Goal: Task Accomplishment & Management: Complete application form

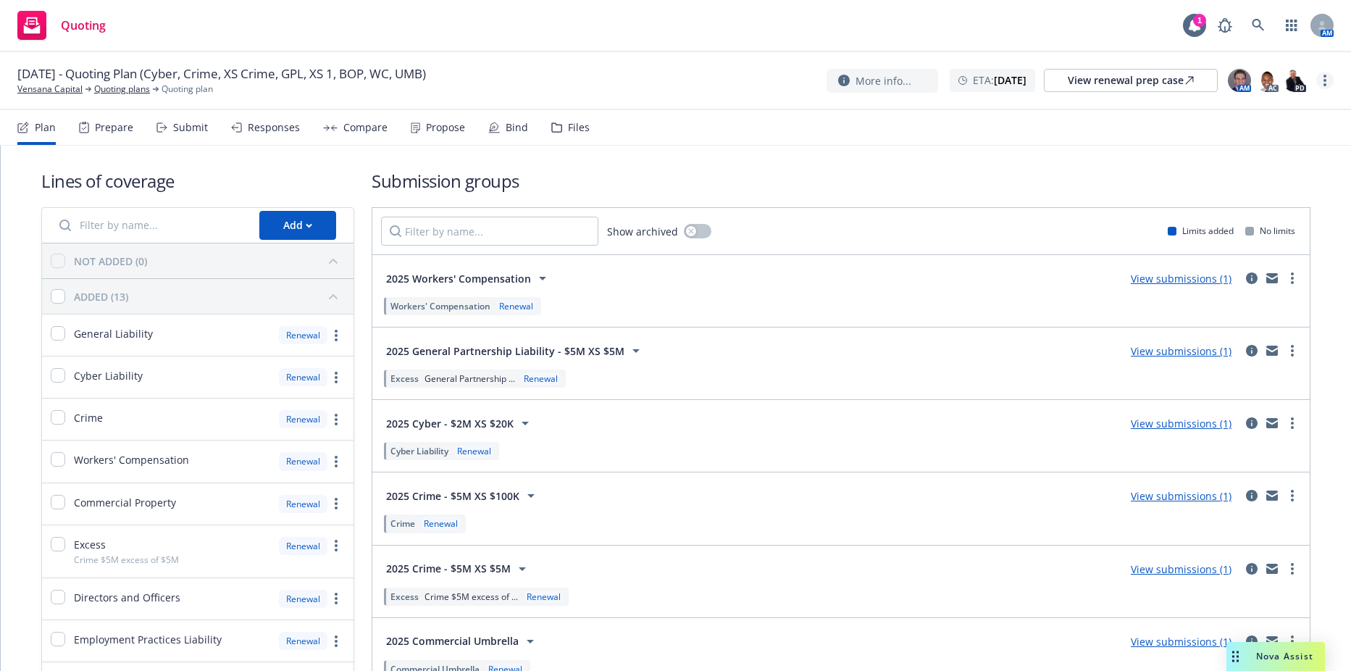
click at [1326, 77] on link "more" at bounding box center [1324, 80] width 17 height 17
click at [1258, 112] on link "Copy logging email" at bounding box center [1252, 110] width 162 height 29
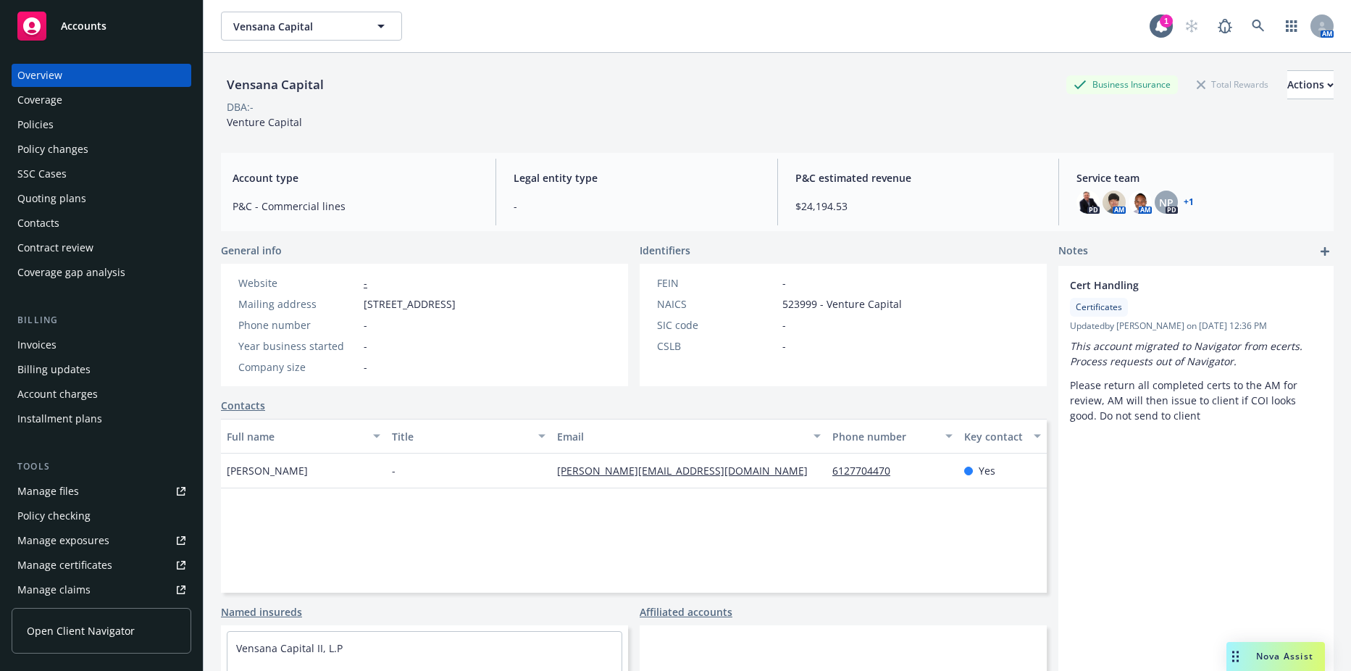
click at [59, 233] on div "Contacts" at bounding box center [101, 223] width 168 height 23
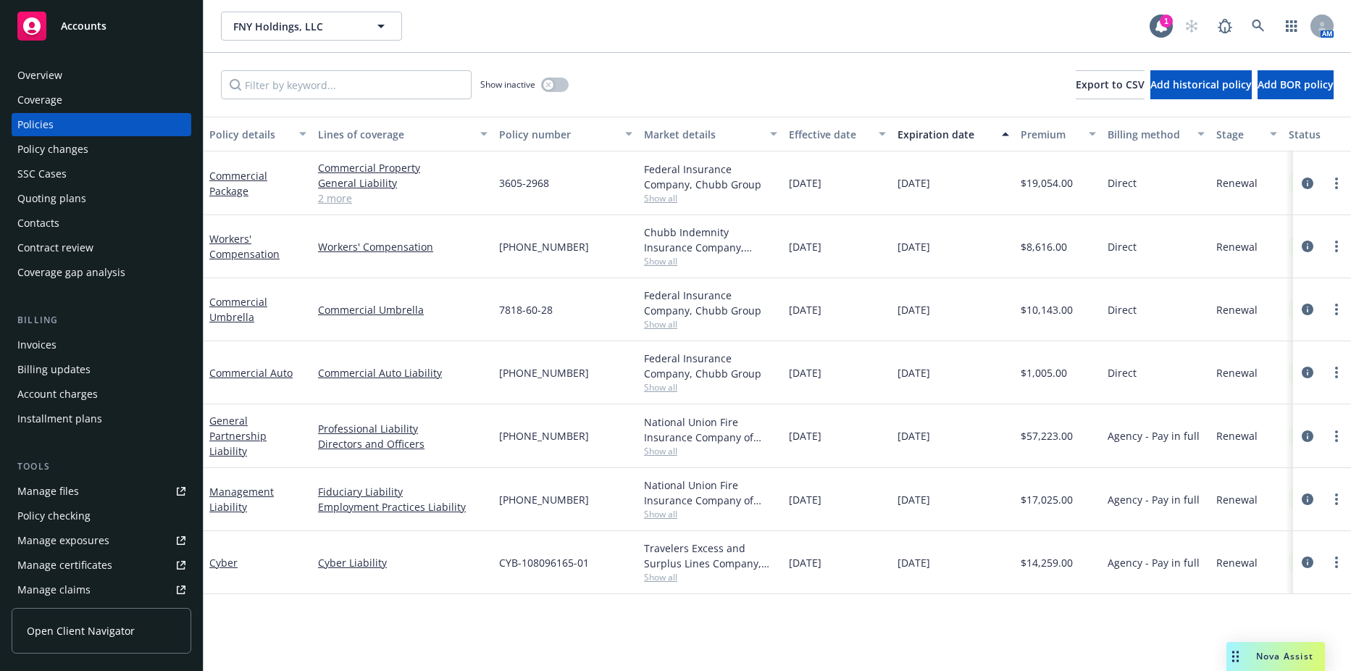
click at [241, 435] on div "General Partnership Liability" at bounding box center [257, 436] width 97 height 46
click at [235, 426] on link "General Partnership Liability" at bounding box center [237, 436] width 57 height 44
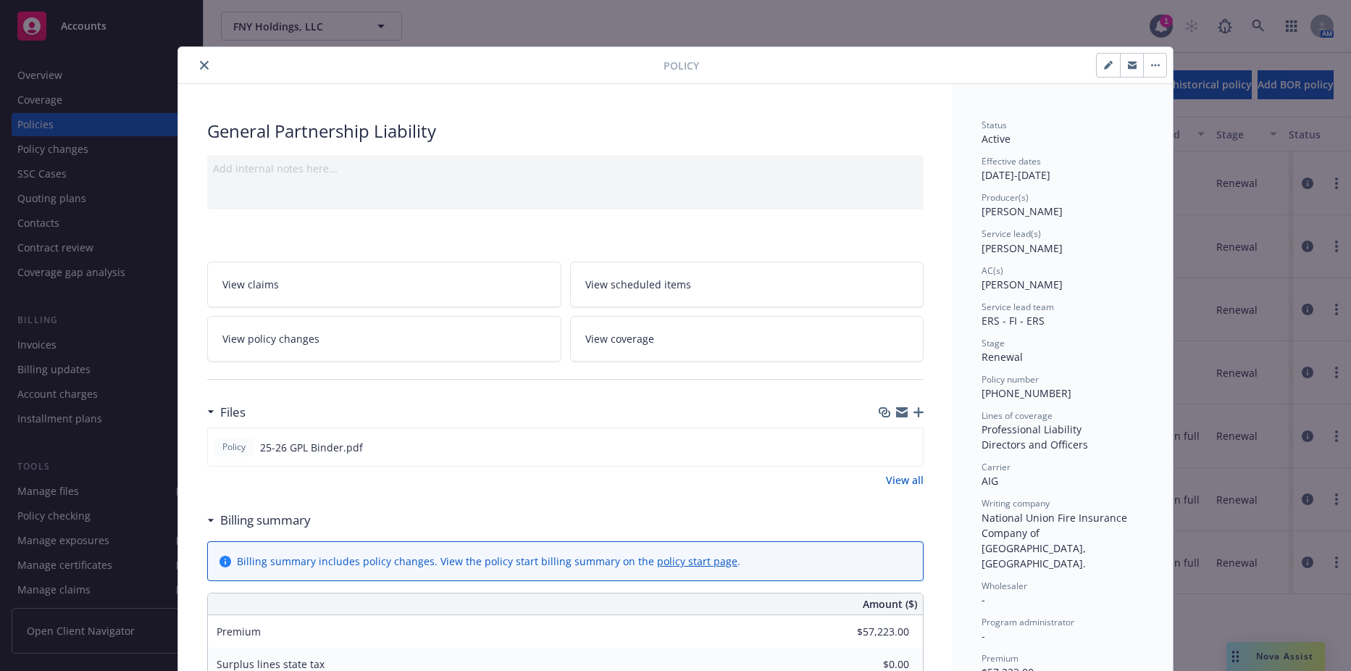
click at [200, 61] on icon "close" at bounding box center [204, 65] width 9 height 9
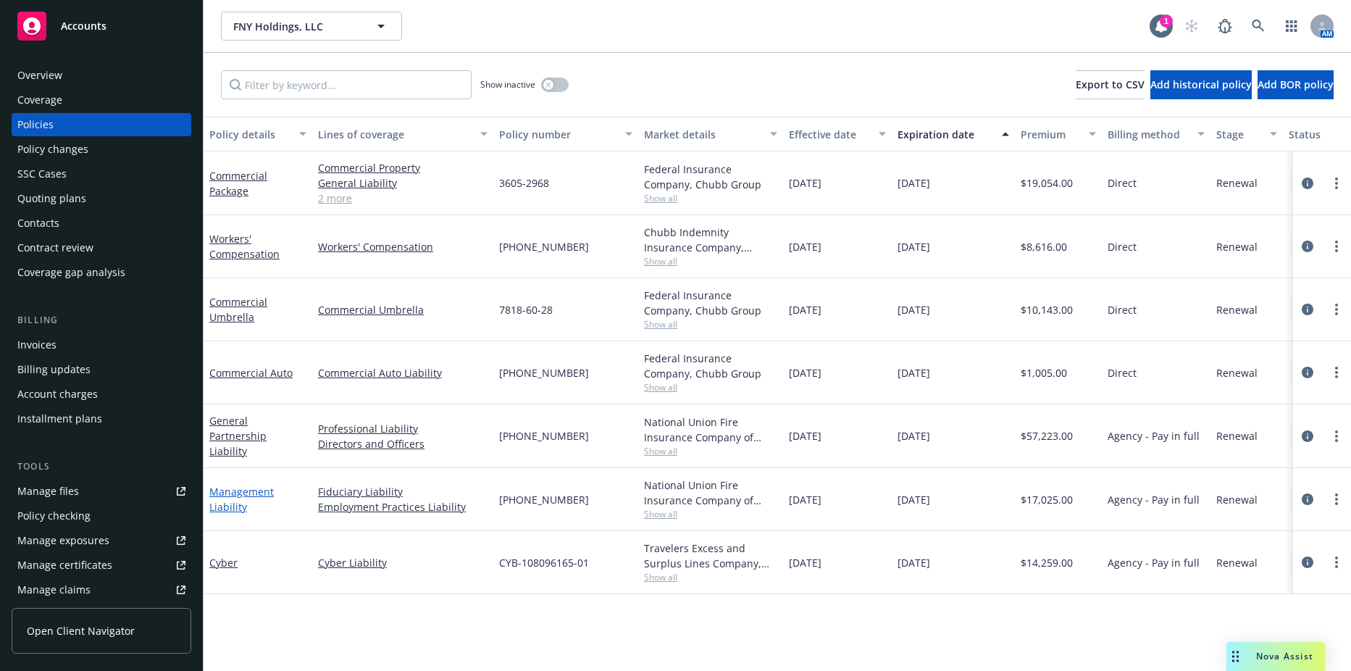
click at [233, 501] on link "Management Liability" at bounding box center [241, 499] width 64 height 29
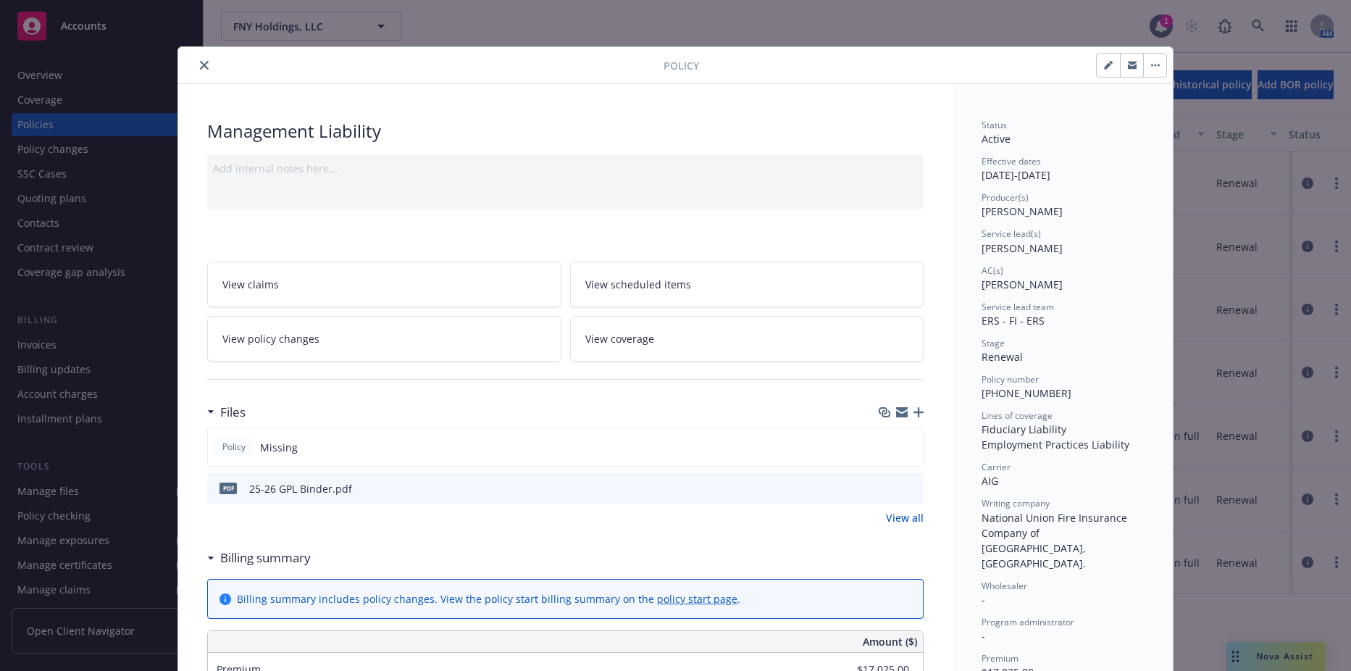
click at [904, 485] on icon "preview file" at bounding box center [909, 487] width 13 height 10
click at [200, 67] on icon "close" at bounding box center [204, 65] width 9 height 9
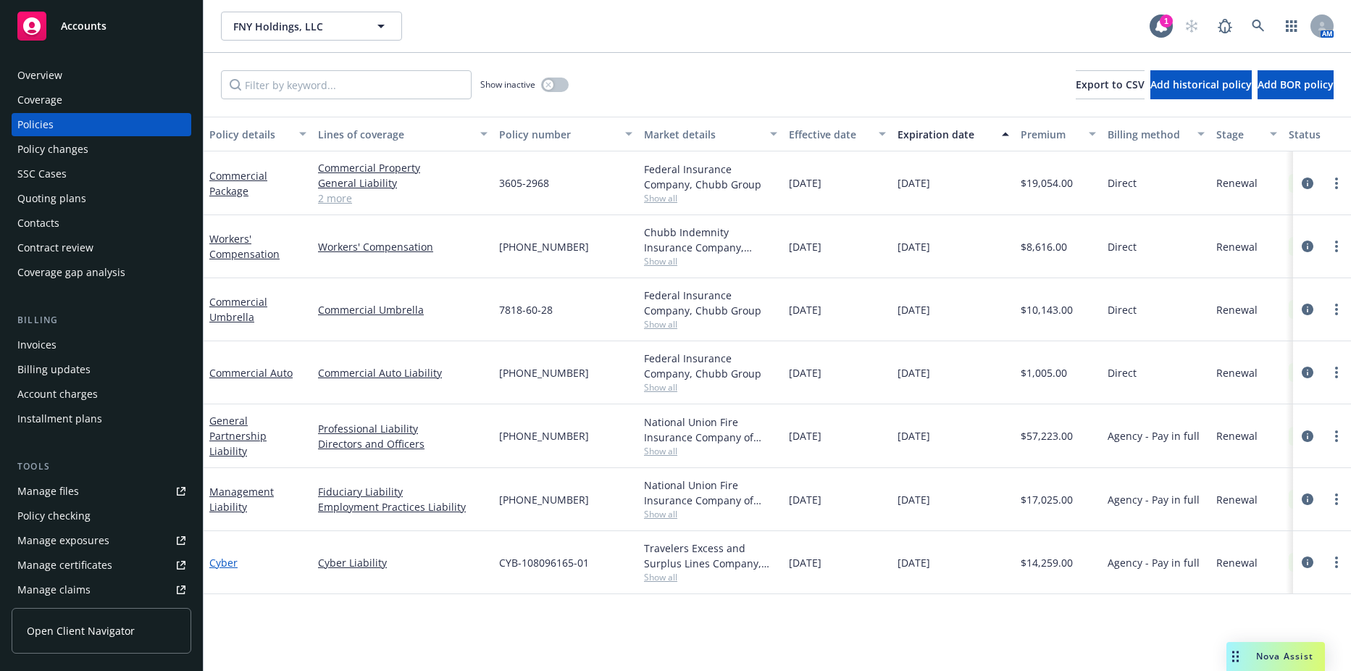
click at [212, 564] on link "Cyber" at bounding box center [223, 563] width 28 height 14
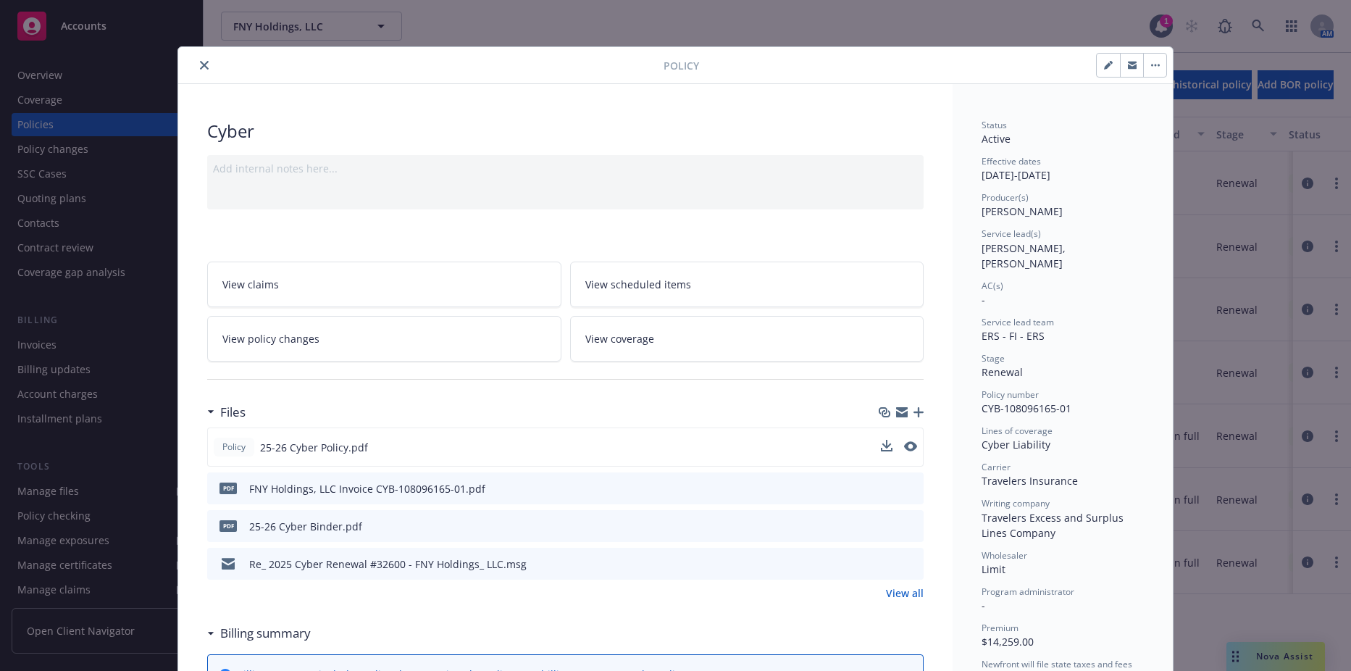
click at [889, 443] on div at bounding box center [899, 447] width 36 height 15
click at [882, 446] on icon "download file" at bounding box center [885, 444] width 9 height 9
click at [202, 69] on icon "close" at bounding box center [204, 65] width 9 height 9
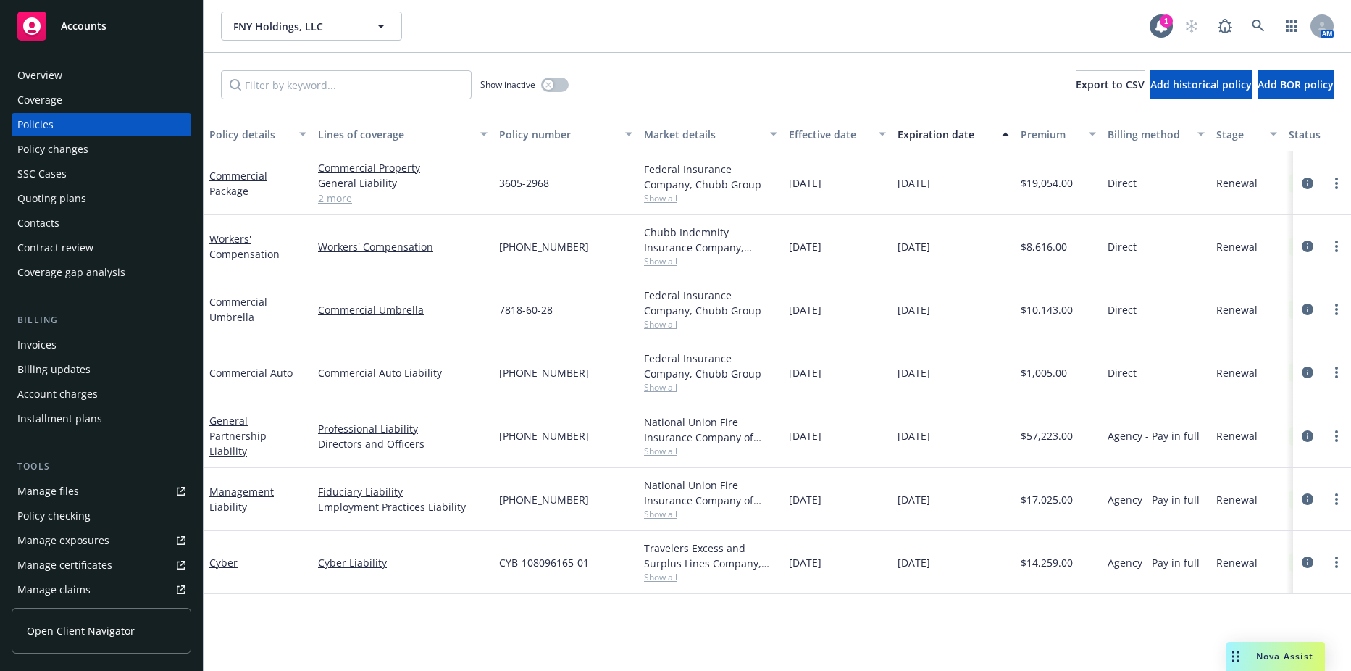
click at [251, 510] on div "Management Liability" at bounding box center [257, 499] width 97 height 30
click at [240, 501] on link "Management Liability" at bounding box center [241, 499] width 64 height 29
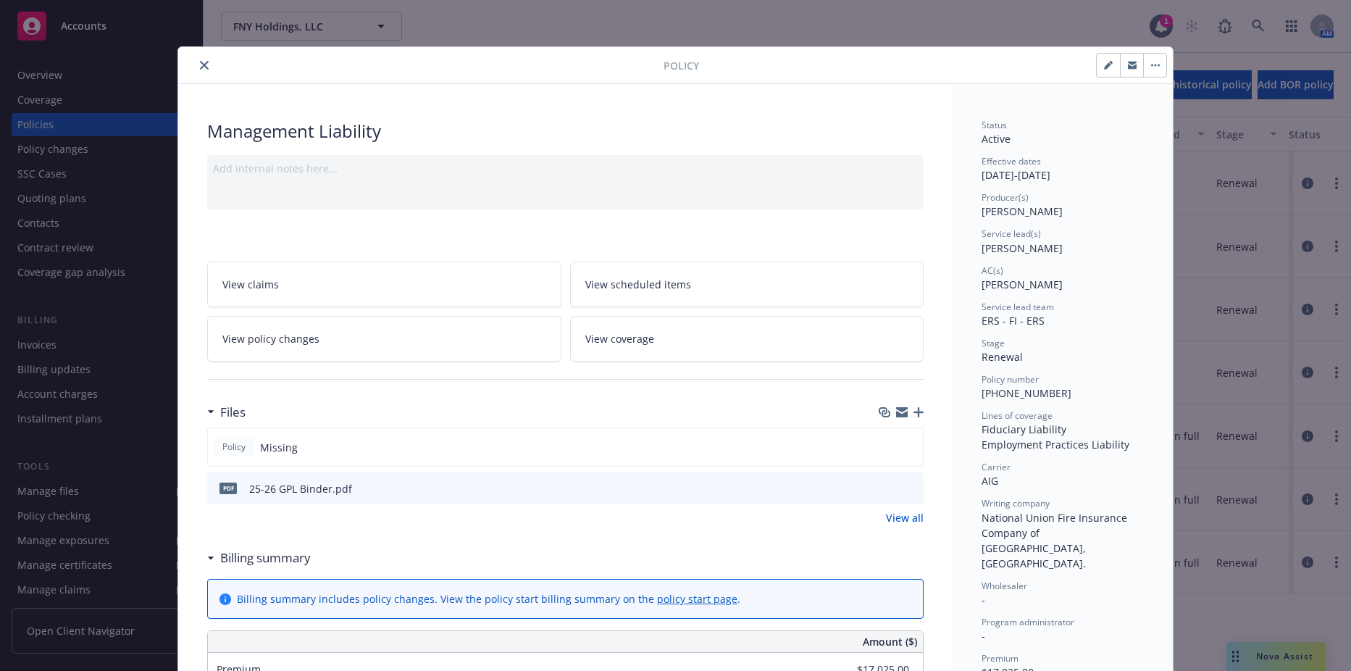
scroll to position [43, 0]
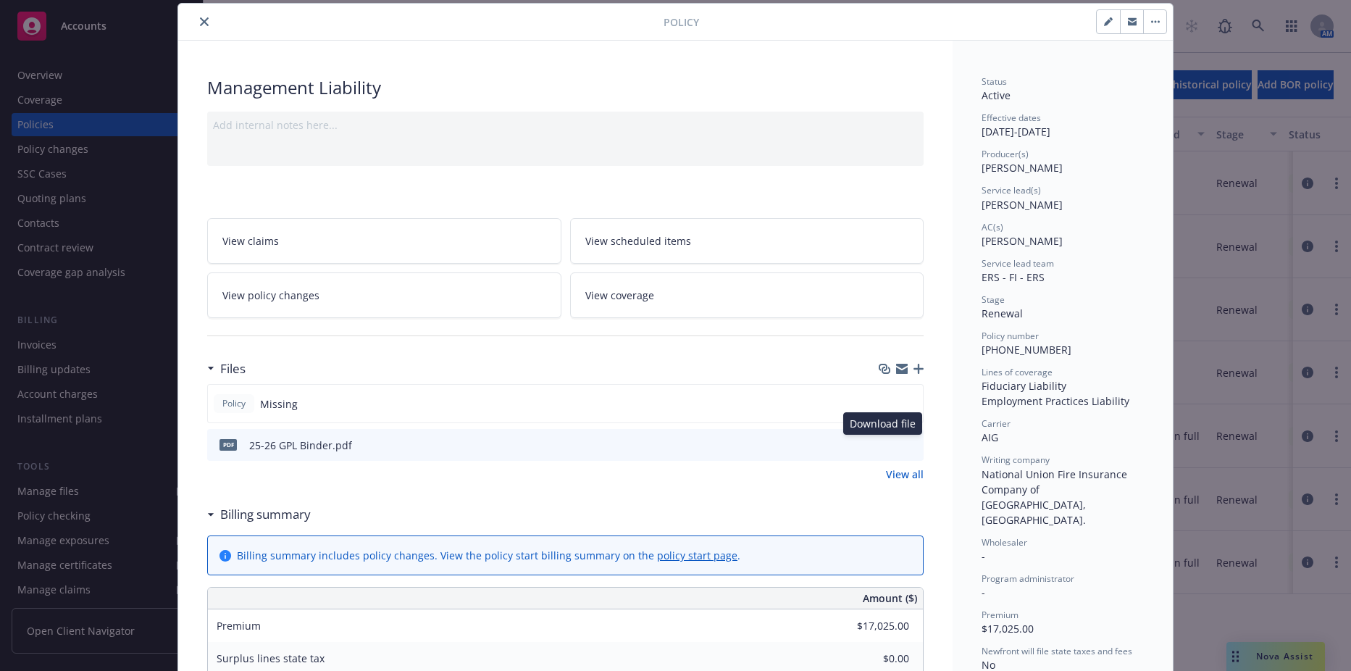
click at [880, 446] on icon "download file" at bounding box center [886, 444] width 12 height 12
click at [196, 24] on button "close" at bounding box center [204, 21] width 17 height 17
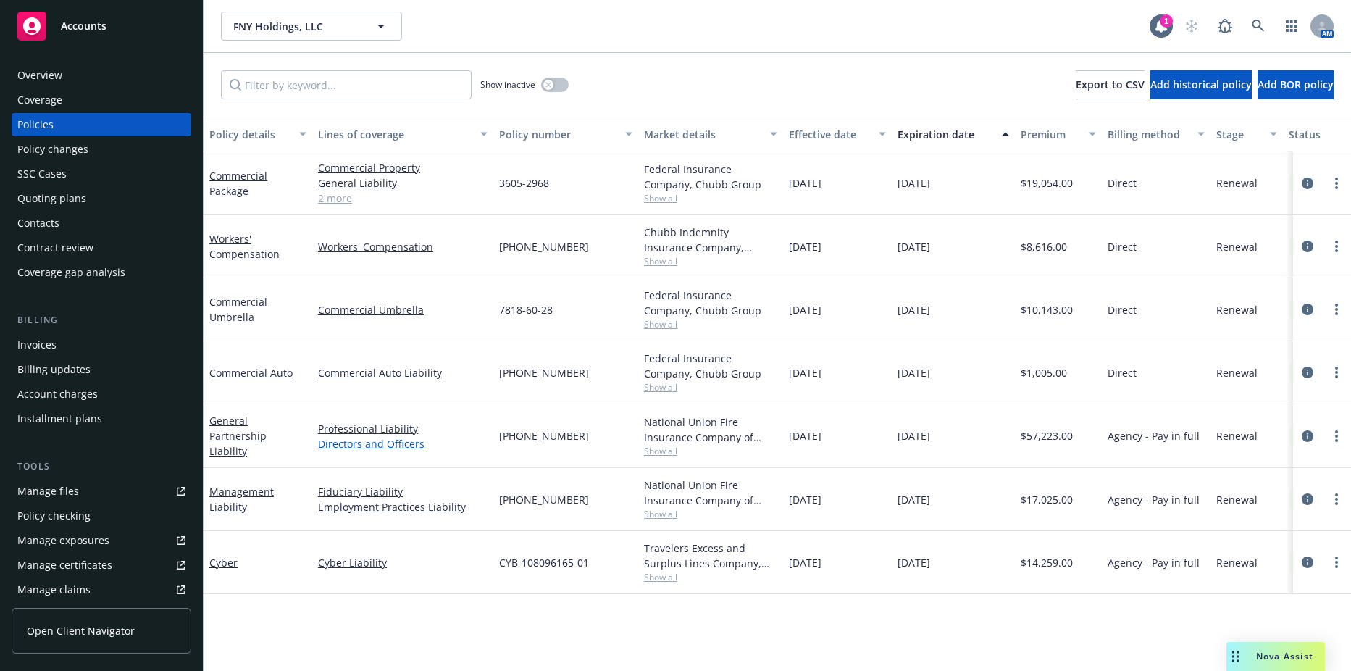
click at [346, 442] on link "Directors and Officers" at bounding box center [403, 443] width 170 height 15
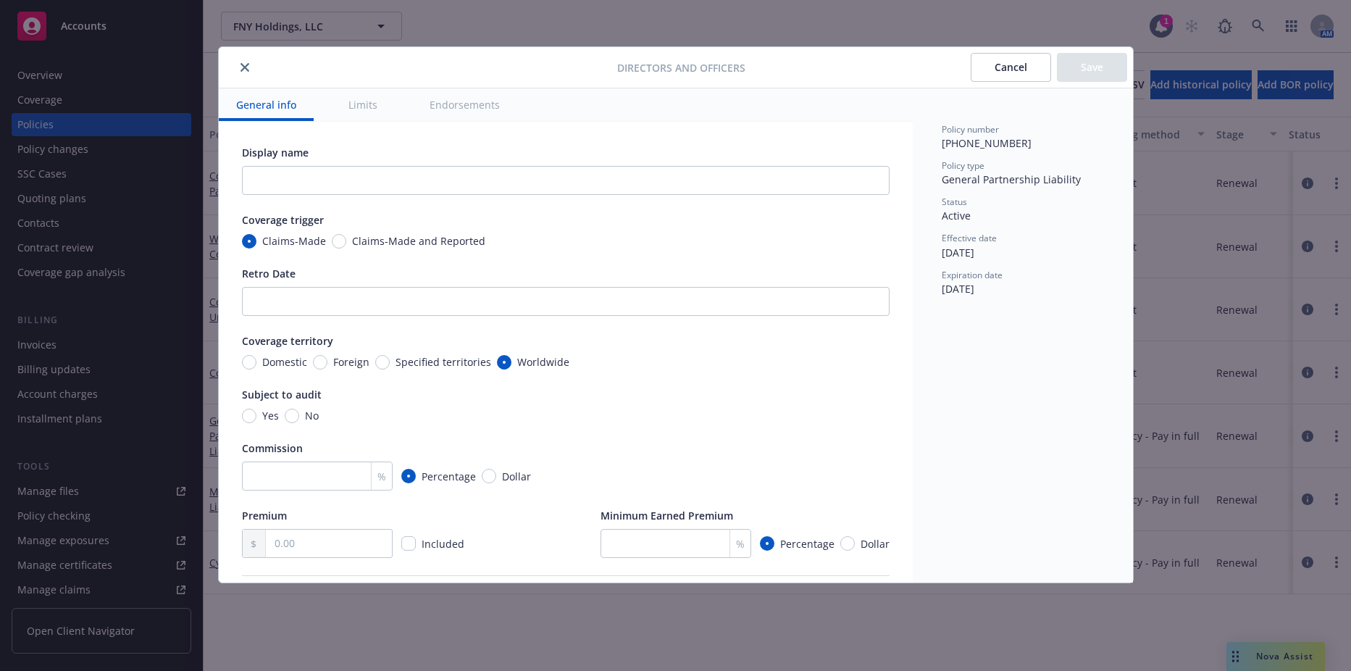
click at [579, 619] on div "Directors and Officers Cancel Save General info Limits Endorsements Display nam…" at bounding box center [675, 335] width 1351 height 671
click at [995, 54] on button "Cancel" at bounding box center [1011, 67] width 80 height 29
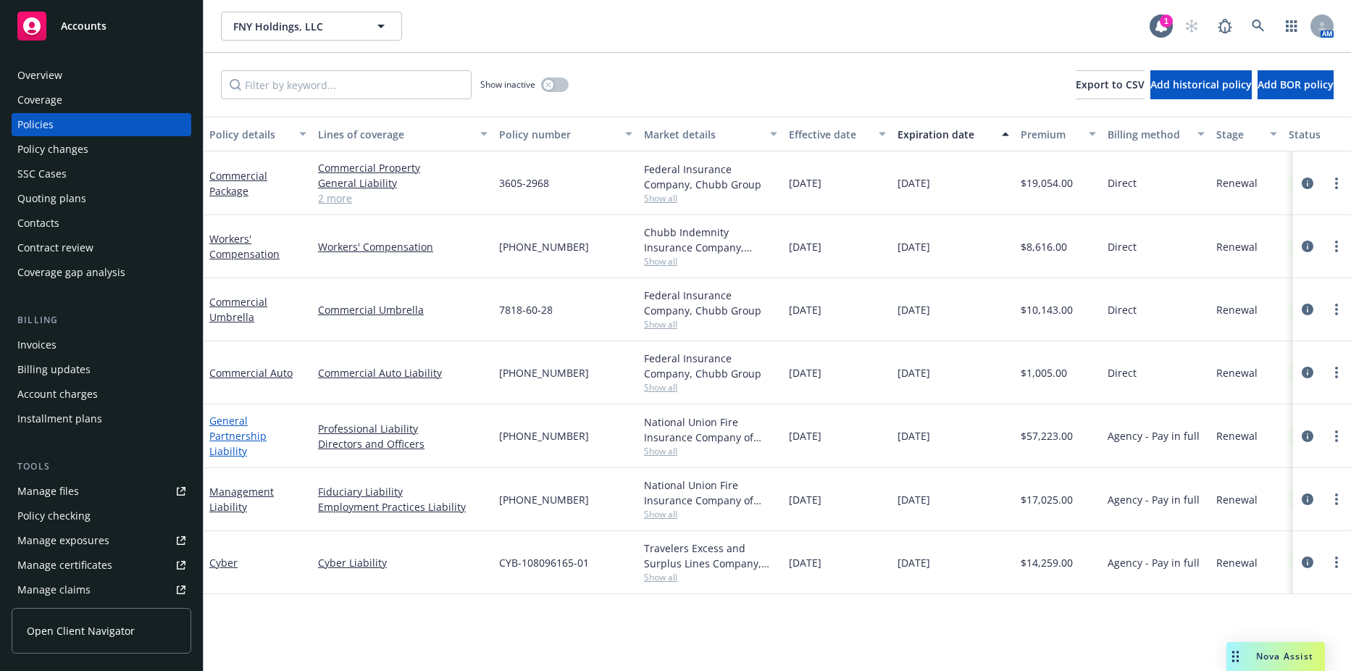
click at [250, 433] on link "General Partnership Liability" at bounding box center [237, 436] width 57 height 44
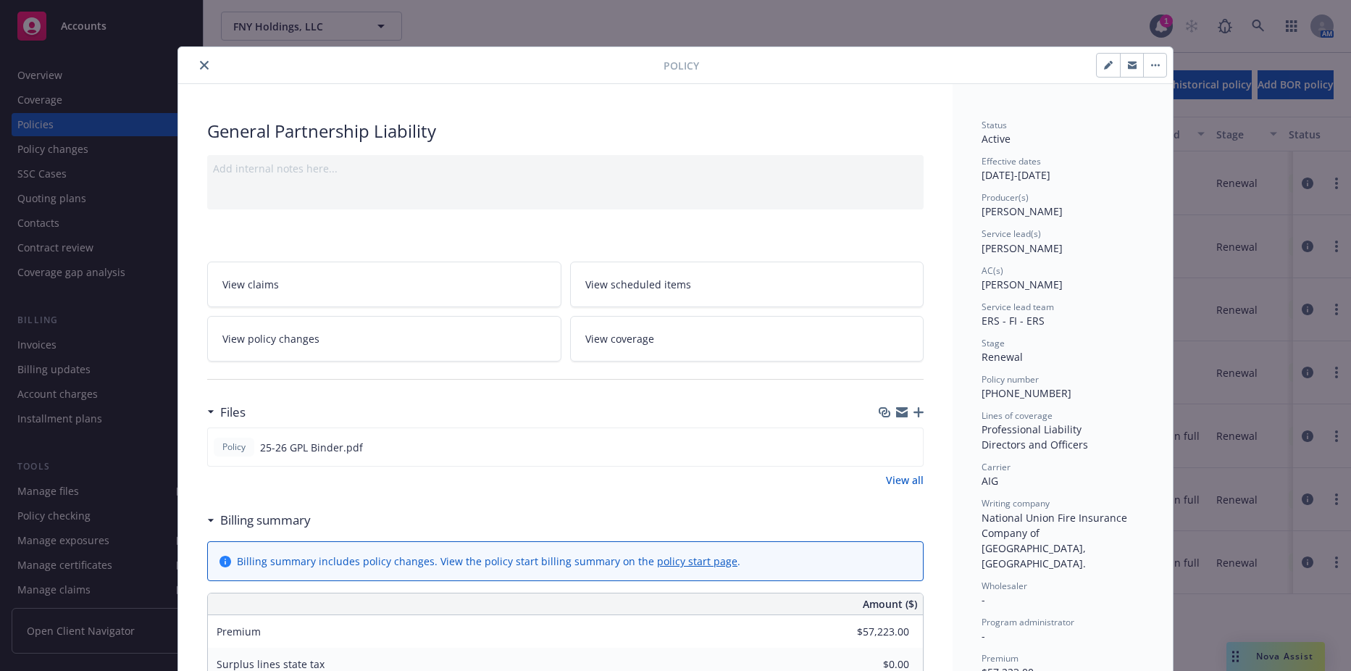
scroll to position [43, 0]
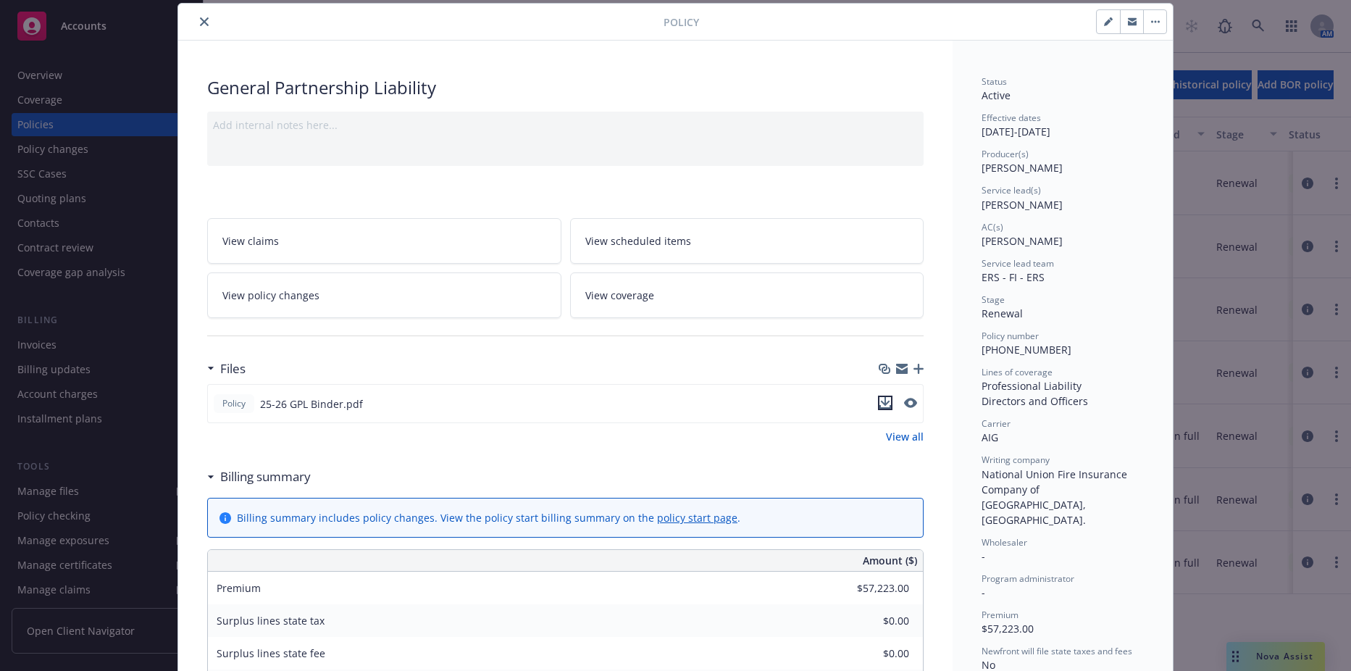
click at [879, 404] on icon "download file" at bounding box center [885, 403] width 12 height 12
click at [200, 28] on button "close" at bounding box center [204, 21] width 17 height 17
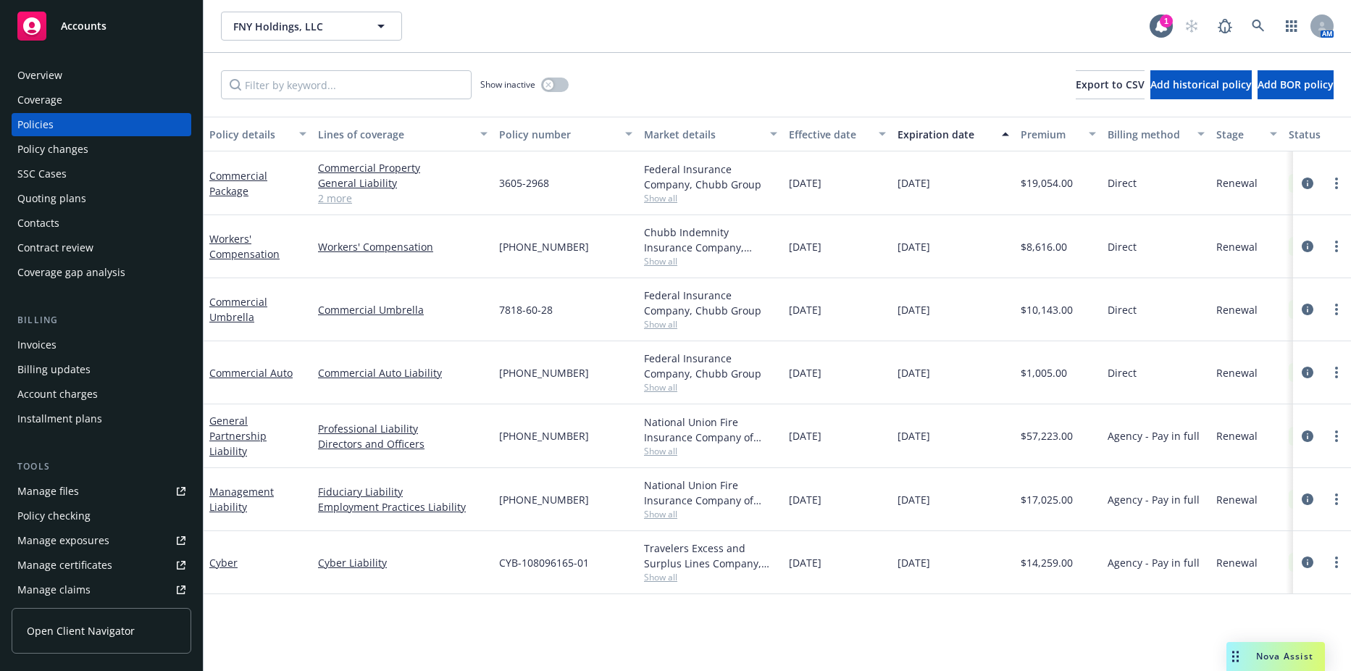
click at [57, 347] on div "Invoices" at bounding box center [101, 344] width 168 height 23
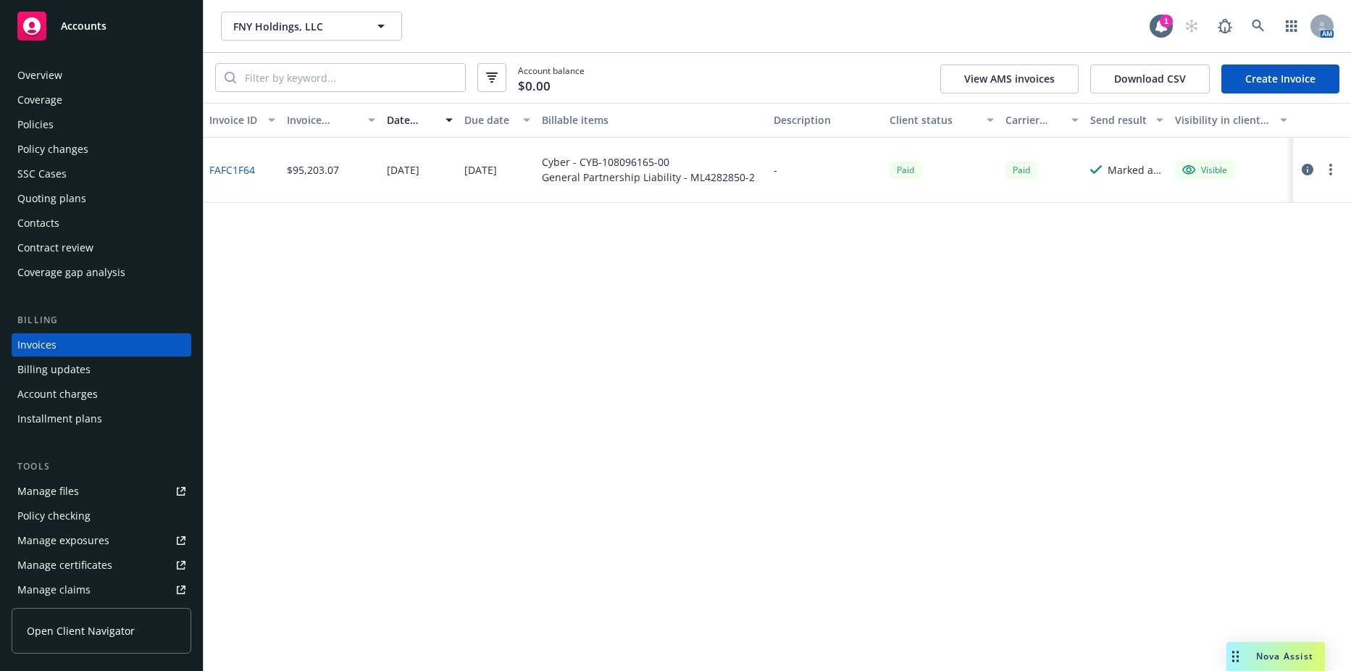
click at [1260, 85] on link "Create Invoice" at bounding box center [1280, 78] width 118 height 29
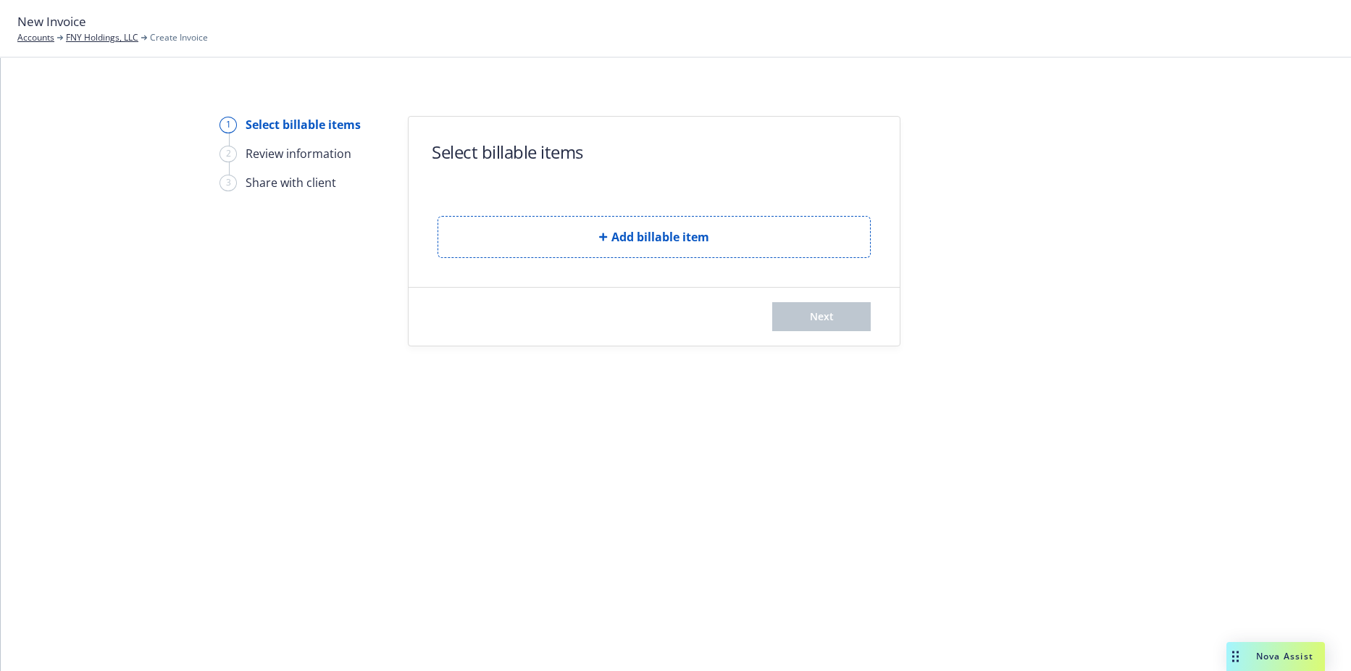
click at [594, 243] on button "Add billable item" at bounding box center [654, 237] width 433 height 42
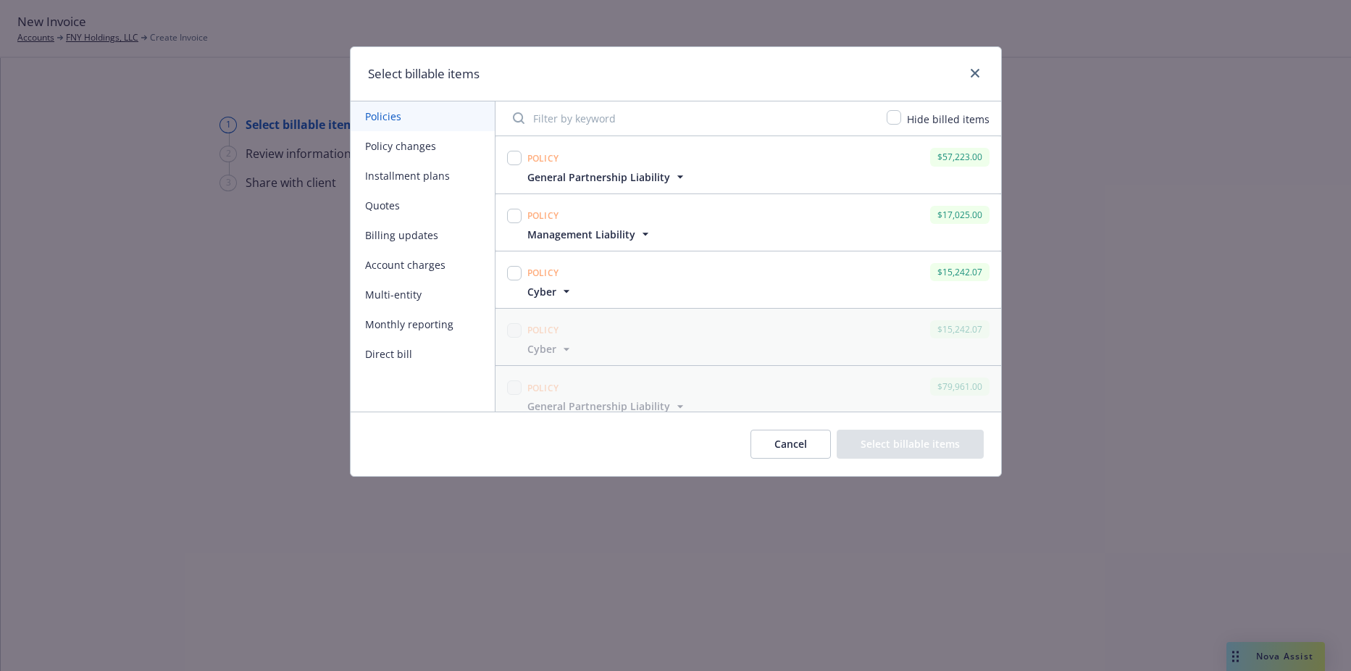
click at [508, 280] on div at bounding box center [514, 273] width 14 height 20
click at [513, 151] on input "checkbox" at bounding box center [514, 158] width 14 height 14
checkbox input "true"
click at [517, 210] on input "checkbox" at bounding box center [514, 216] width 14 height 14
checkbox input "true"
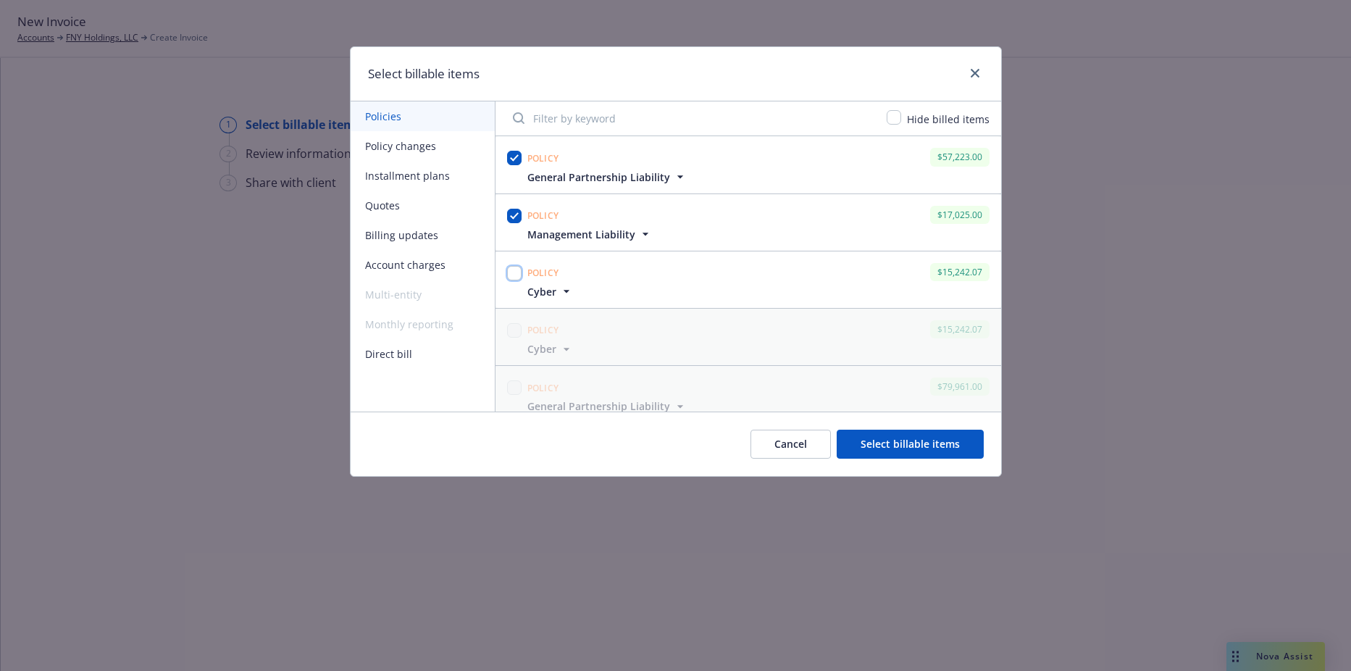
click at [512, 267] on input "checkbox" at bounding box center [514, 273] width 14 height 14
checkbox input "true"
click at [896, 438] on button "Select billable items" at bounding box center [910, 444] width 147 height 29
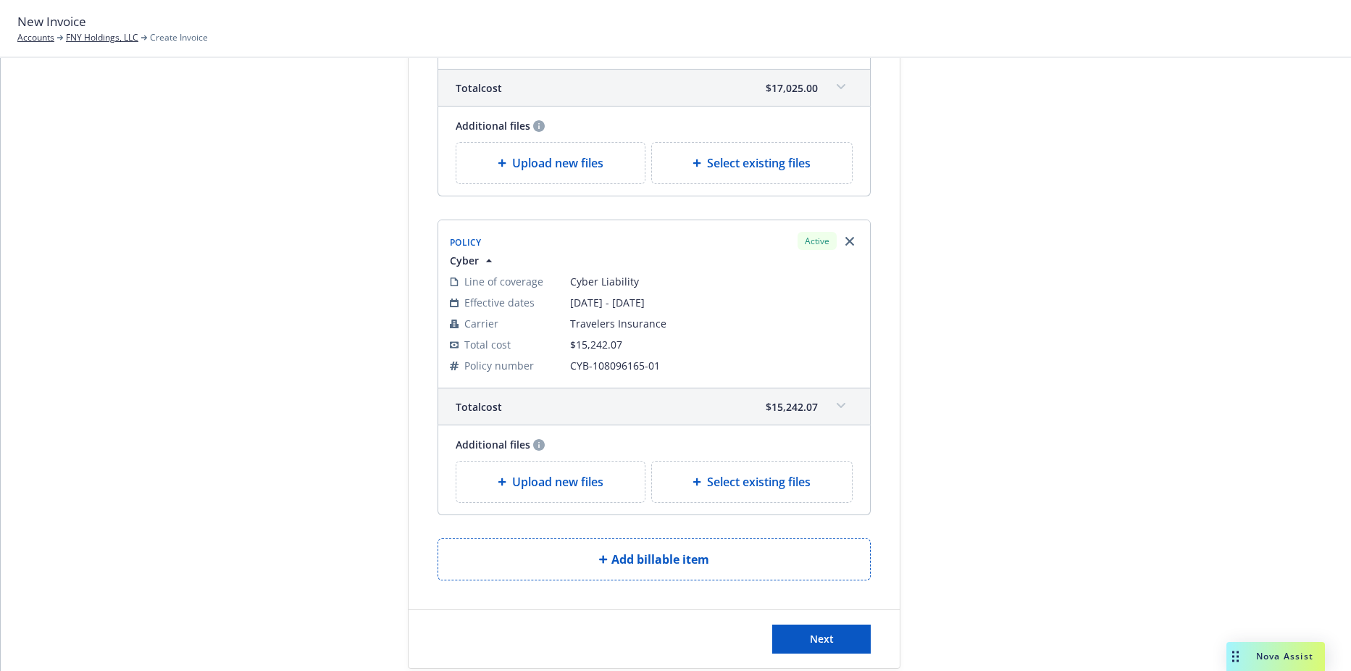
scroll to position [667, 0]
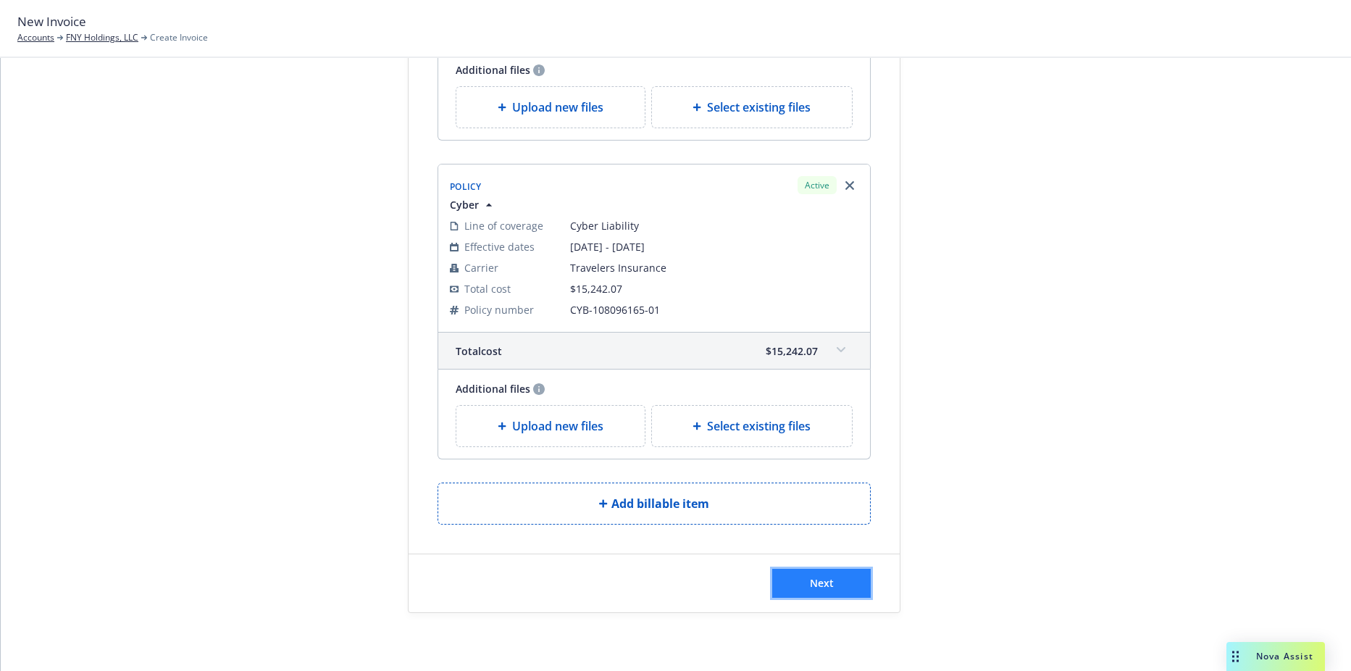
click at [819, 576] on span "Next" at bounding box center [822, 583] width 24 height 14
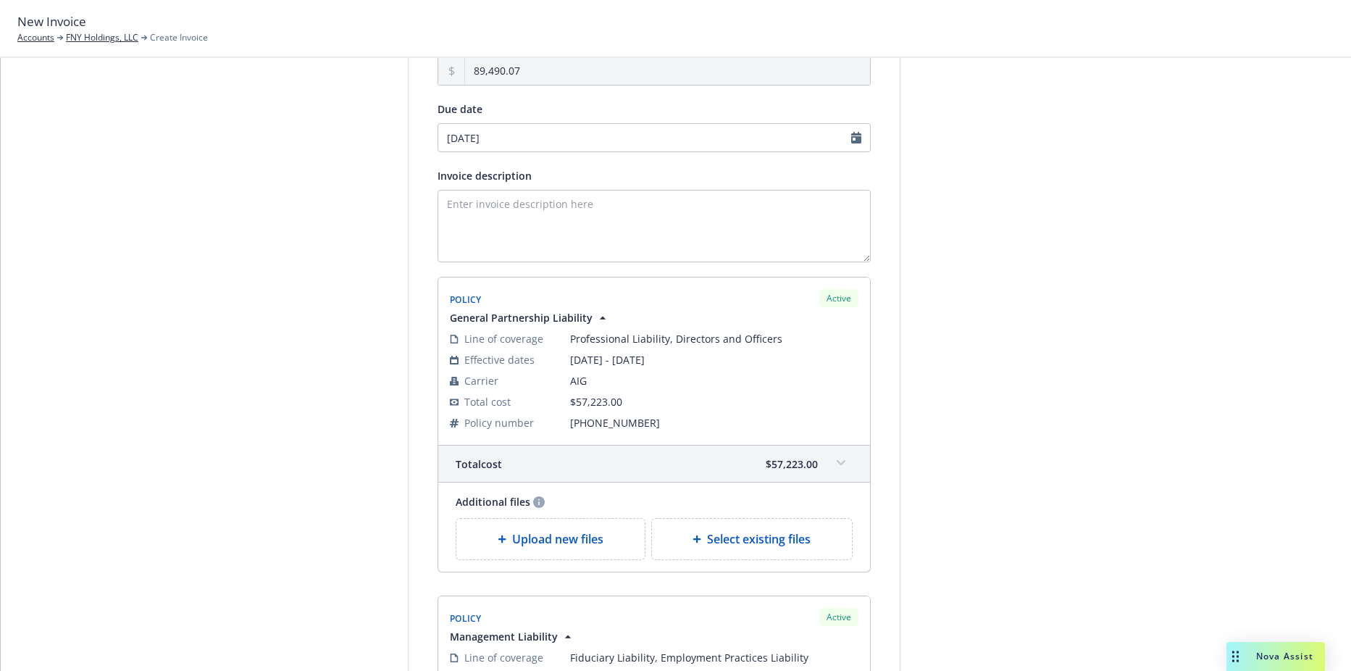
scroll to position [0, 0]
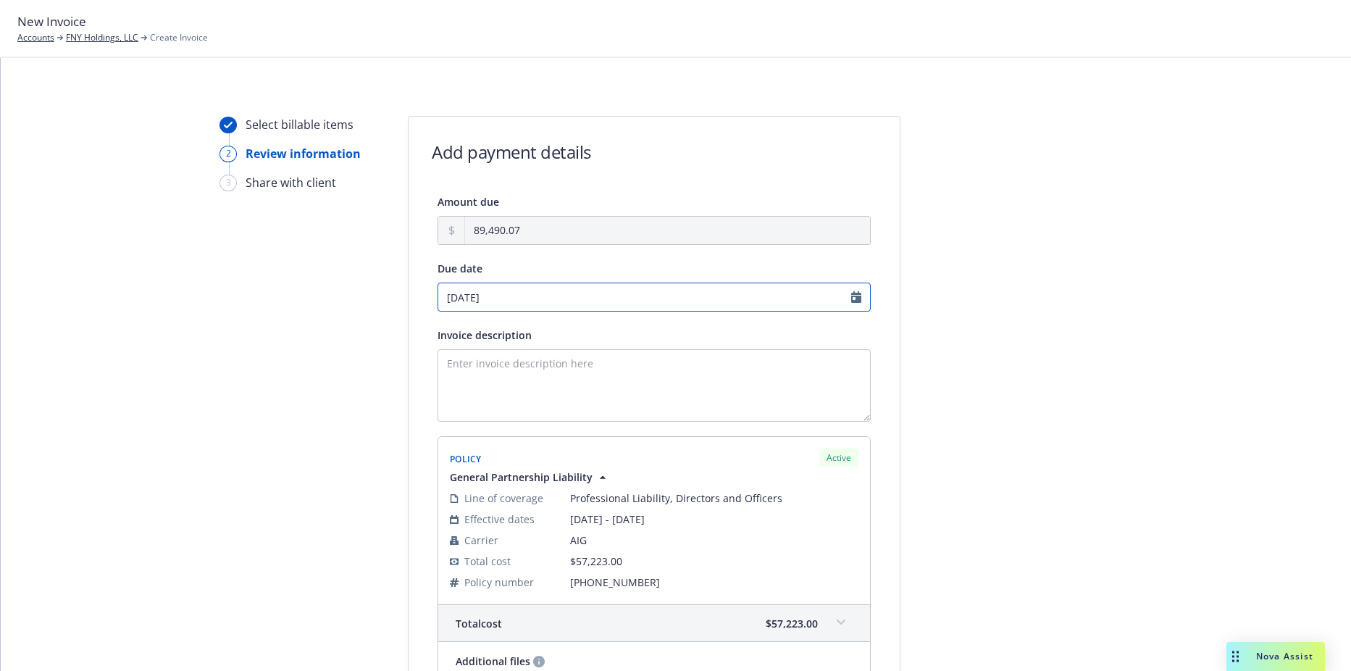
click at [492, 294] on input "10/08/2025" at bounding box center [654, 297] width 433 height 29
select select "October"
select select "2025"
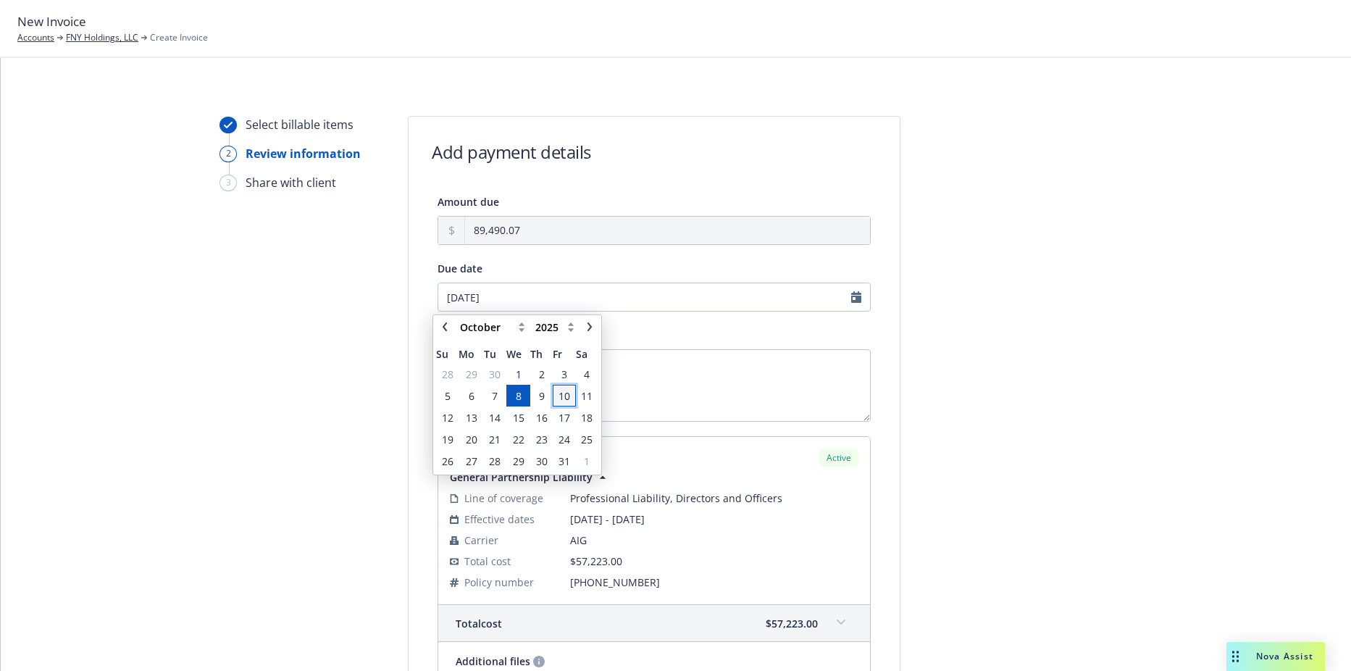
click at [567, 396] on span "10" at bounding box center [565, 395] width 12 height 15
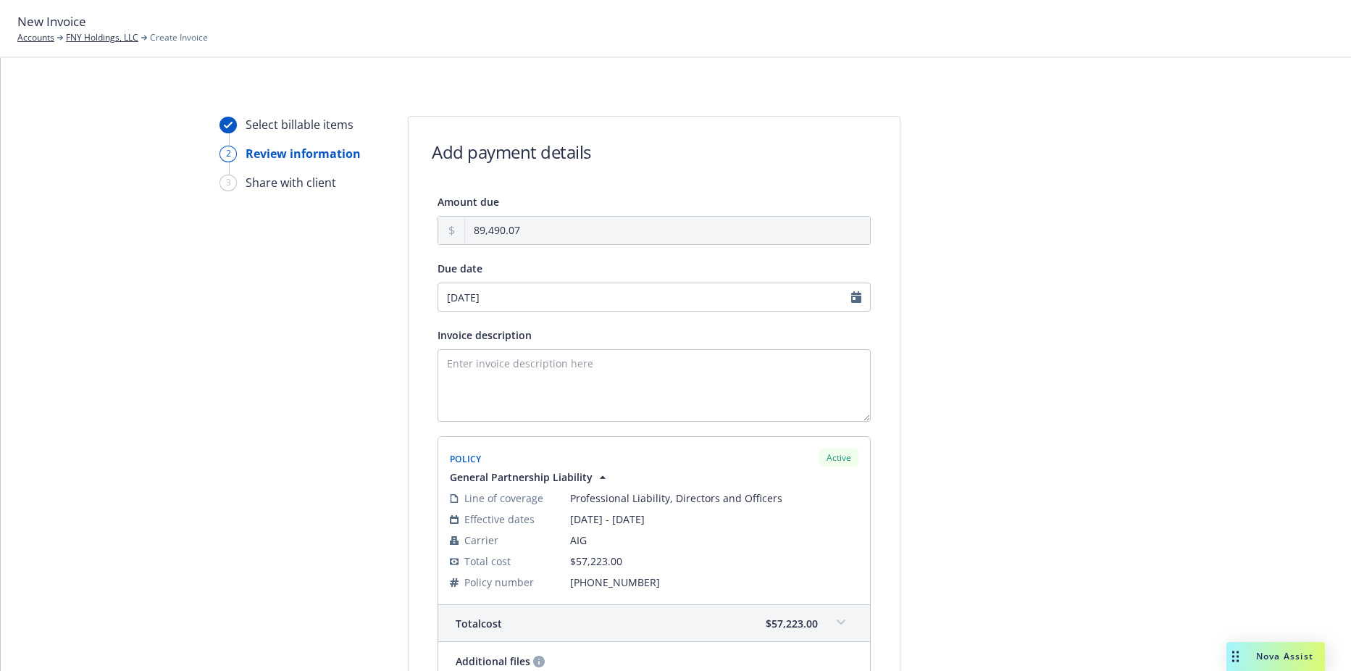
type input "[DATE]"
click at [570, 393] on textarea "Invoice description" at bounding box center [654, 385] width 433 height 72
type textarea "2025 D&O, FID, EPL, Cyber,"
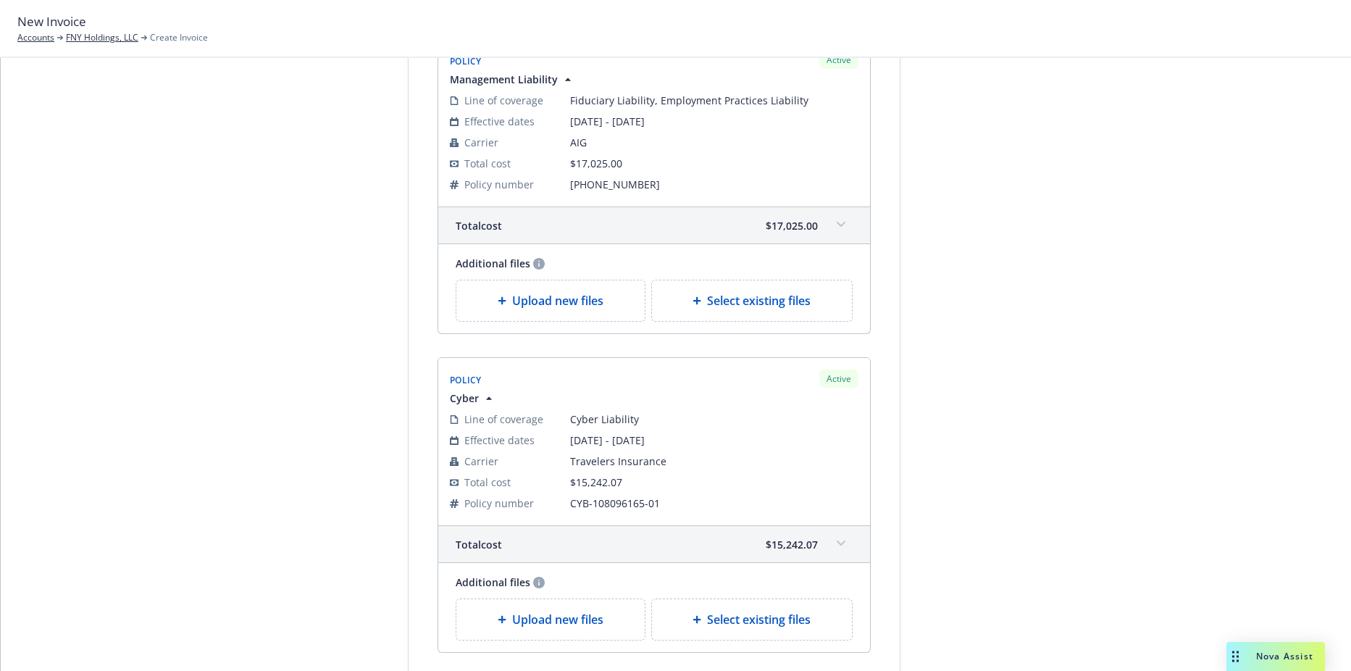
scroll to position [845, 0]
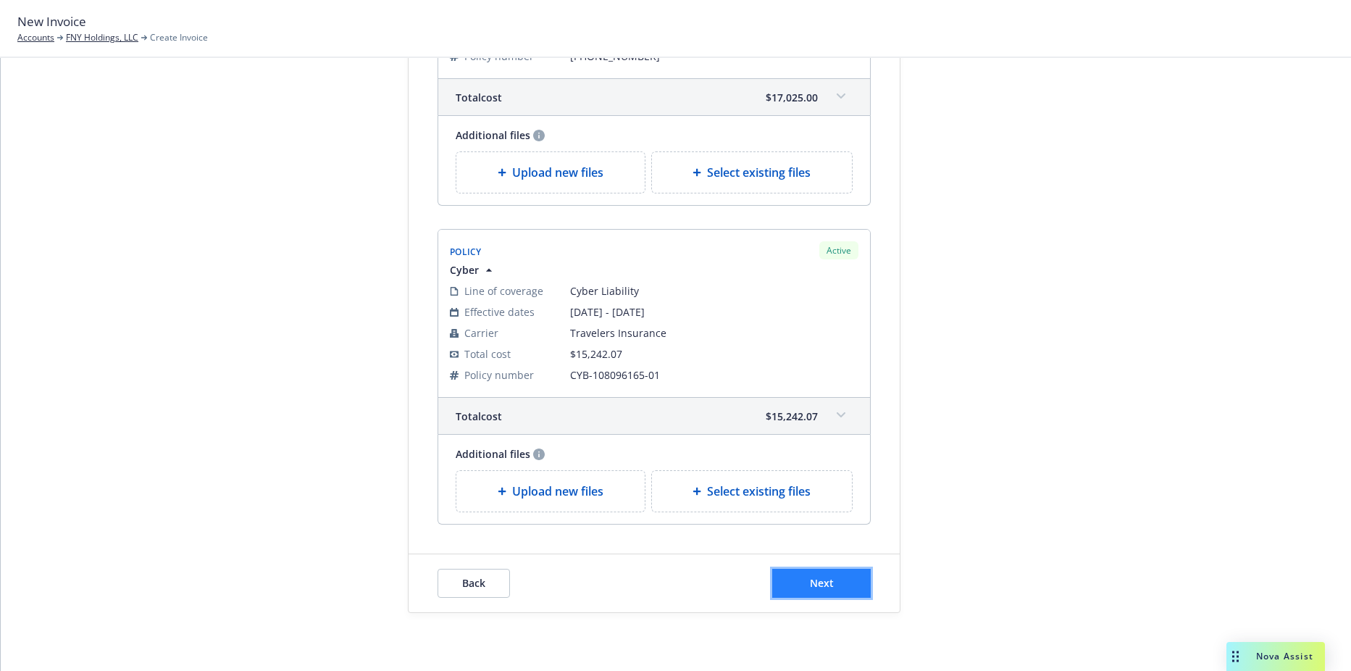
click at [810, 585] on span "Next" at bounding box center [822, 583] width 24 height 14
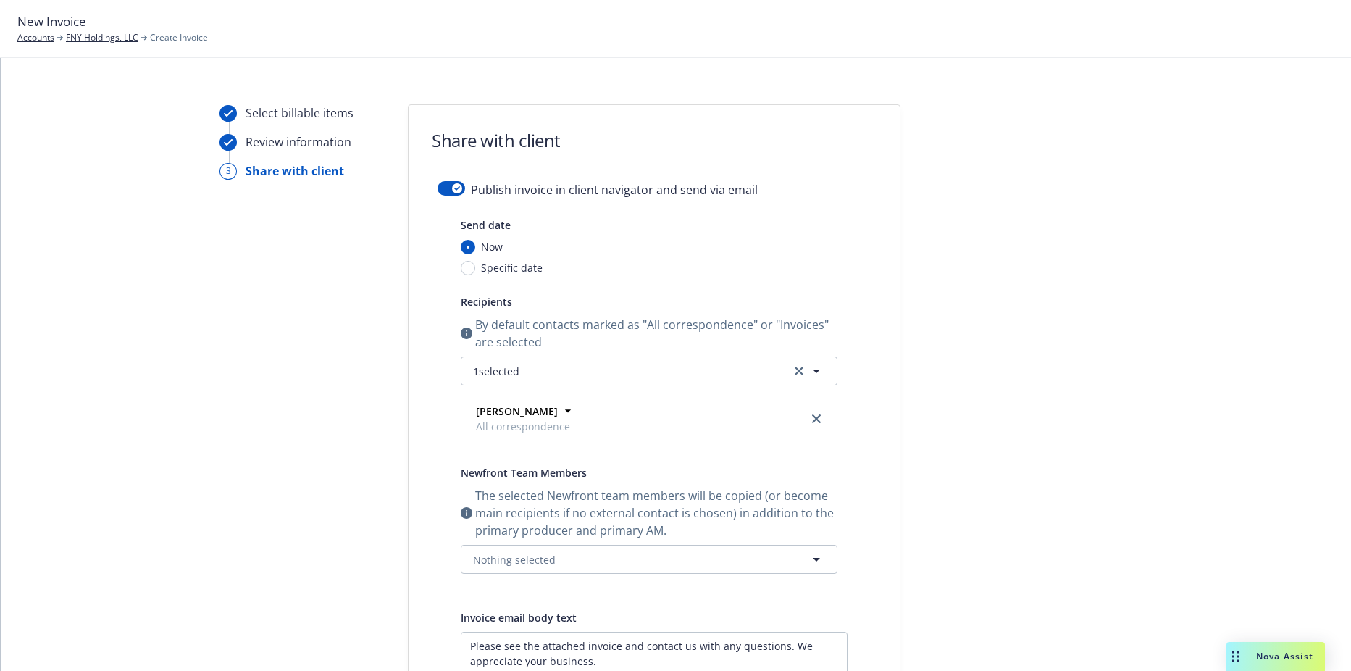
scroll to position [0, 0]
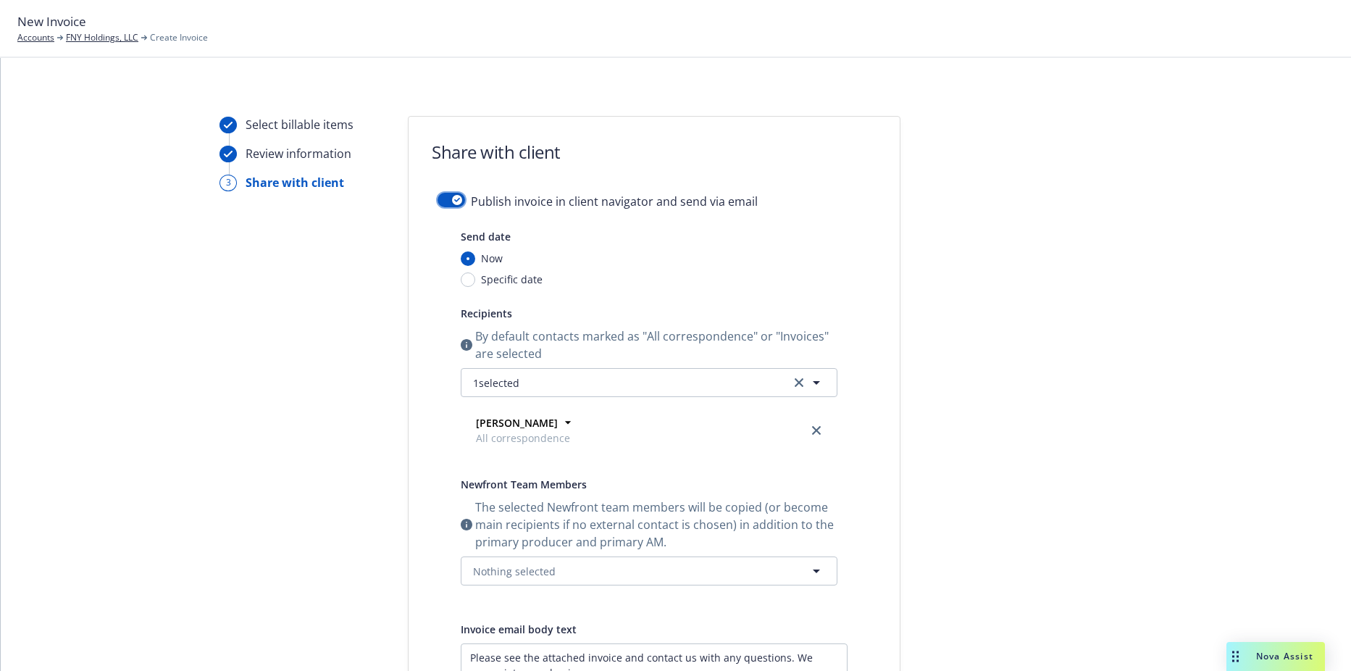
click at [446, 198] on button "button" at bounding box center [452, 200] width 28 height 14
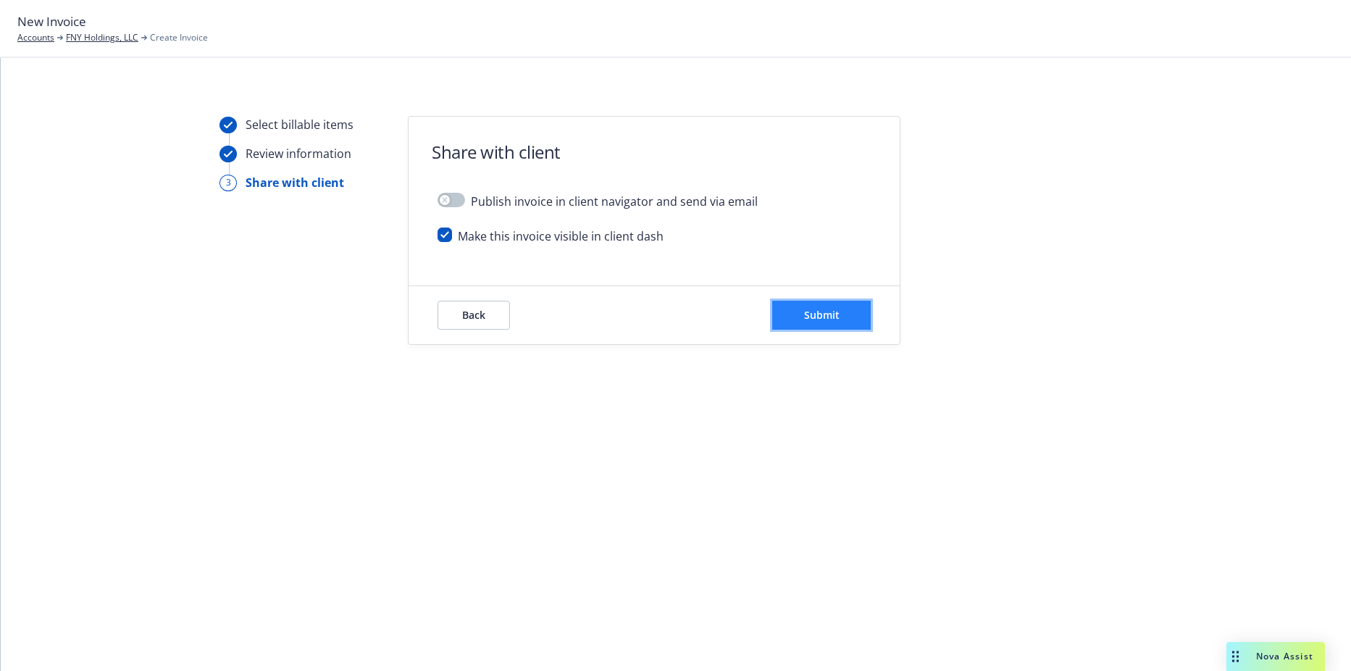
click at [820, 317] on span "Submit" at bounding box center [821, 315] width 35 height 14
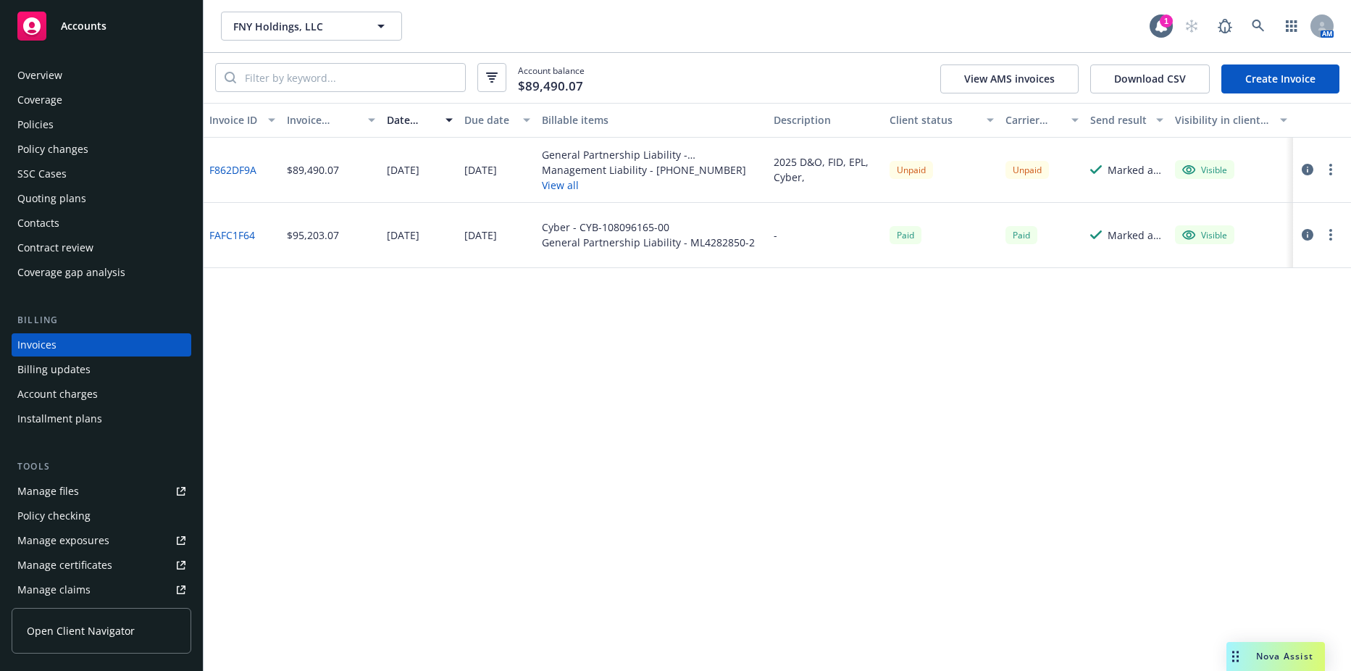
click at [222, 167] on link "F862DF9A" at bounding box center [232, 169] width 47 height 15
click at [54, 121] on div "Policies" at bounding box center [101, 124] width 168 height 23
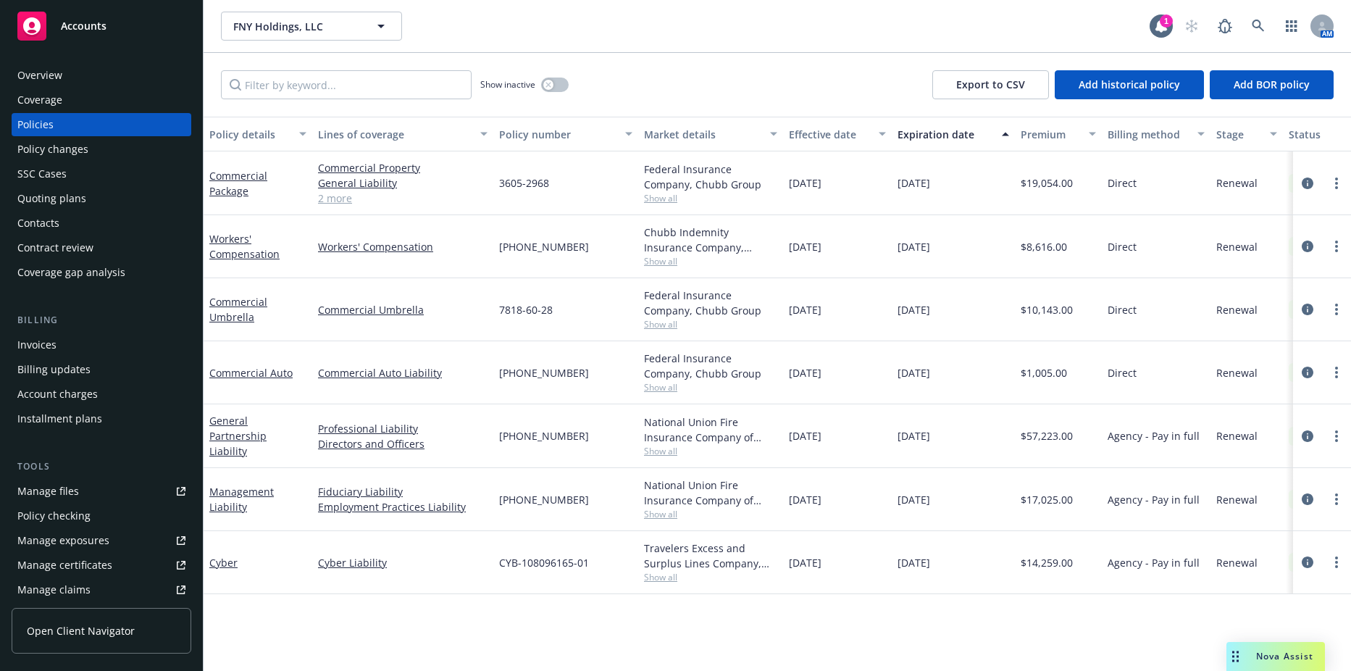
click at [71, 231] on div "Contacts" at bounding box center [101, 223] width 168 height 23
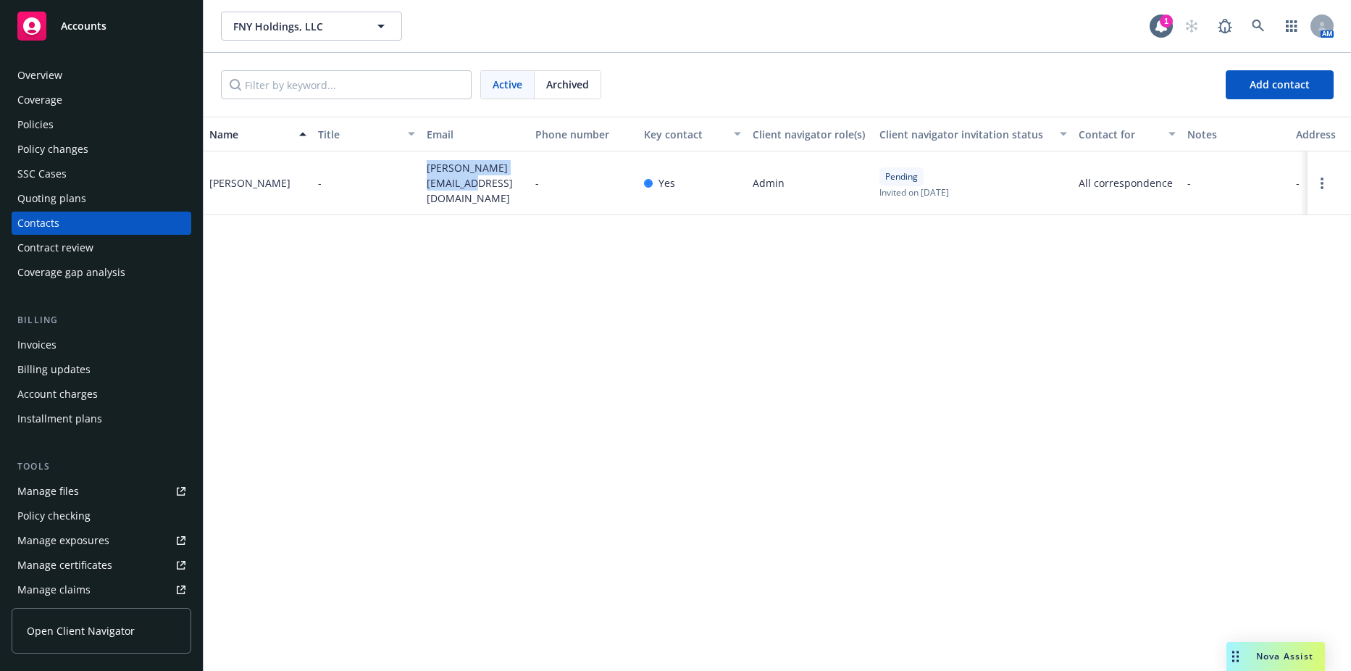
drag, startPoint x: 425, startPoint y: 169, endPoint x: 472, endPoint y: 193, distance: 53.1
click at [472, 193] on div "[PERSON_NAME][EMAIL_ADDRESS][DOMAIN_NAME]" at bounding box center [475, 183] width 109 height 64
copy span "[PERSON_NAME][EMAIL_ADDRESS][DOMAIN_NAME]"
click at [272, 25] on span "FNY Holdings, LLC" at bounding box center [295, 26] width 125 height 15
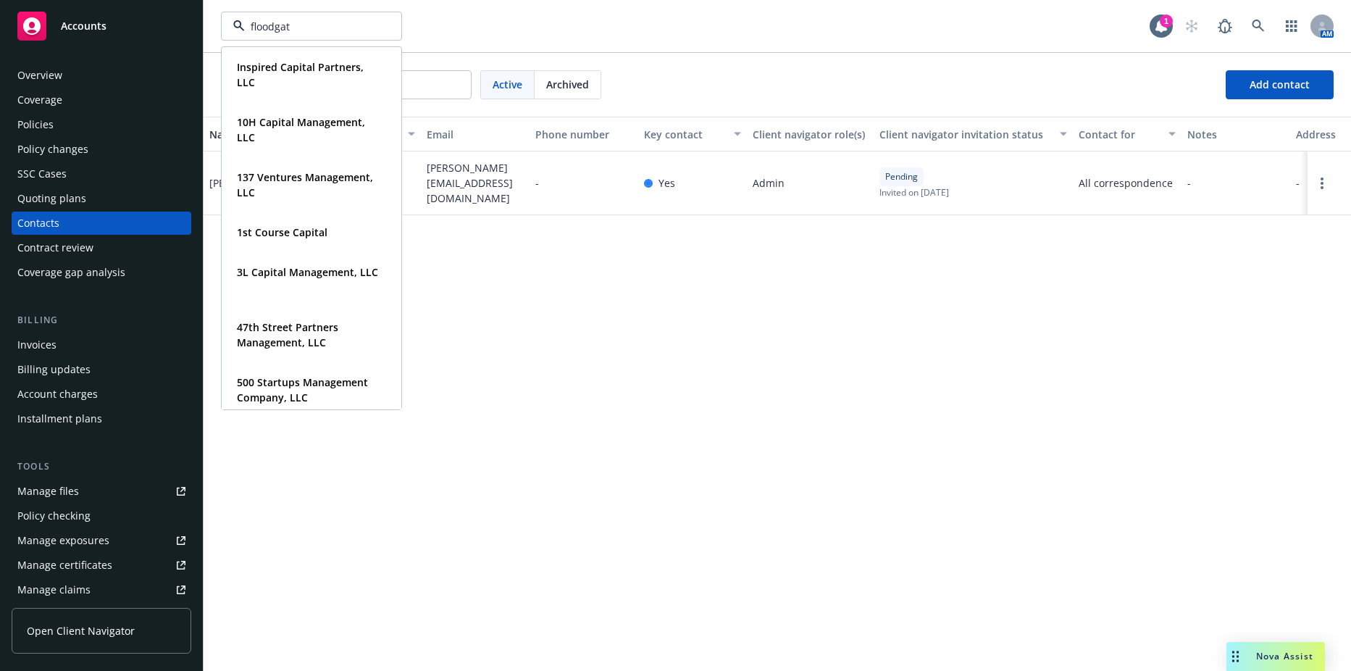
type input "floodgate"
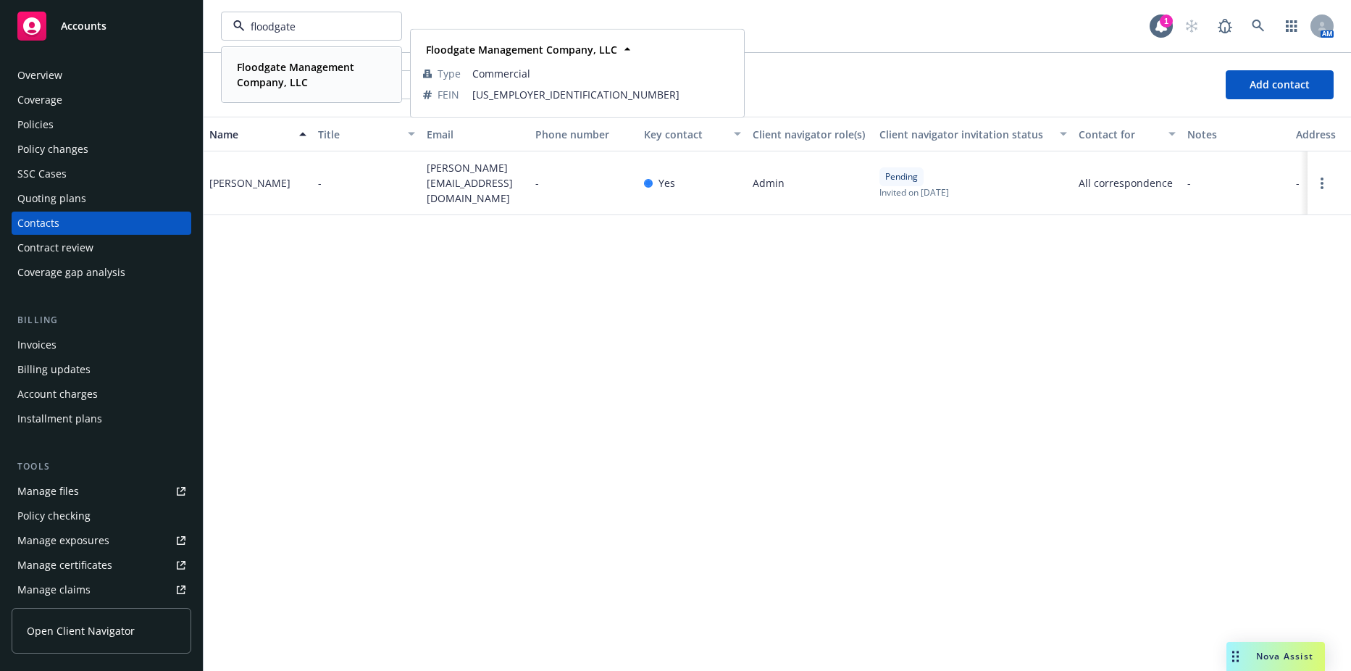
click at [259, 73] on strong "Floodgate Management Company, LLC" at bounding box center [295, 74] width 117 height 29
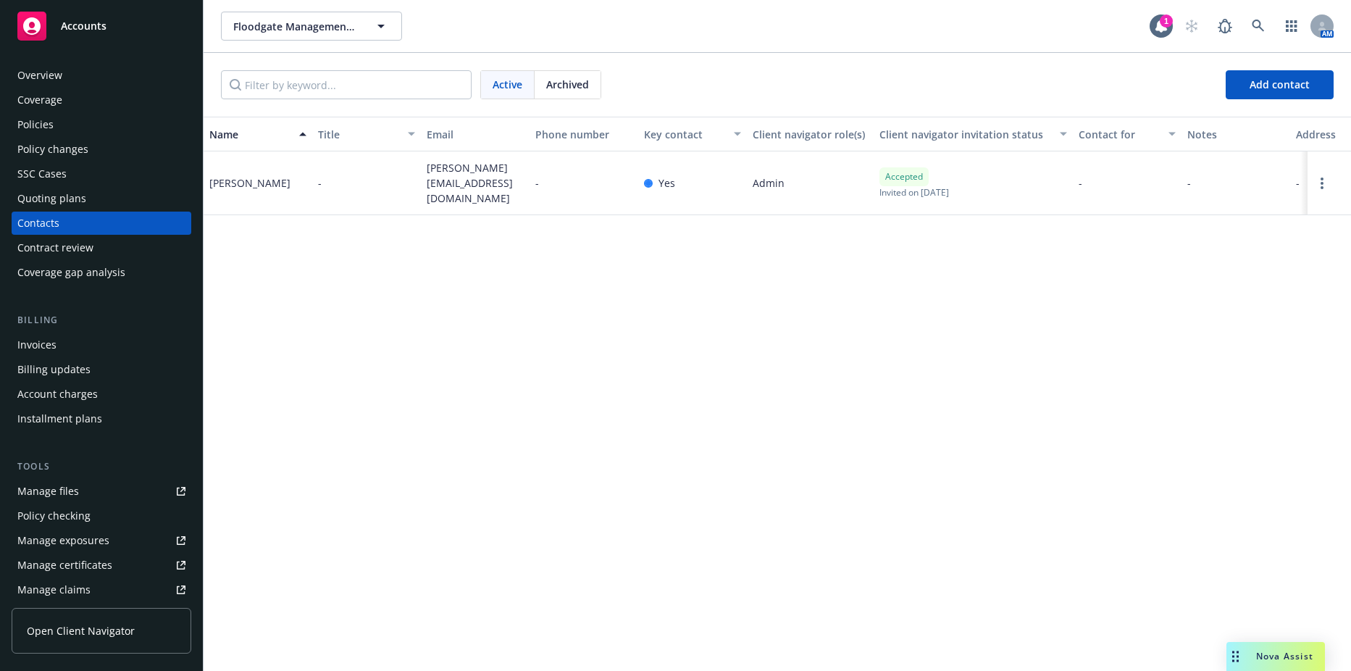
click at [70, 126] on div "Policies" at bounding box center [101, 124] width 168 height 23
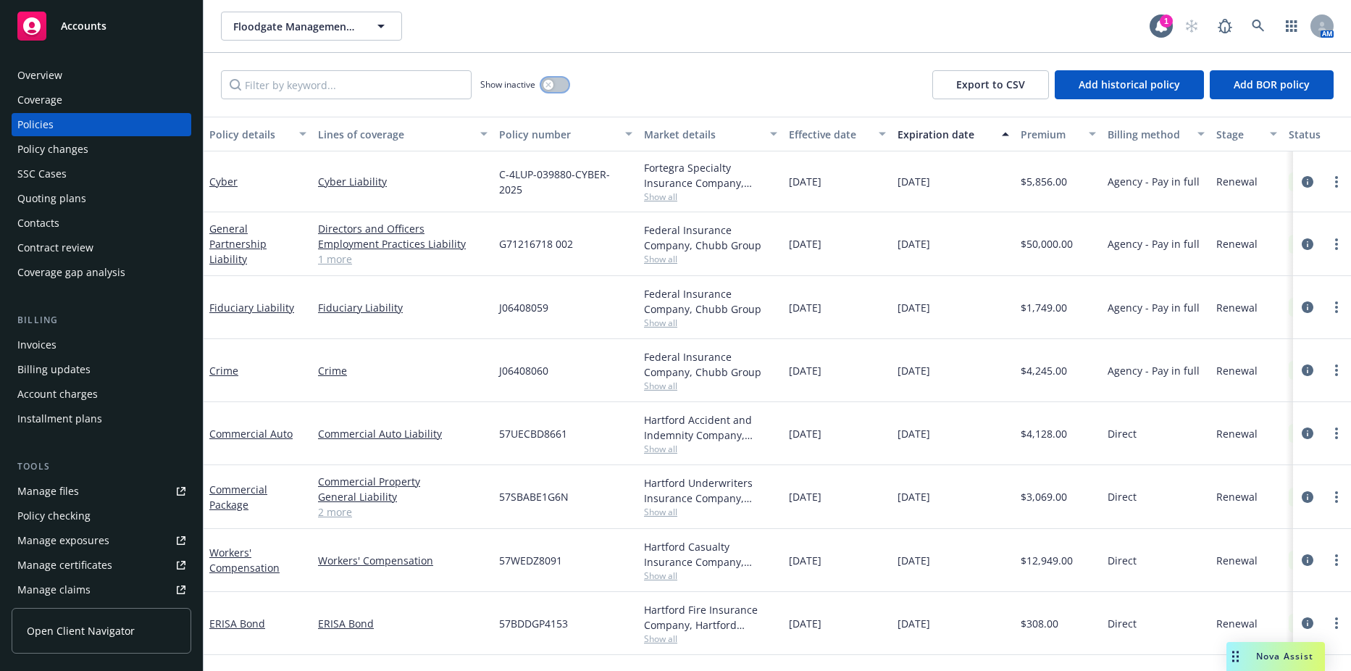
click at [553, 86] on button "button" at bounding box center [555, 85] width 28 height 14
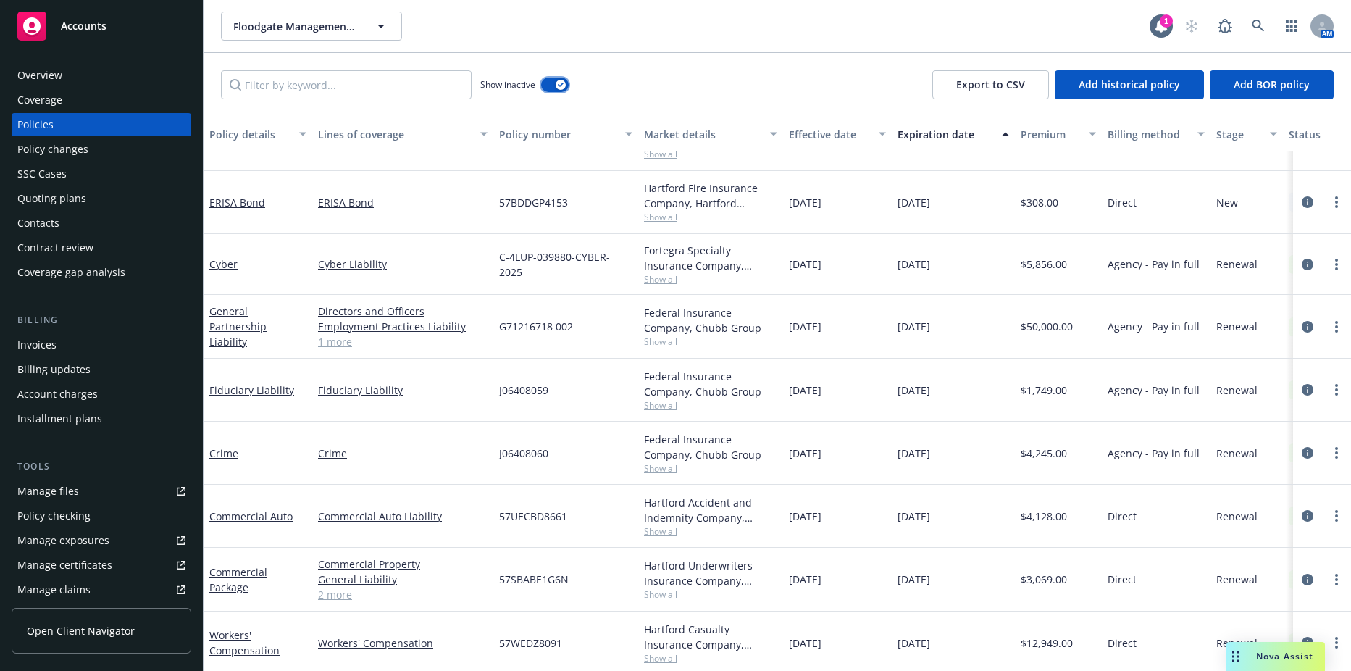
scroll to position [1333, 0]
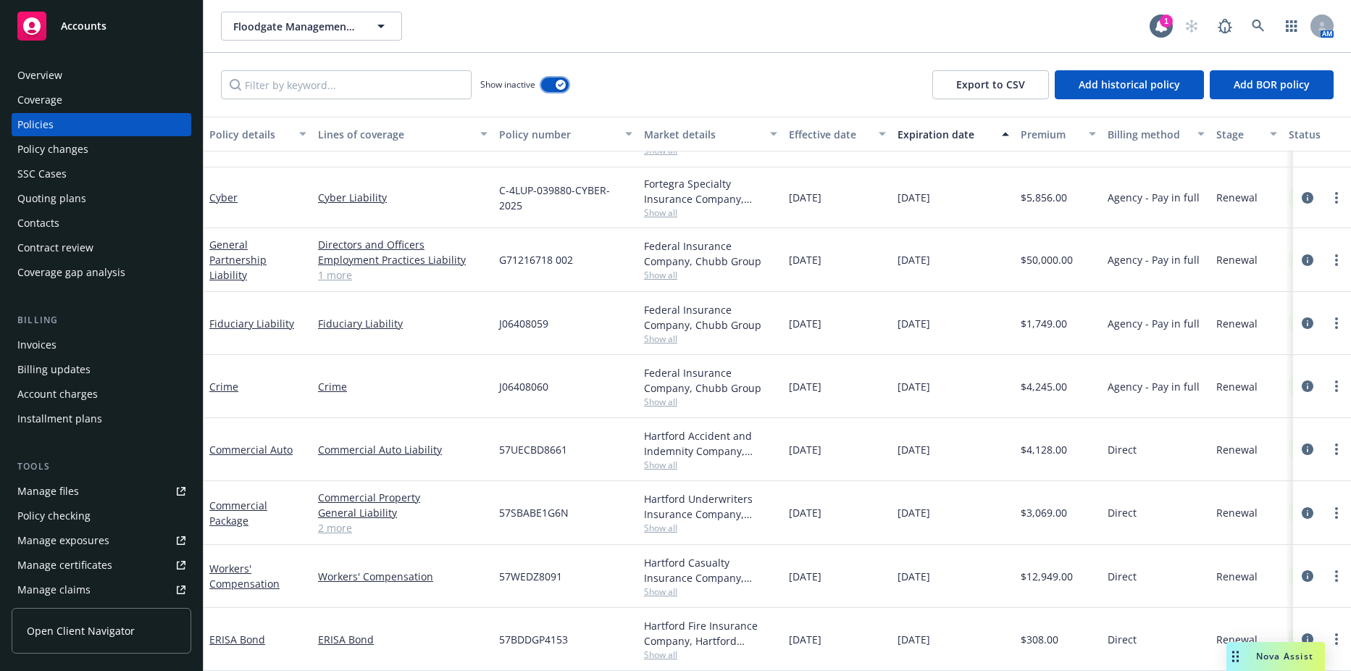
click at [561, 84] on icon "button" at bounding box center [561, 85] width 6 height 4
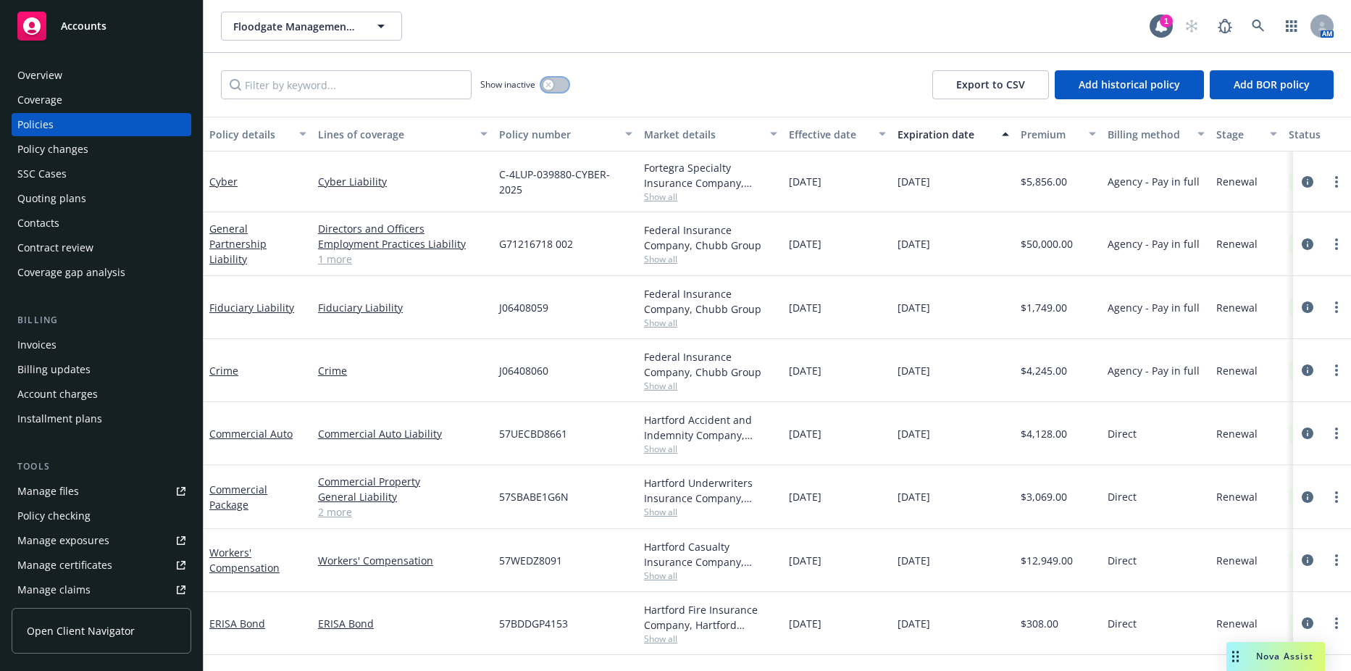
click at [554, 91] on button "button" at bounding box center [555, 85] width 28 height 14
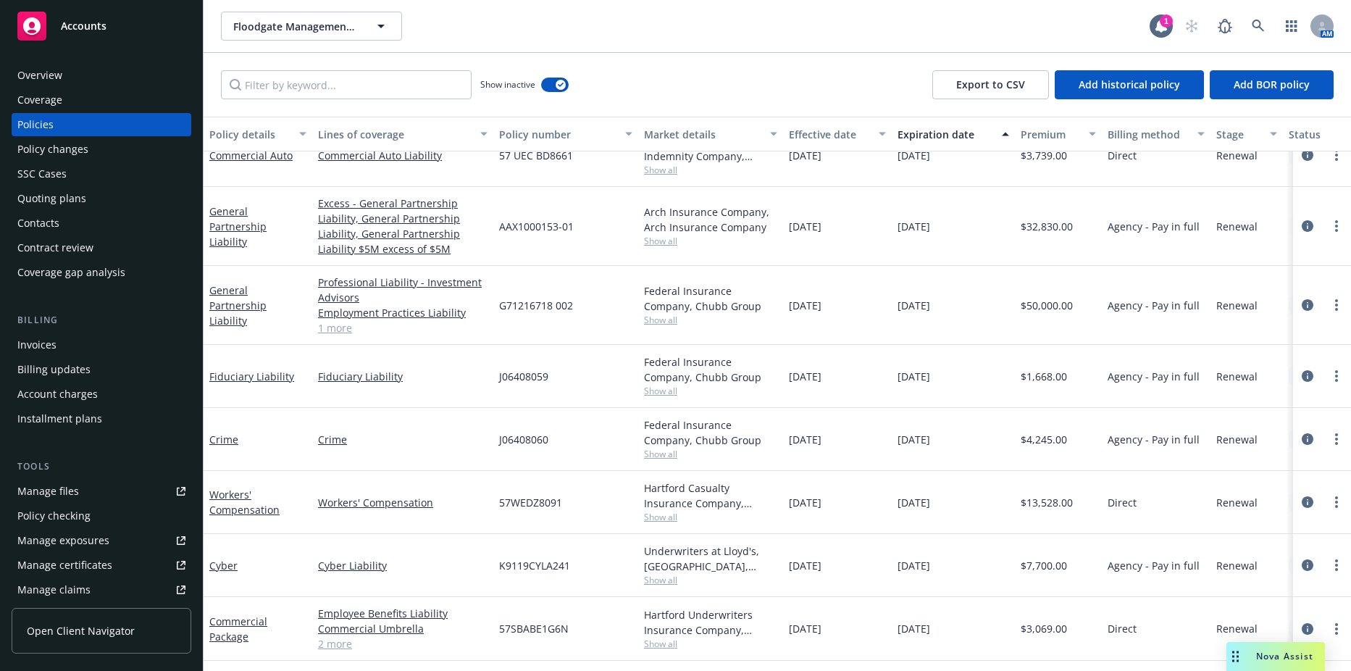
scroll to position [580, 0]
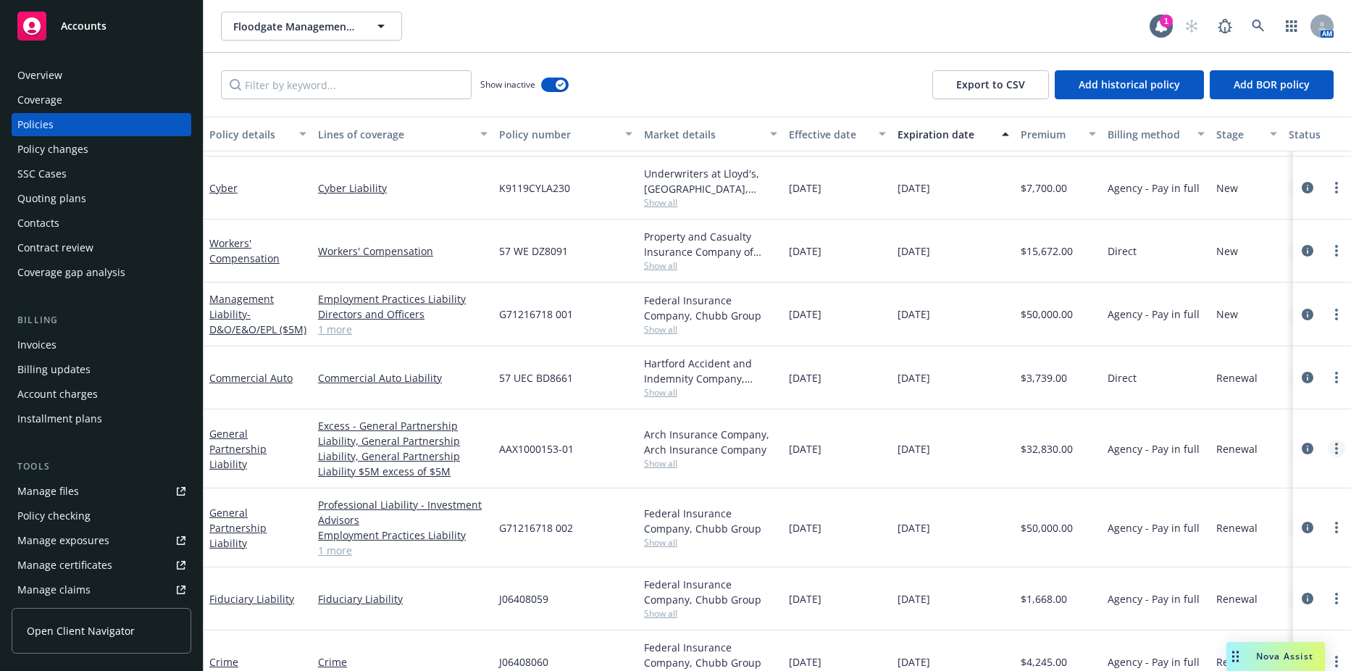
click at [1328, 449] on link "more" at bounding box center [1336, 448] width 17 height 17
click at [1236, 252] on link "Renew with incumbent" at bounding box center [1259, 255] width 170 height 29
select select "12"
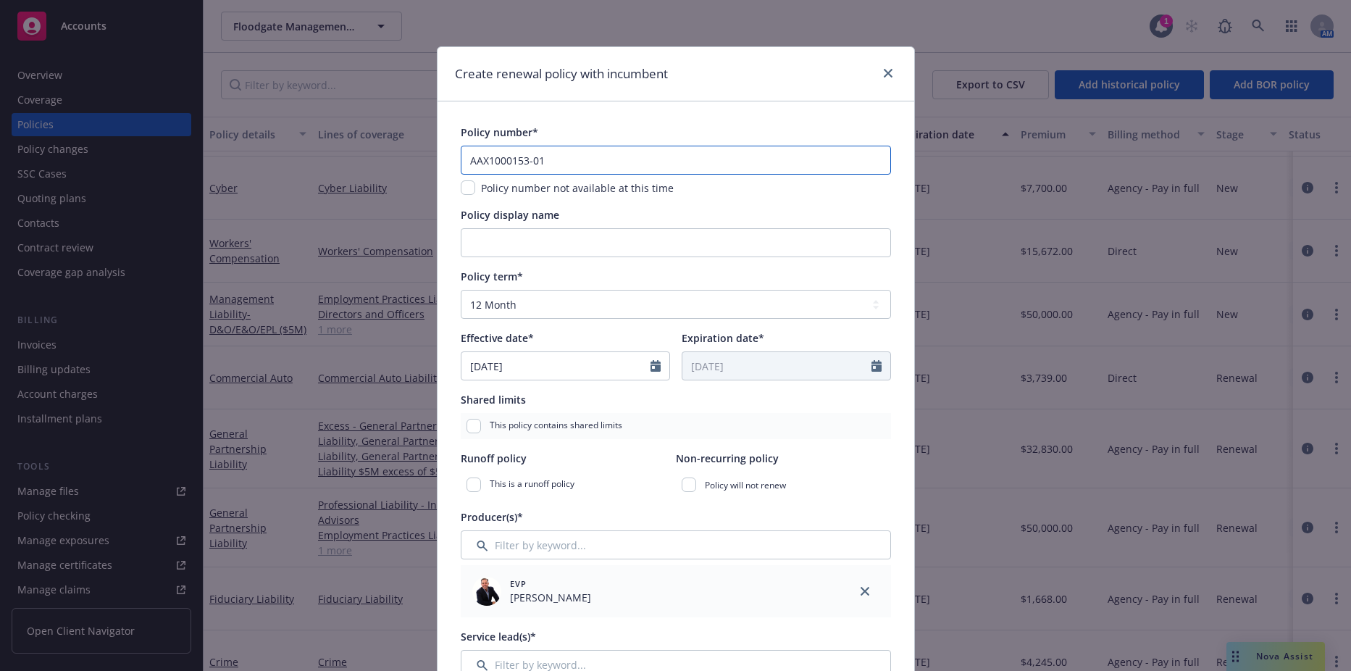
click at [559, 174] on input "AAX1000153-01" at bounding box center [676, 160] width 430 height 29
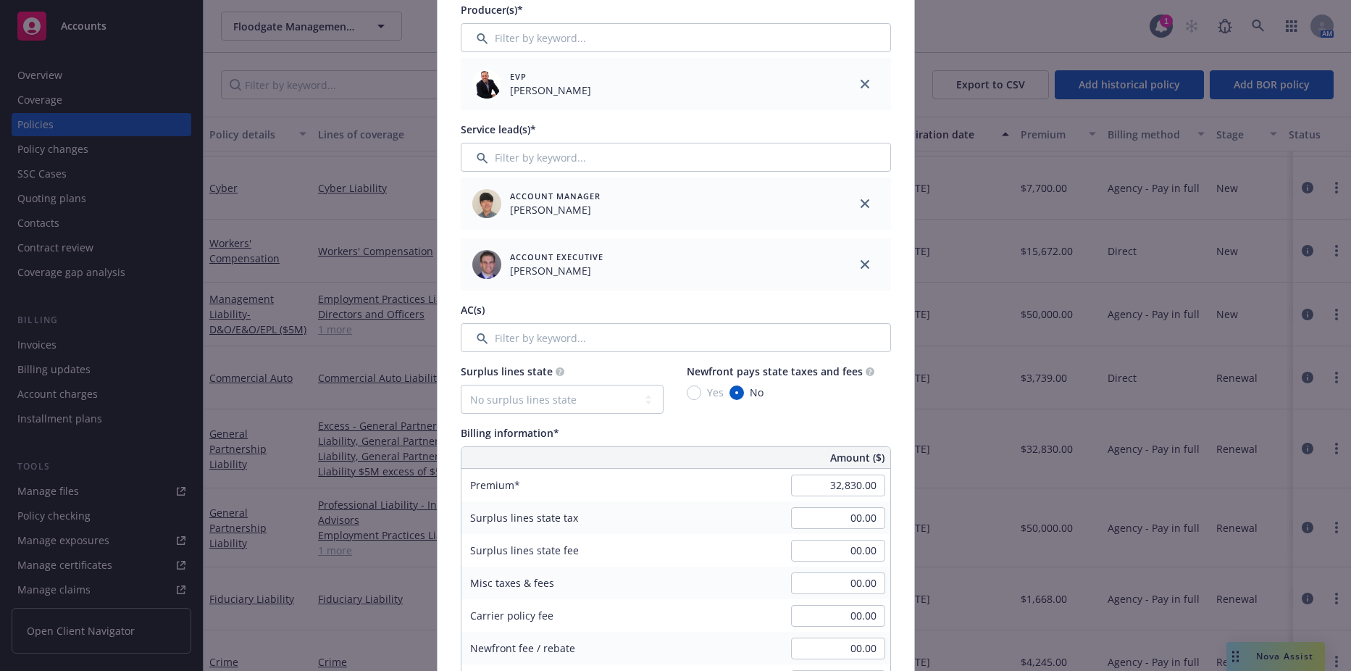
scroll to position [797, 0]
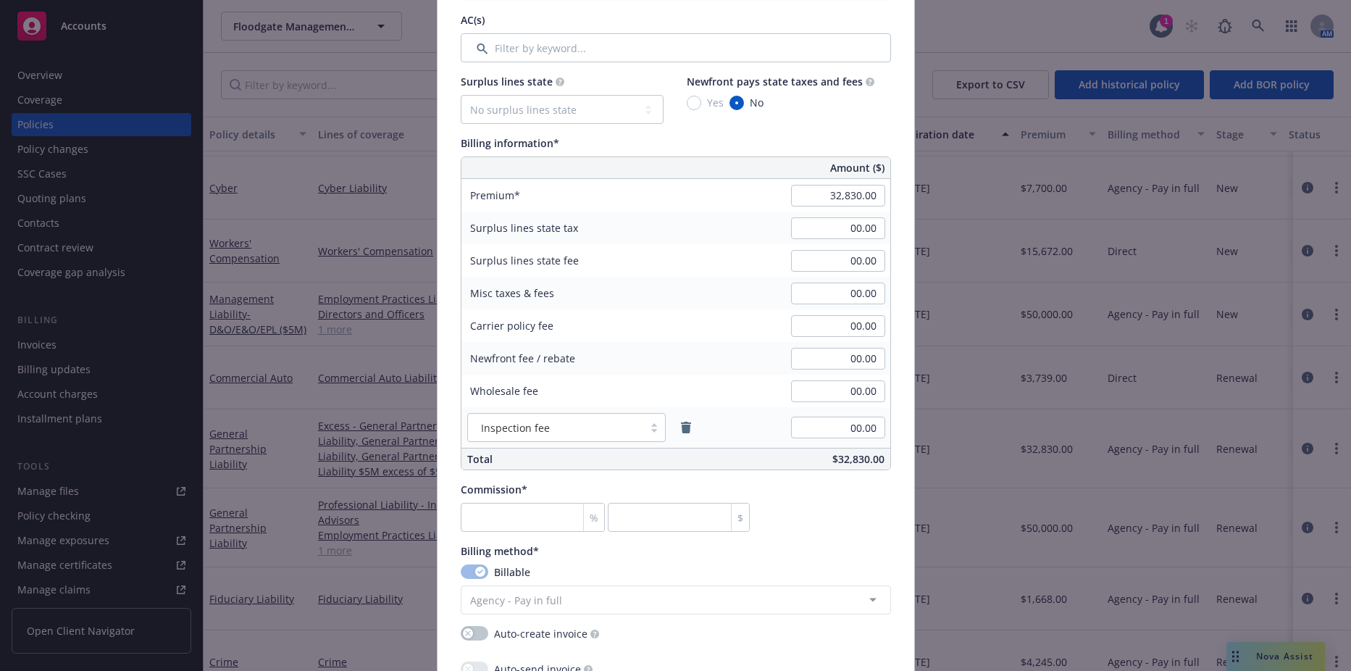
type input "AAX1000153-02"
click at [518, 515] on input "number" at bounding box center [533, 517] width 145 height 29
type input "1"
type input "328.3"
type input "17"
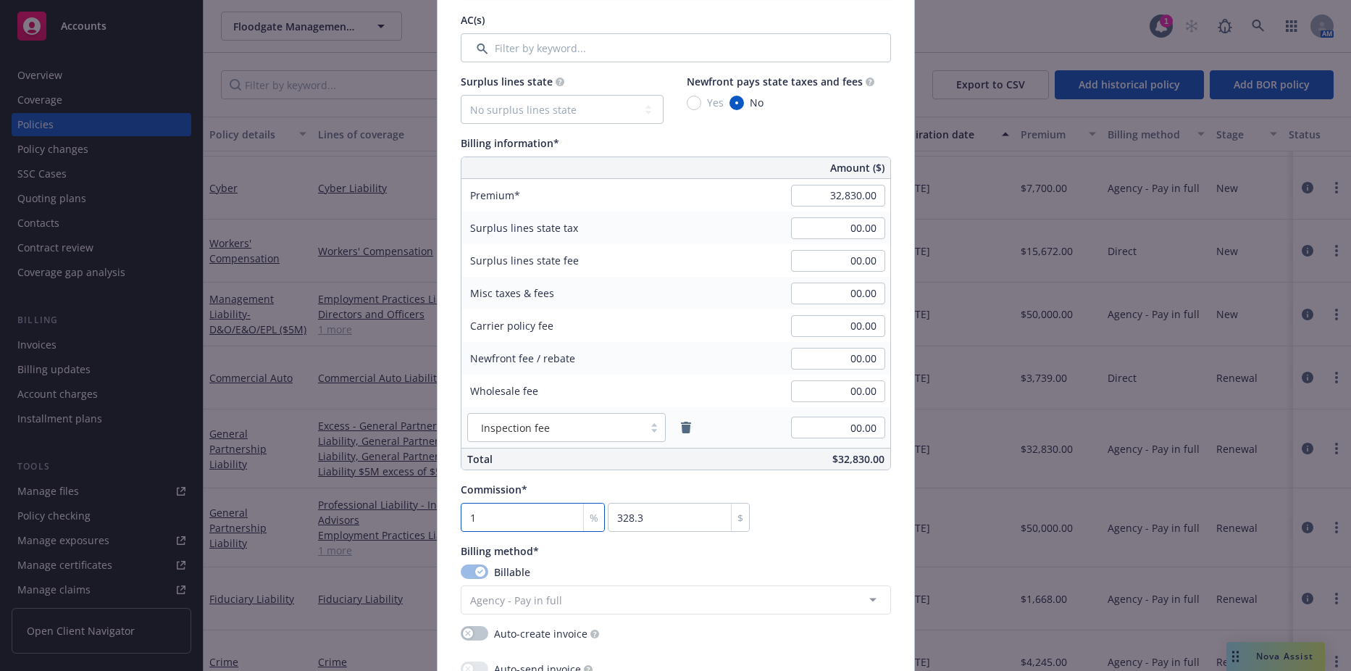
type input "5581.1"
type input "17.5"
type input "5745.25"
type input "17.5"
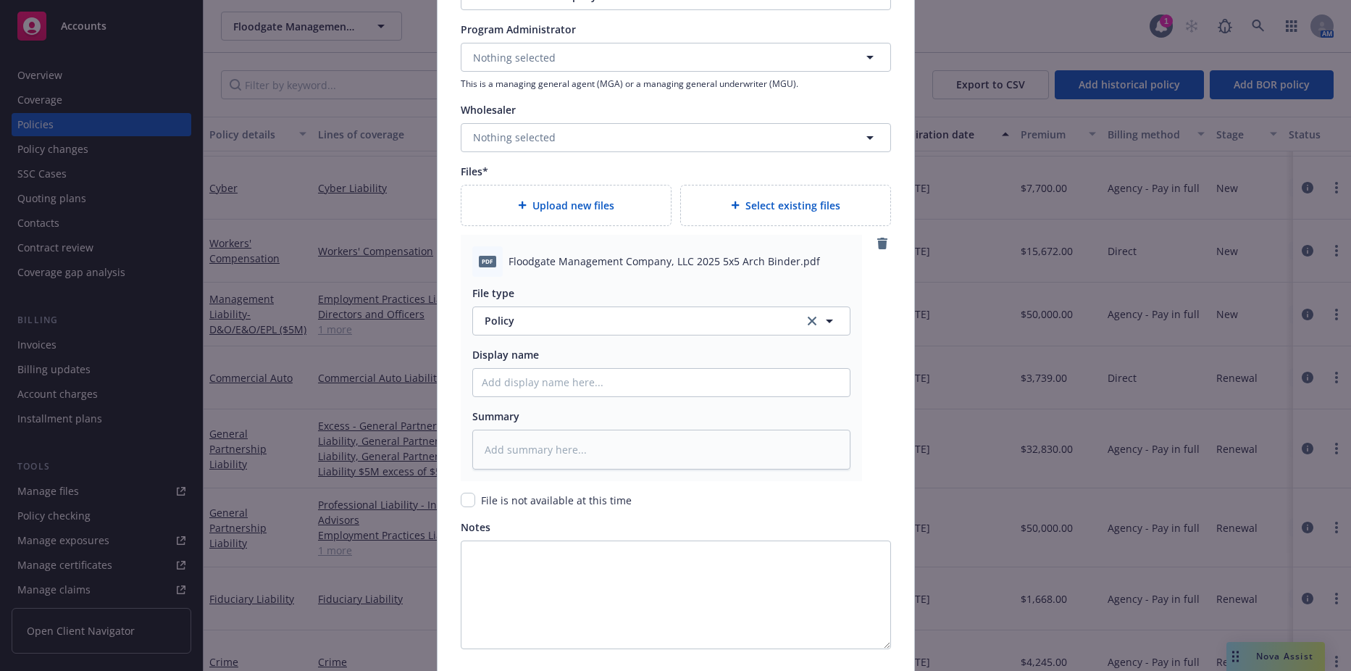
scroll to position [1594, 0]
click at [687, 257] on span "Floodgate Management Company, LLC 2025 5x5 Arch Binder.pdf" at bounding box center [665, 256] width 312 height 15
click at [712, 256] on span "Floodgate Management Company, LLC 2025 5x5 Arch Binder.pdf" at bounding box center [665, 256] width 312 height 15
drag, startPoint x: 685, startPoint y: 256, endPoint x: 789, endPoint y: 262, distance: 103.7
click at [789, 262] on span "Floodgate Management Company, LLC 2025 5x5 Arch Binder.pdf" at bounding box center [665, 256] width 312 height 15
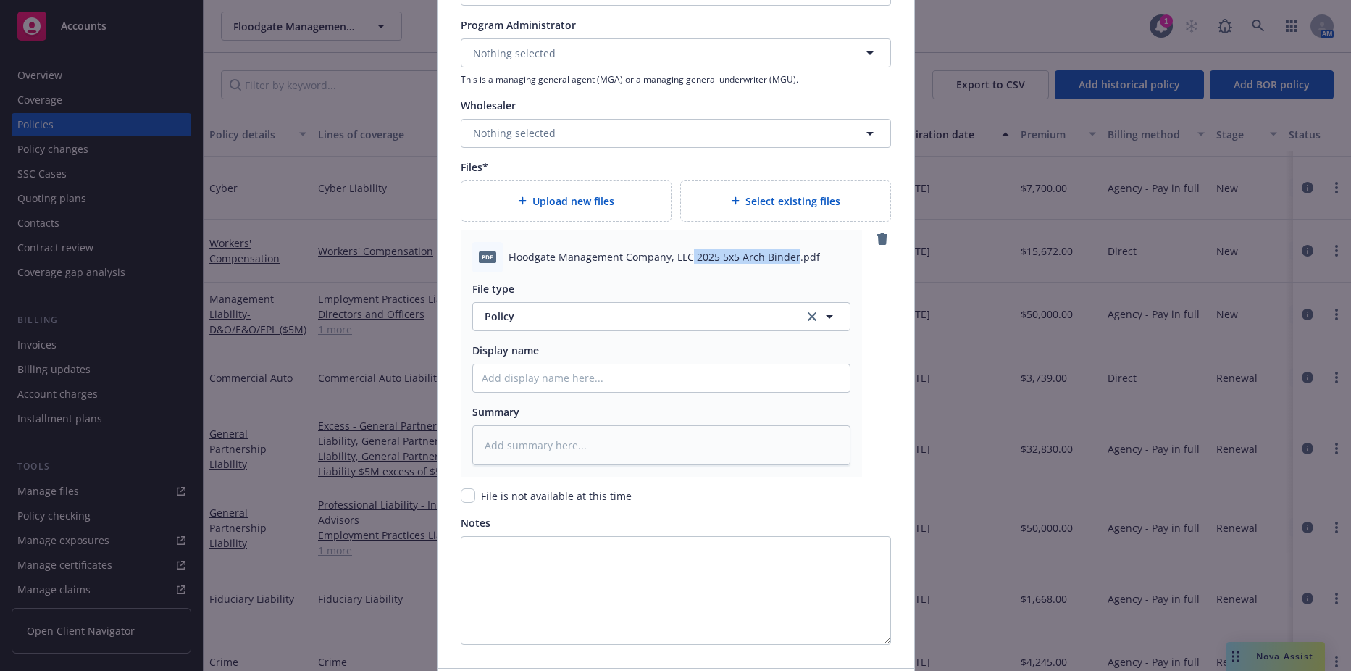
drag, startPoint x: 789, startPoint y: 262, endPoint x: 766, endPoint y: 262, distance: 22.5
copy span "2025 5x5 Arch Binder"
click at [541, 385] on input "Policy display name" at bounding box center [661, 378] width 377 height 28
paste input "2025 5x5 Arch Binder"
type textarea "x"
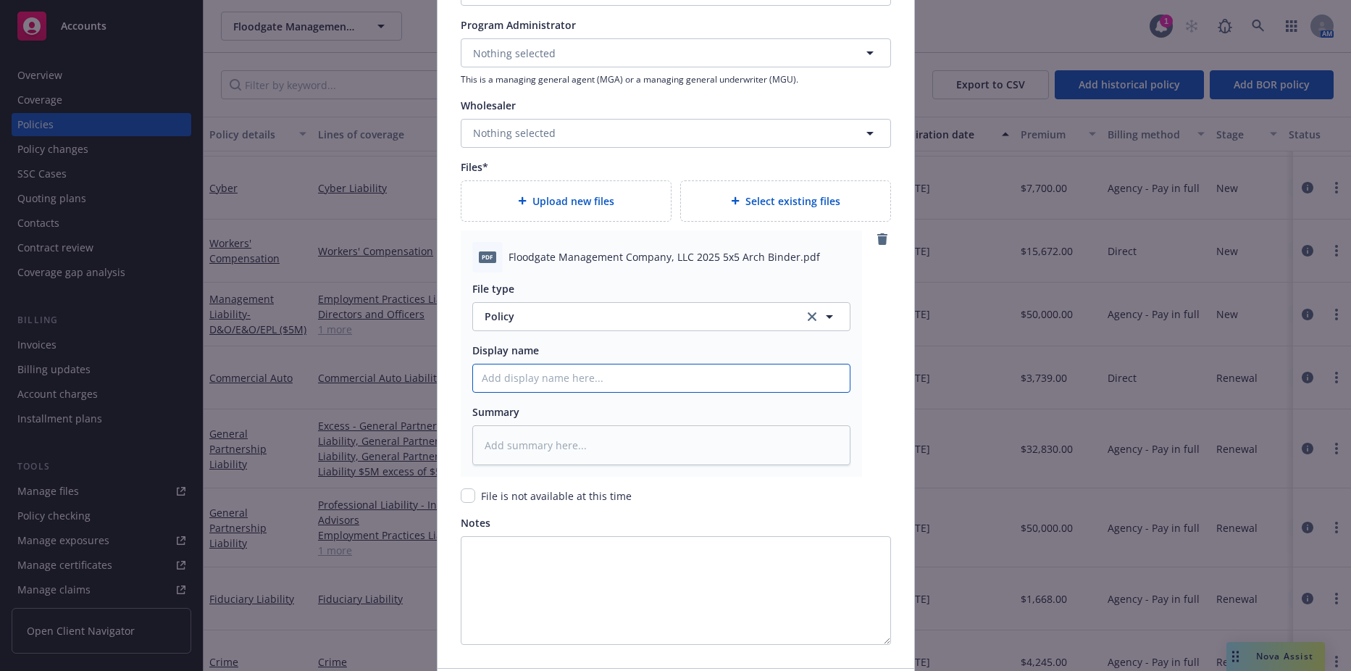
type input "2025 5x5 Arch Binder"
drag, startPoint x: 477, startPoint y: 377, endPoint x: 489, endPoint y: 370, distance: 13.3
click at [477, 377] on input "2025 5x5 Arch Binder" at bounding box center [661, 378] width 377 height 28
type textarea "x"
type input "2025 5x5 Arch Binder"
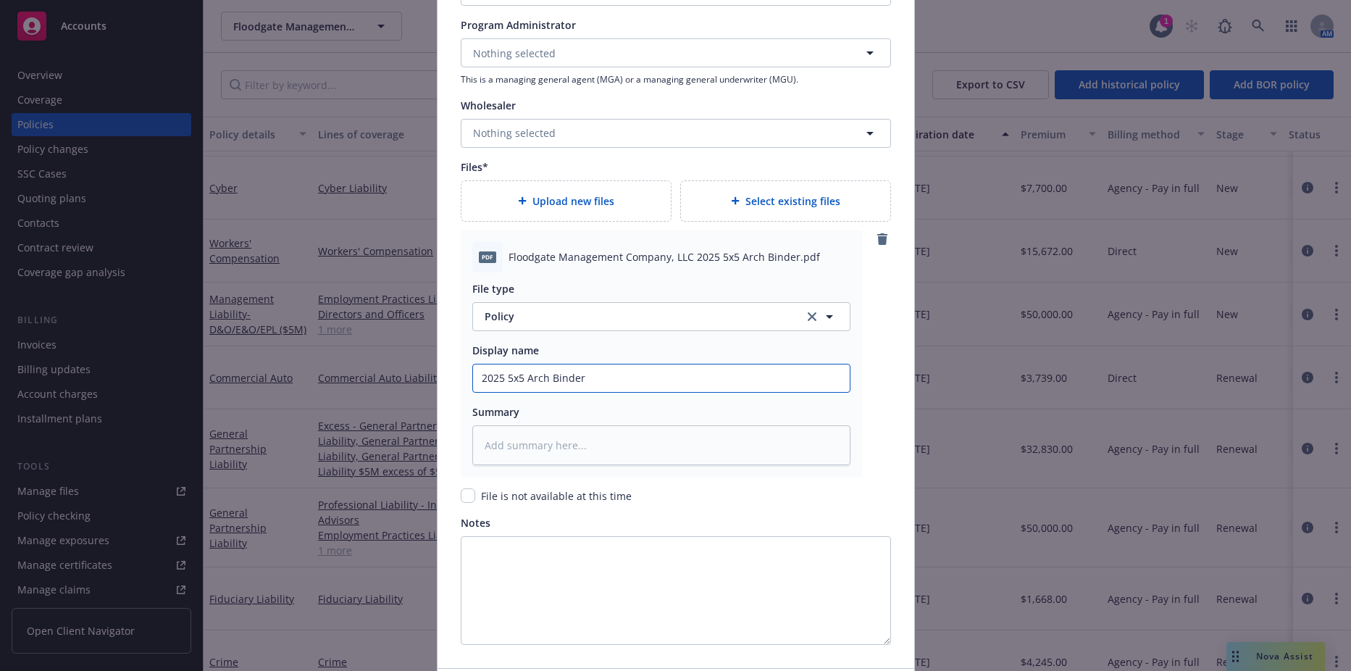
click at [530, 374] on input "2025 5x5 Arch Binder" at bounding box center [661, 378] width 377 height 28
type textarea "x"
type input "2025 5x5 LBinder"
type textarea "x"
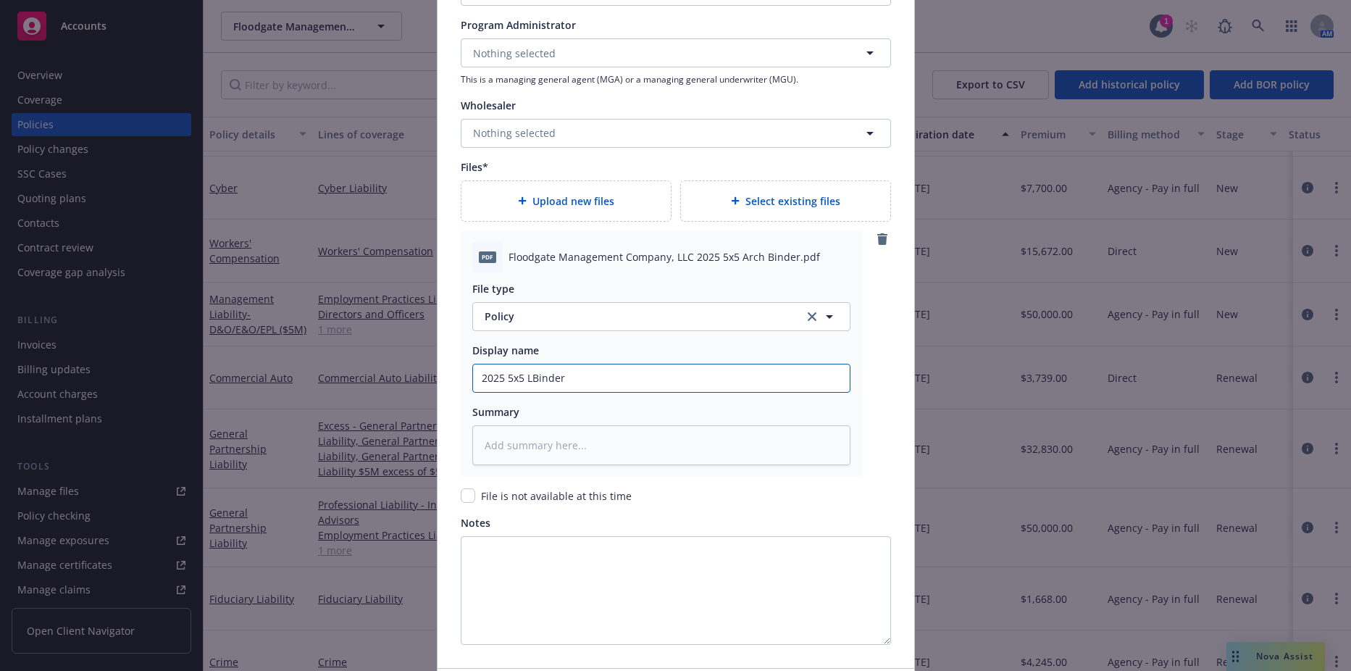
type input "2025 5x5 LaBinder"
type textarea "x"
type input "2025 5x5 LayBinder"
type textarea "x"
type input "2025 5x5 LayeBinder"
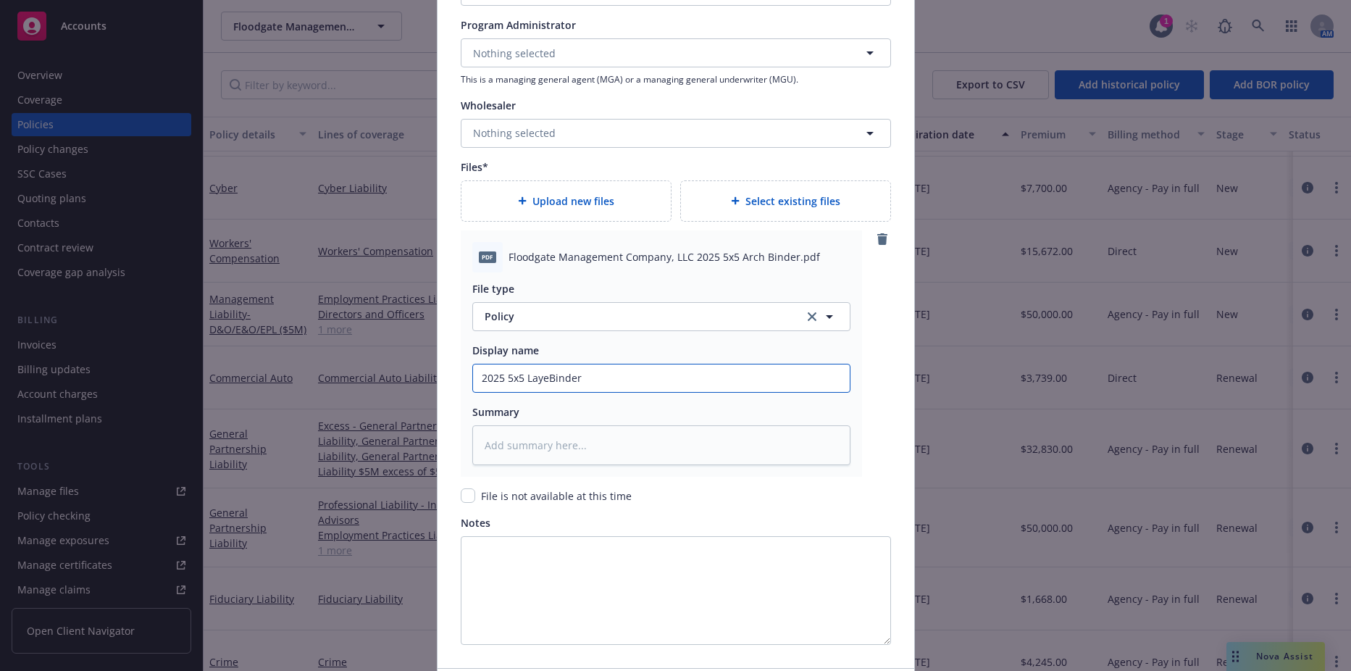
type textarea "x"
type input "2025 5x5 Layer Binder"
type textarea "x"
type input "2025 5x5 Layer 1Binder"
type textarea "x"
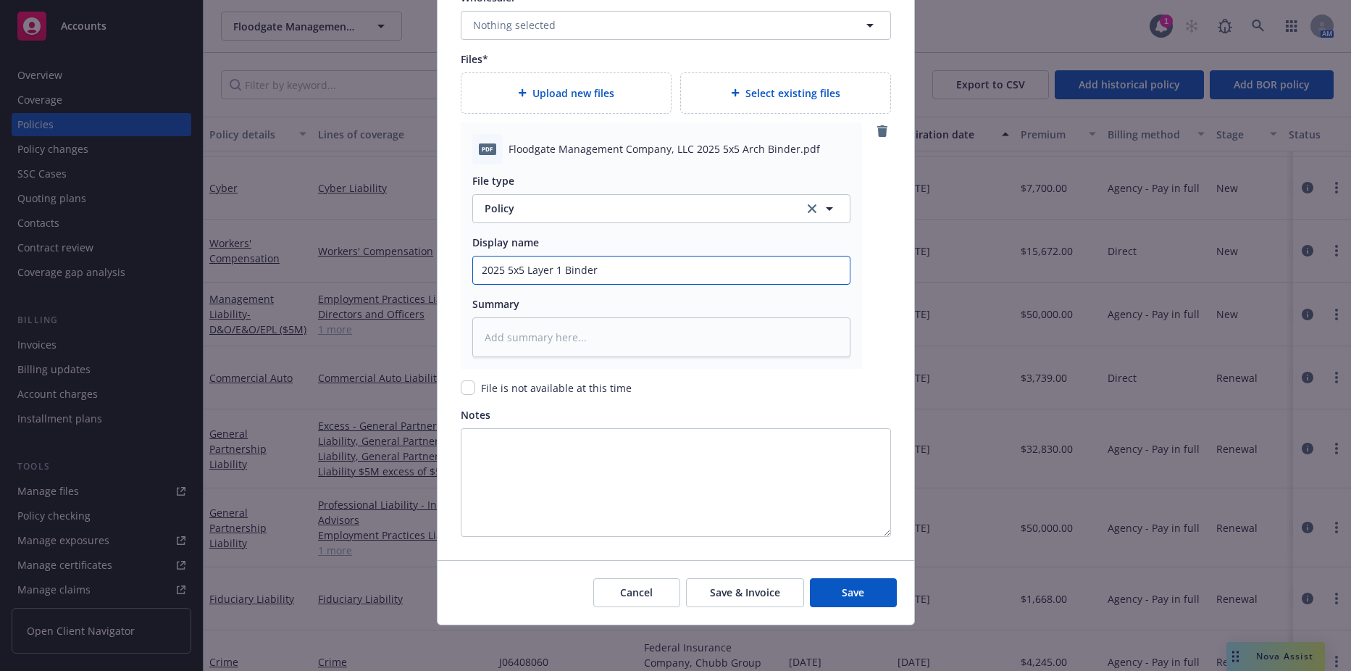
scroll to position [1702, 0]
type input "2025 5x5 Layer 1 Binder"
click at [822, 582] on button "Save" at bounding box center [853, 591] width 87 height 29
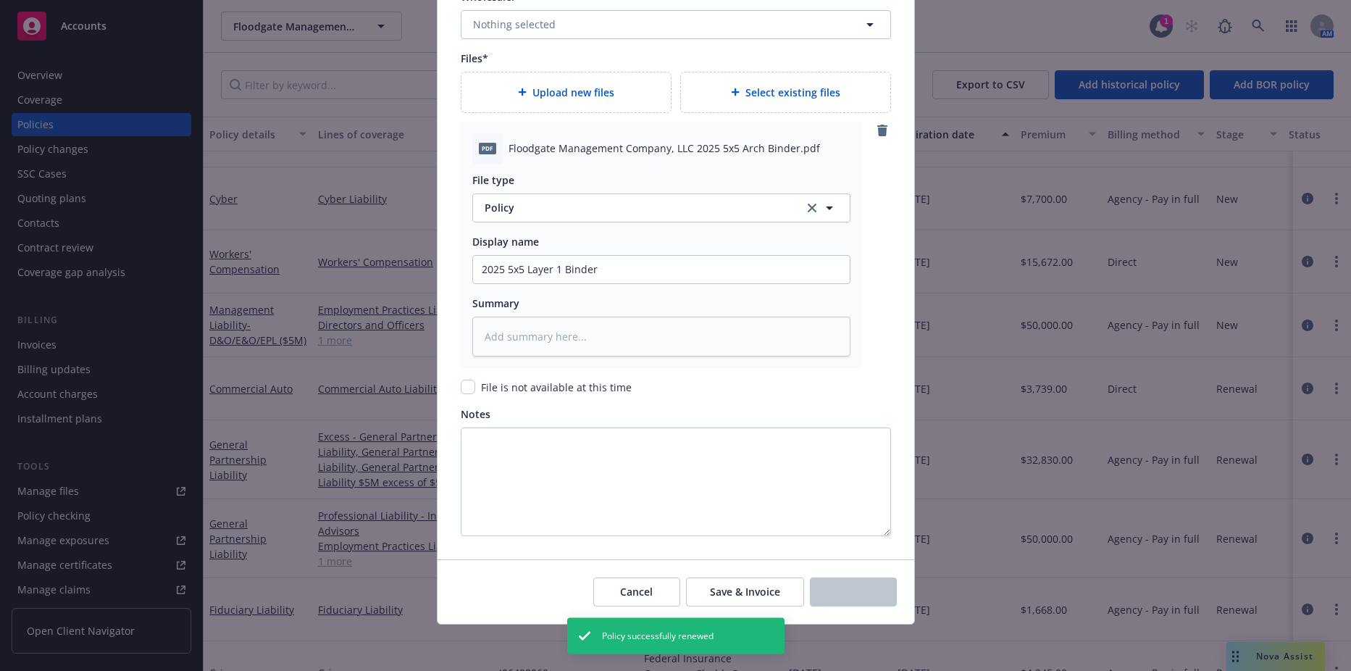
scroll to position [516, 0]
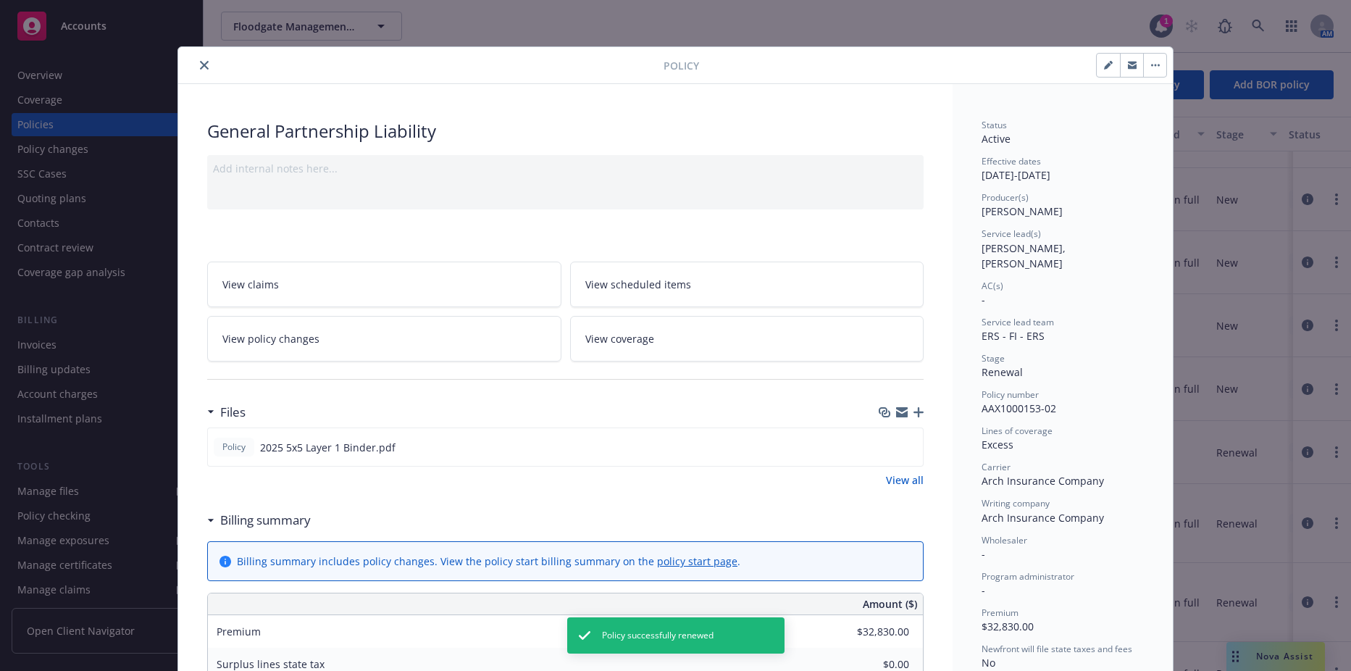
click at [203, 67] on icon "close" at bounding box center [204, 65] width 9 height 9
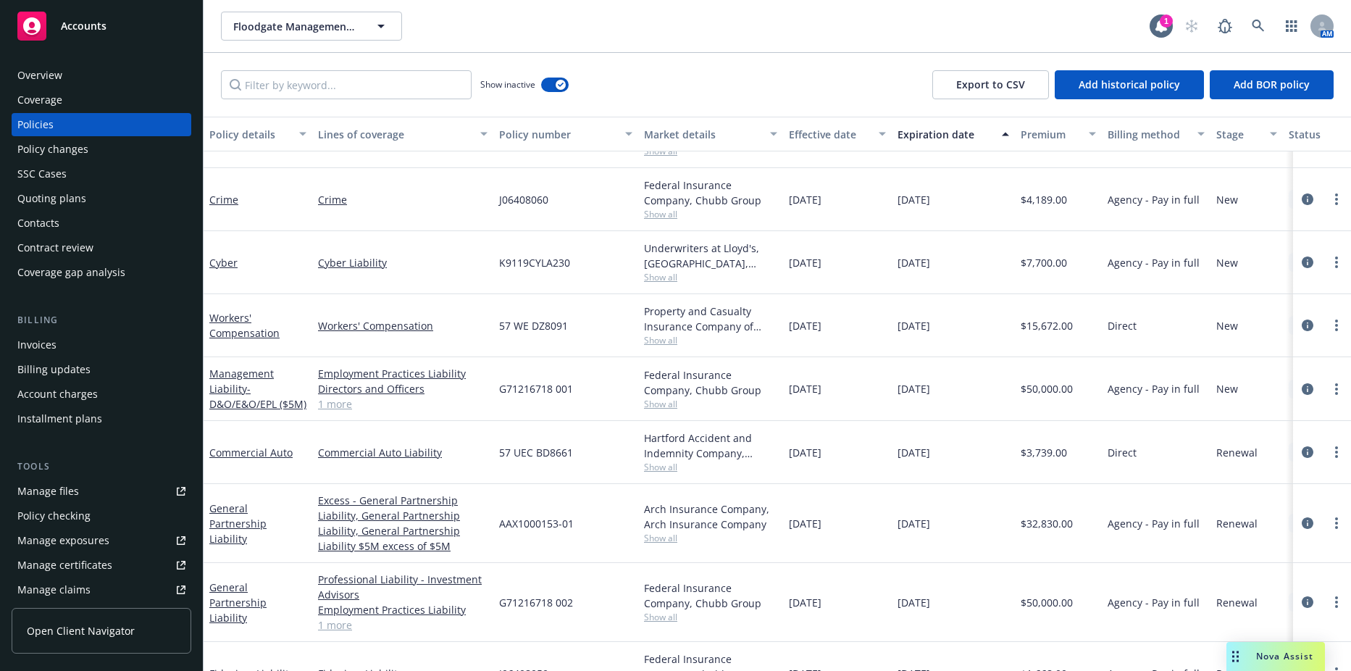
click at [93, 489] on link "Manage files" at bounding box center [102, 491] width 180 height 23
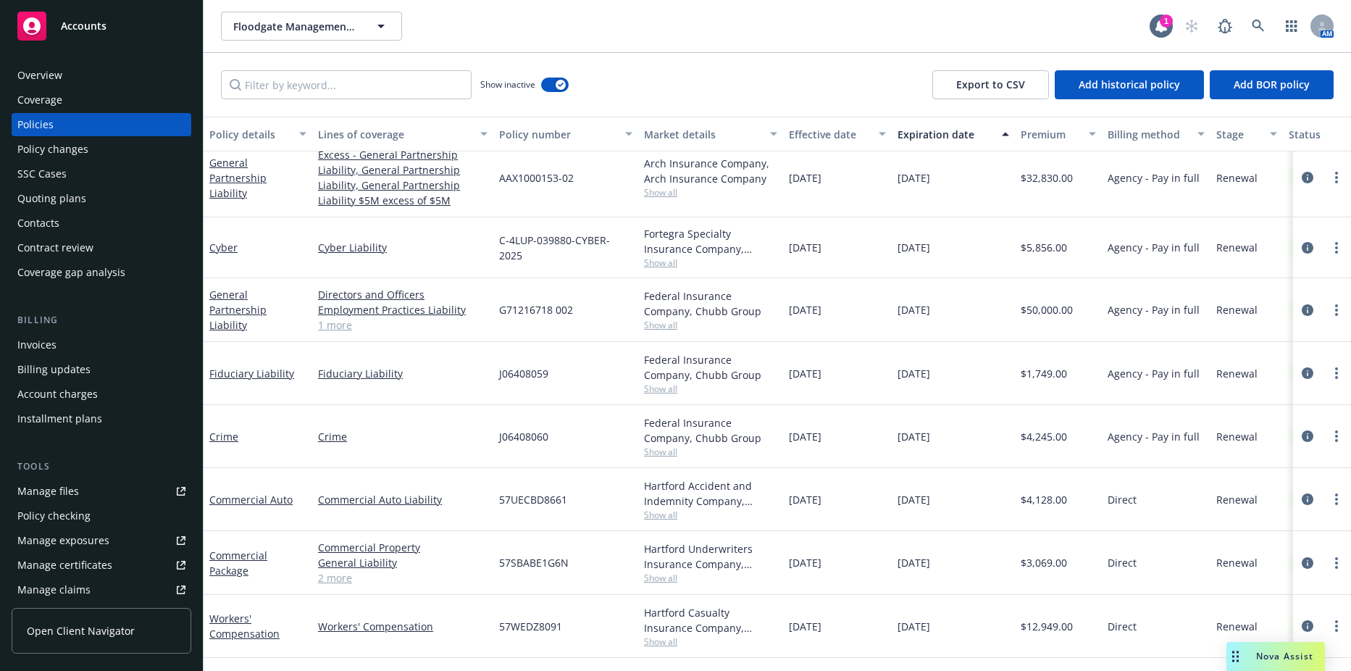
scroll to position [1407, 0]
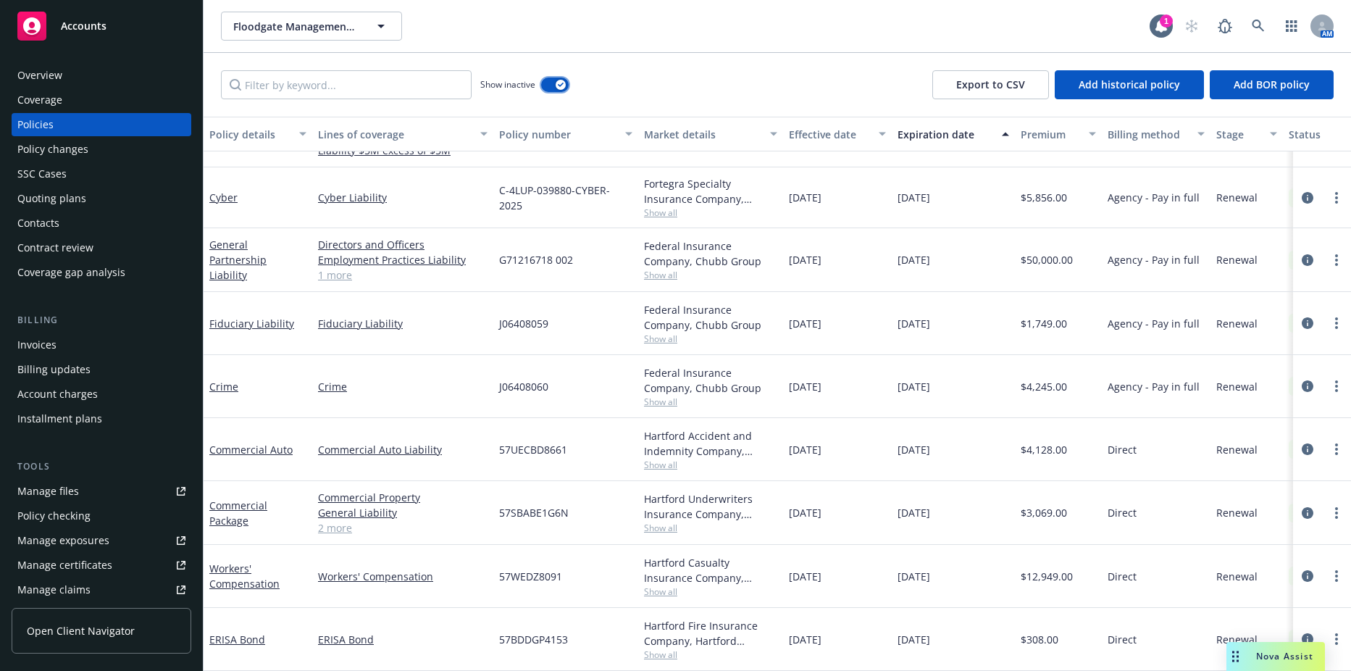
click at [548, 81] on button "button" at bounding box center [555, 85] width 28 height 14
click at [212, 355] on div "Crime" at bounding box center [258, 386] width 109 height 63
click at [220, 192] on link "Cyber" at bounding box center [223, 198] width 28 height 14
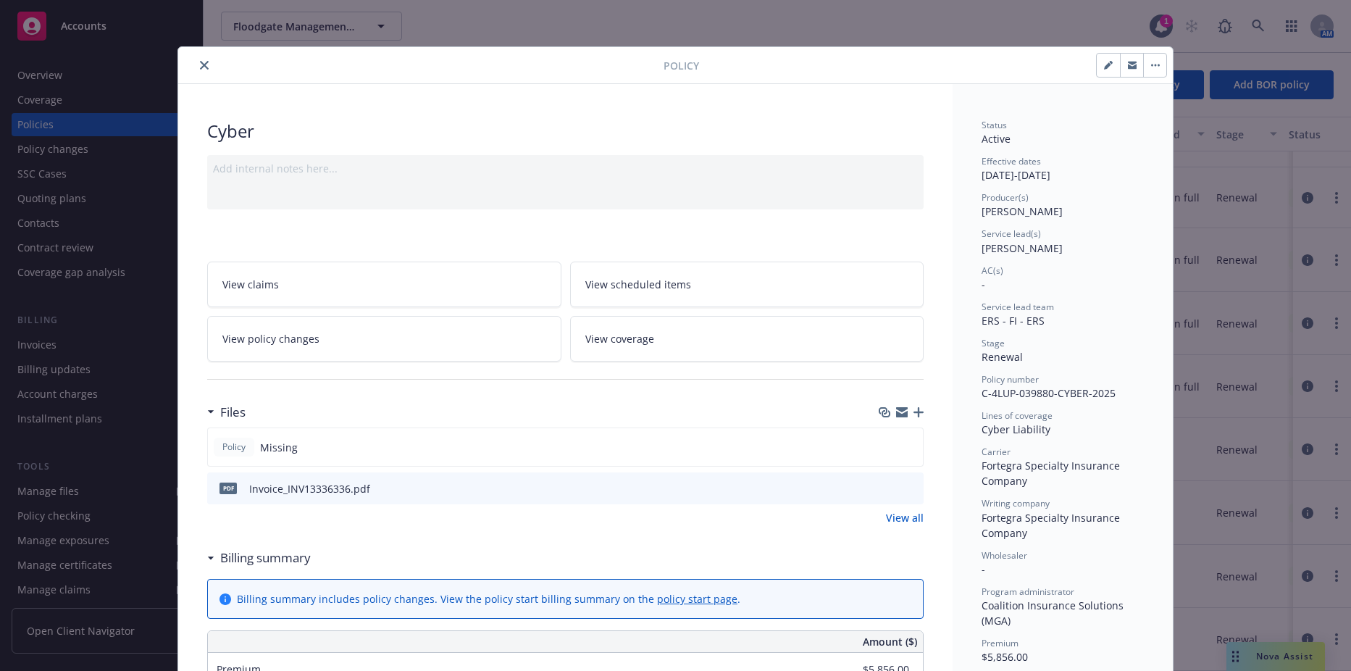
click at [204, 66] on button "close" at bounding box center [204, 65] width 17 height 17
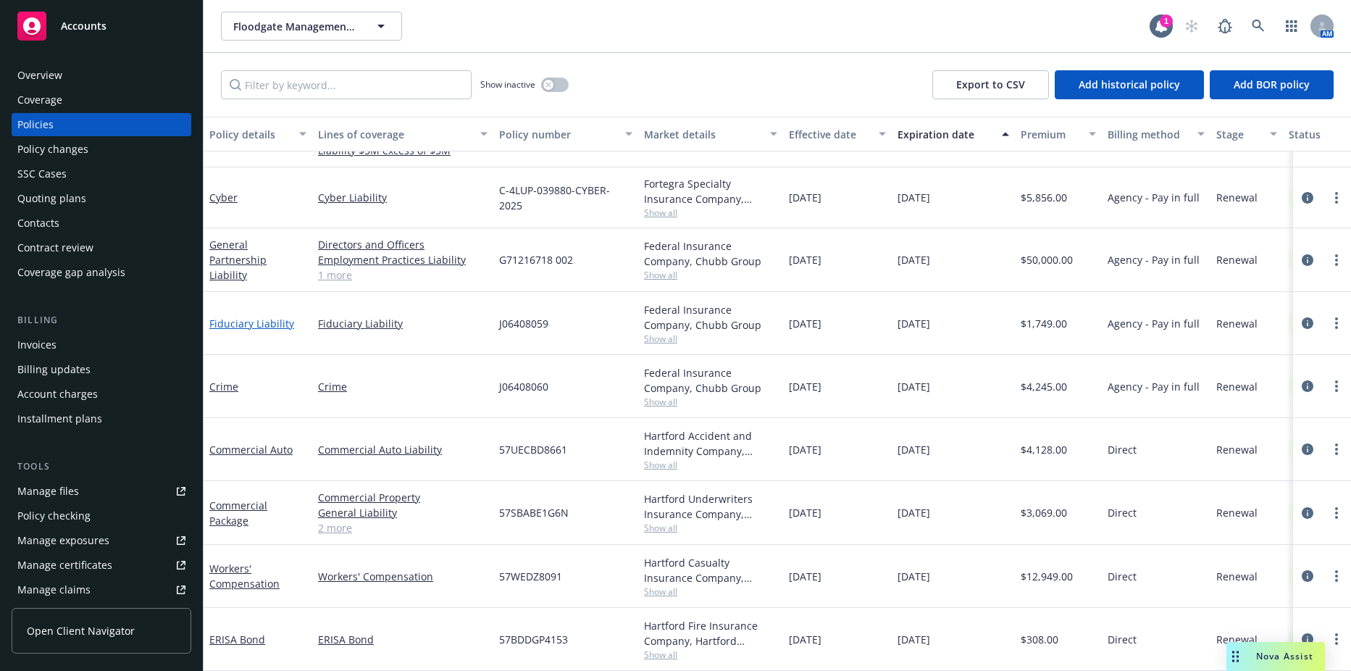
click at [222, 317] on link "Fiduciary Liability" at bounding box center [251, 324] width 85 height 14
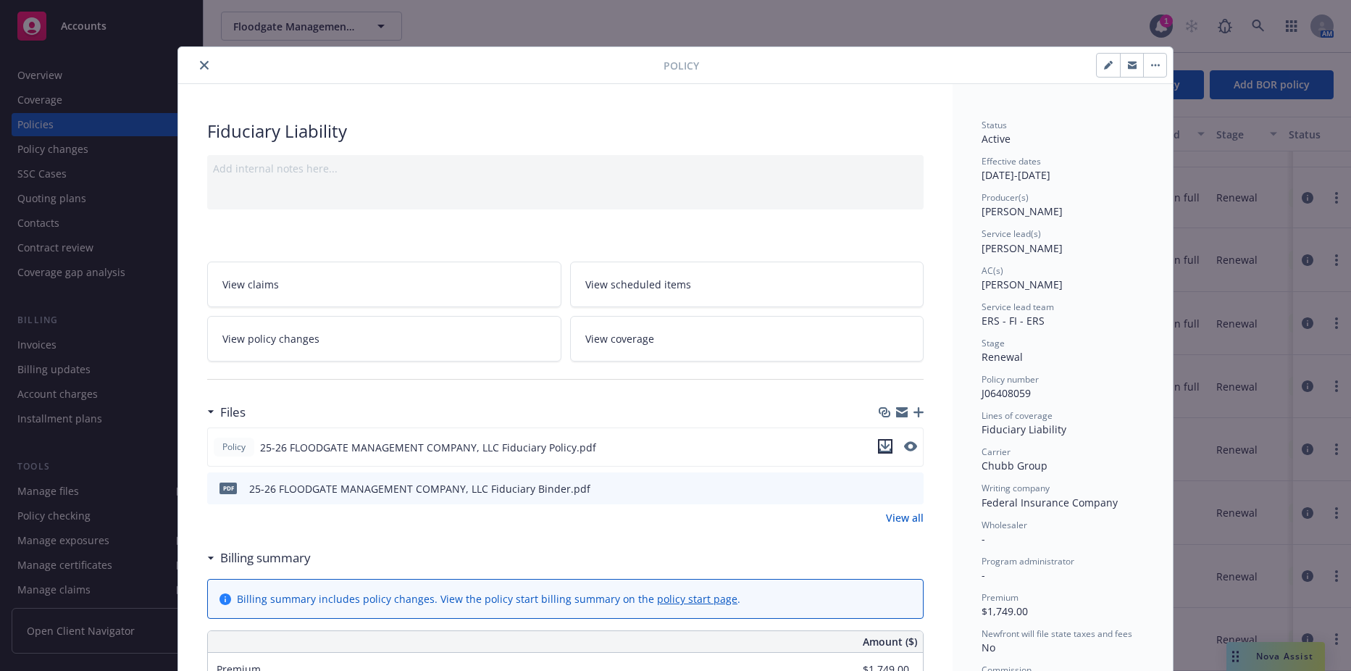
click at [879, 445] on icon "download file" at bounding box center [885, 446] width 12 height 12
click at [196, 70] on button "close" at bounding box center [204, 65] width 17 height 17
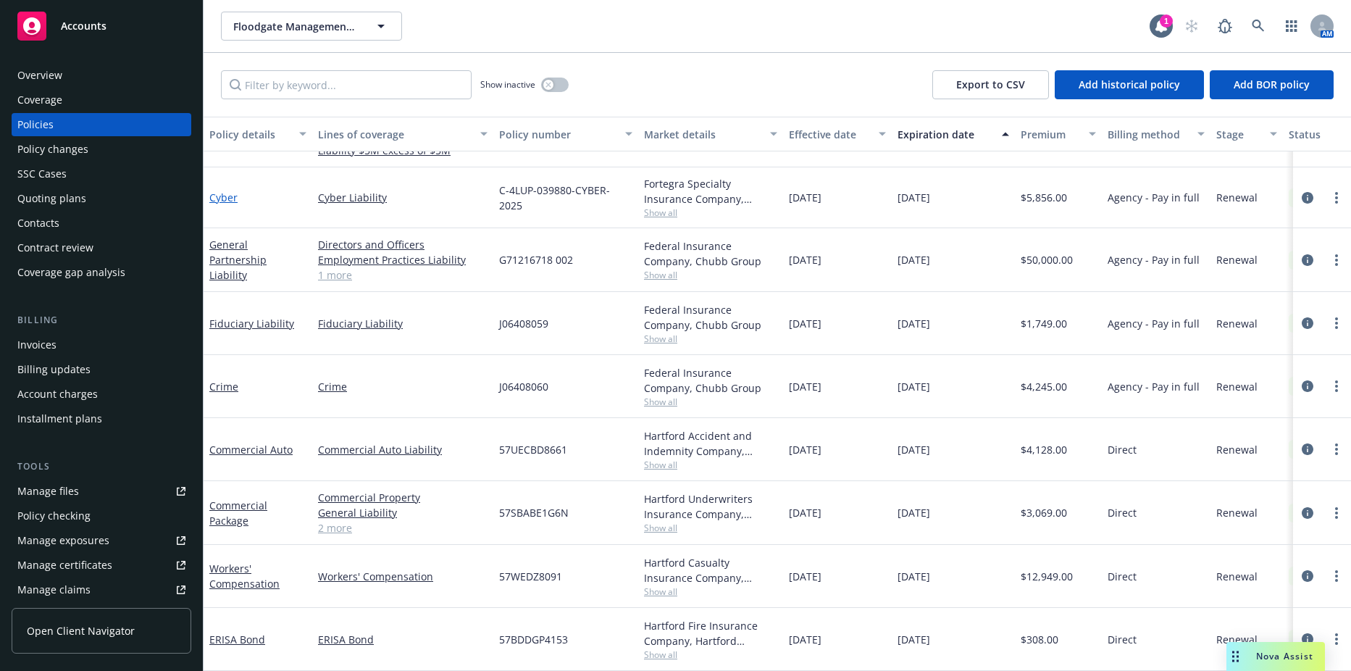
click at [221, 191] on link "Cyber" at bounding box center [223, 198] width 28 height 14
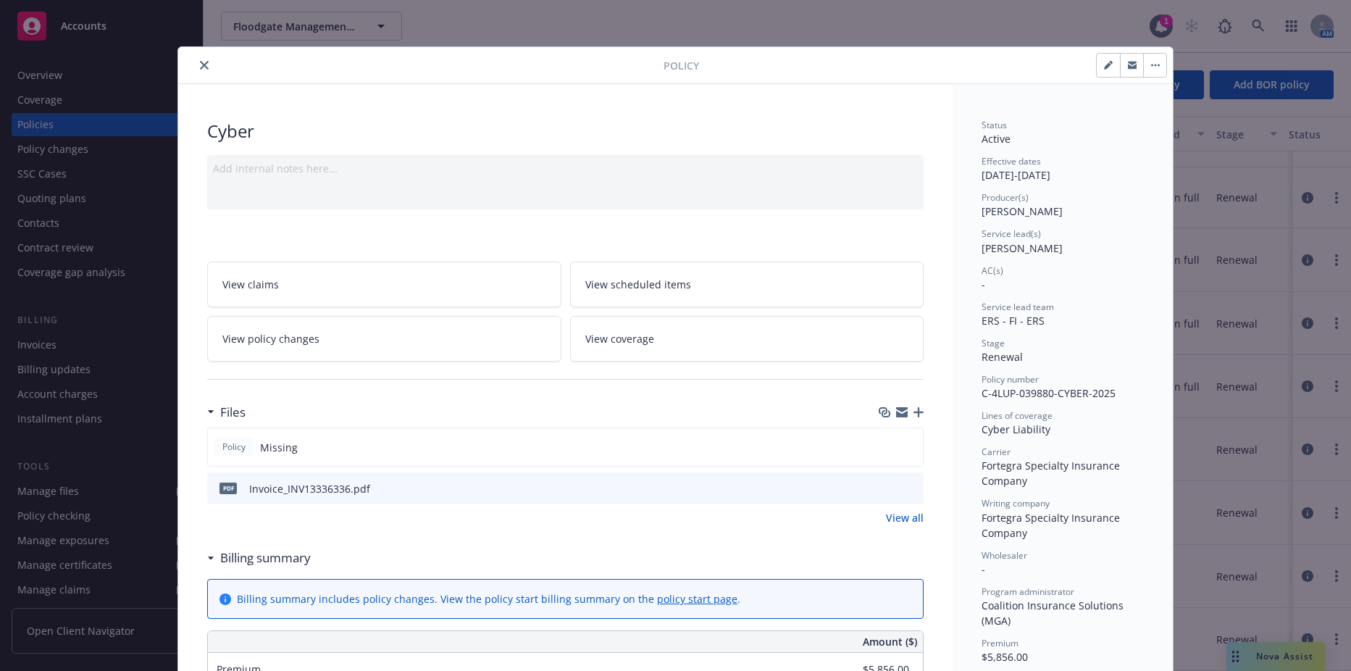
scroll to position [43, 0]
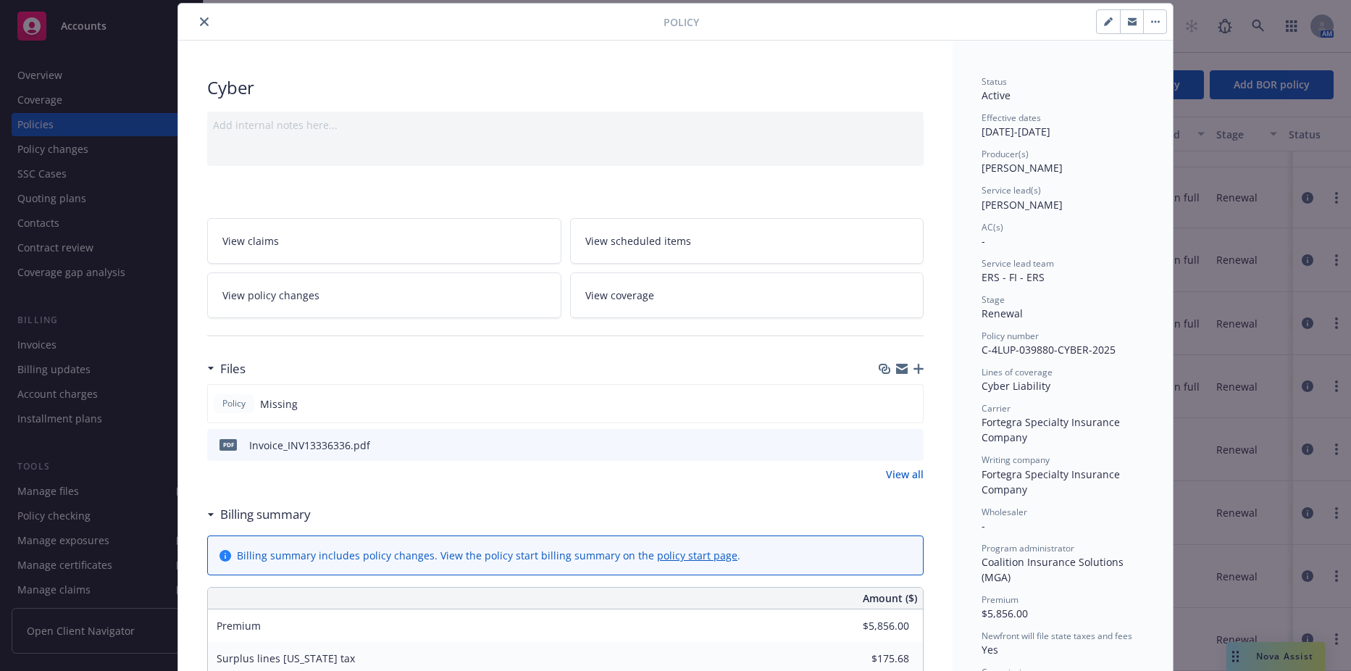
click at [906, 369] on div at bounding box center [901, 369] width 45 height 12
click at [914, 367] on icon "button" at bounding box center [919, 369] width 10 height 10
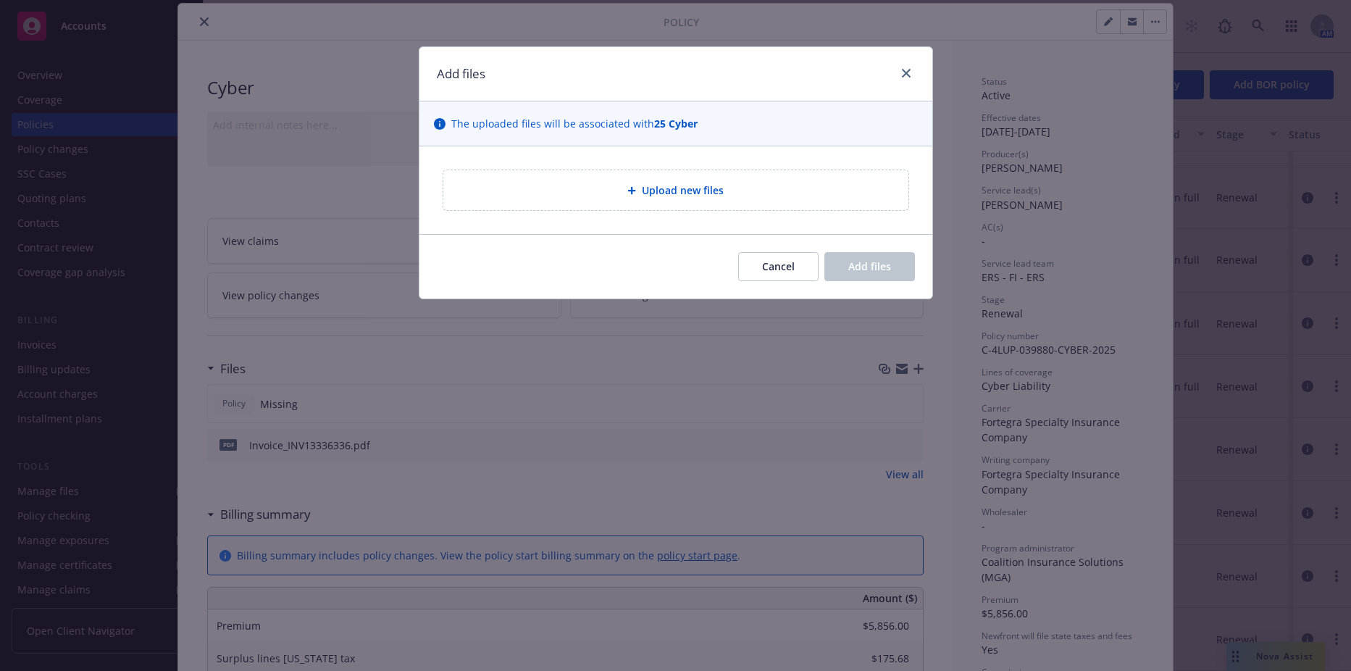
type textarea "x"
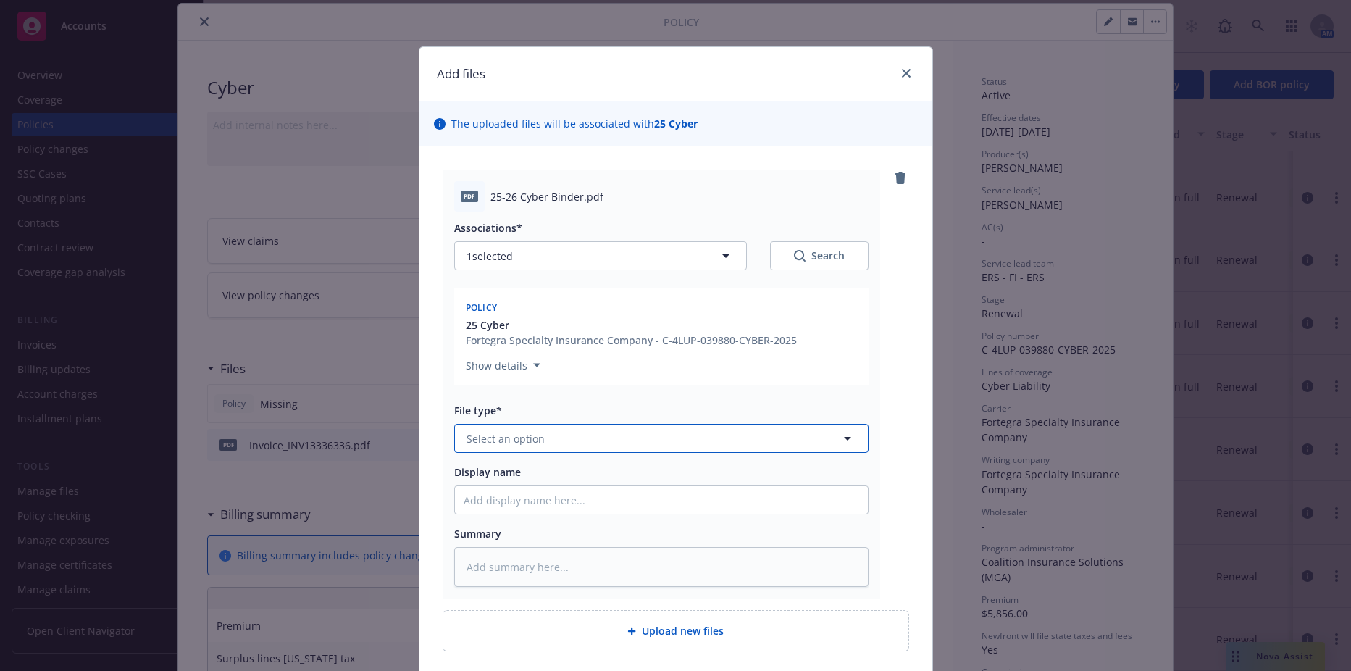
click at [523, 435] on span "Select an option" at bounding box center [506, 438] width 78 height 15
type input "binder"
click at [525, 473] on div "Binder" at bounding box center [662, 478] width 396 height 21
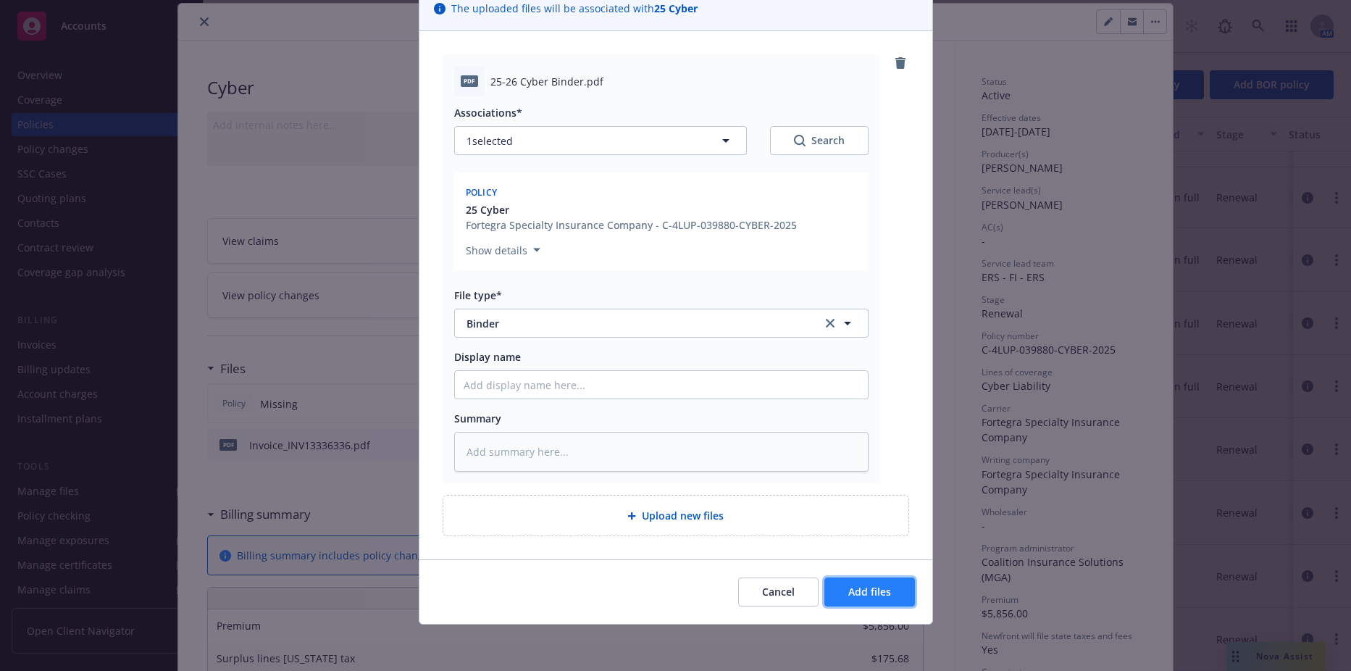
click at [846, 582] on button "Add files" at bounding box center [869, 591] width 91 height 29
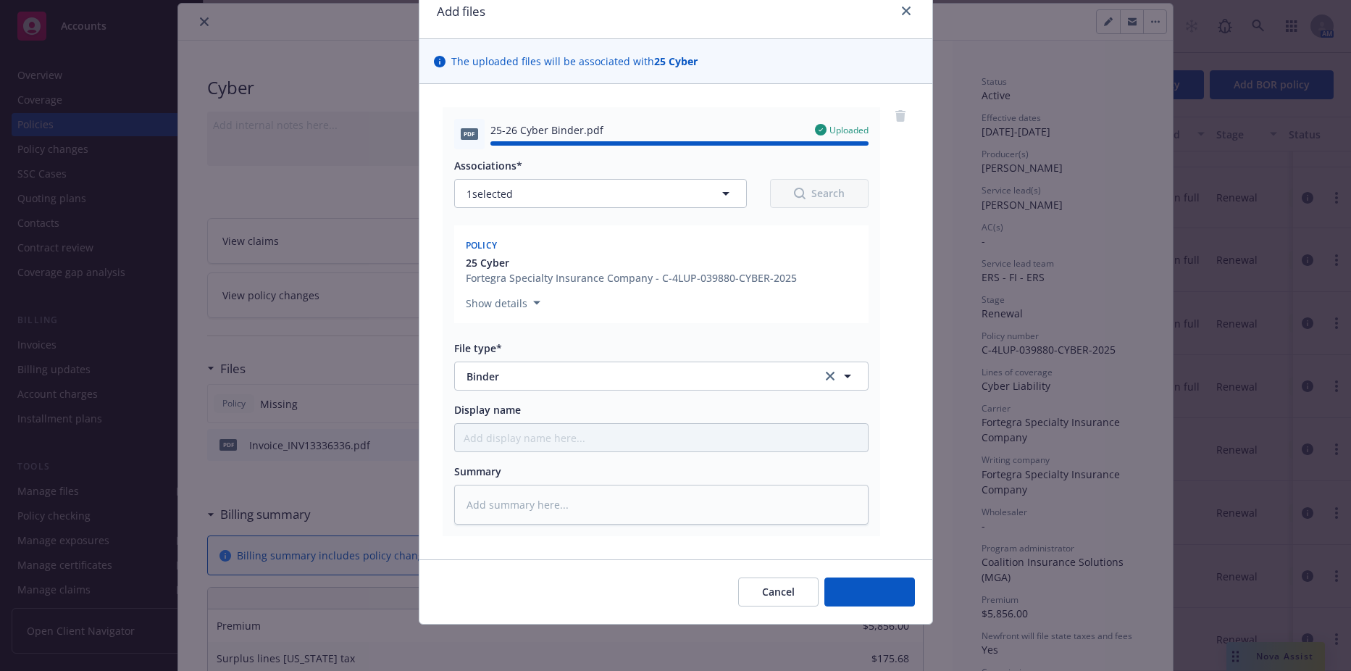
type textarea "x"
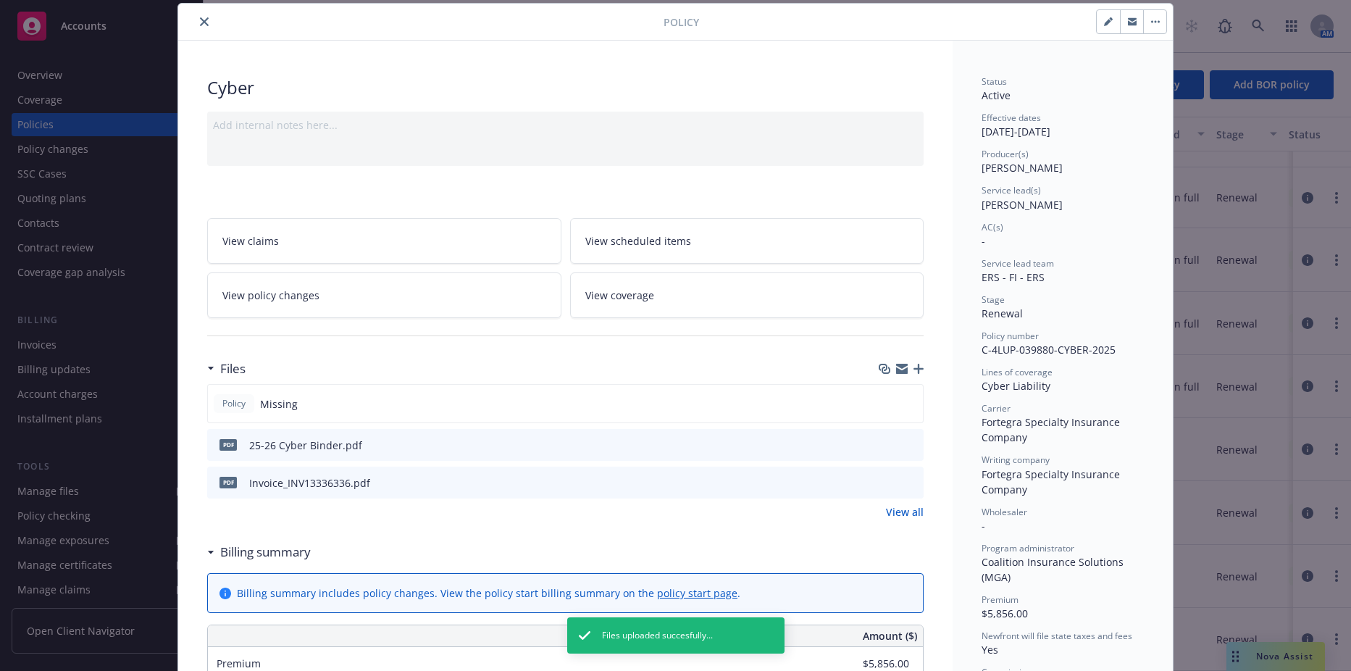
click at [207, 22] on button "close" at bounding box center [204, 21] width 17 height 17
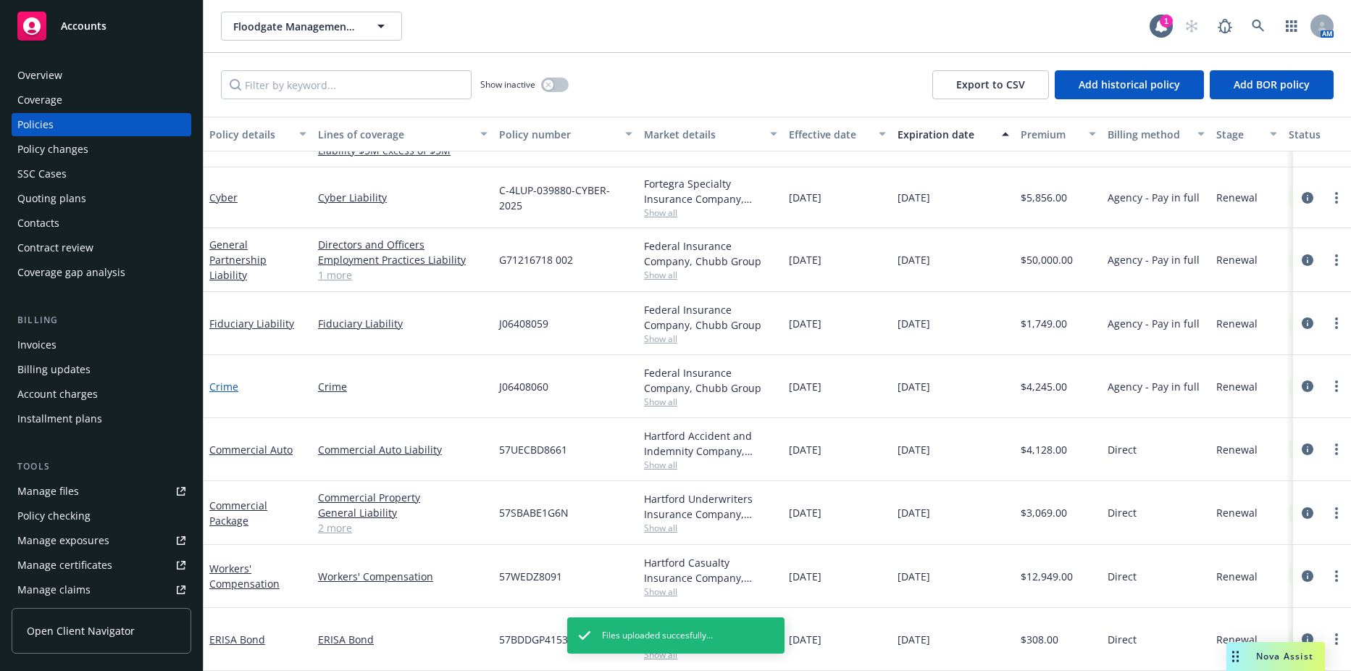
click at [233, 380] on link "Crime" at bounding box center [223, 387] width 29 height 14
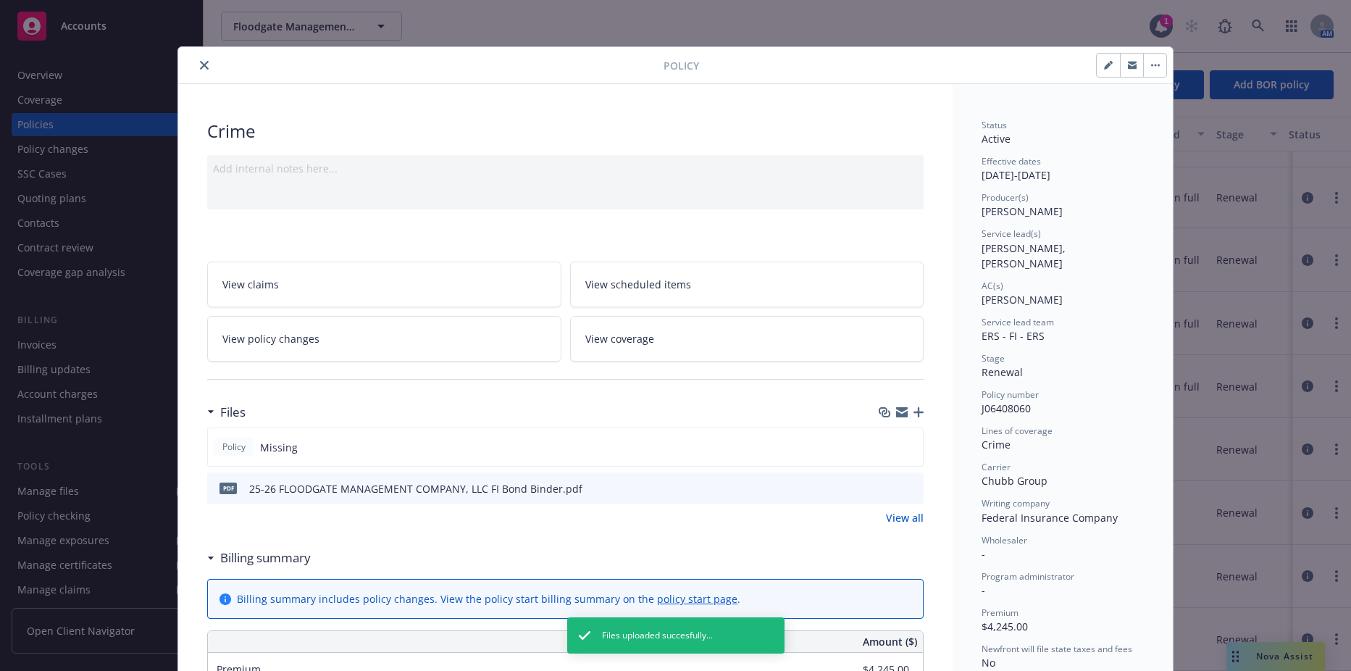
click at [196, 67] on button "close" at bounding box center [204, 65] width 17 height 17
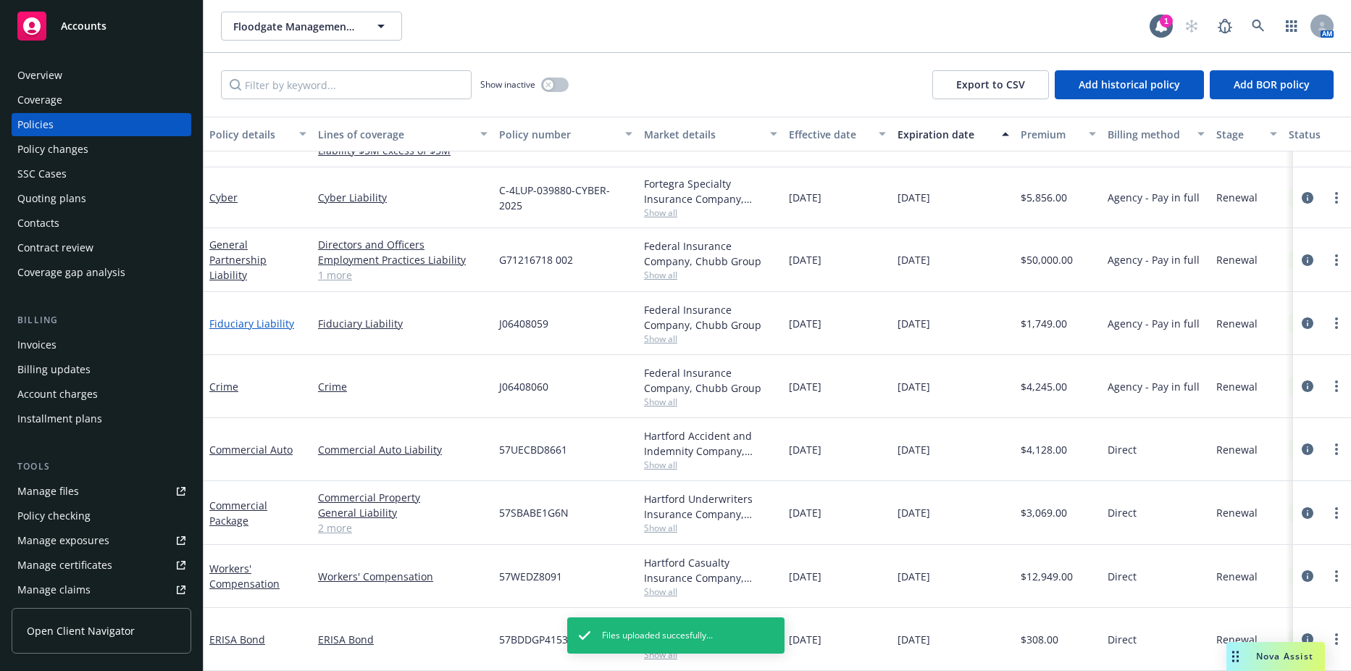
click at [241, 317] on link "Fiduciary Liability" at bounding box center [251, 324] width 85 height 14
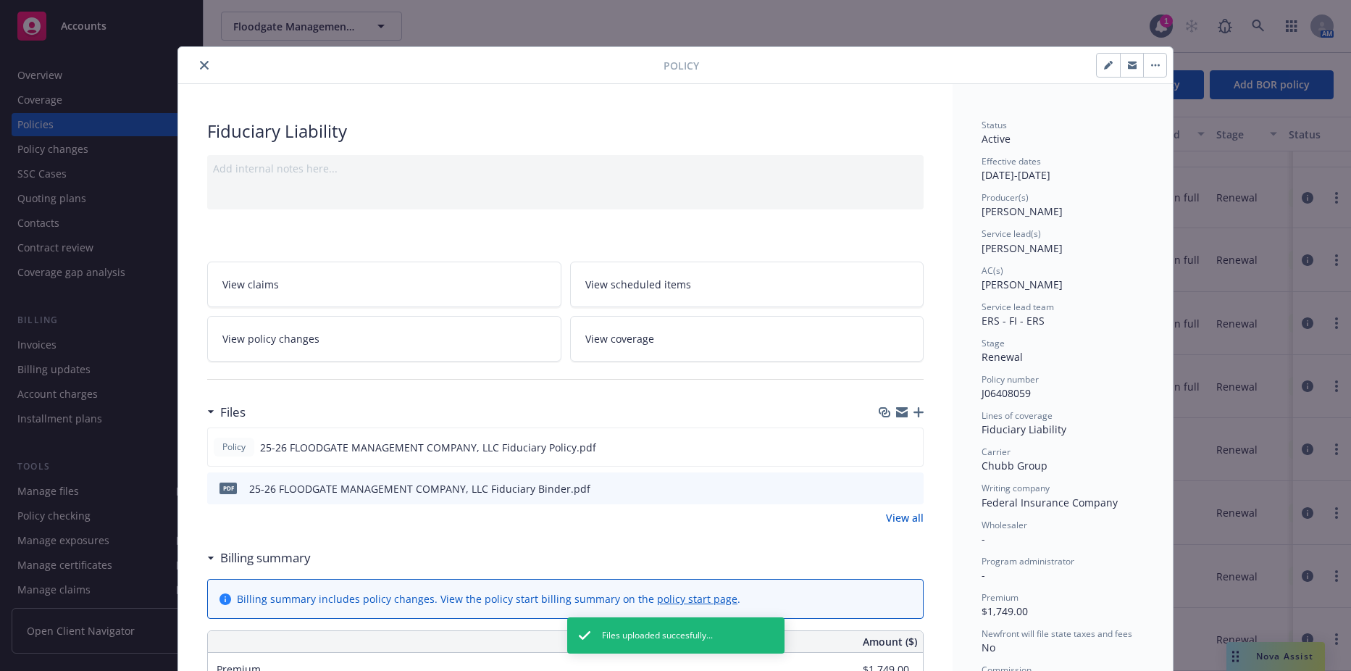
scroll to position [43, 0]
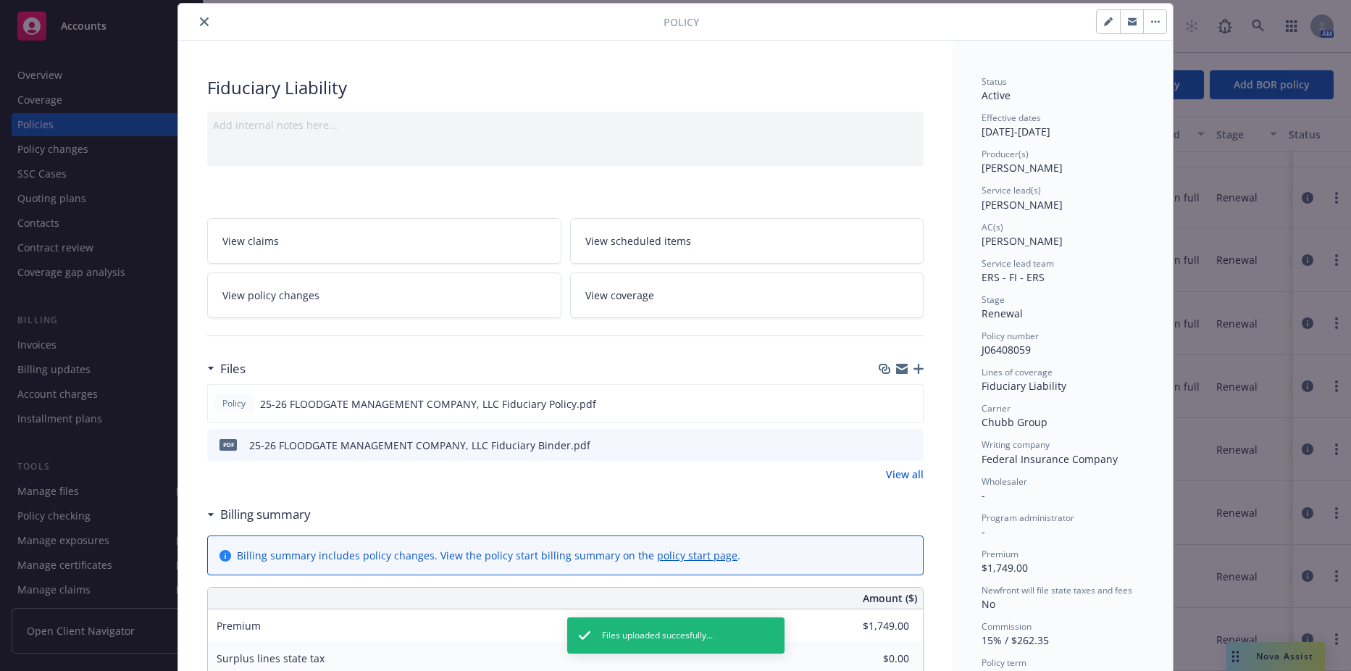
click at [200, 29] on button "close" at bounding box center [204, 21] width 17 height 17
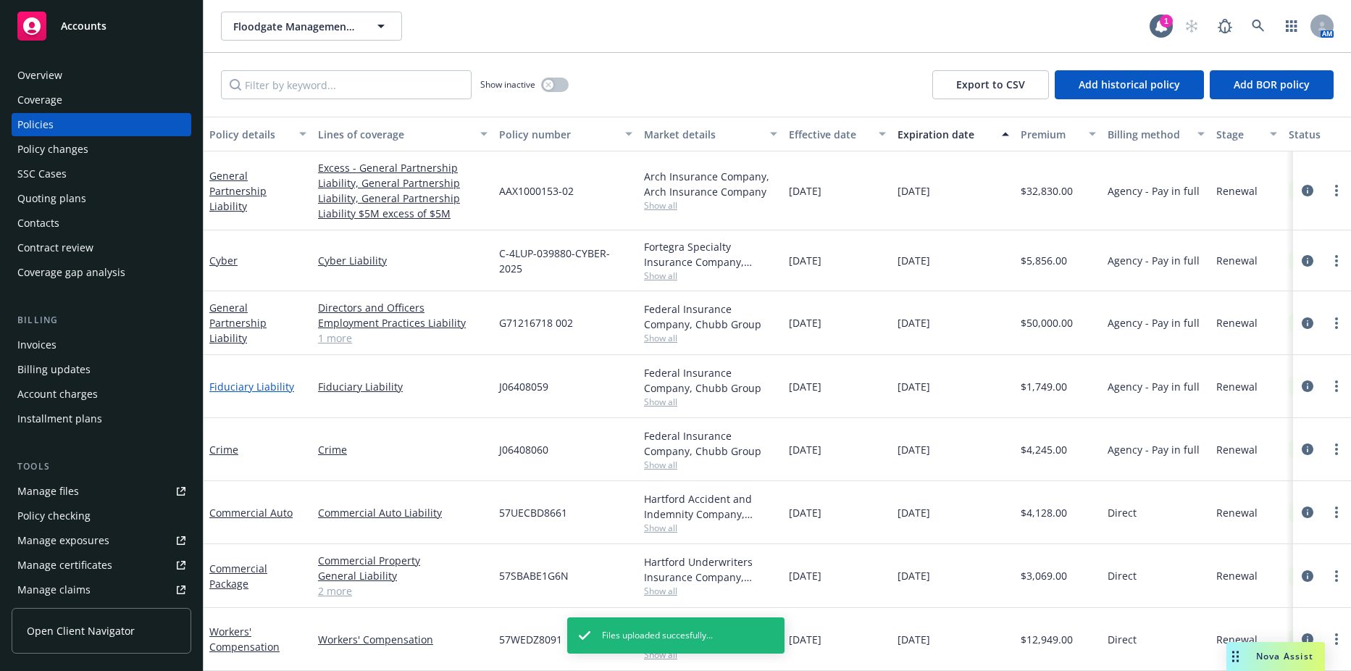
click at [235, 390] on link "Fiduciary Liability" at bounding box center [251, 387] width 85 height 14
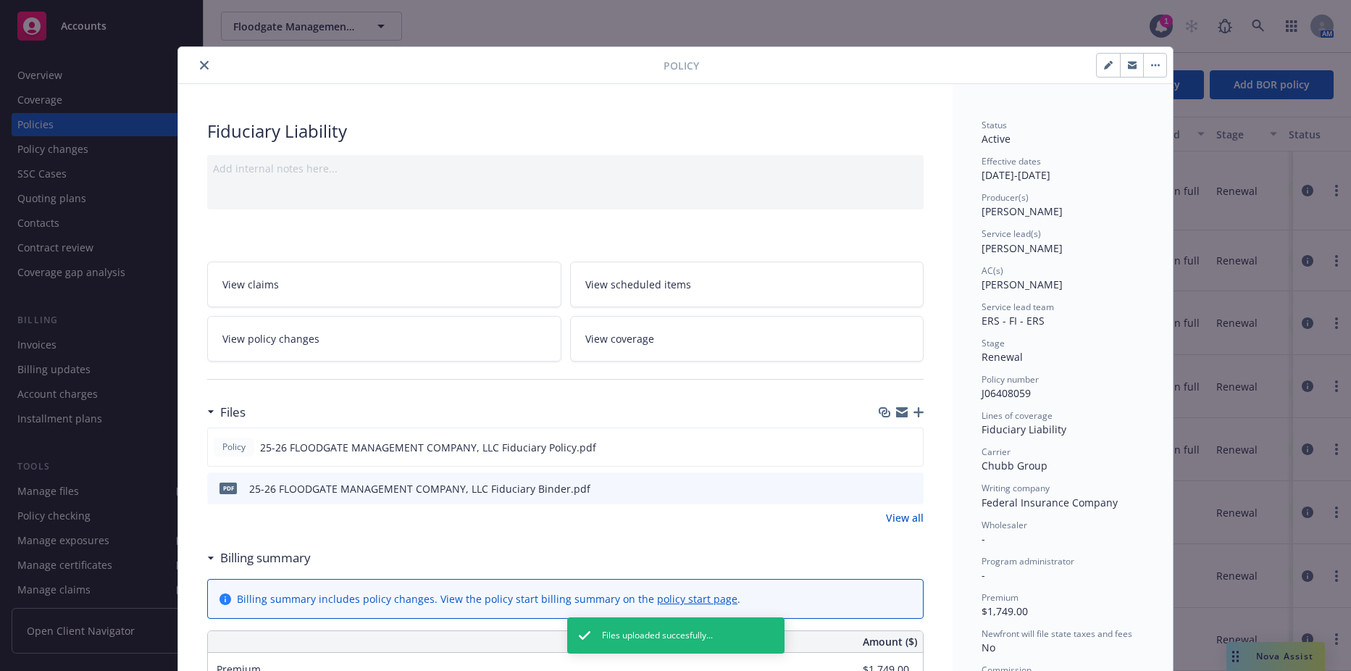
scroll to position [43, 0]
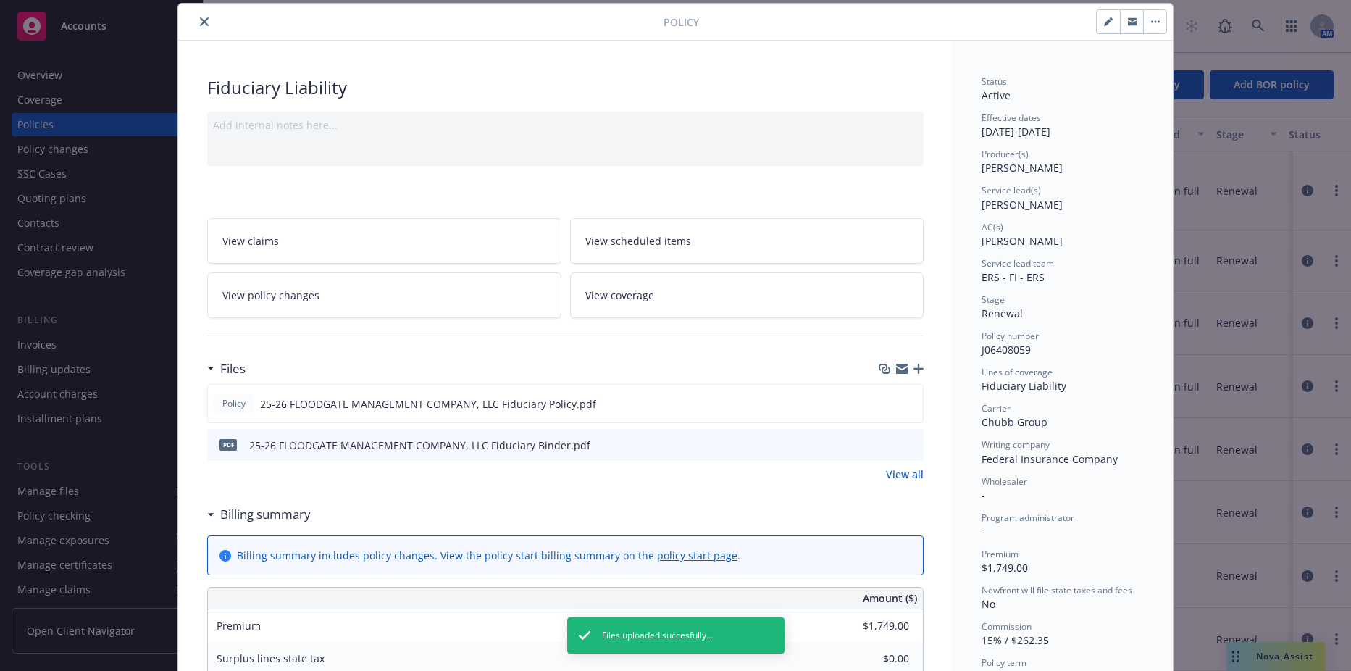
click at [196, 28] on button "close" at bounding box center [204, 21] width 17 height 17
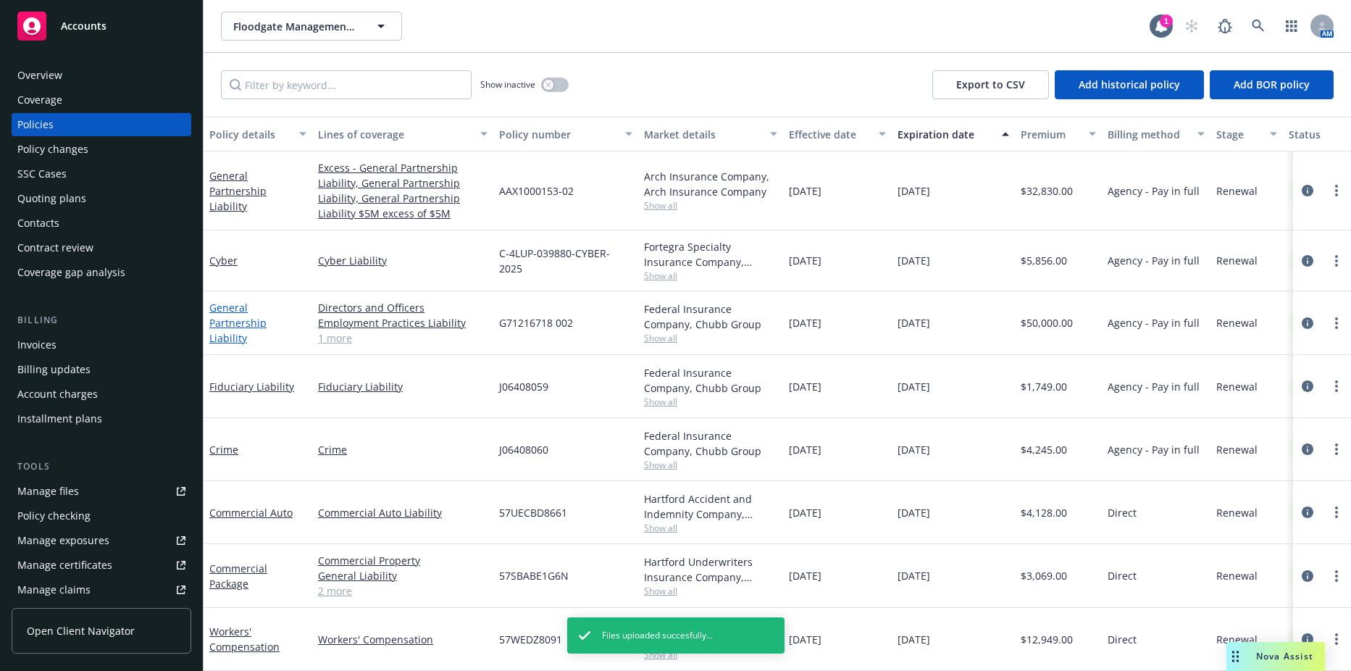
click at [251, 317] on link "General Partnership Liability" at bounding box center [237, 323] width 57 height 44
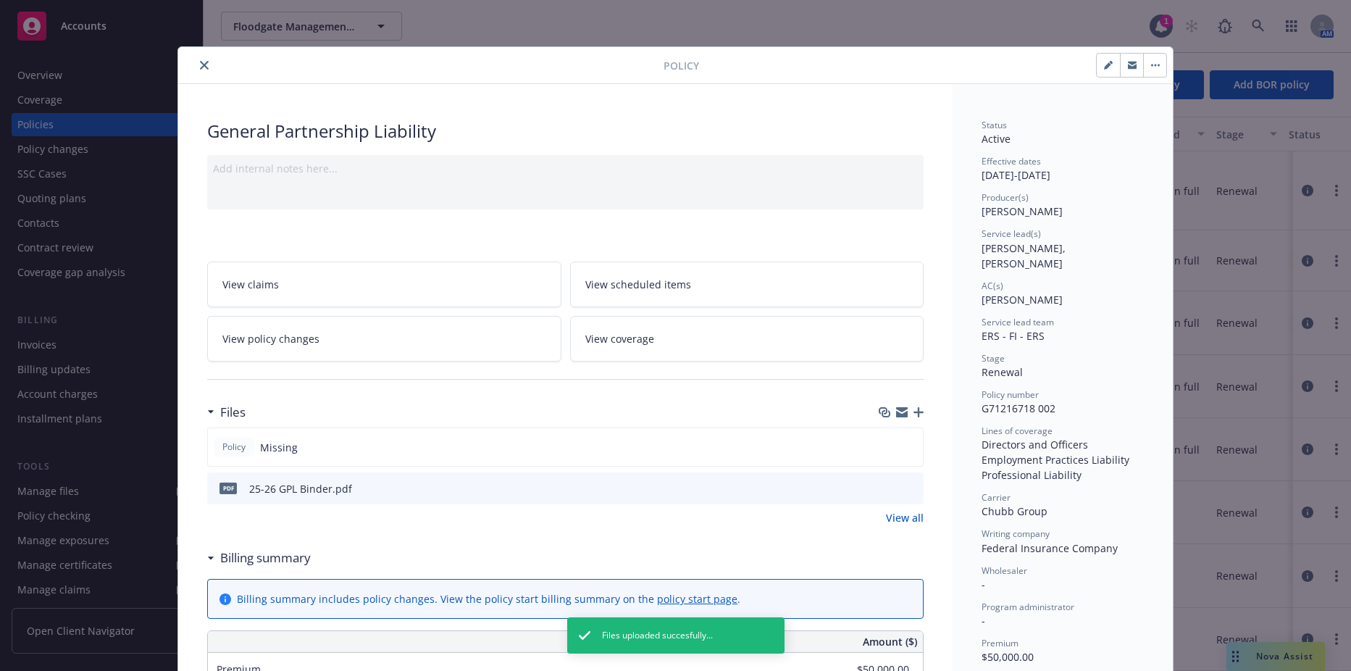
click at [872, 482] on div "pdf 25-26 GPL Binder.pdf" at bounding box center [565, 488] width 716 height 32
click at [882, 488] on icon "download file" at bounding box center [886, 486] width 9 height 9
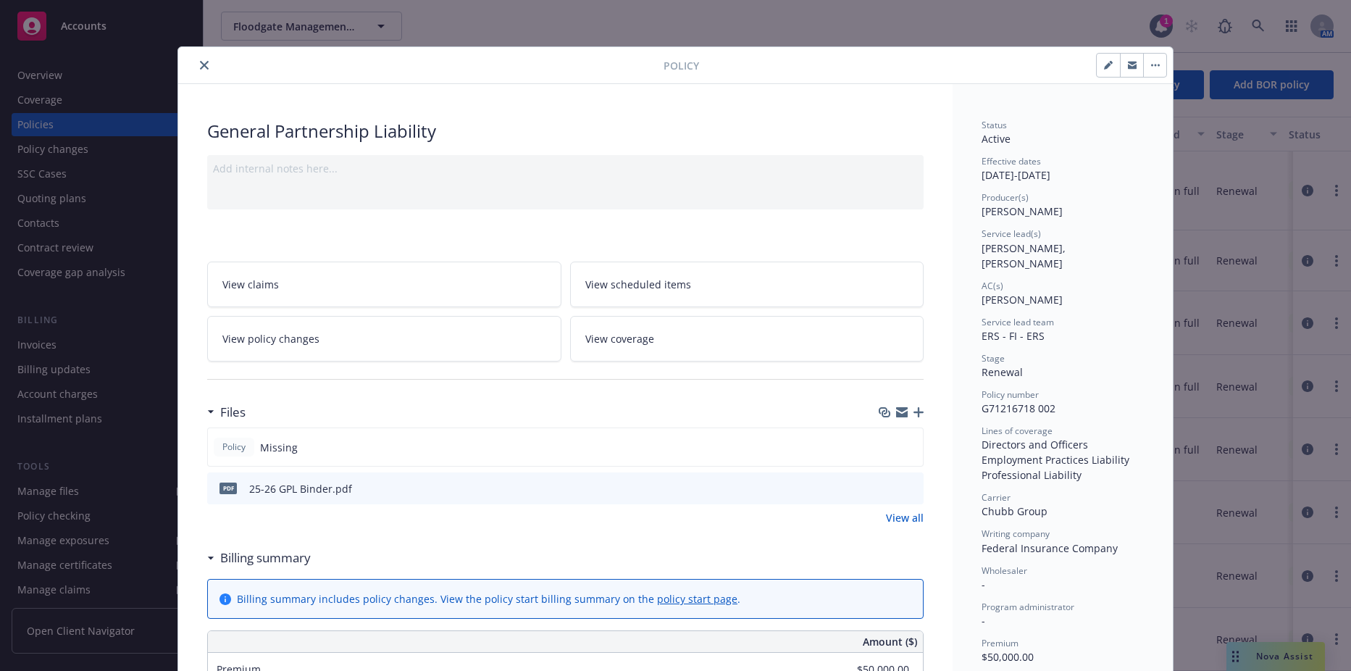
click at [200, 66] on icon "close" at bounding box center [204, 65] width 9 height 9
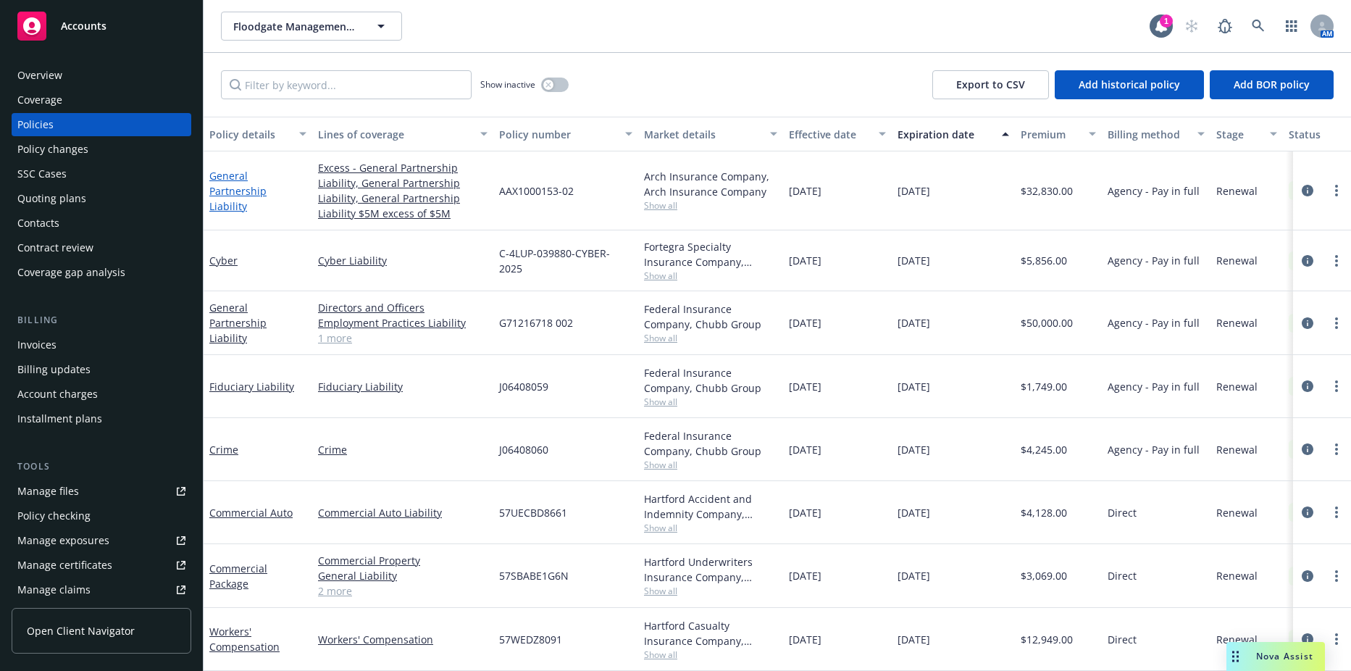
click at [249, 189] on link "General Partnership Liability" at bounding box center [237, 191] width 57 height 44
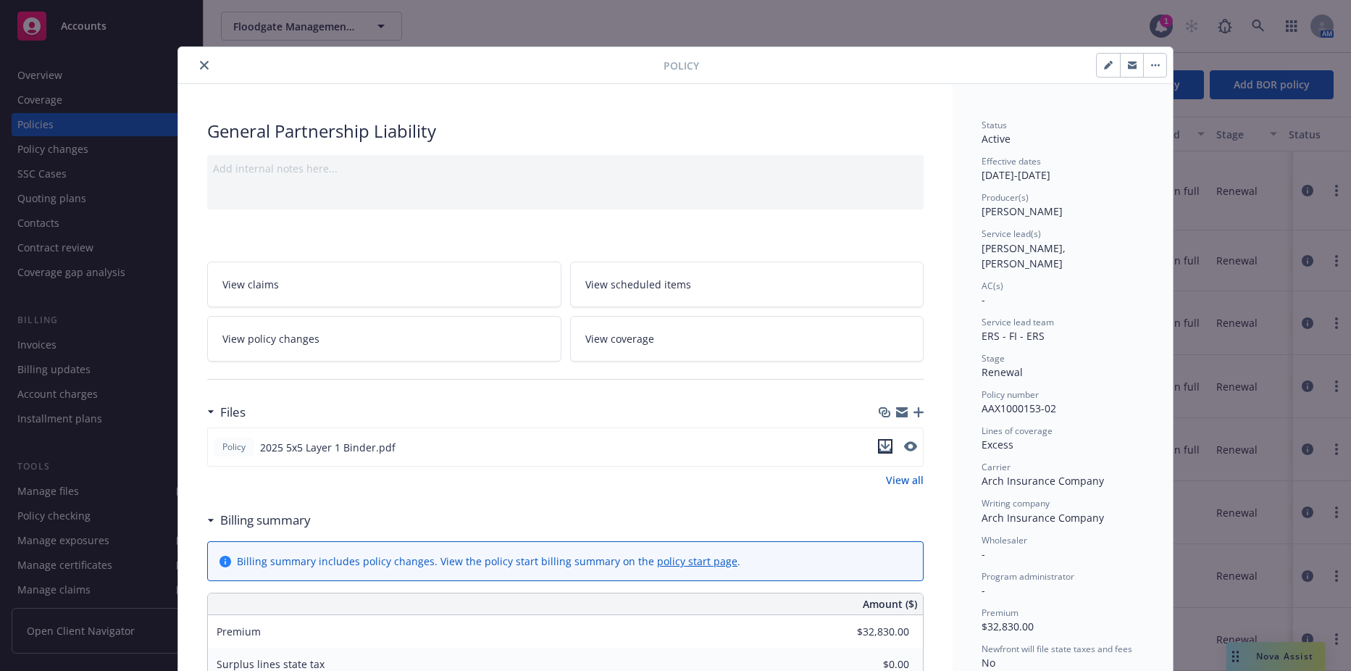
click at [879, 448] on icon "download file" at bounding box center [885, 446] width 12 height 12
click at [196, 68] on button "close" at bounding box center [204, 65] width 17 height 17
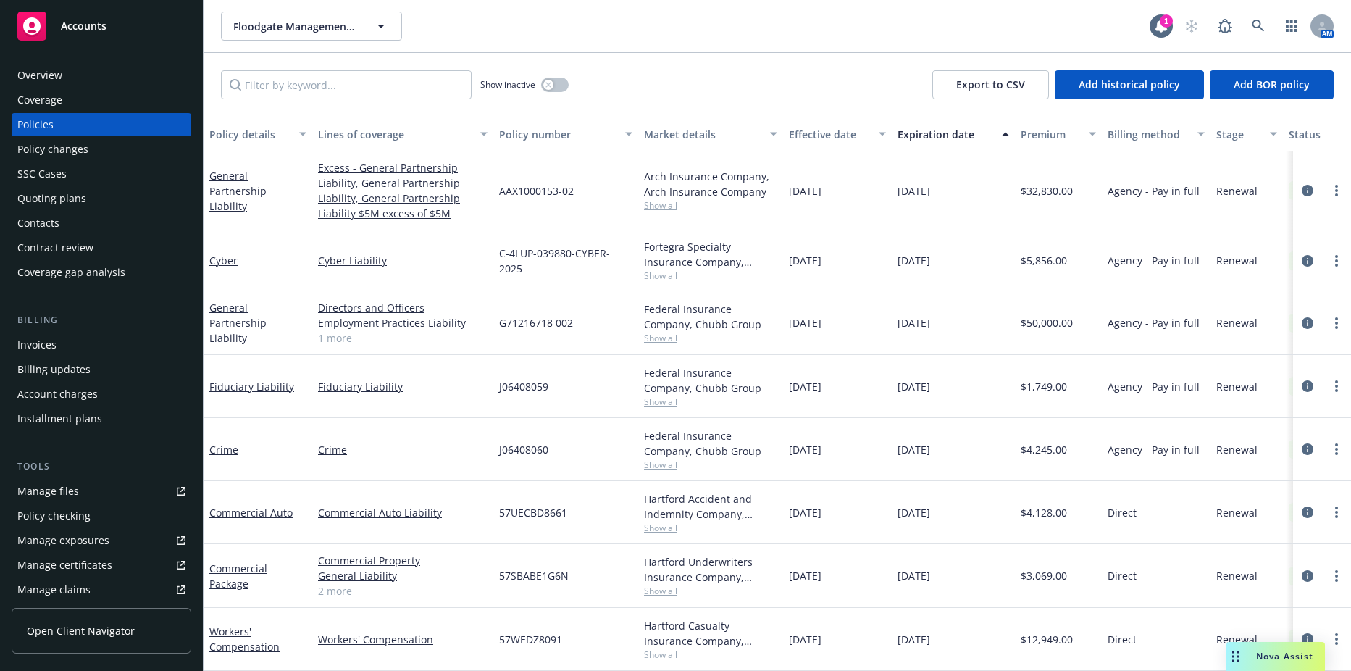
click at [59, 346] on div "Invoices" at bounding box center [101, 344] width 168 height 23
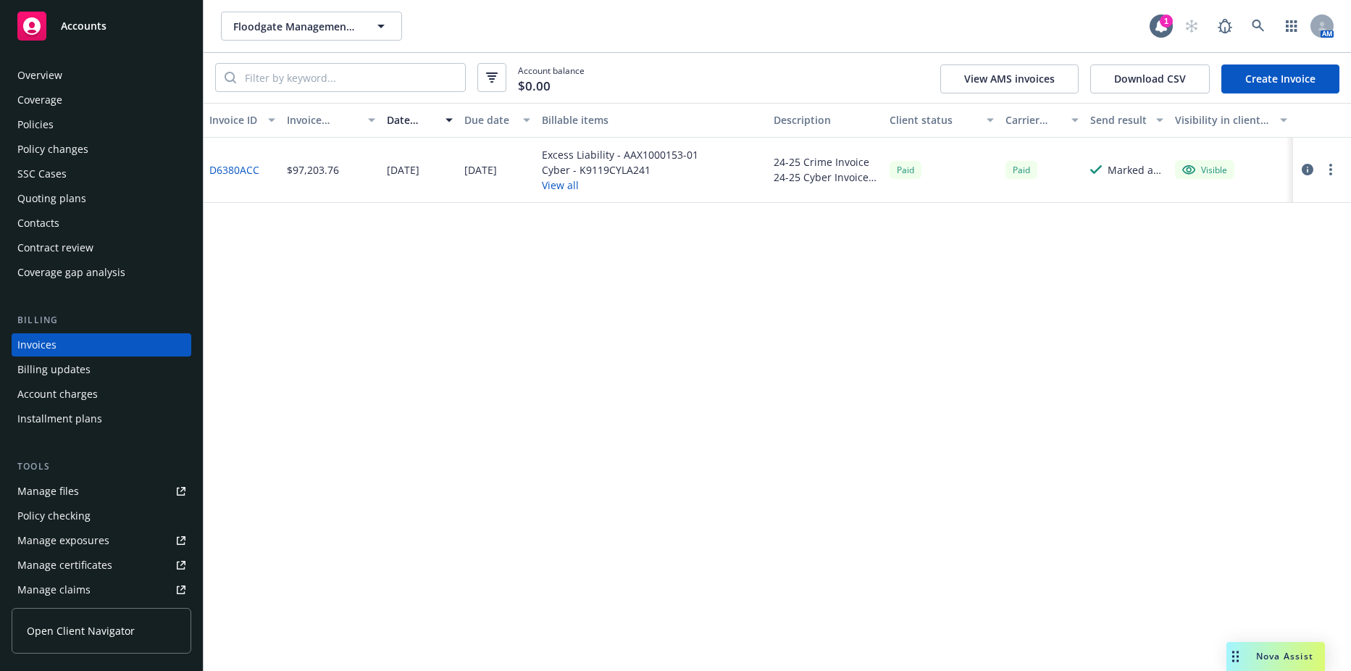
click at [1268, 78] on link "Create Invoice" at bounding box center [1280, 78] width 118 height 29
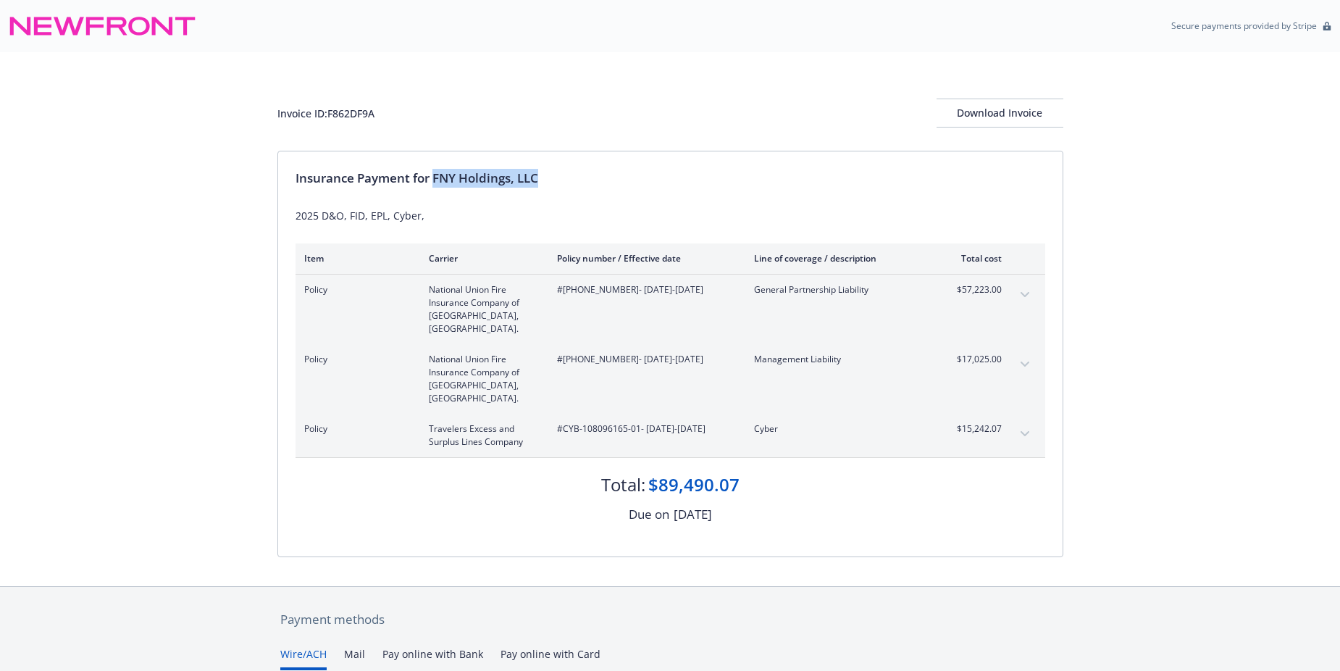
drag, startPoint x: 436, startPoint y: 176, endPoint x: 575, endPoint y: 179, distance: 139.1
click at [575, 179] on div "Insurance Payment for FNY Holdings, LLC" at bounding box center [671, 178] width 750 height 19
copy div "FNY Holdings, LLC"
drag, startPoint x: 564, startPoint y: 404, endPoint x: 637, endPoint y: 406, distance: 73.2
click at [637, 422] on span "#CYB-108096165-01 - 09/15/2025-09/15/2026" at bounding box center [644, 428] width 174 height 13
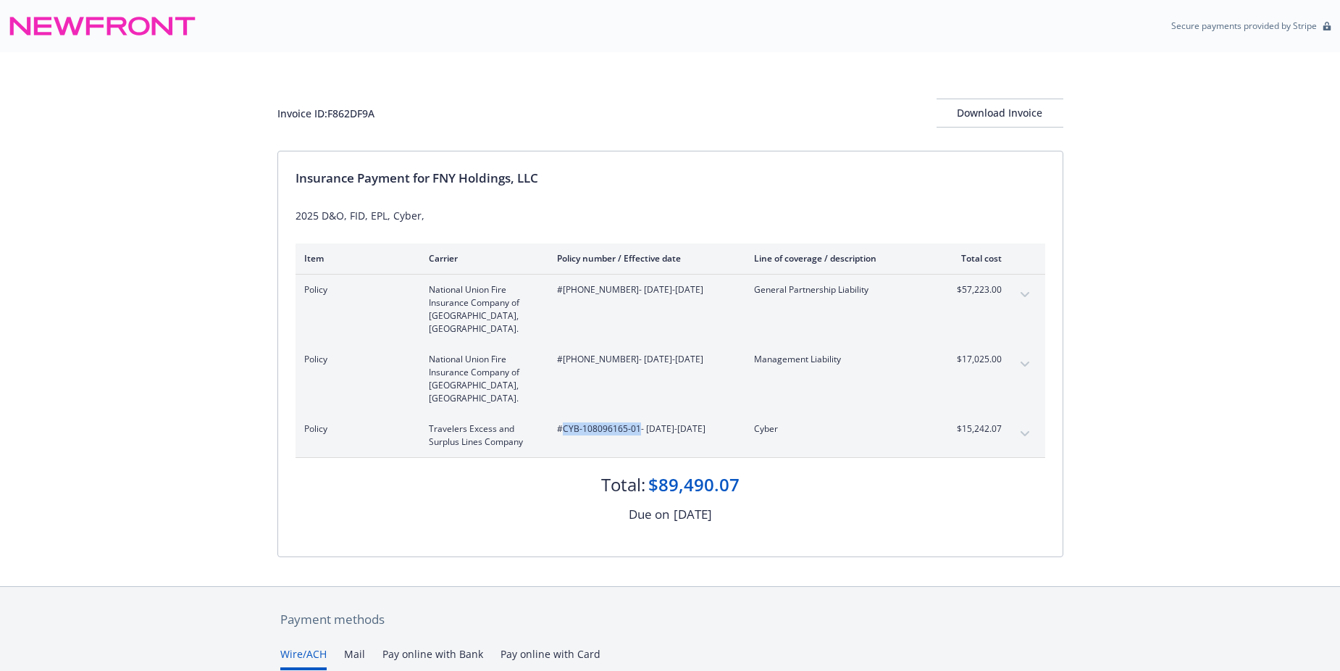
copy span "CYB-108096165-01"
click at [603, 298] on div "#01-590-32-40 - 09/15/2025-09/15/2026" at bounding box center [644, 309] width 174 height 52
click at [557, 288] on span "#01-590-32-40 - 09/15/2025-09/15/2026" at bounding box center [644, 289] width 174 height 13
drag, startPoint x: 564, startPoint y: 291, endPoint x: 614, endPoint y: 292, distance: 50.7
click at [614, 292] on span "#01-590-32-40 - 09/15/2025-09/15/2026" at bounding box center [644, 289] width 174 height 13
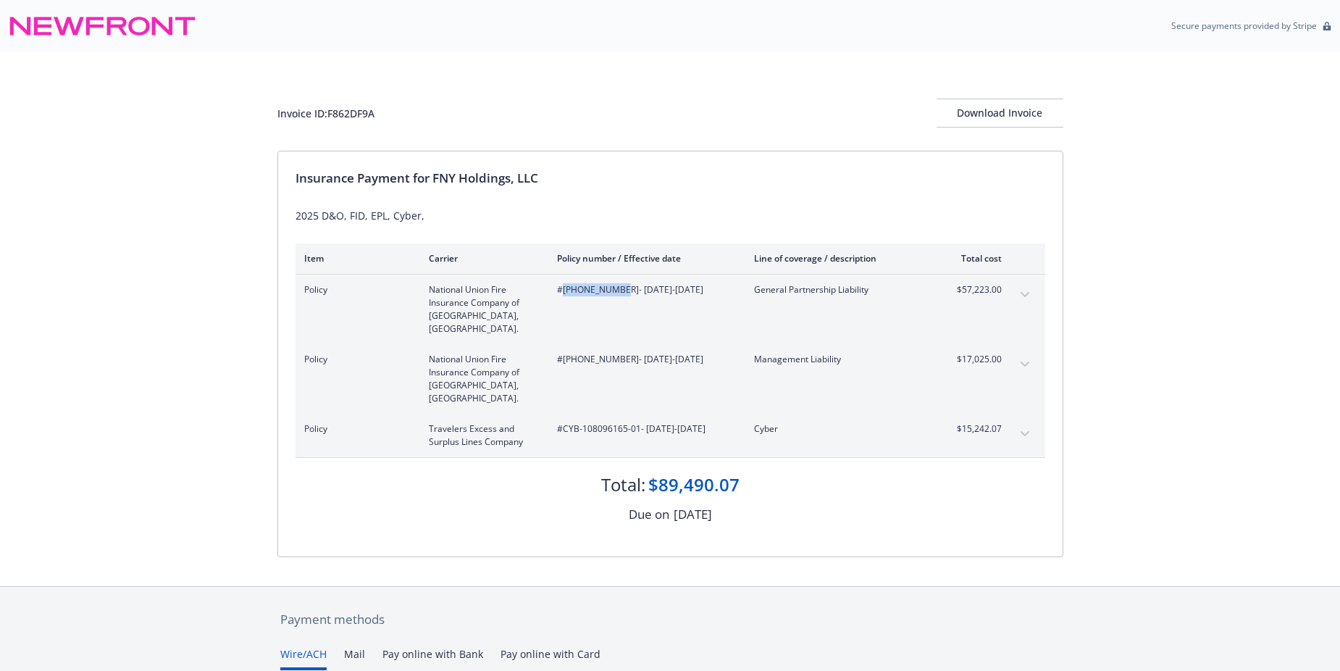
copy span "[PHONE_NUMBER]"
click at [585, 319] on div "#01-590-32-40 - 09/15/2025-09/15/2026" at bounding box center [644, 309] width 174 height 52
drag, startPoint x: 562, startPoint y: 348, endPoint x: 614, endPoint y: 348, distance: 52.2
click at [614, 353] on span "#01-590-34-47 - 09/15/2025-09/15/2026" at bounding box center [644, 359] width 174 height 13
drag, startPoint x: 614, startPoint y: 348, endPoint x: 602, endPoint y: 346, distance: 12.5
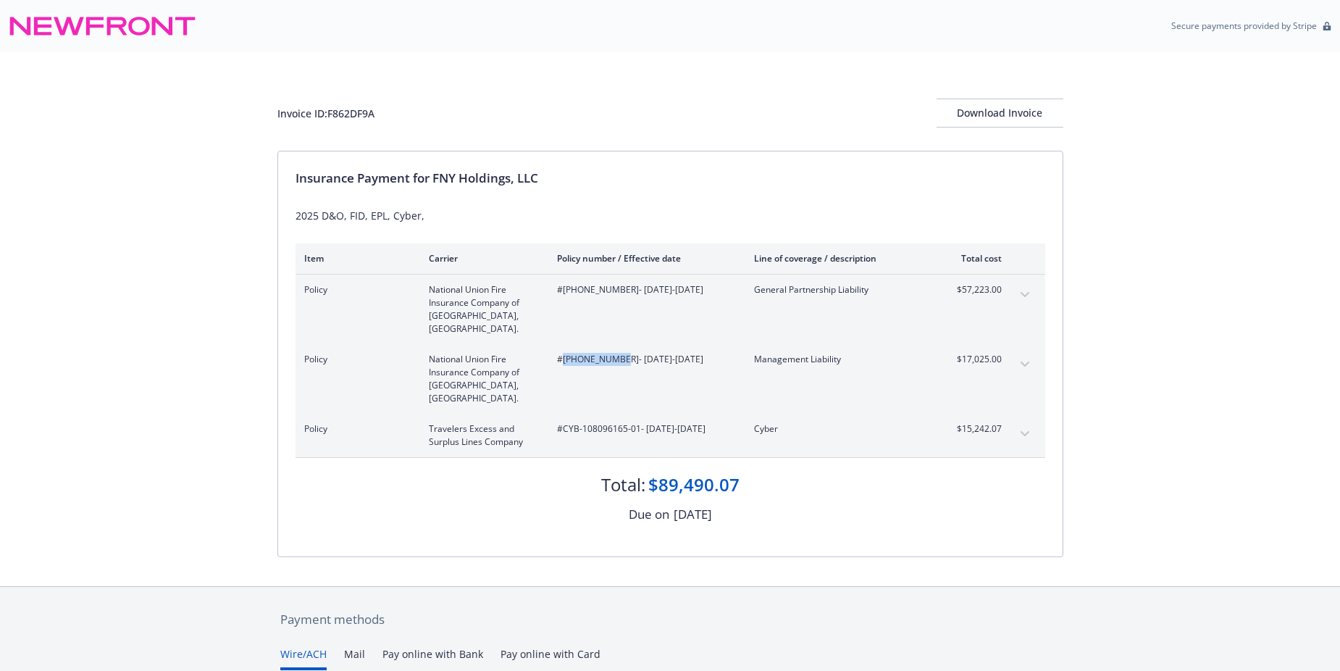
copy span "[PHONE_NUMBER]"
click at [866, 344] on div "Policy National Union Fire Insurance Company of Pittsburgh, Pa. #01-590-34-47 -…" at bounding box center [671, 379] width 750 height 70
drag, startPoint x: 943, startPoint y: 403, endPoint x: 1001, endPoint y: 404, distance: 58.0
click at [1001, 422] on div "Policy Travelers Excess and Surplus Lines Company #CYB-108096165-01 - 09/15/202…" at bounding box center [653, 435] width 698 height 26
drag, startPoint x: 1001, startPoint y: 404, endPoint x: 984, endPoint y: 404, distance: 17.4
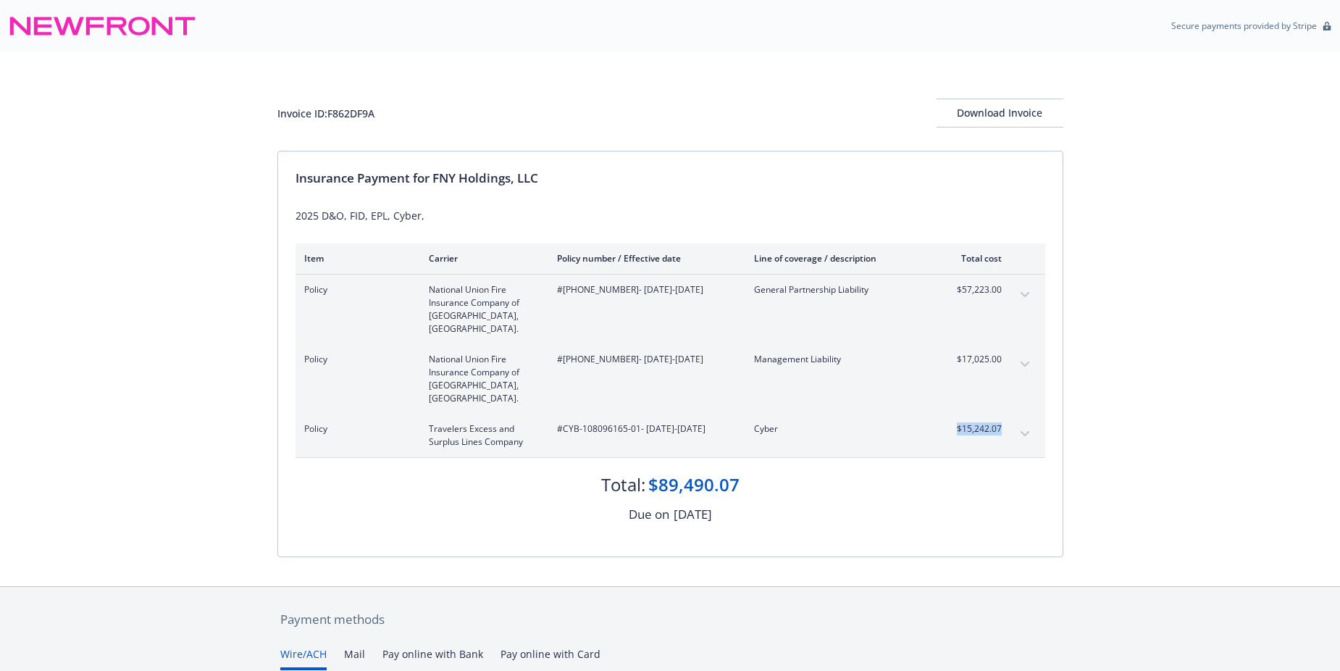
copy span "$15,242.07"
click at [948, 329] on div "Policy National Union Fire Insurance Company of Pittsburgh, Pa. #01-590-32-40 -…" at bounding box center [671, 310] width 750 height 70
drag, startPoint x: 950, startPoint y: 291, endPoint x: 1010, endPoint y: 298, distance: 60.5
click at [1010, 298] on div "Policy National Union Fire Insurance Company of Pittsburgh, Pa. #01-590-32-40 -…" at bounding box center [671, 310] width 750 height 70
copy tbody "$57,223.00 Premium"
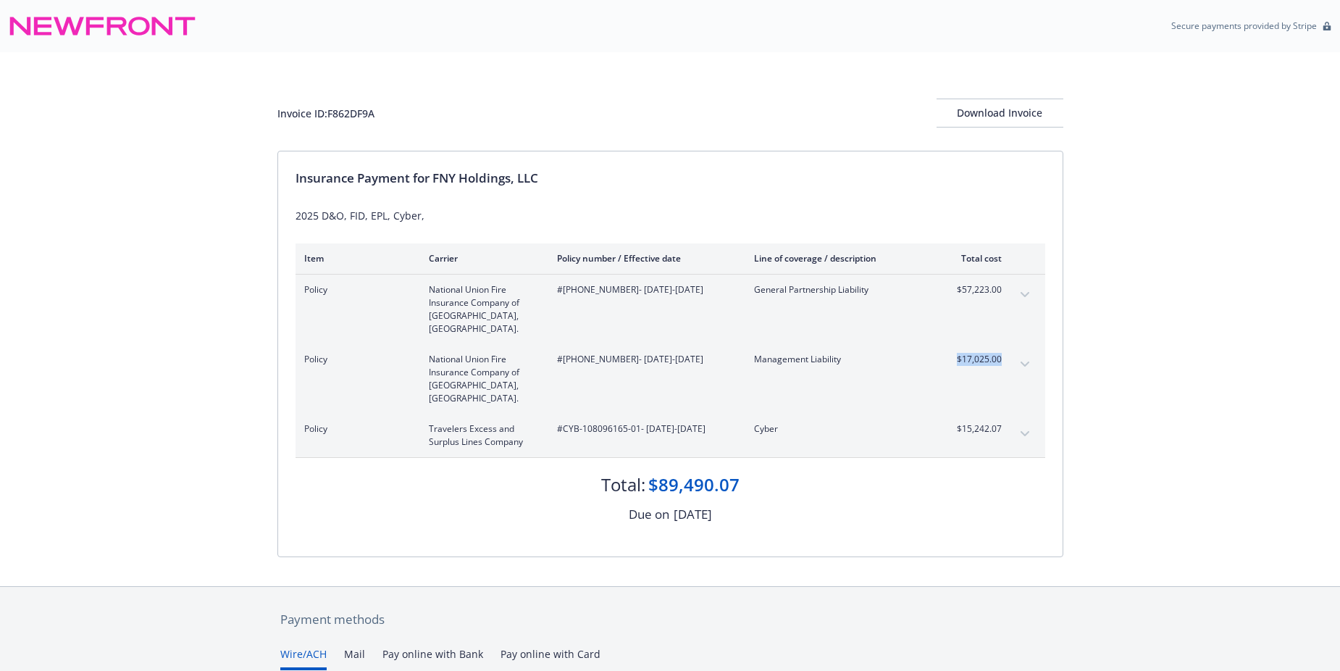
drag, startPoint x: 952, startPoint y: 344, endPoint x: 1001, endPoint y: 345, distance: 49.3
click at [1001, 353] on span "$17,025.00" at bounding box center [975, 359] width 54 height 13
drag, startPoint x: 1001, startPoint y: 345, endPoint x: 994, endPoint y: 346, distance: 7.4
copy span "$17,025.00"
drag, startPoint x: 383, startPoint y: 113, endPoint x: 241, endPoint y: 112, distance: 142.0
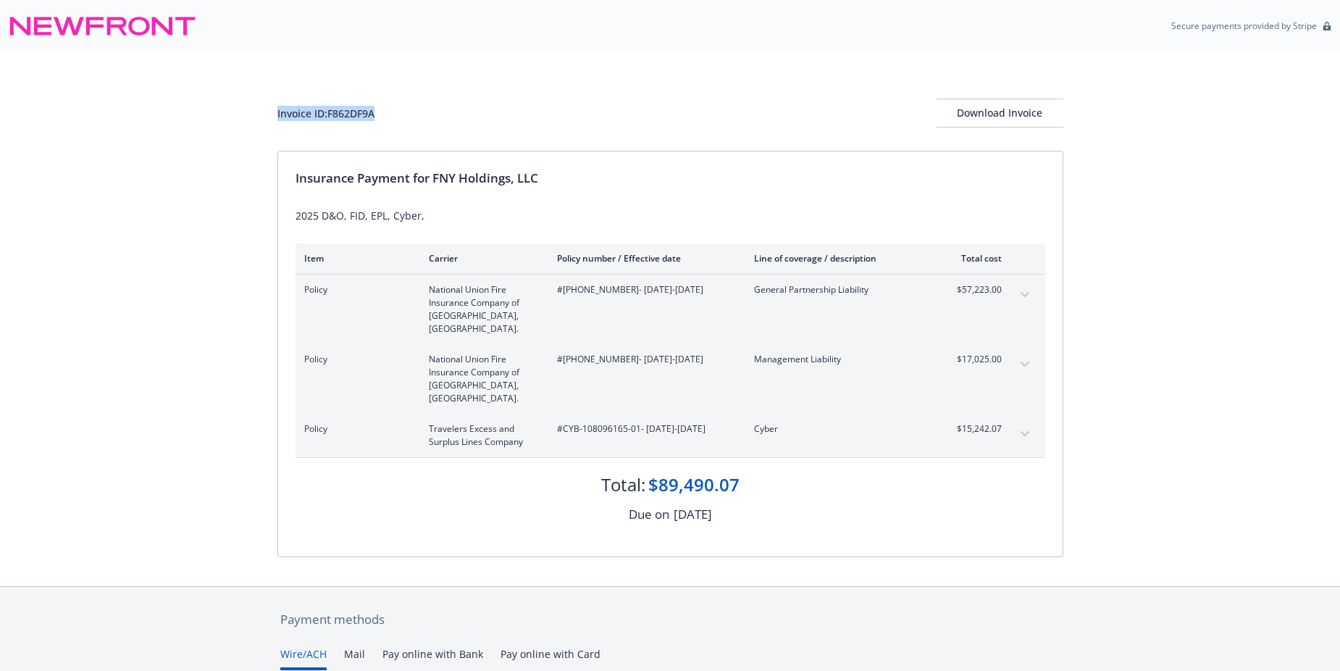
click at [241, 112] on div "Invoice ID: F862DF9A Download Invoice Insurance Payment for FNY Holdings, LLC 2…" at bounding box center [670, 319] width 1340 height 534
drag, startPoint x: 241, startPoint y: 112, endPoint x: 319, endPoint y: 112, distance: 78.2
copy div "Invoice ID: F862DF9A"
click at [1086, 107] on div "Invoice ID: F862DF9A Download Invoice Insurance Payment for FNY Holdings, LLC 2…" at bounding box center [670, 319] width 1340 height 534
click at [1030, 114] on div "Download Invoice" at bounding box center [1000, 113] width 127 height 28
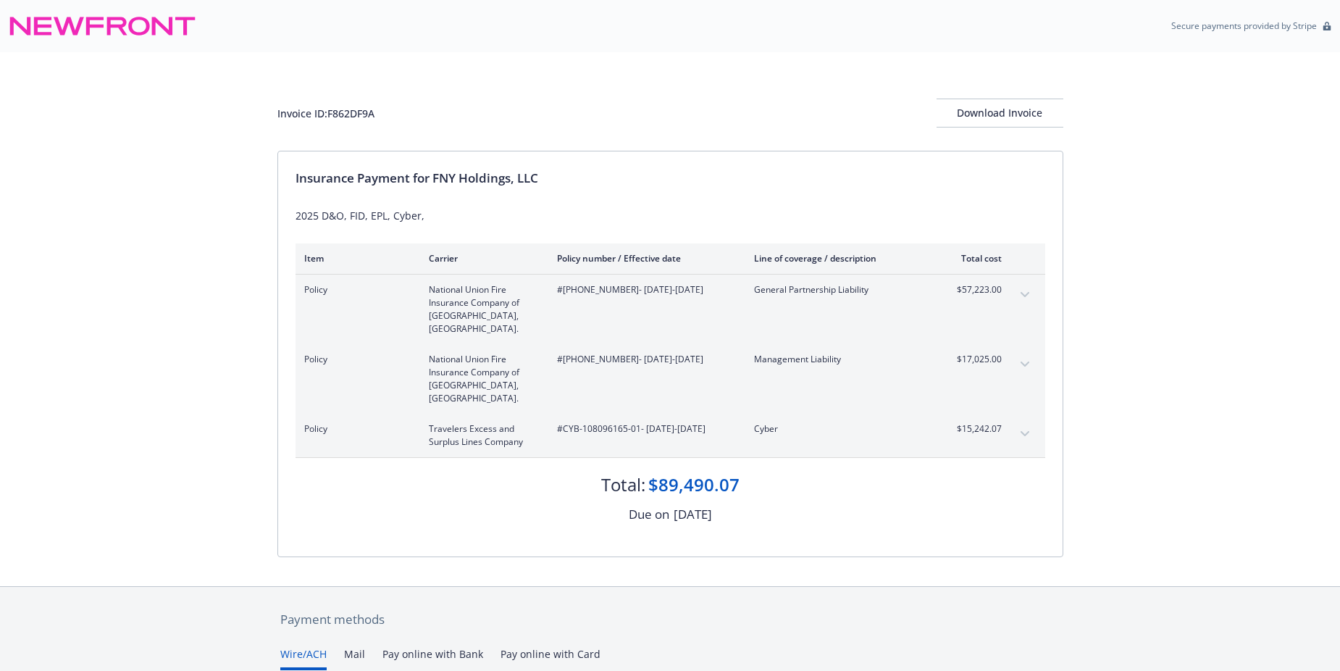
click at [1022, 295] on icon "expand content" at bounding box center [1025, 295] width 9 height 6
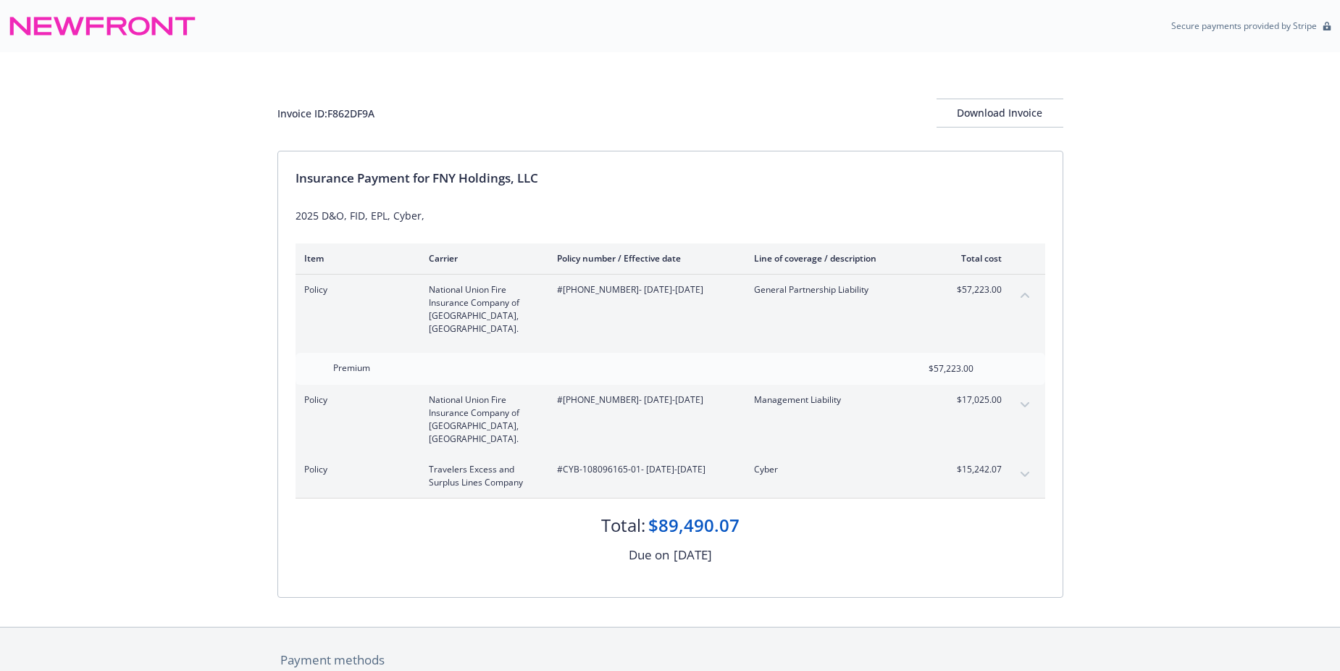
click at [1022, 294] on icon "collapse content" at bounding box center [1025, 295] width 9 height 6
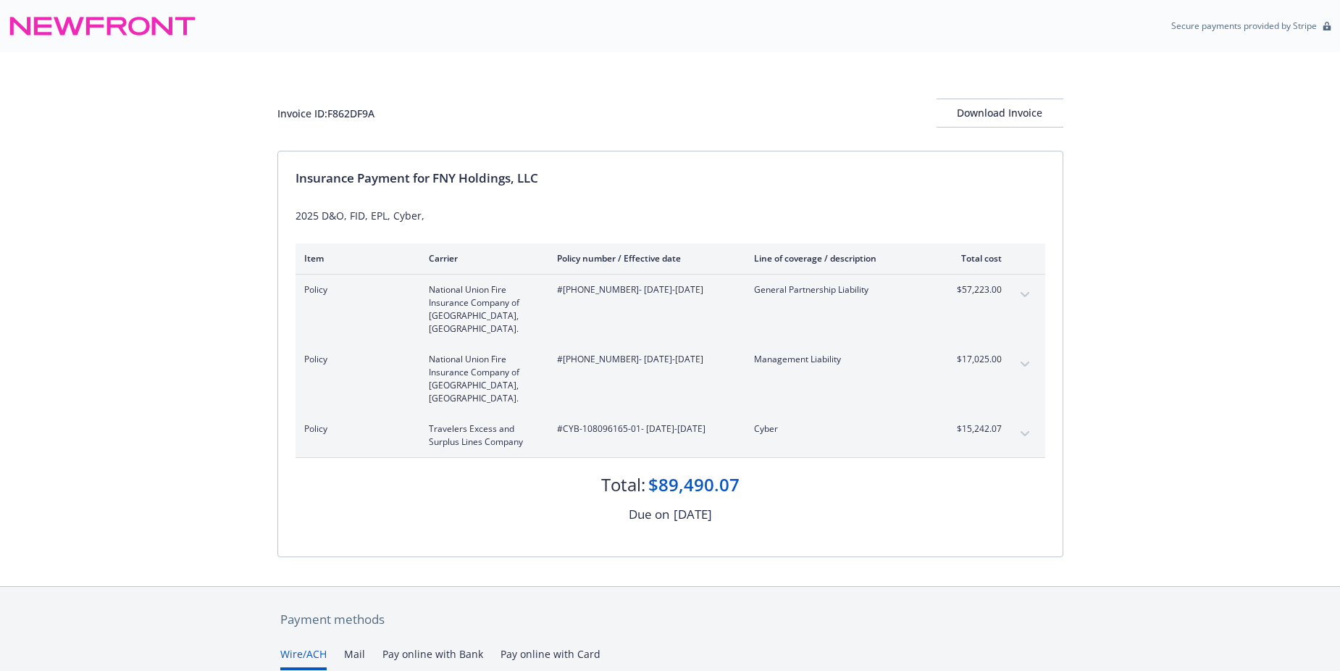
click at [1035, 353] on button "expand content" at bounding box center [1025, 364] width 23 height 23
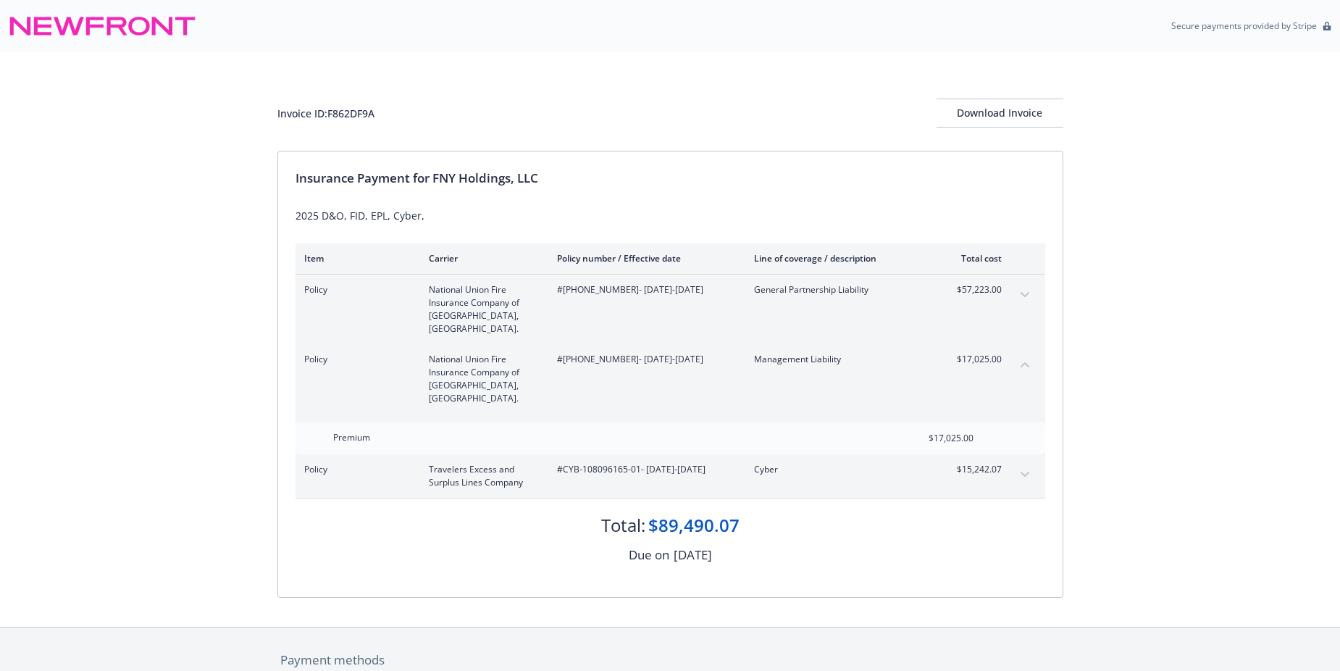
click at [1035, 353] on button "collapse content" at bounding box center [1025, 364] width 23 height 23
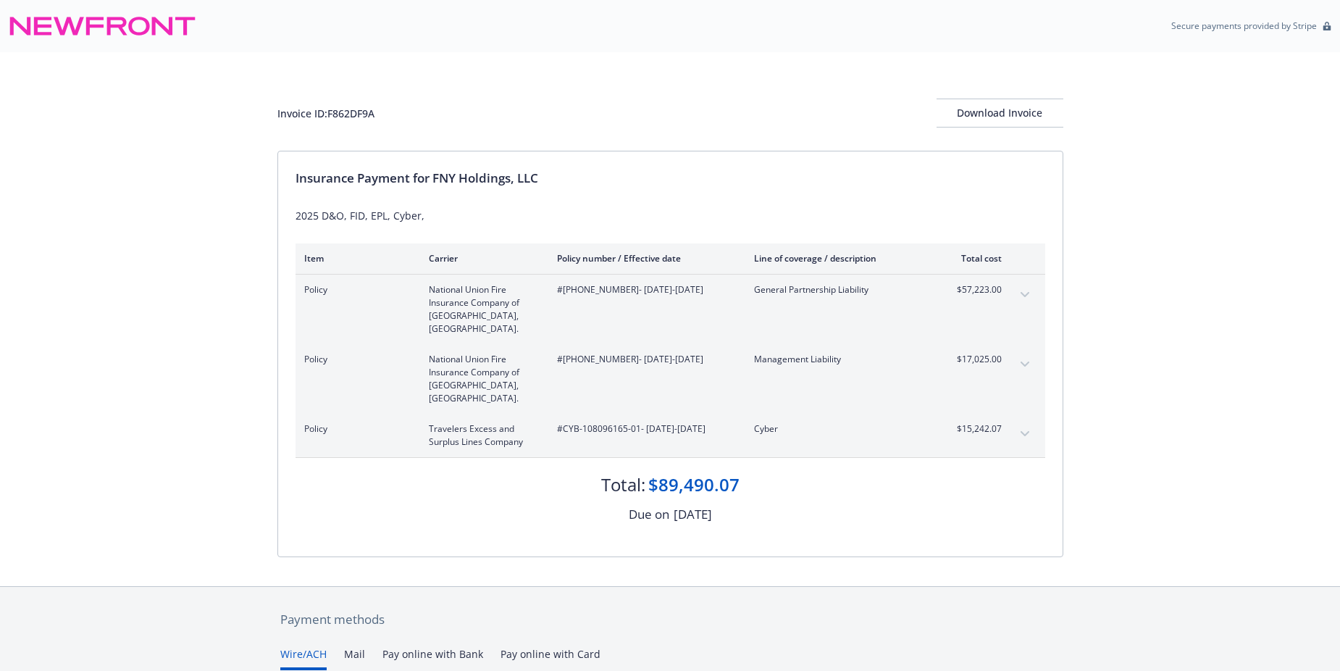
click at [1024, 422] on button "expand content" at bounding box center [1025, 433] width 23 height 23
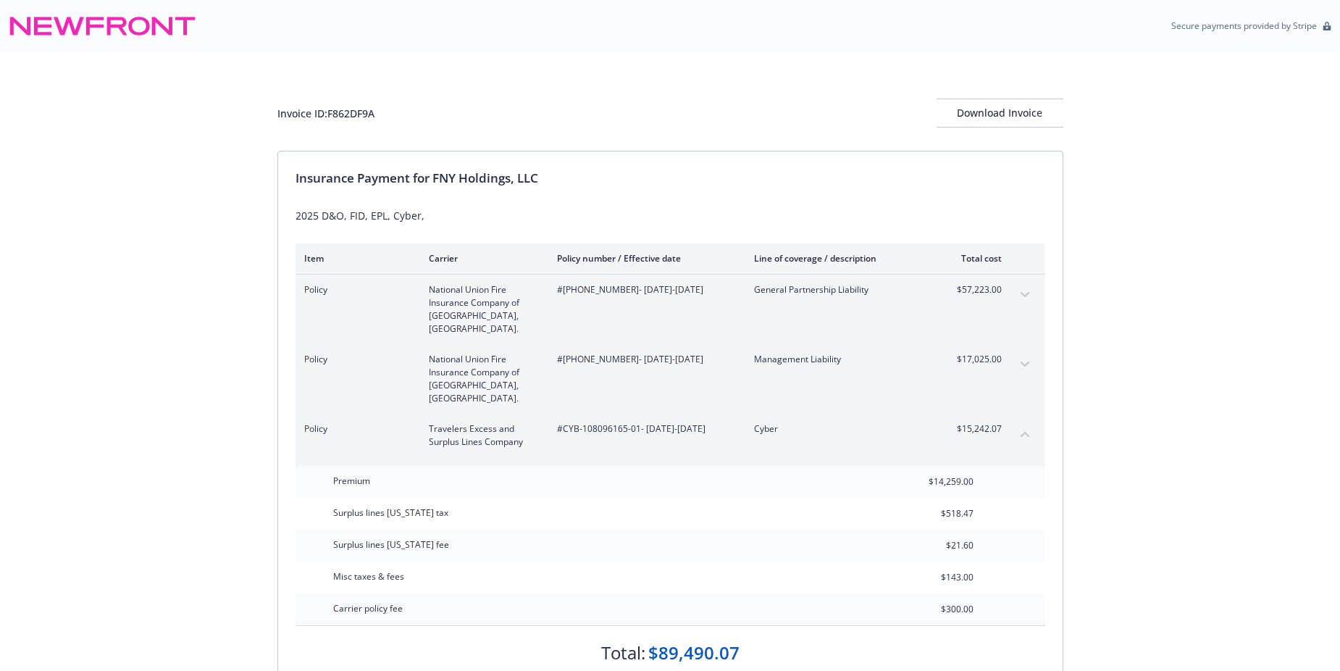
click at [1024, 422] on button "collapse content" at bounding box center [1025, 433] width 23 height 23
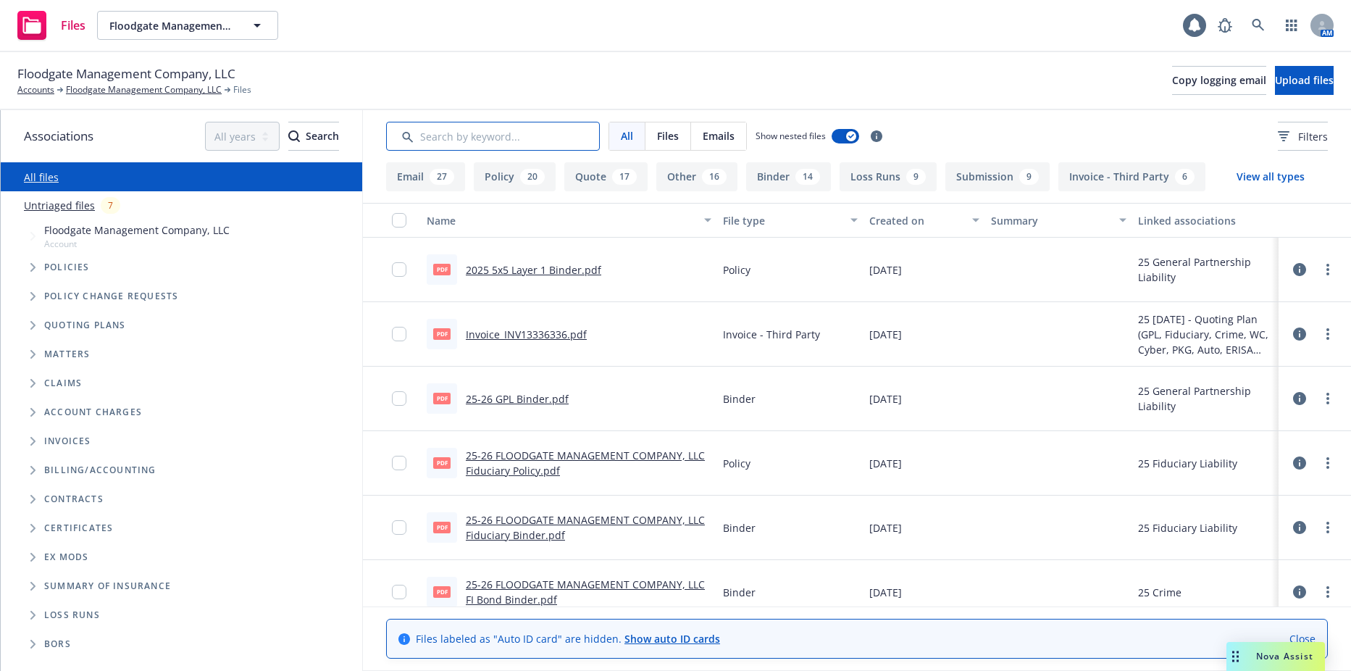
click at [513, 147] on input "Search by keyword..." at bounding box center [493, 136] width 214 height 29
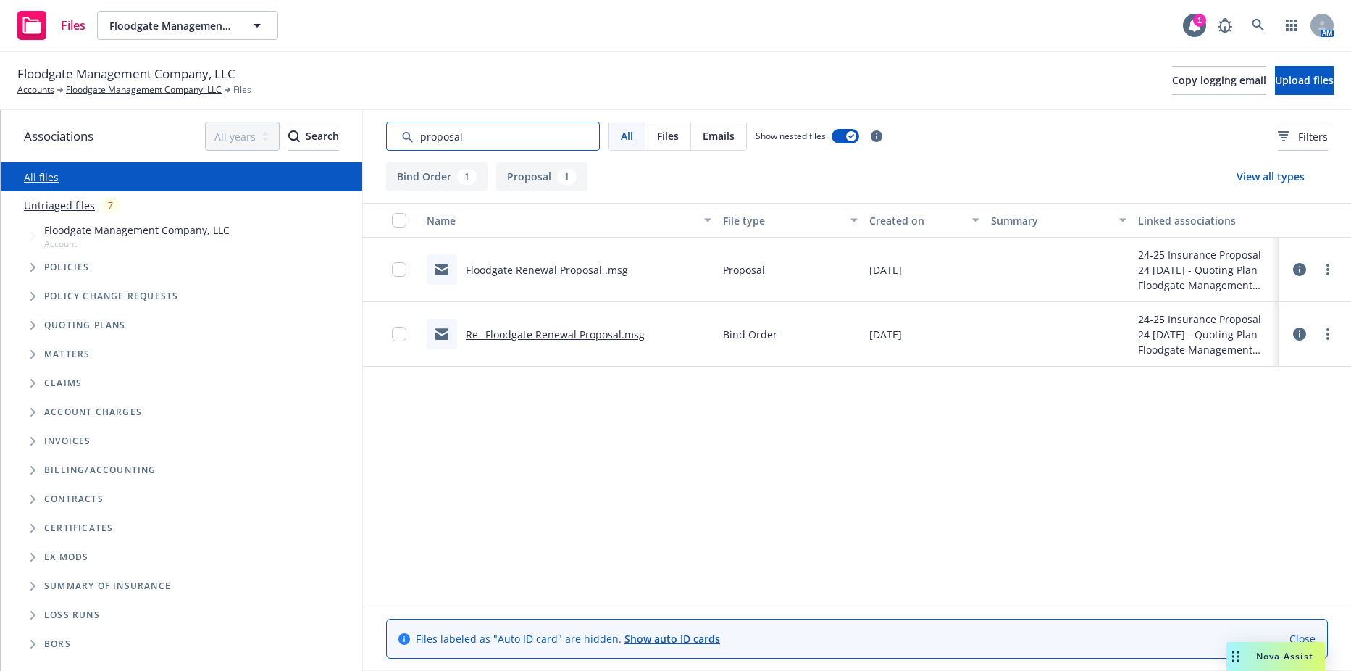
type input "proposal"
click at [539, 262] on div "Floodgate Renewal Proposal .msg" at bounding box center [547, 269] width 162 height 15
click at [539, 270] on link "Floodgate Renewal Proposal .msg" at bounding box center [547, 270] width 162 height 14
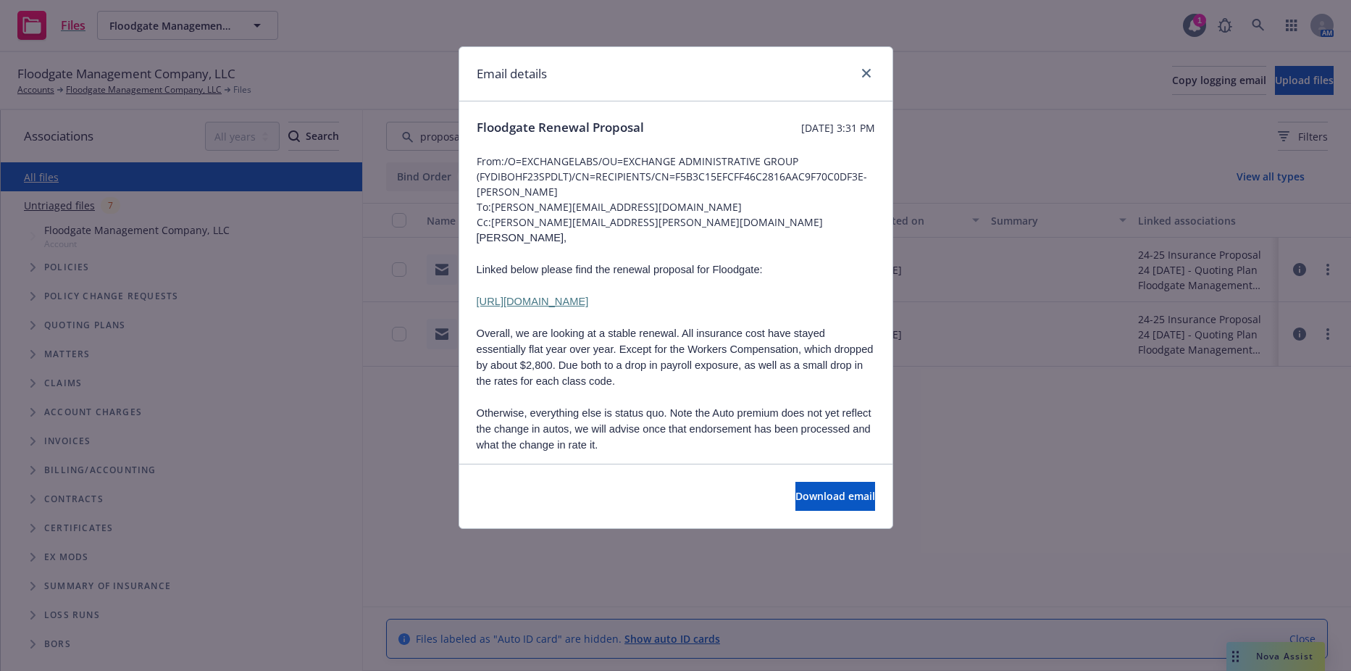
click at [435, 392] on div "Email details Floodgate Renewal Proposal Tuesday, September 10, 2024 at 3:31 PM…" at bounding box center [675, 335] width 1351 height 671
click at [864, 75] on icon "close" at bounding box center [866, 73] width 9 height 9
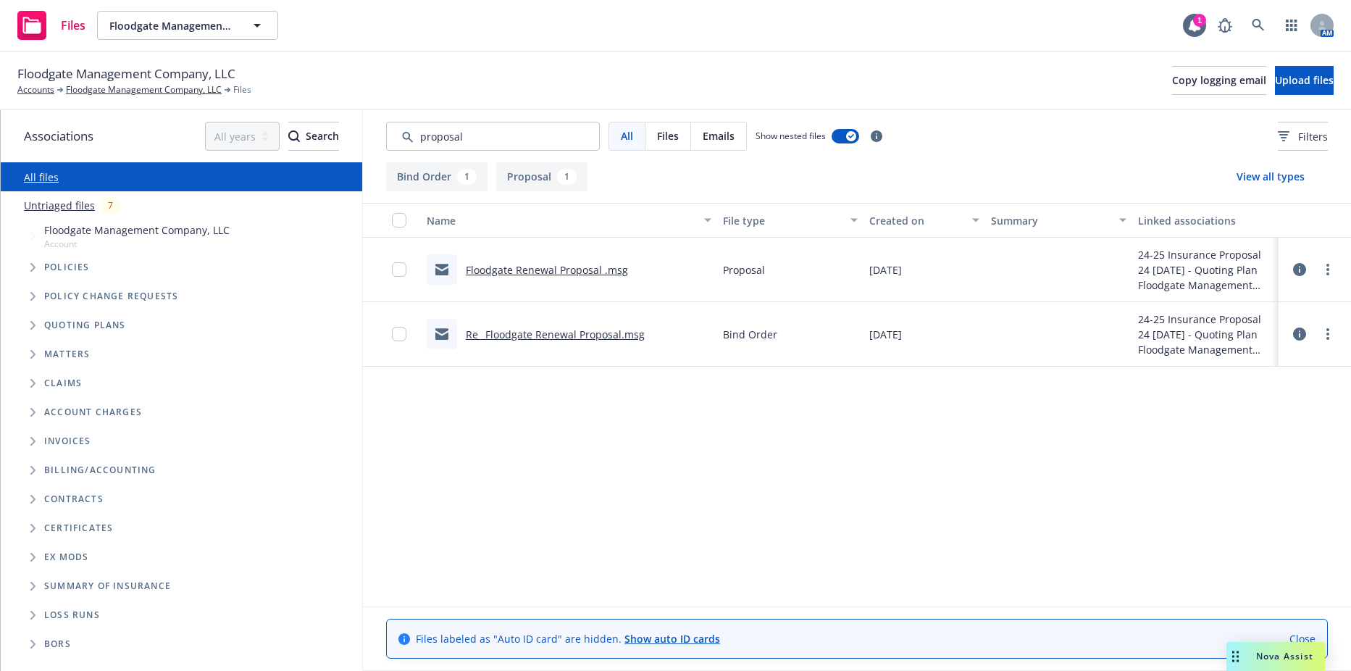
click at [484, 336] on link "Re_ Floodgate Renewal Proposal.msg" at bounding box center [555, 334] width 179 height 14
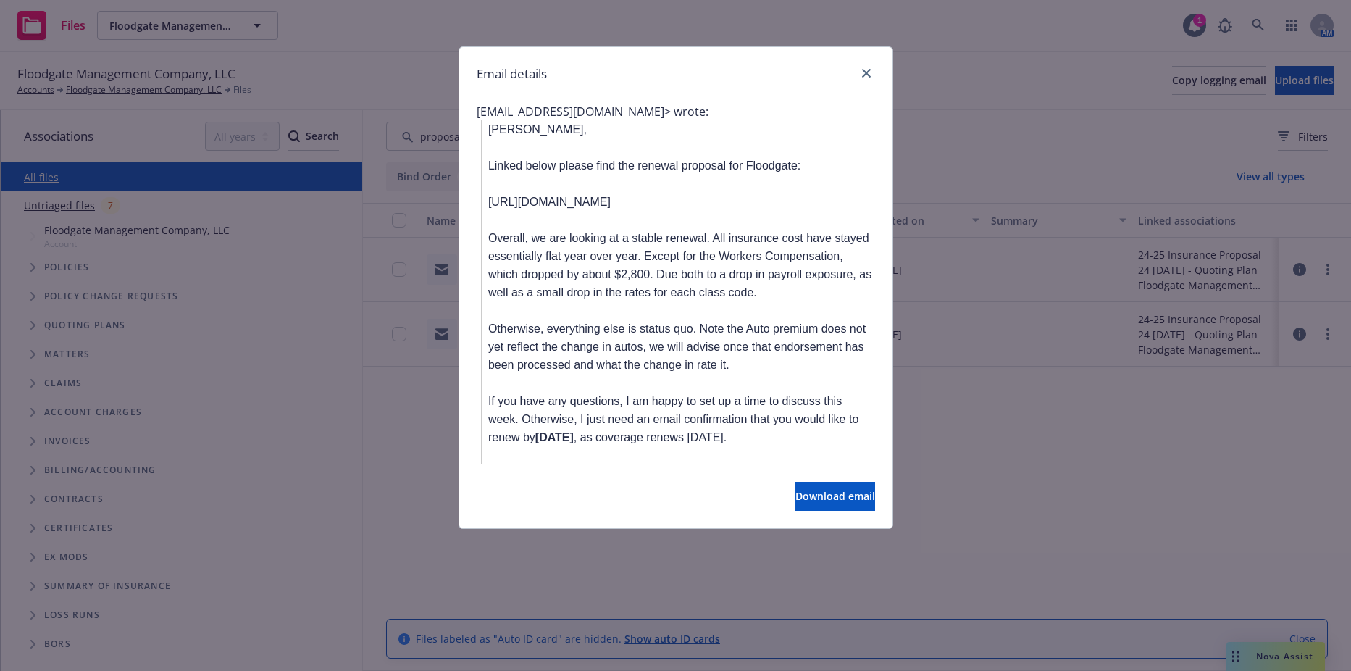
scroll to position [362, 0]
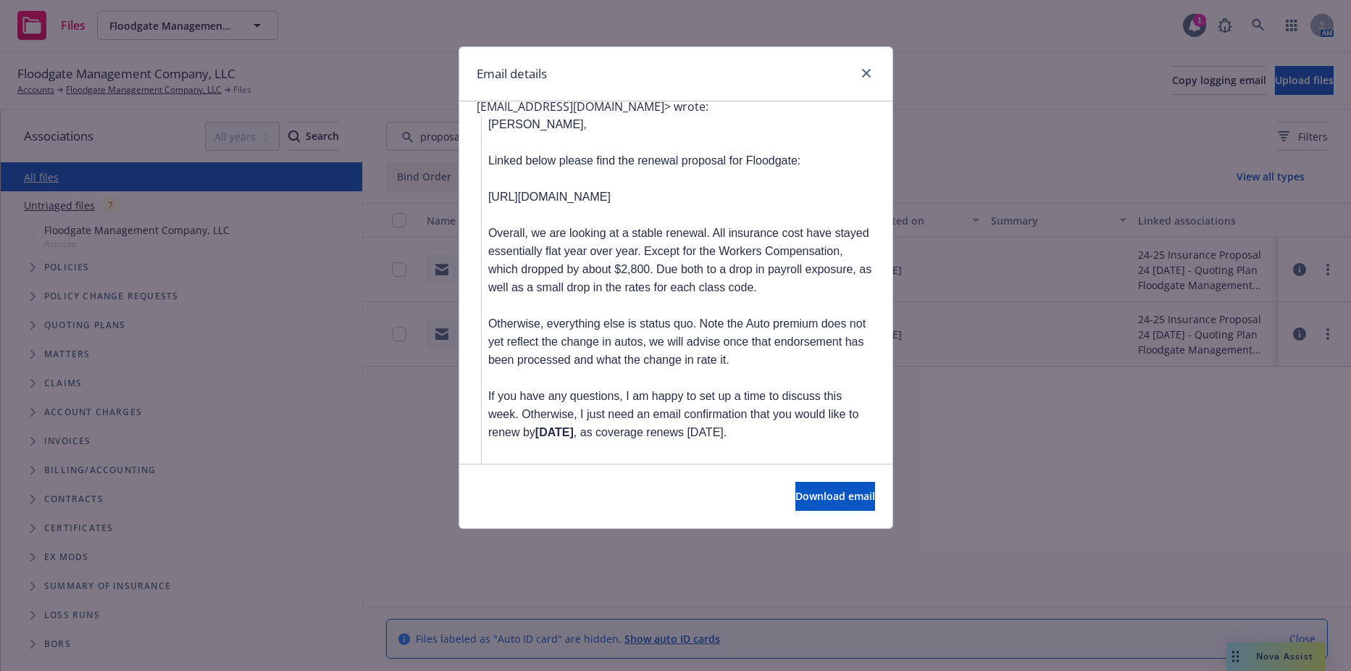
drag, startPoint x: 269, startPoint y: 372, endPoint x: 343, endPoint y: 364, distance: 74.3
click at [273, 372] on div "Email details Re: Floodgate Renewal Proposal Thursday, September 12, 2024 at 4:…" at bounding box center [675, 335] width 1351 height 671
click at [863, 72] on icon "close" at bounding box center [866, 73] width 9 height 9
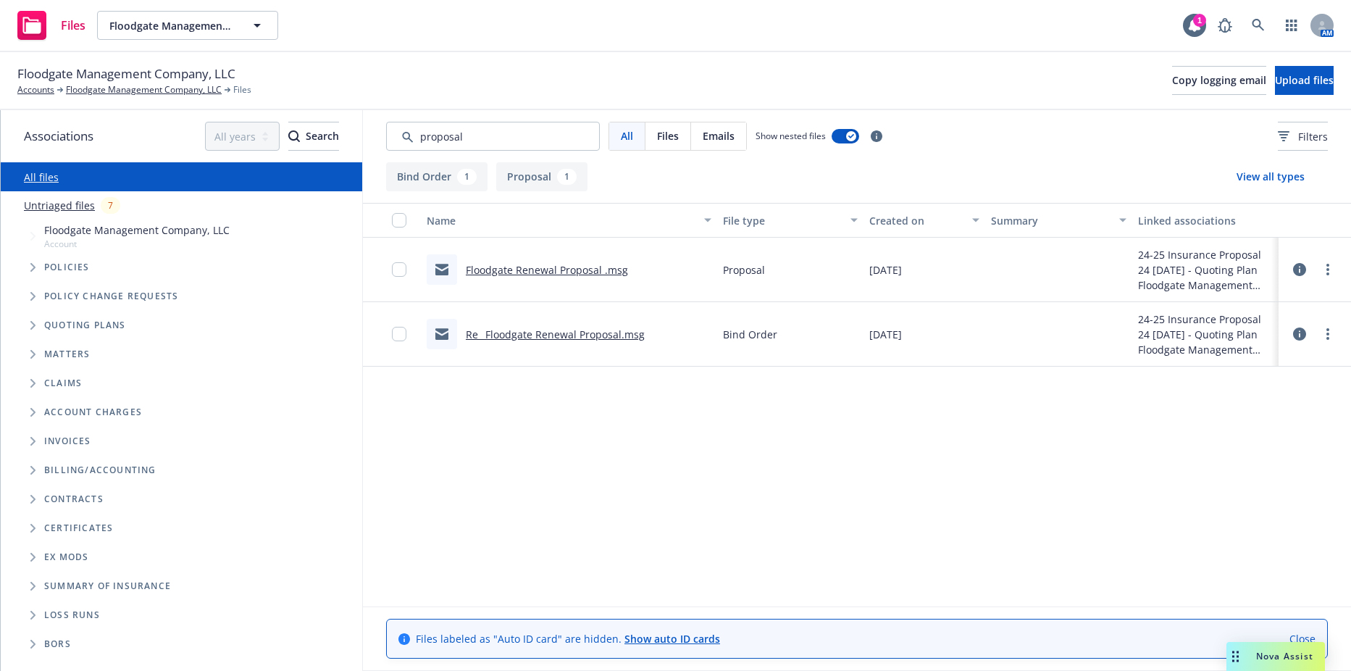
click at [554, 267] on link "Floodgate Renewal Proposal .msg" at bounding box center [547, 270] width 162 height 14
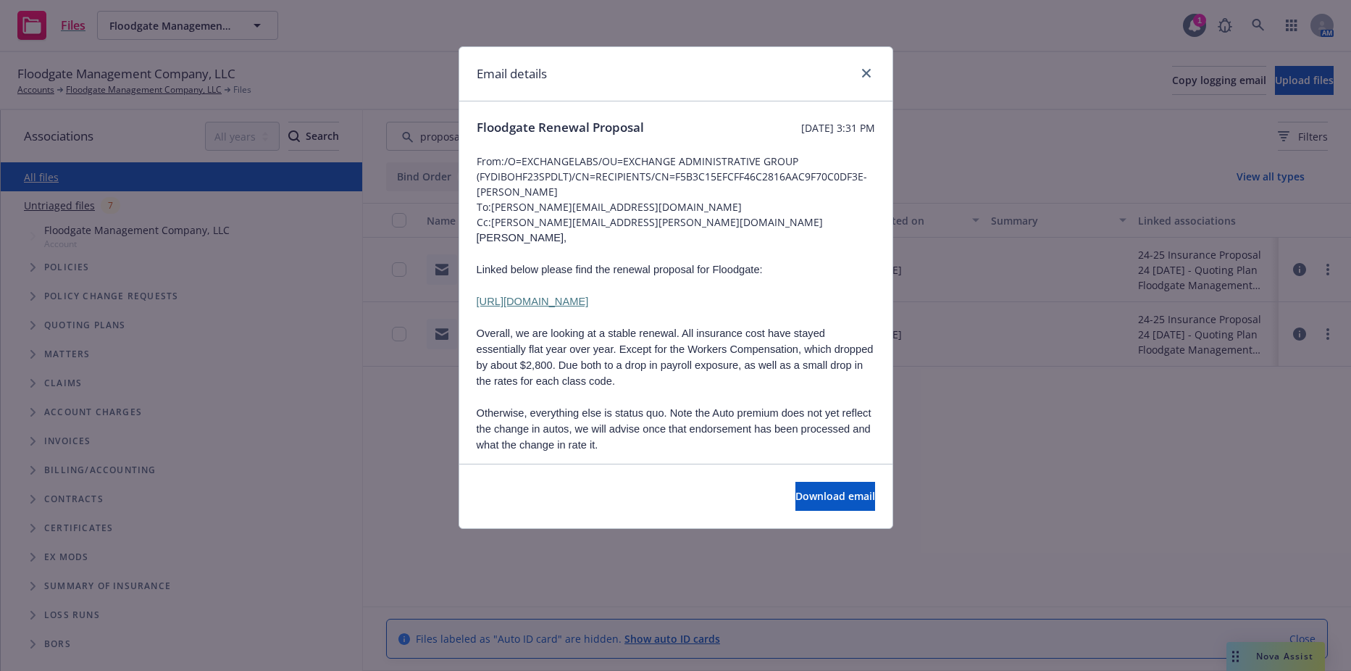
click at [568, 307] on link "https://app.pandadoc.com/document/v2?token=54ed859b9119fa614ab8f0337a7ec23d400f…" at bounding box center [533, 302] width 112 height 12
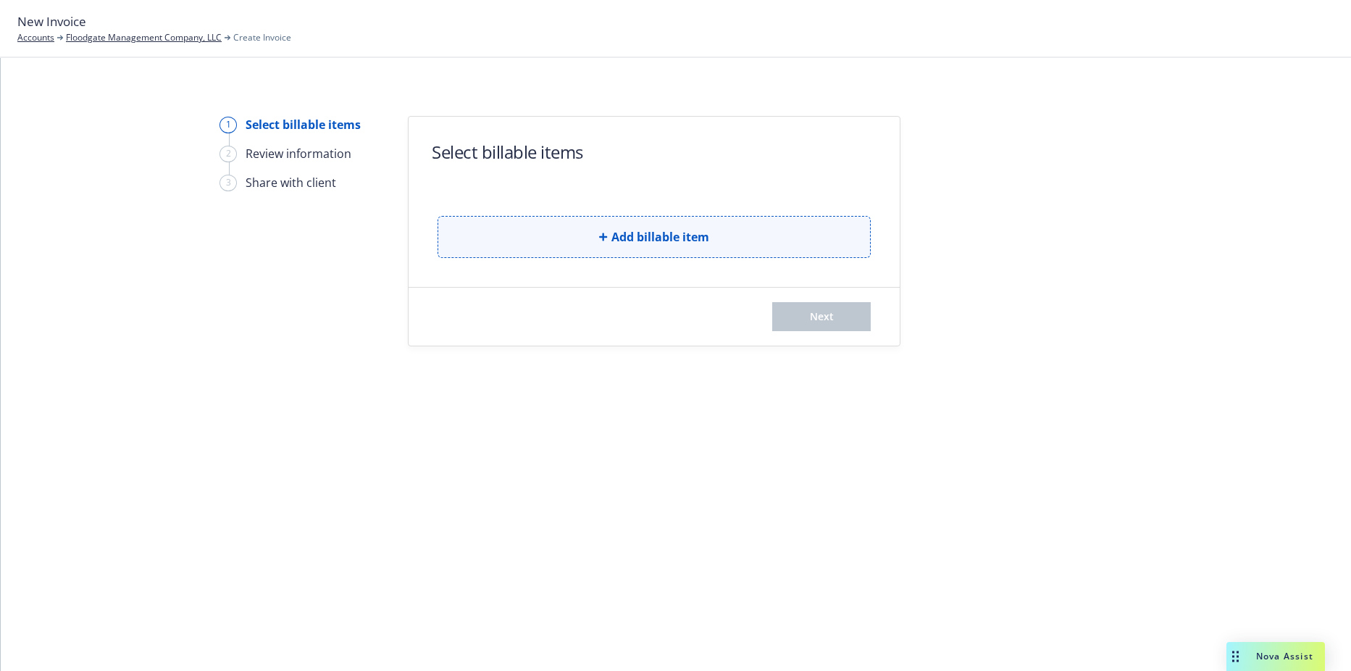
click at [593, 236] on button "Add billable item" at bounding box center [654, 237] width 433 height 42
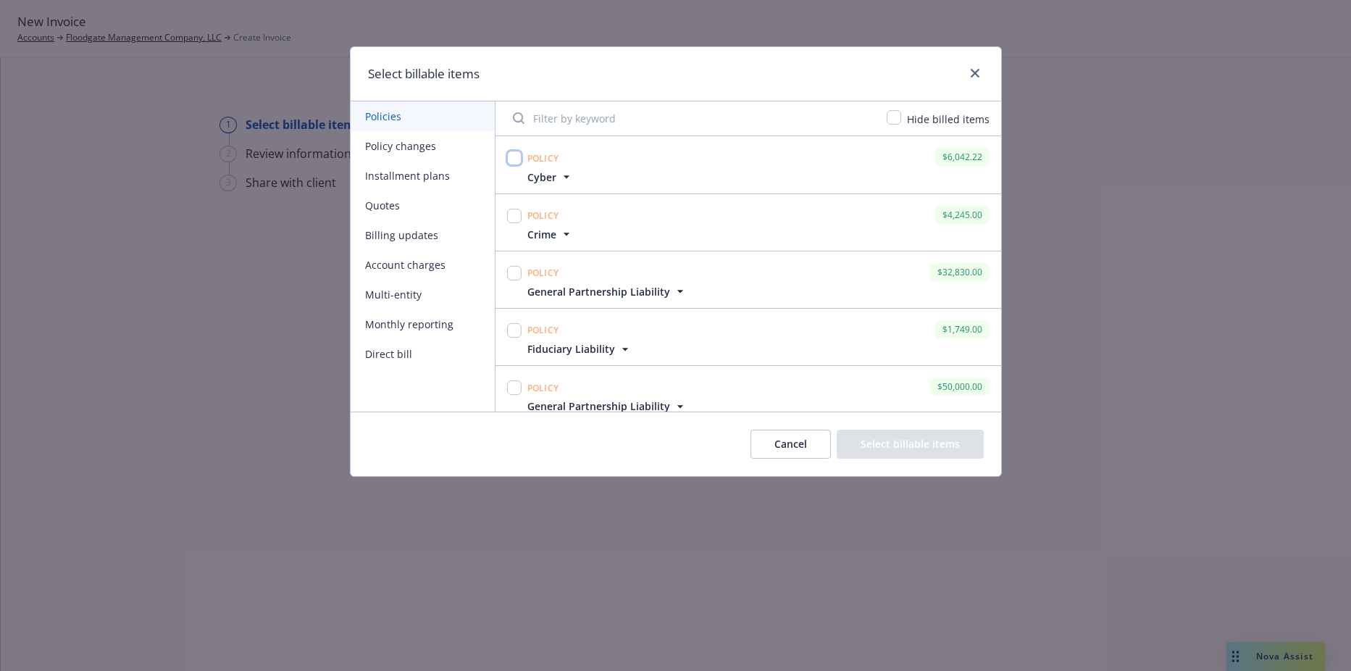
click at [517, 164] on input "checkbox" at bounding box center [514, 158] width 14 height 14
checkbox input "true"
click at [517, 216] on input "checkbox" at bounding box center [514, 216] width 14 height 14
checkbox input "true"
click at [508, 257] on div "Policy $32,830.00 General Partnership Liability Display name General Partnershi…" at bounding box center [749, 279] width 506 height 57
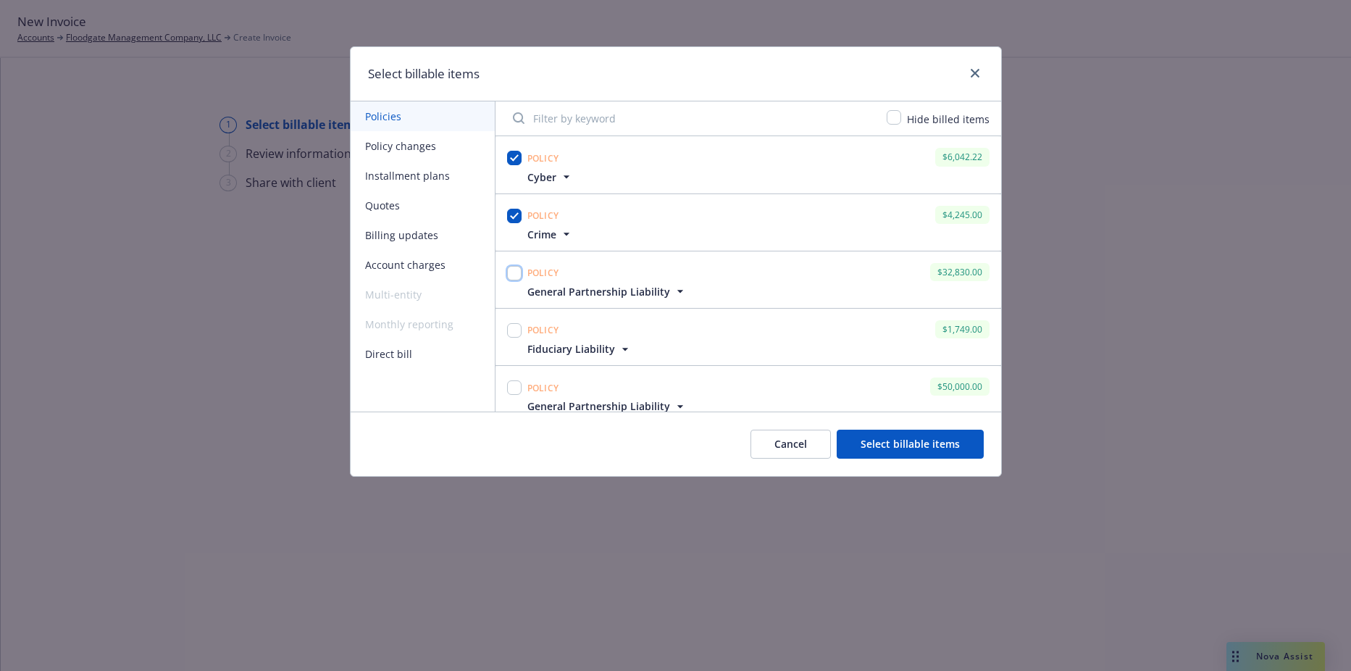
click at [510, 276] on input "checkbox" at bounding box center [514, 273] width 14 height 14
checkbox input "true"
click at [507, 333] on input "checkbox" at bounding box center [514, 330] width 14 height 14
checkbox input "true"
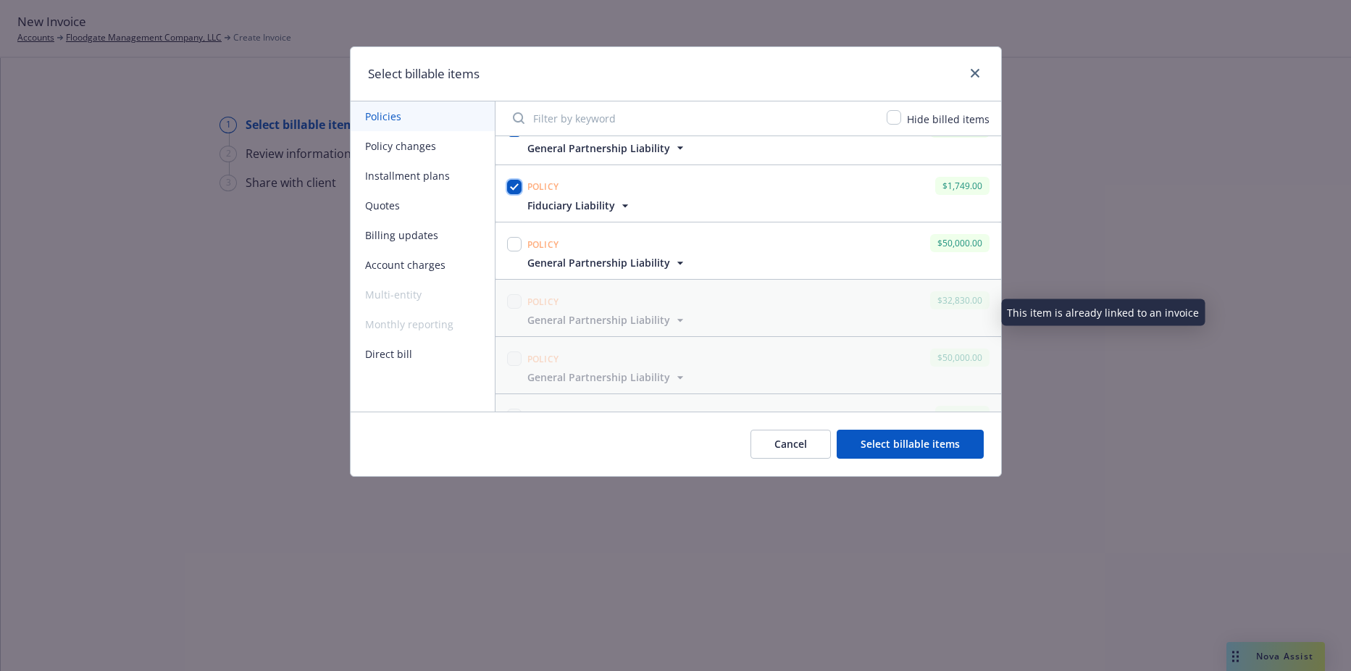
scroll to position [145, 0]
click at [516, 242] on input "checkbox" at bounding box center [514, 242] width 14 height 14
checkbox input "true"
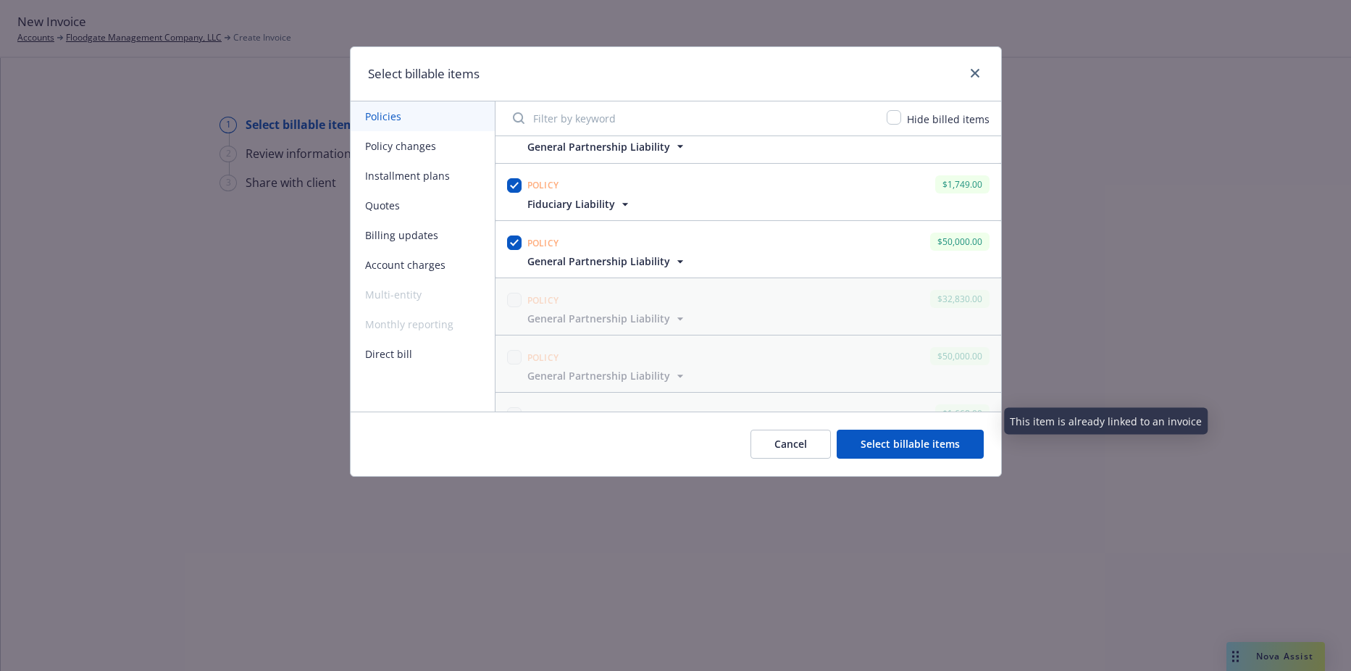
click at [889, 423] on div "Cancel Select billable items" at bounding box center [676, 443] width 651 height 64
click at [893, 445] on button "Select billable items" at bounding box center [910, 444] width 147 height 29
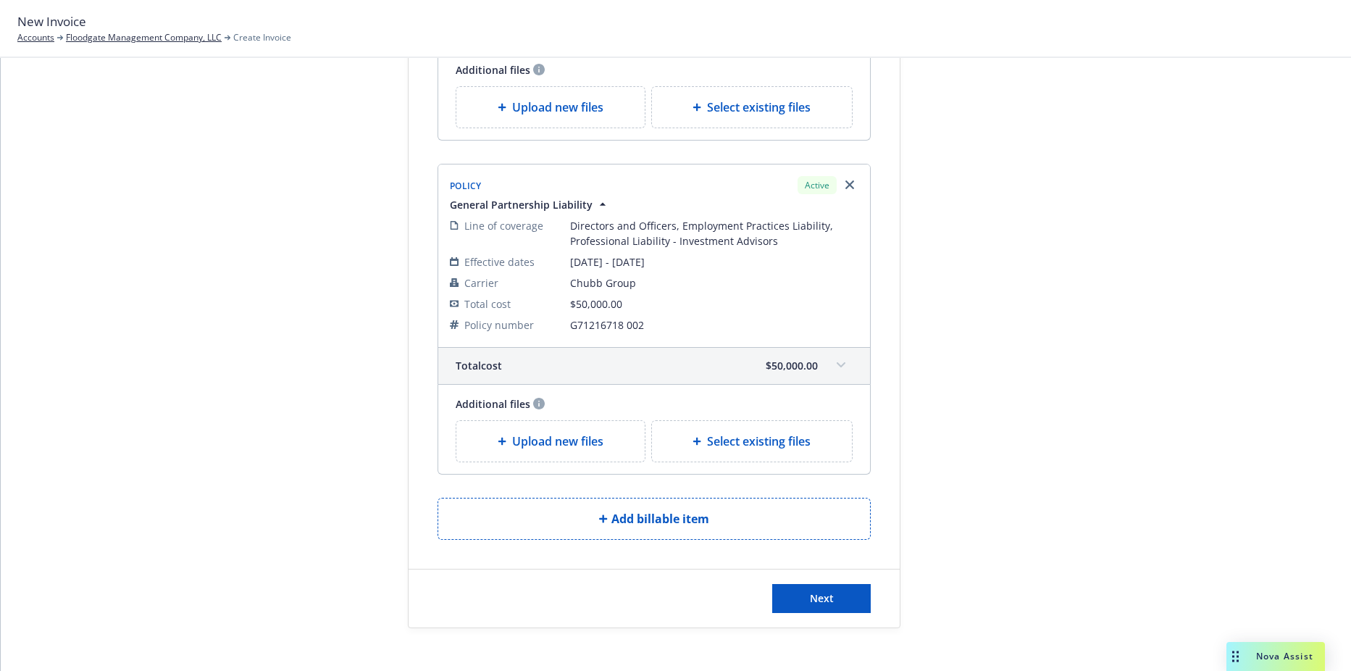
scroll to position [1335, 0]
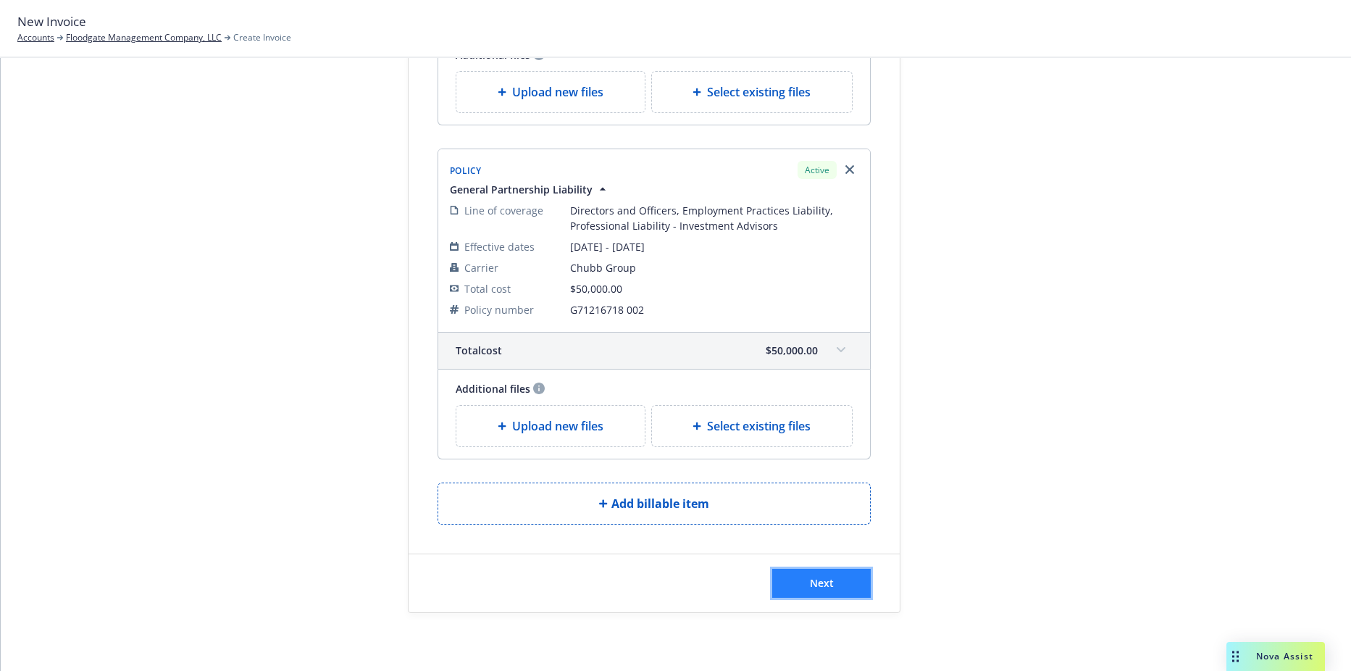
click at [810, 583] on span "Next" at bounding box center [822, 583] width 24 height 14
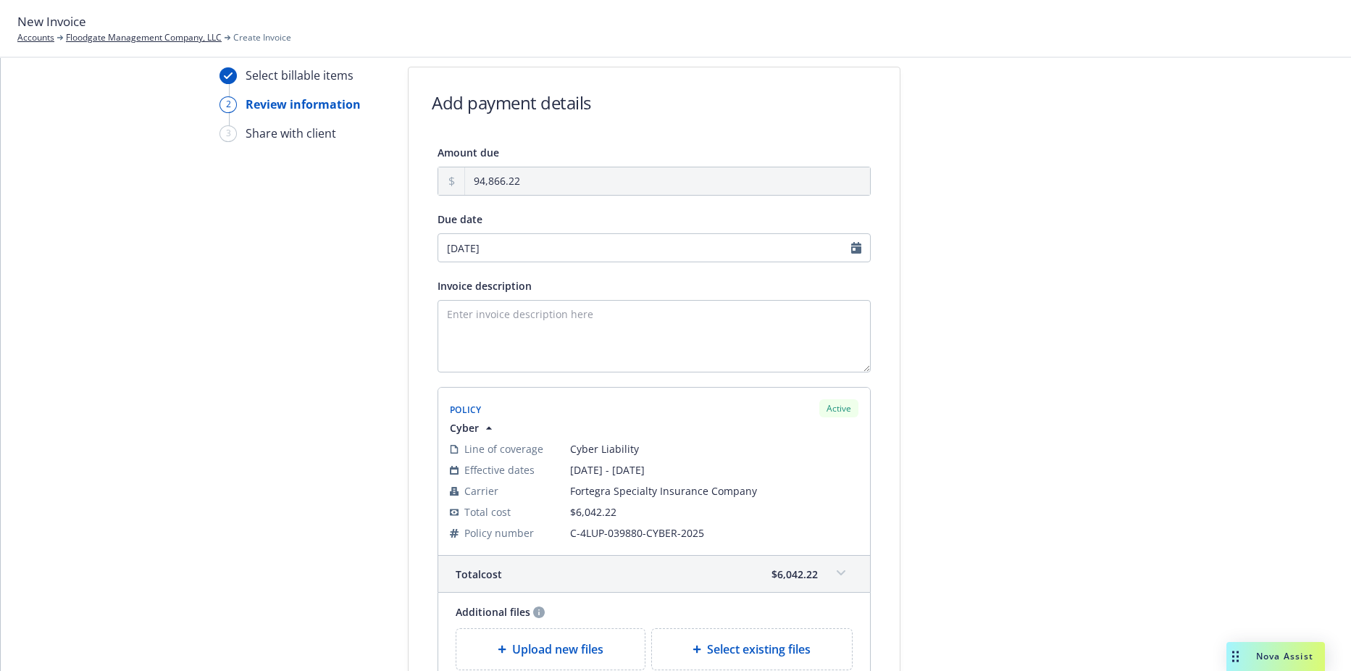
scroll to position [0, 0]
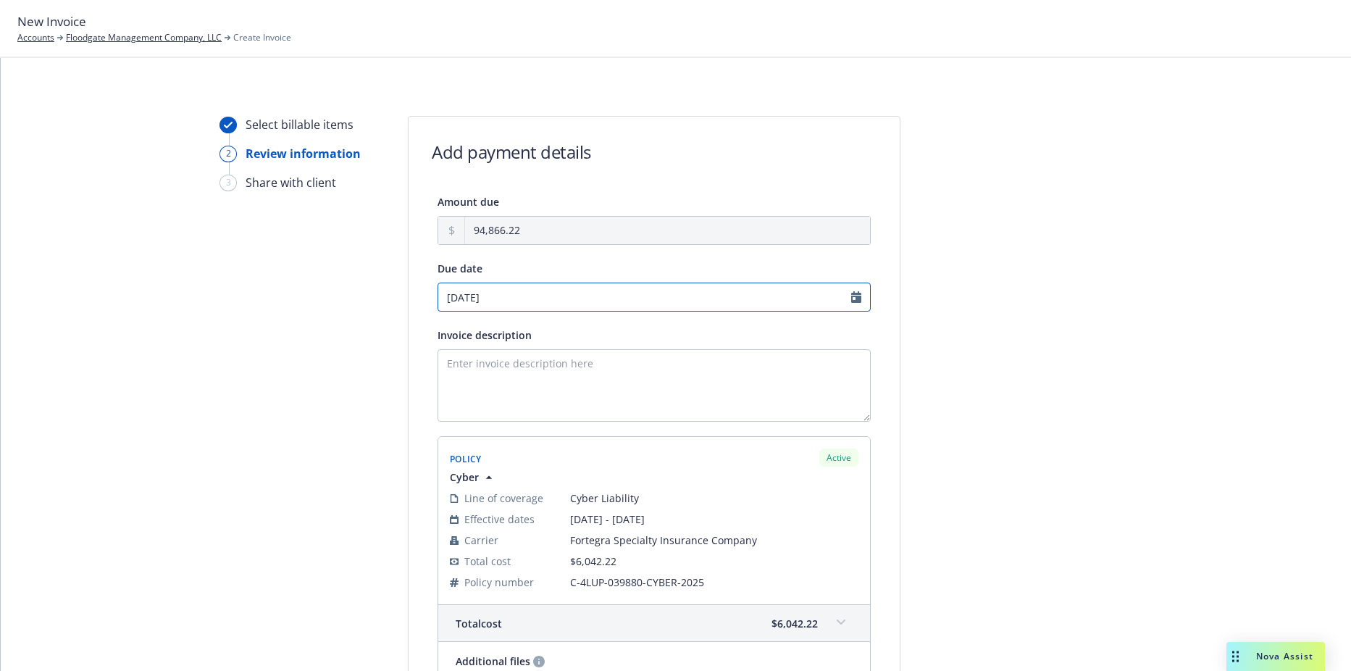
click at [565, 287] on input "10/08/2025" at bounding box center [654, 297] width 433 height 29
select select "October"
select select "2025"
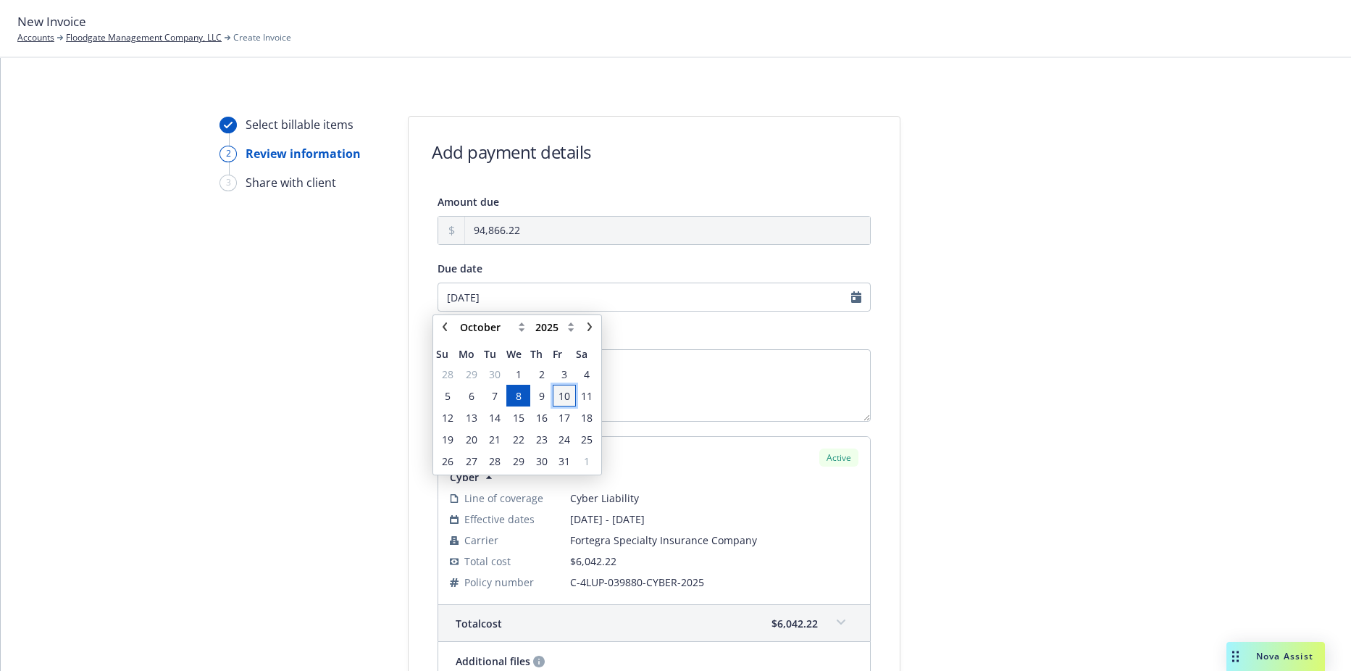
click at [567, 397] on span "10" at bounding box center [565, 395] width 12 height 15
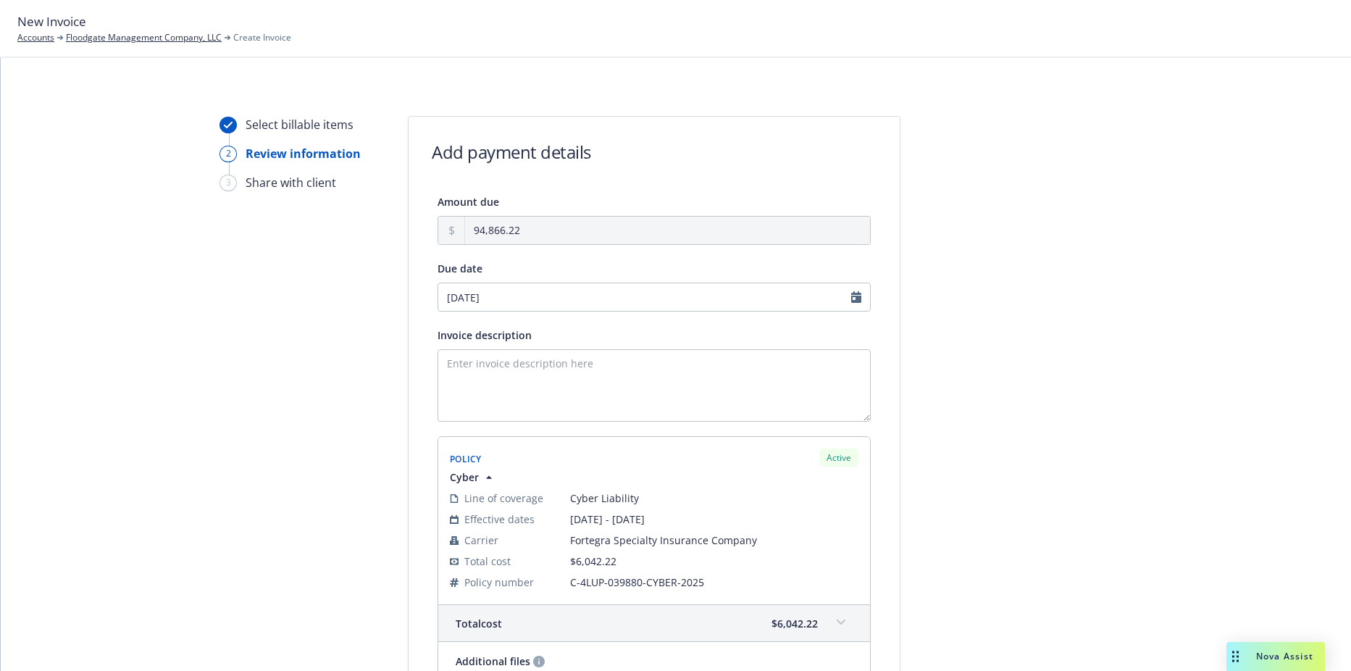
type input "10/10/2025"
click at [569, 385] on textarea "Invoice description" at bounding box center [654, 385] width 433 height 72
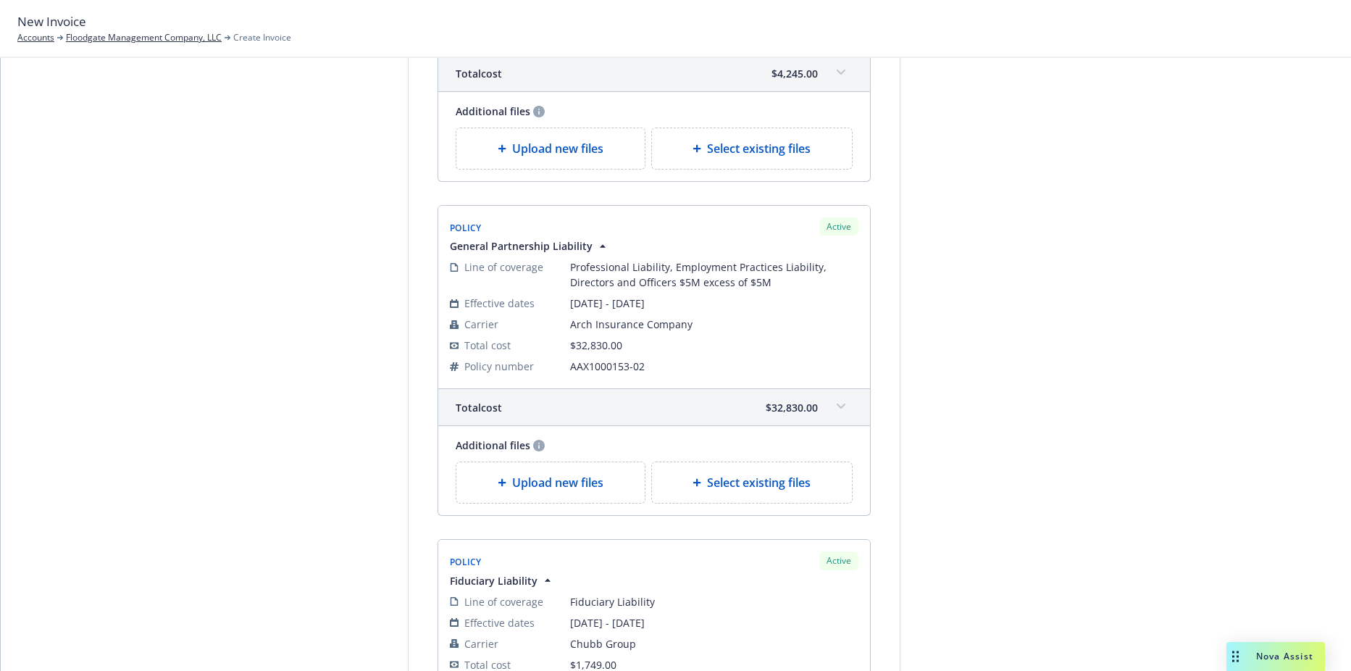
scroll to position [869, 0]
type textarea "2025 D&O, XS D&O, Cyber, Fiduciary, Crime Bond"
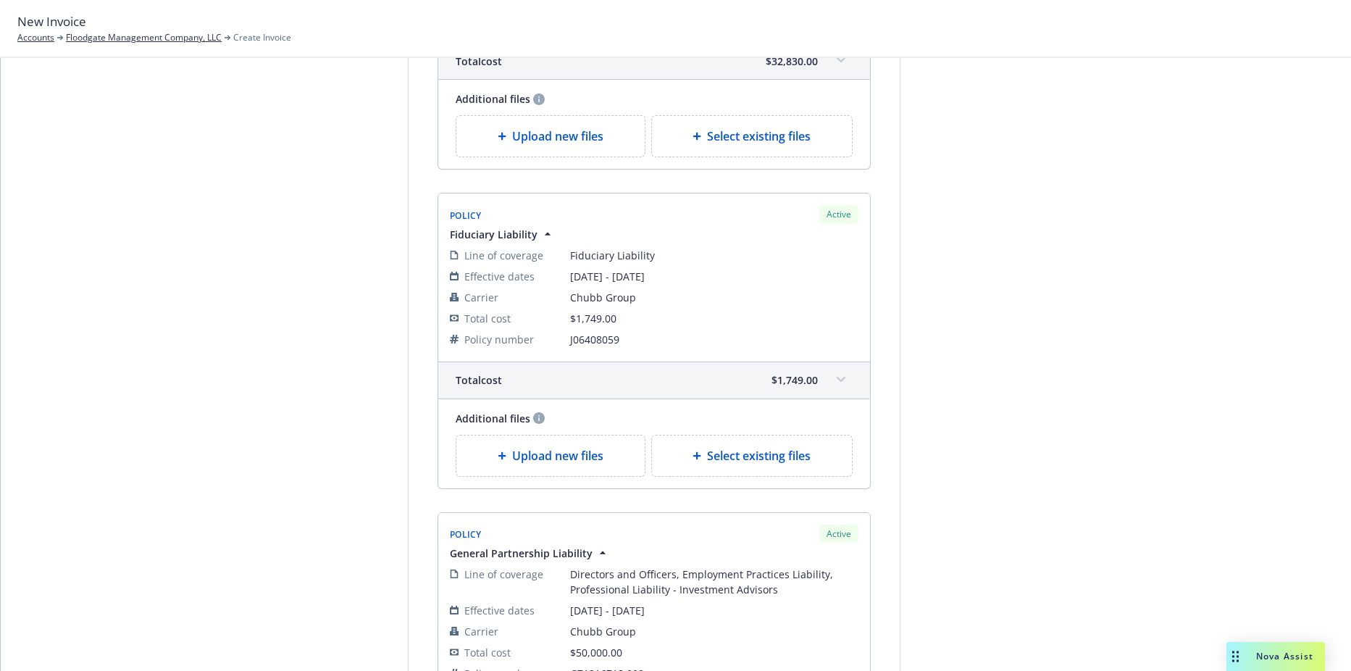
scroll to position [1513, 0]
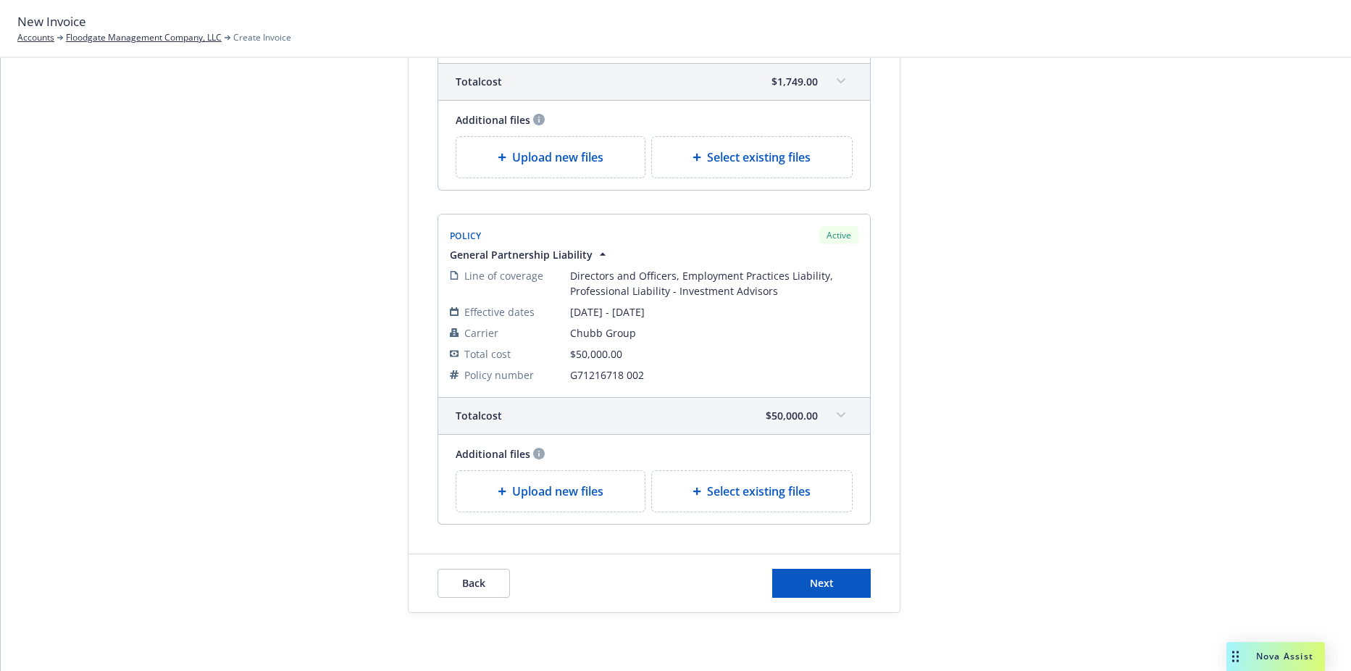
click at [829, 564] on div "Back Next" at bounding box center [654, 583] width 491 height 58
click at [833, 573] on button "Next" at bounding box center [821, 583] width 99 height 29
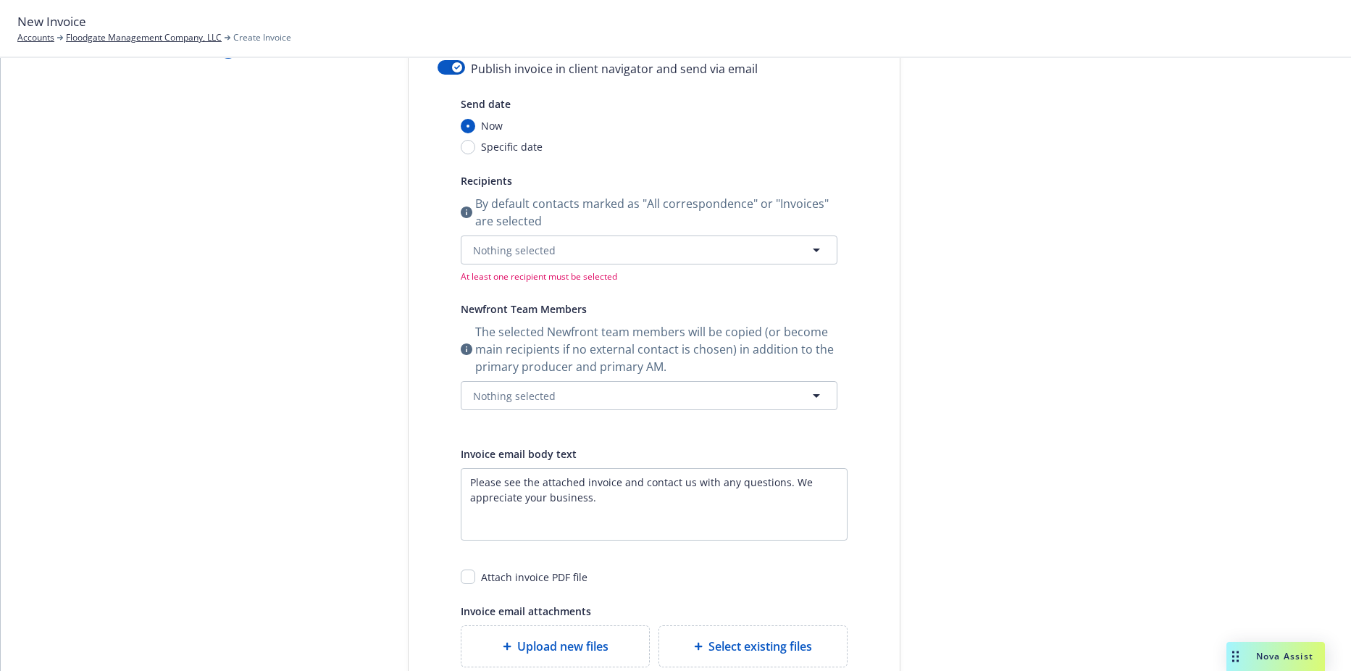
scroll to position [0, 0]
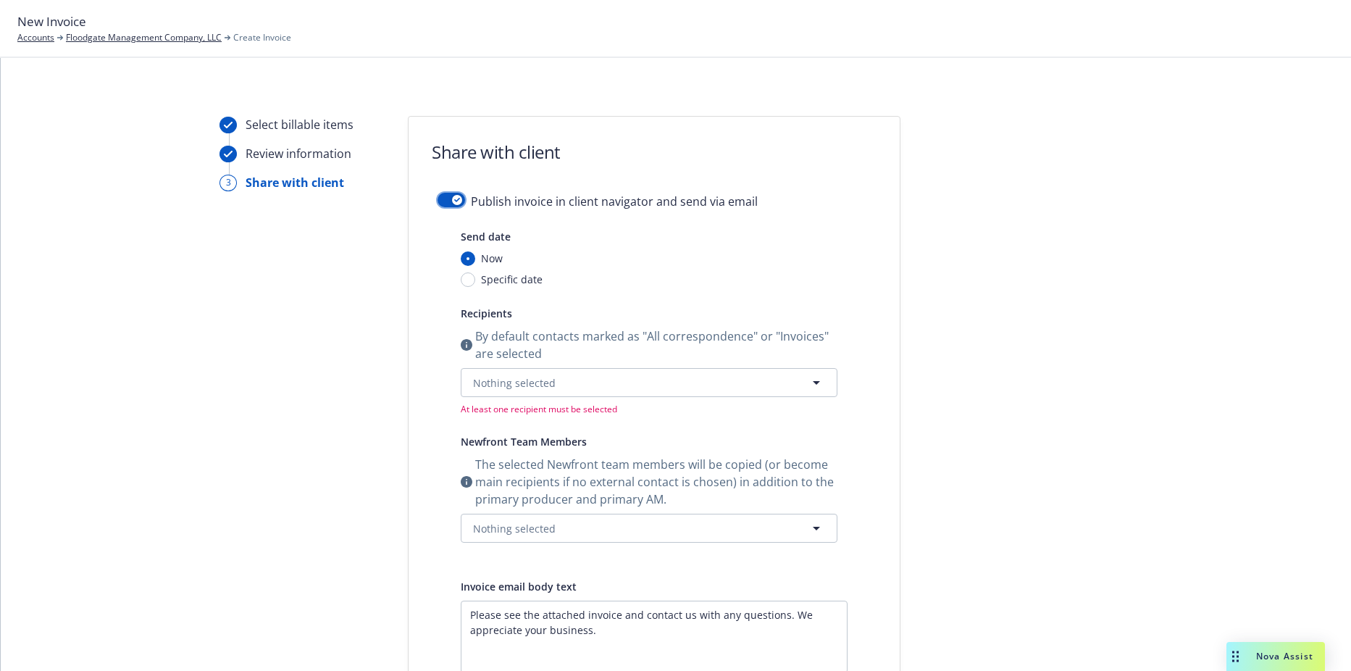
click at [455, 197] on div "button" at bounding box center [457, 200] width 10 height 10
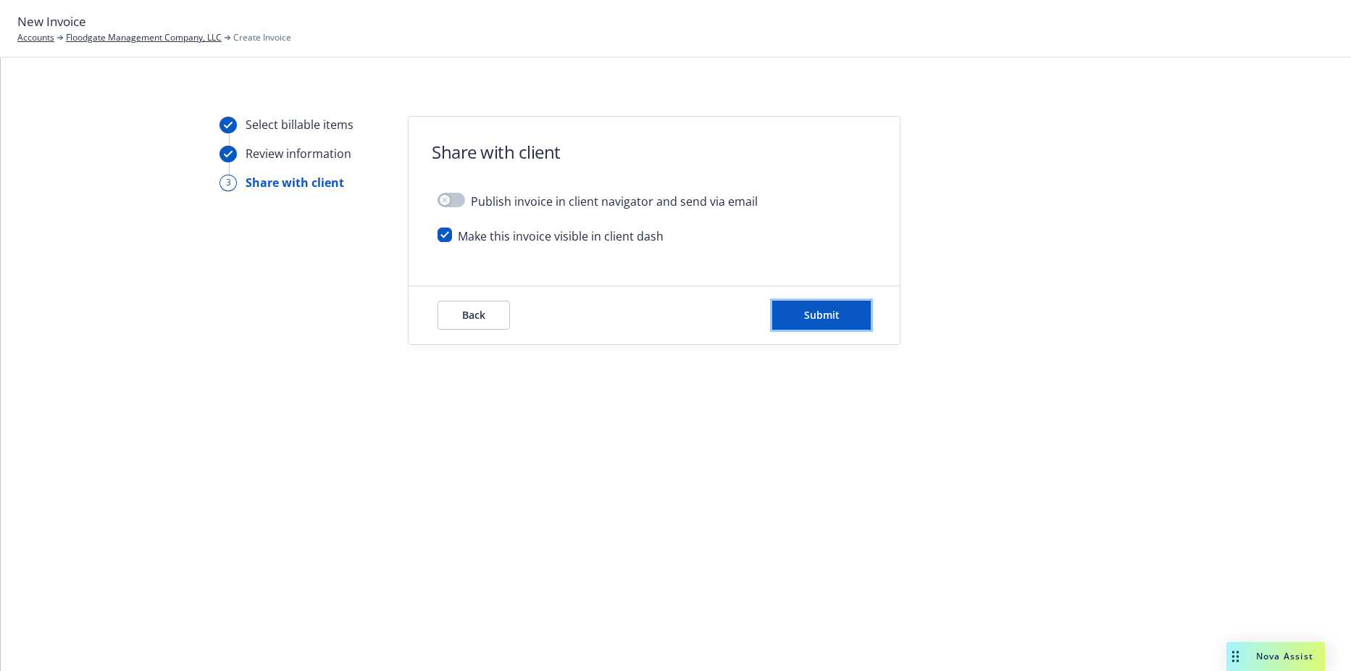
click at [845, 301] on button "Submit" at bounding box center [821, 315] width 99 height 29
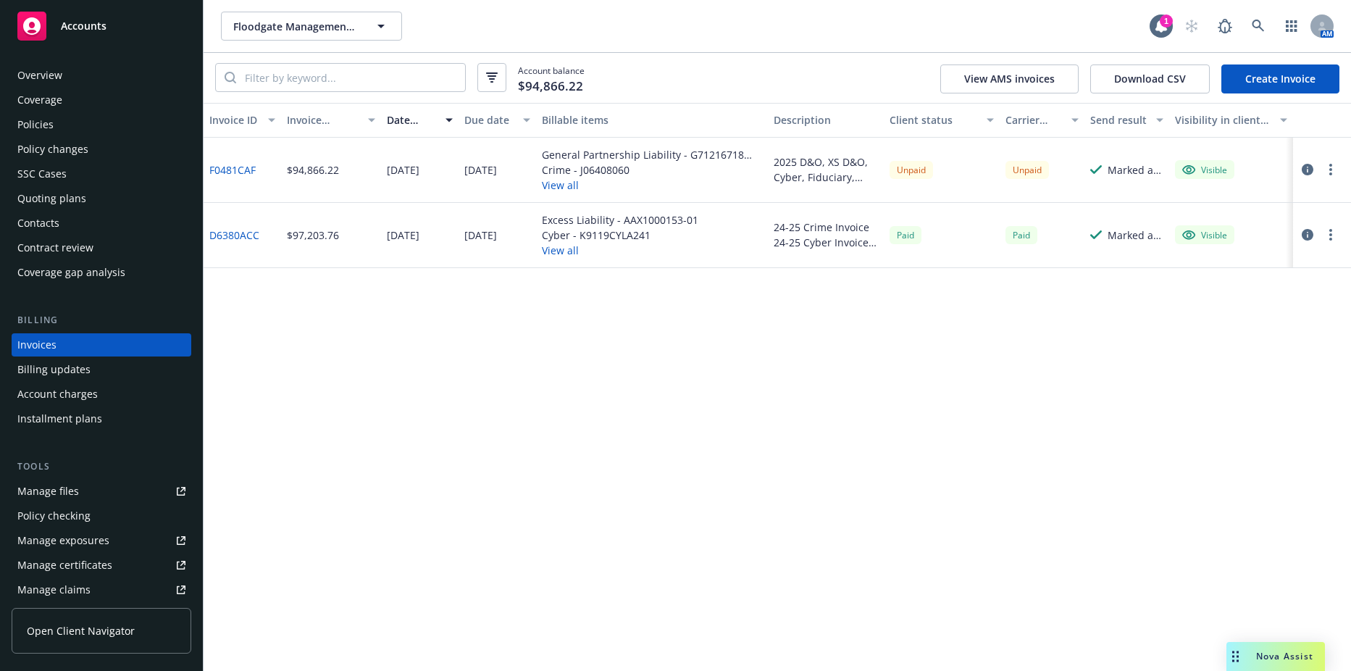
click at [229, 171] on link "F0481CAF" at bounding box center [232, 169] width 46 height 15
click at [80, 116] on div "Policies" at bounding box center [101, 124] width 168 height 23
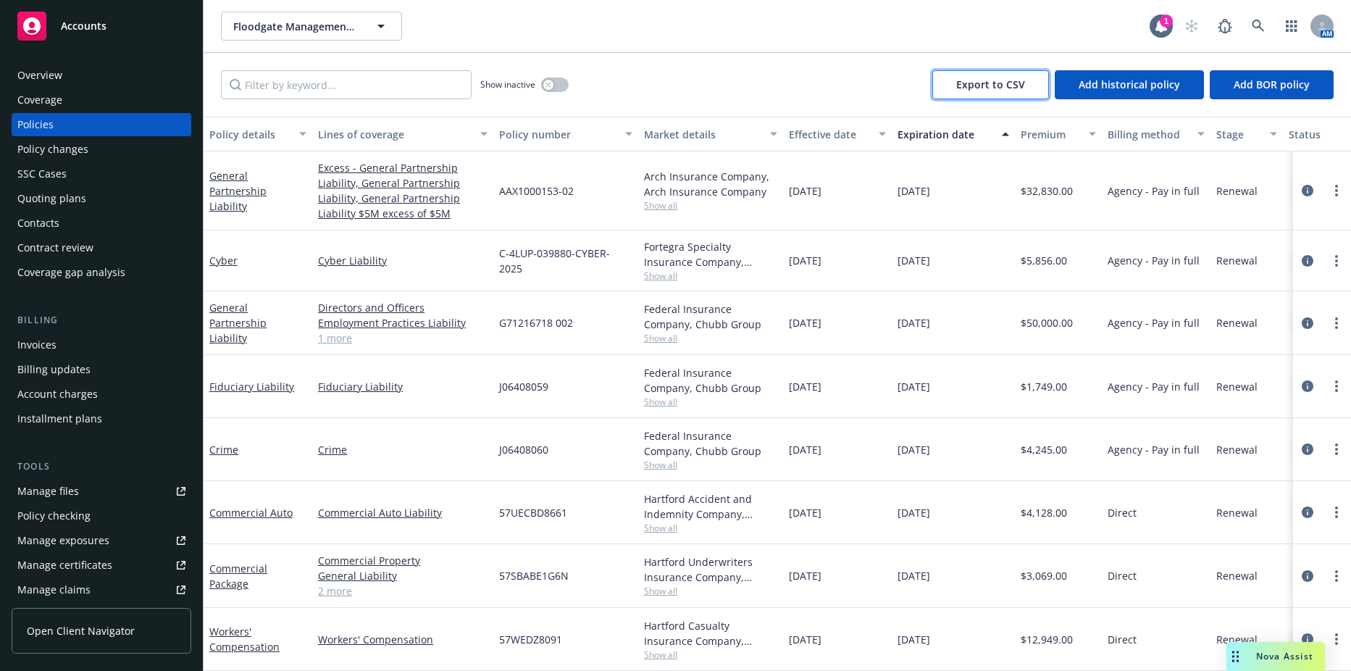
click at [1025, 86] on span "Export to CSV" at bounding box center [990, 85] width 69 height 14
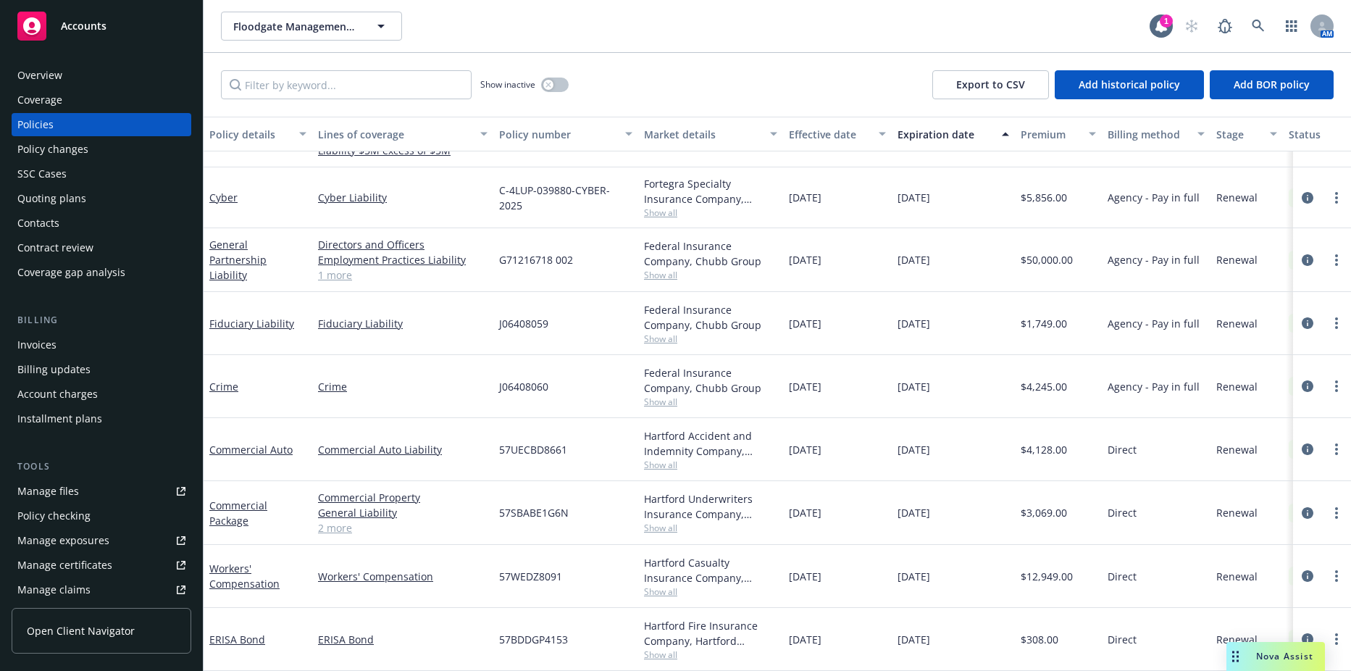
click at [85, 511] on div "Policy checking" at bounding box center [53, 515] width 73 height 23
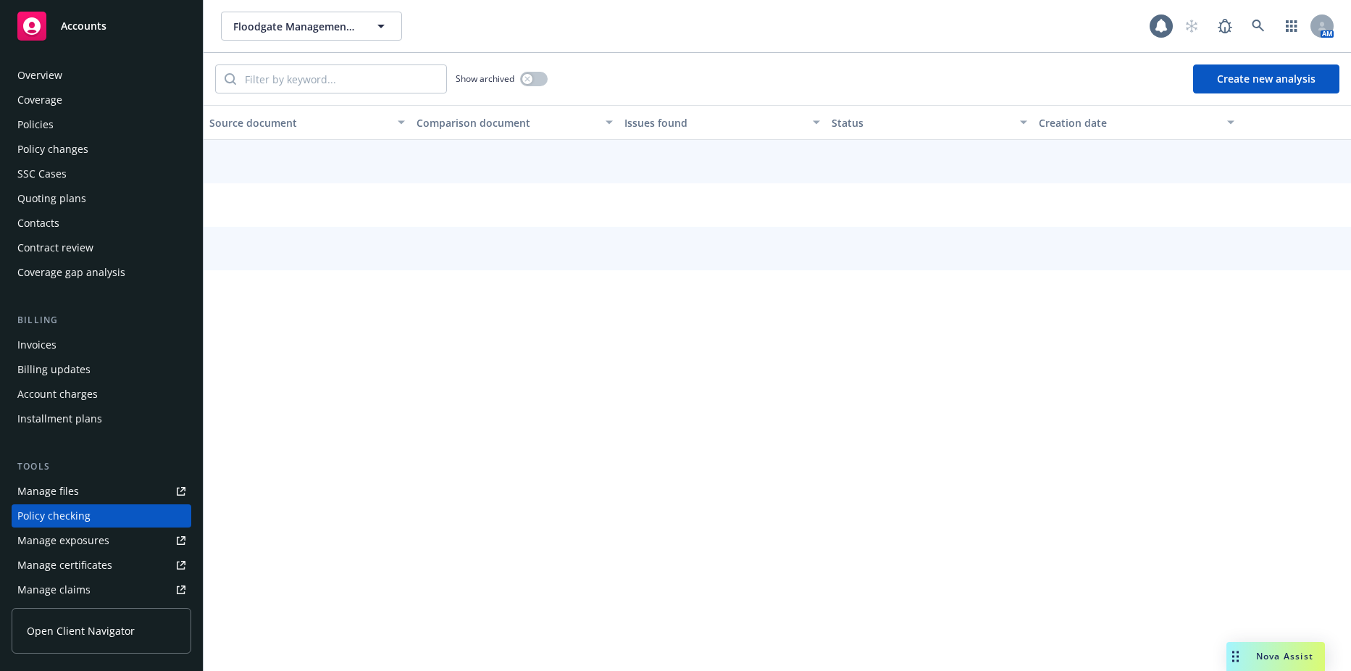
scroll to position [157, 0]
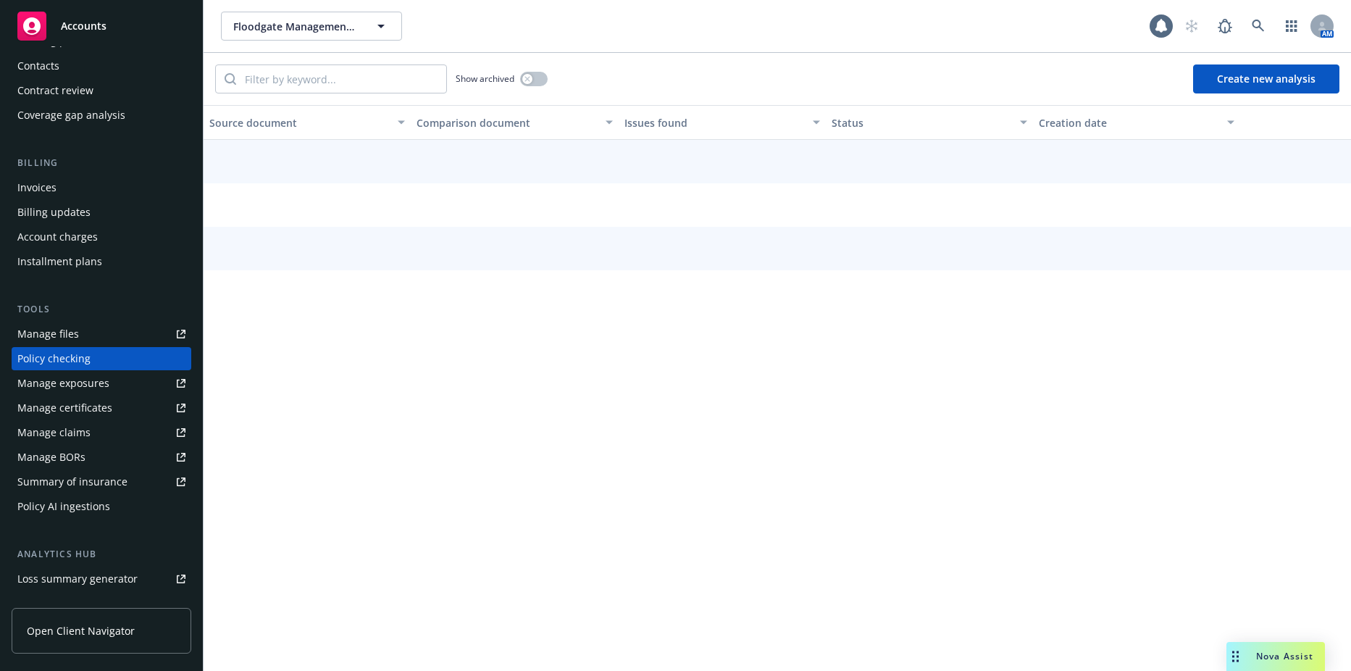
click at [84, 491] on div "Summary of insurance" at bounding box center [72, 481] width 110 height 23
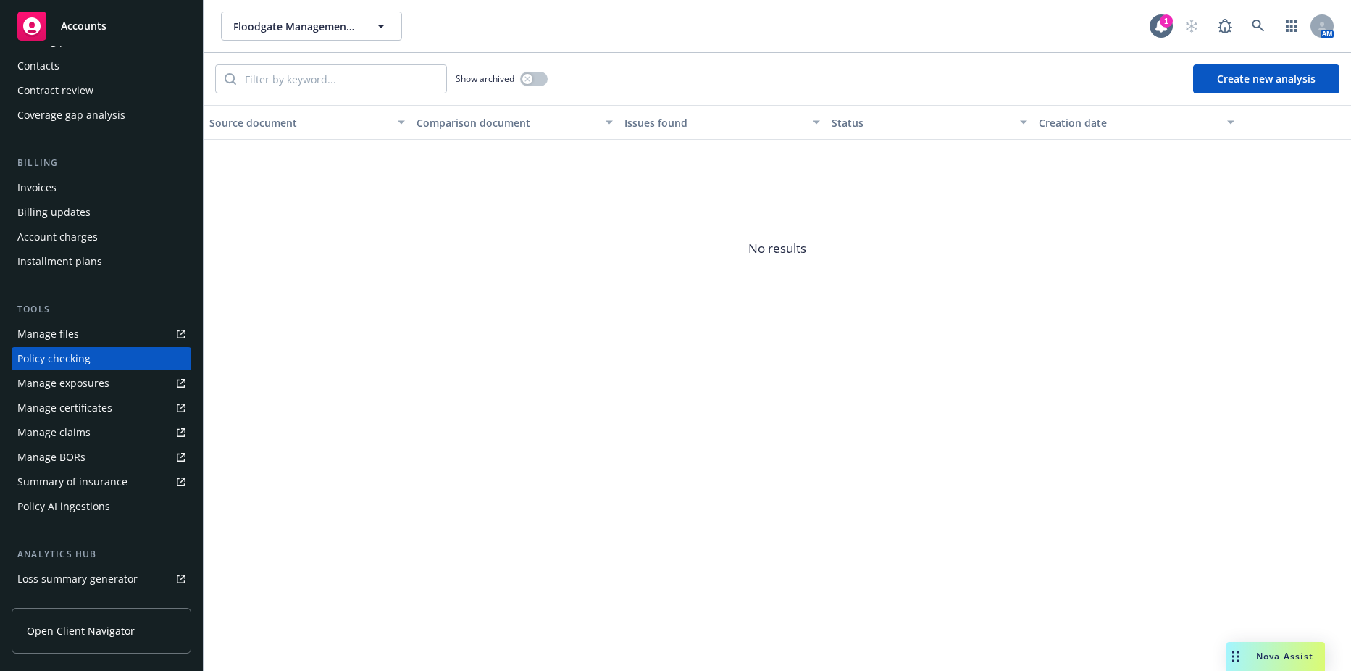
click at [88, 336] on link "Manage files" at bounding box center [102, 333] width 180 height 23
click at [90, 483] on div "Summary of insurance" at bounding box center [72, 481] width 110 height 23
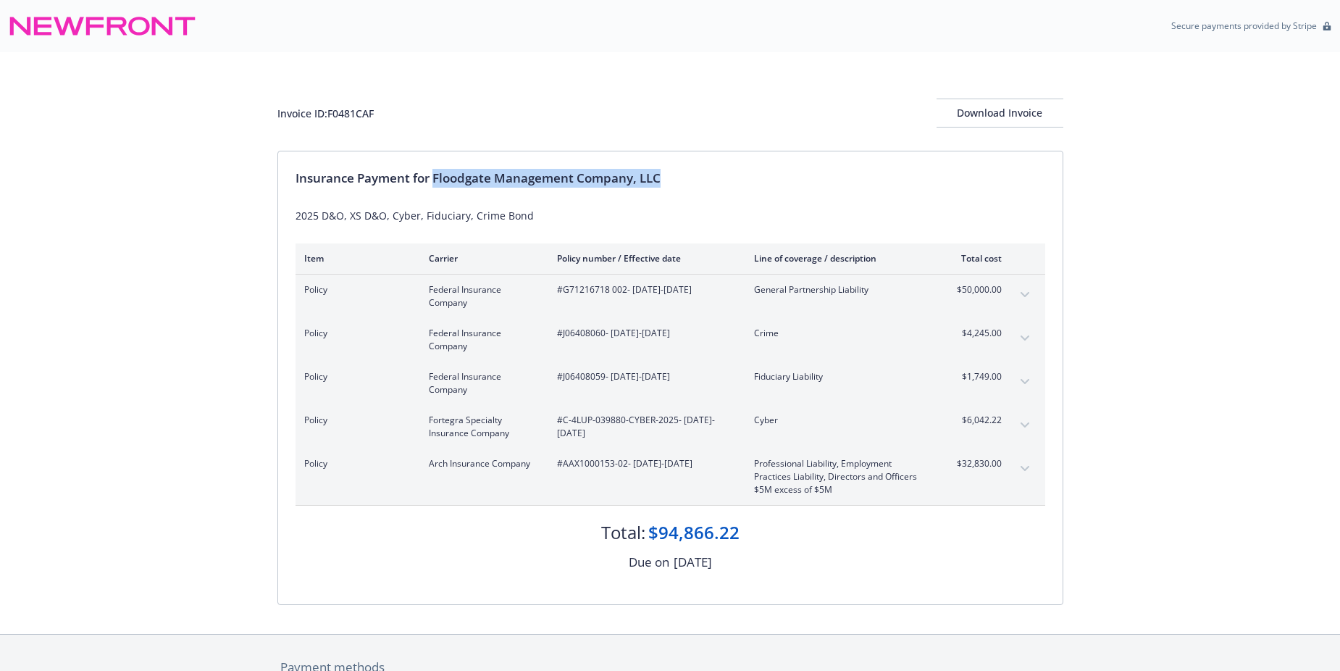
drag, startPoint x: 433, startPoint y: 177, endPoint x: 670, endPoint y: 187, distance: 237.1
click at [670, 187] on div "Insurance Payment for Floodgate Management Company, LLC" at bounding box center [671, 178] width 750 height 19
copy div "Floodgate Management Company, LLC"
drag, startPoint x: 564, startPoint y: 285, endPoint x: 627, endPoint y: 293, distance: 63.4
click at [627, 293] on span "#G71216718 002 - [DATE]-[DATE]" at bounding box center [644, 289] width 174 height 13
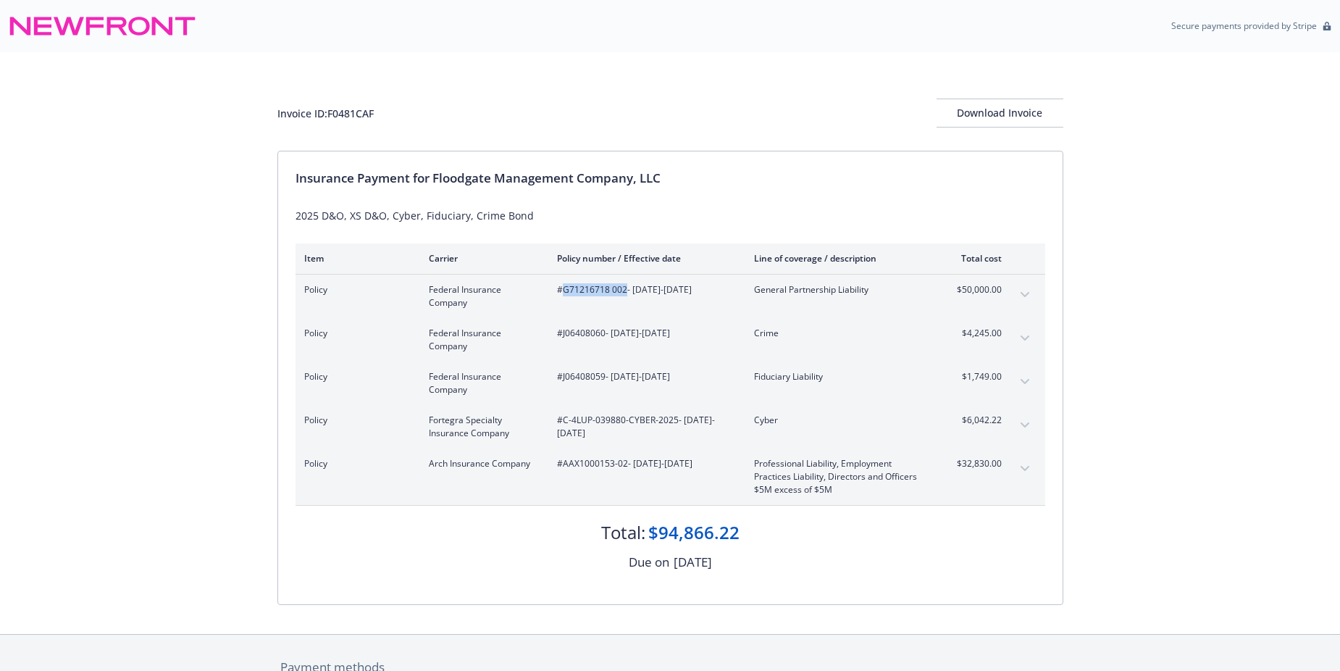
drag, startPoint x: 627, startPoint y: 293, endPoint x: 596, endPoint y: 291, distance: 30.5
copy span "G71216718 002"
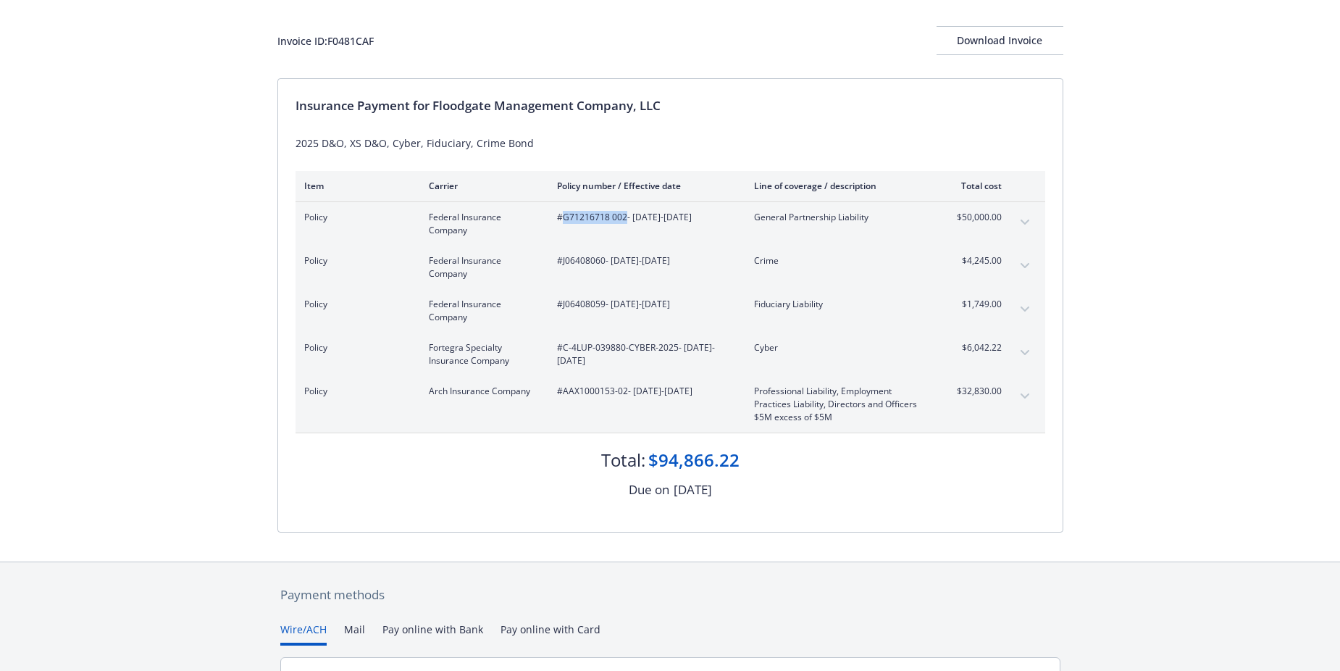
scroll to position [217, 0]
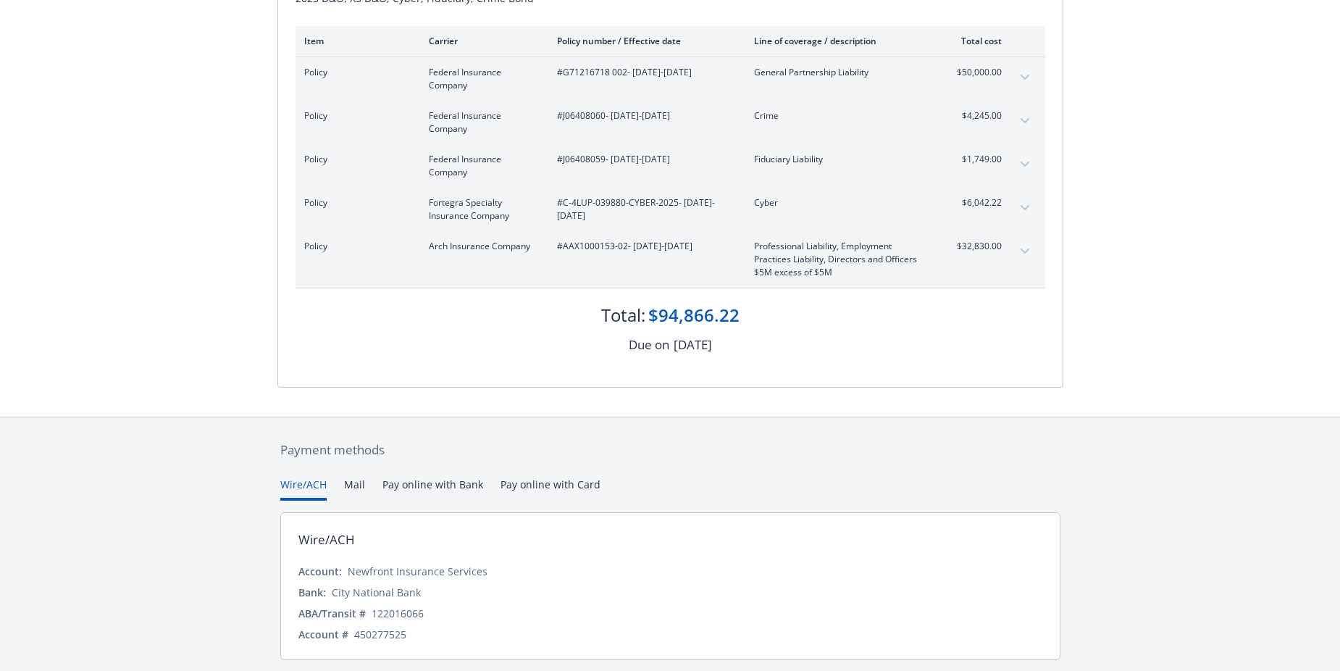
click at [6, 116] on div "Invoice ID: F0481CAF Download Invoice Insurance Payment for Floodgate Managemen…" at bounding box center [670, 126] width 1340 height 582
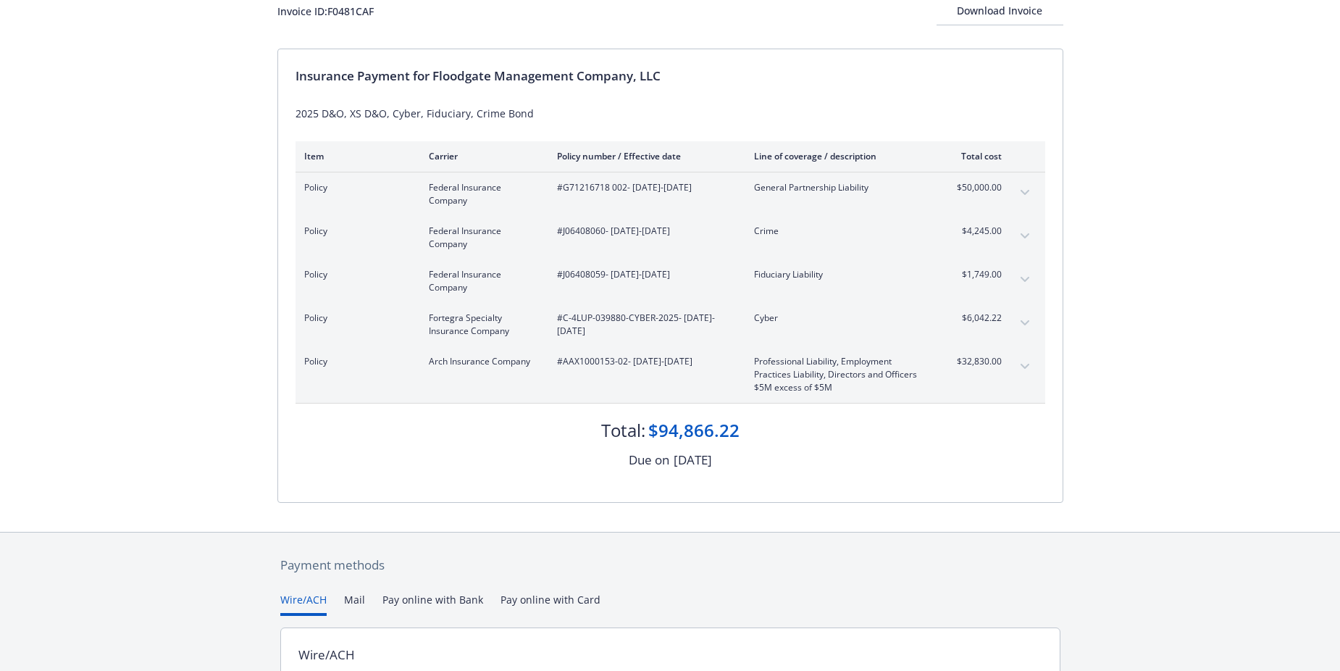
scroll to position [0, 0]
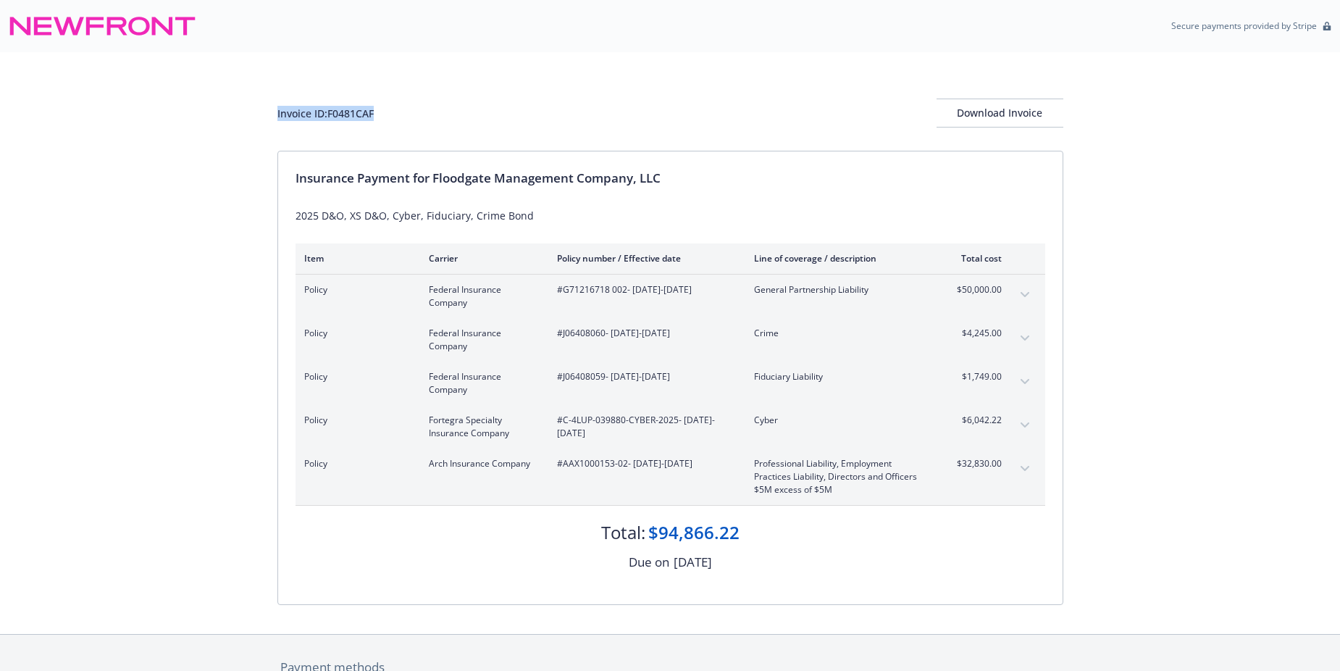
drag, startPoint x: 388, startPoint y: 112, endPoint x: 231, endPoint y: 120, distance: 156.7
click at [231, 120] on div "Invoice ID: F0481CAF Download Invoice Insurance Payment for Floodgate Managemen…" at bounding box center [670, 343] width 1340 height 582
drag, startPoint x: 231, startPoint y: 120, endPoint x: 357, endPoint y: 113, distance: 126.2
copy div "Invoice ID: F0481CAF"
click at [1034, 114] on div "Download Invoice" at bounding box center [1000, 113] width 127 height 28
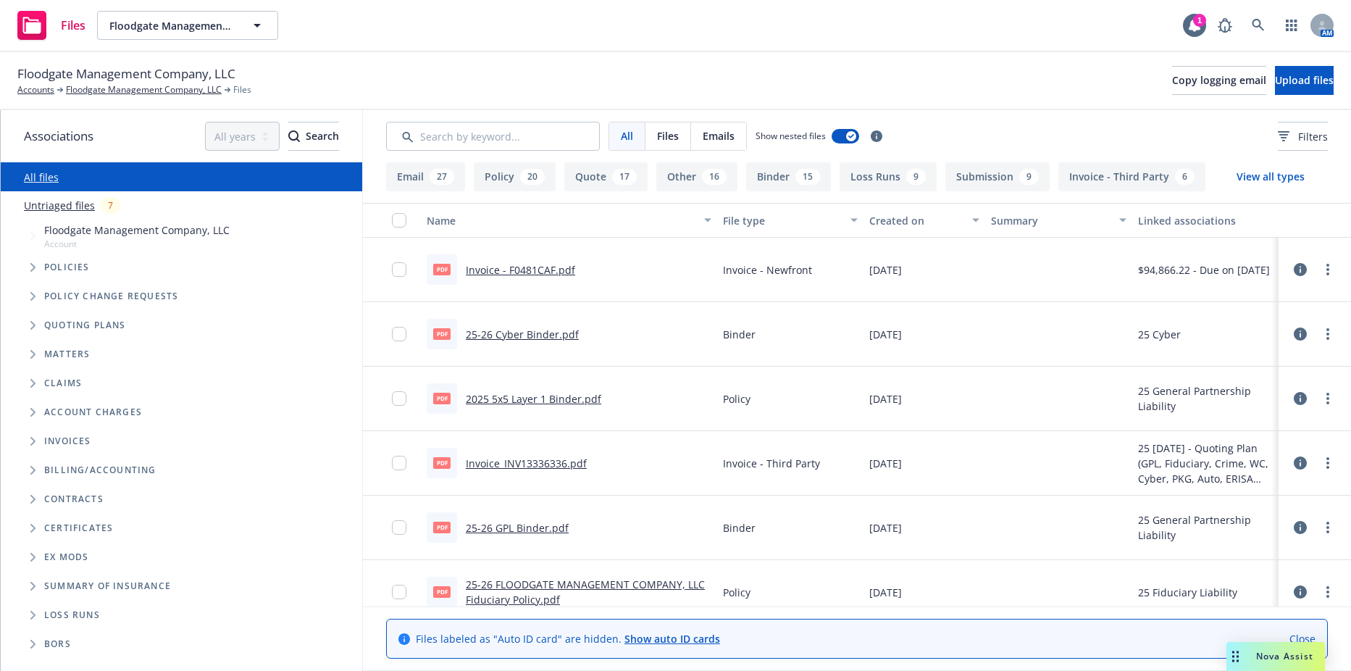
click at [542, 176] on div "20" at bounding box center [532, 177] width 25 height 16
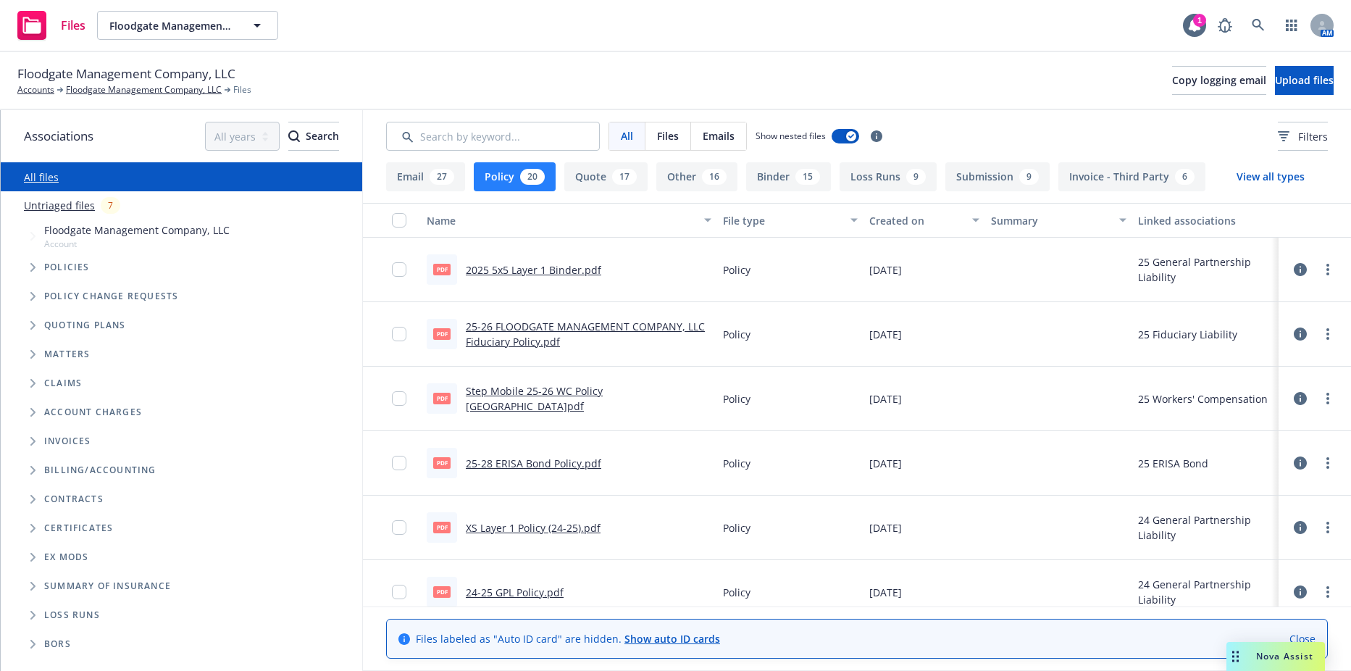
click at [35, 262] on span "Tree Example" at bounding box center [32, 267] width 23 height 23
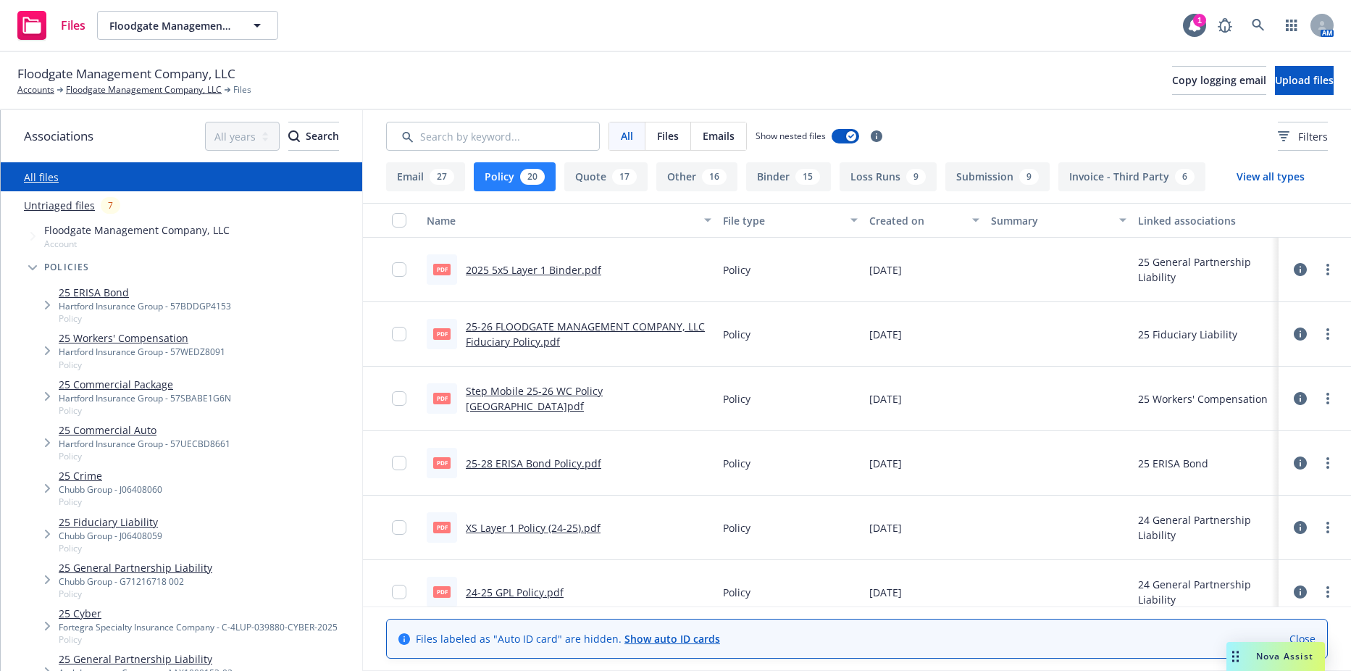
click at [98, 346] on link "25 Workers' Compensation" at bounding box center [142, 337] width 167 height 15
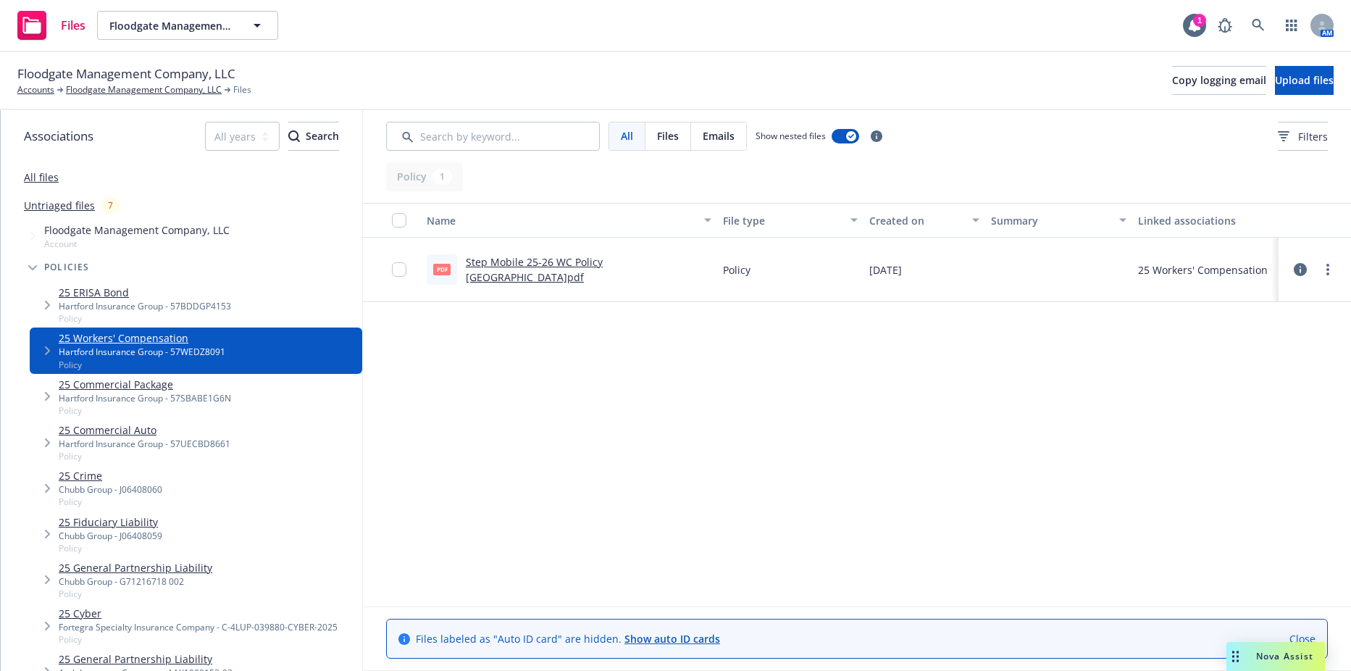
click at [104, 377] on link "25 Commercial Package" at bounding box center [145, 384] width 172 height 15
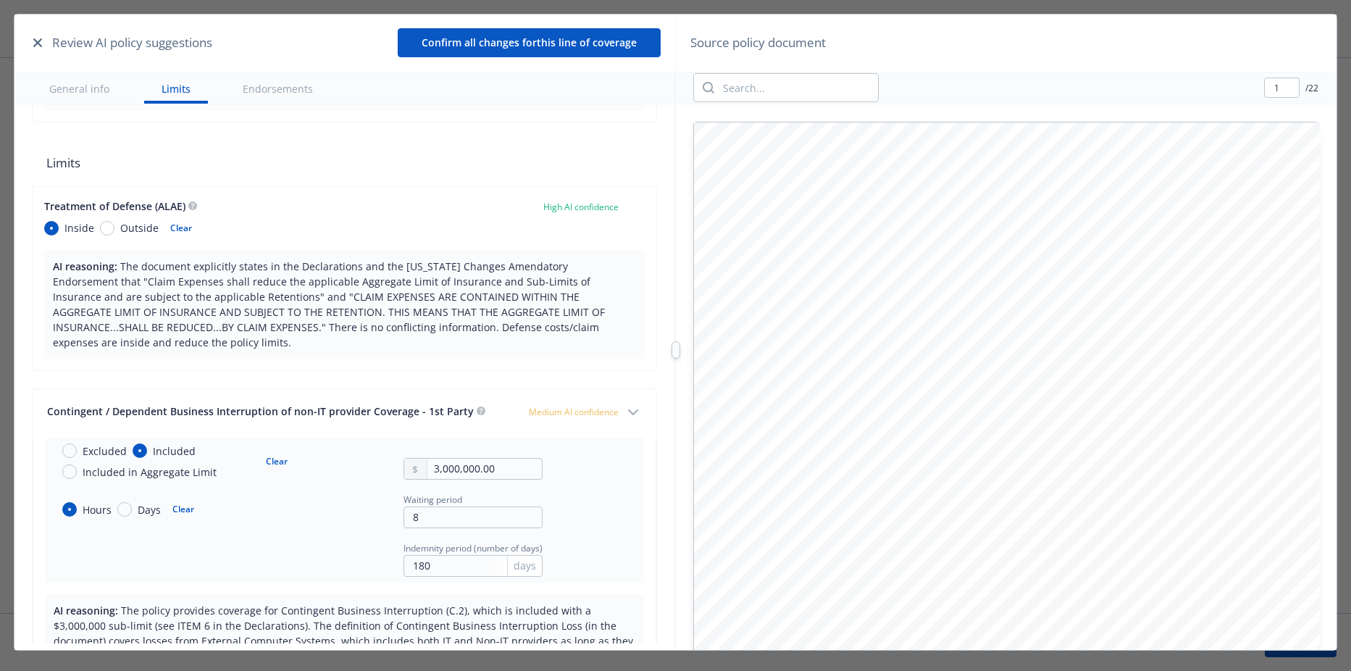
type textarea "x"
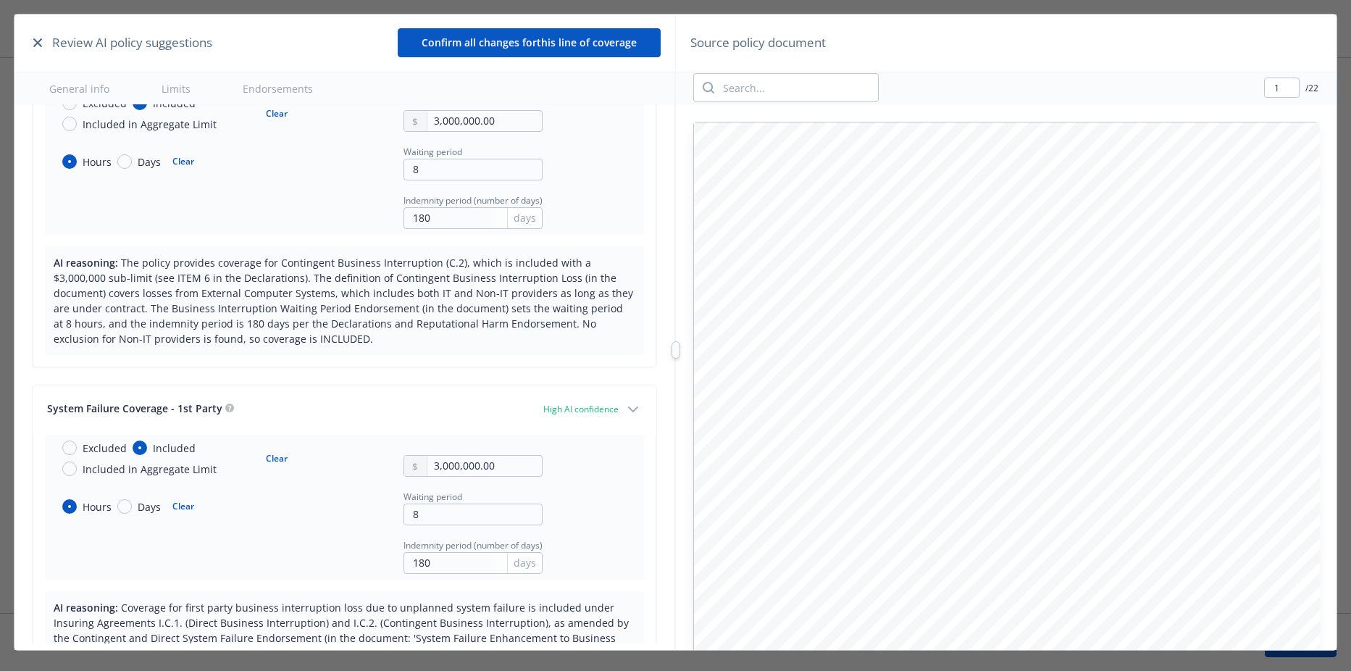
scroll to position [724, 0]
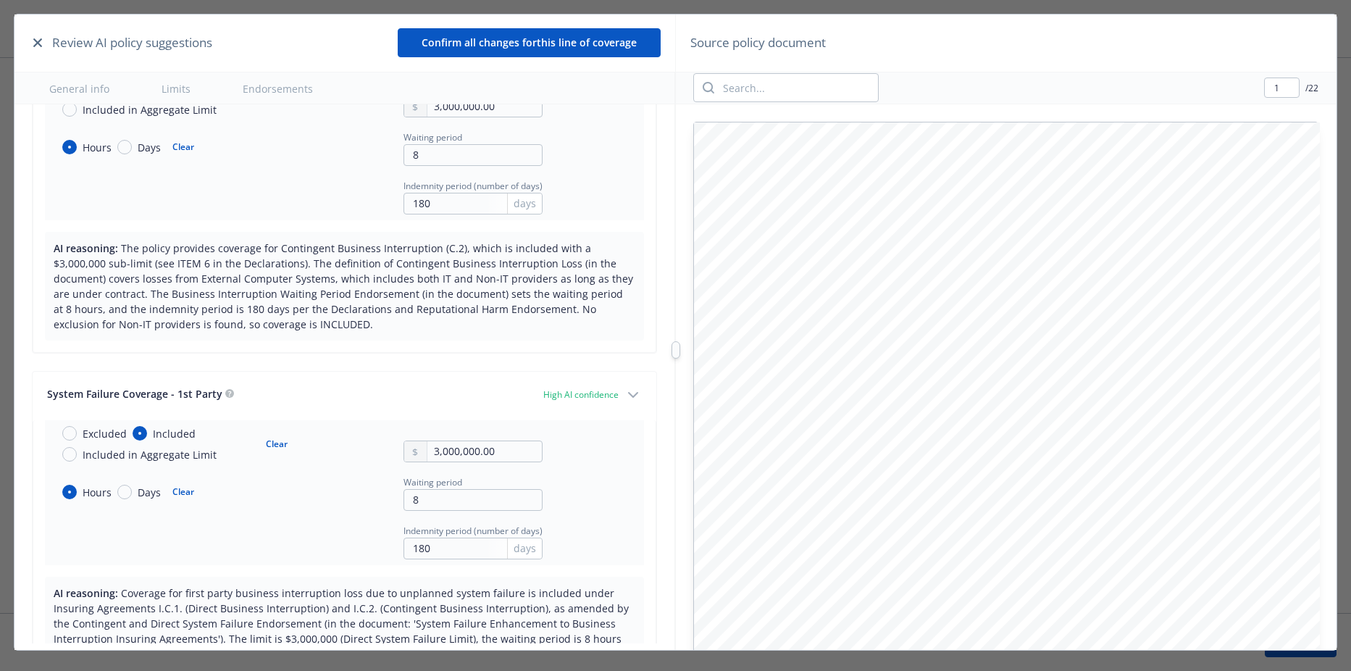
click at [41, 44] on icon "button" at bounding box center [37, 42] width 9 height 9
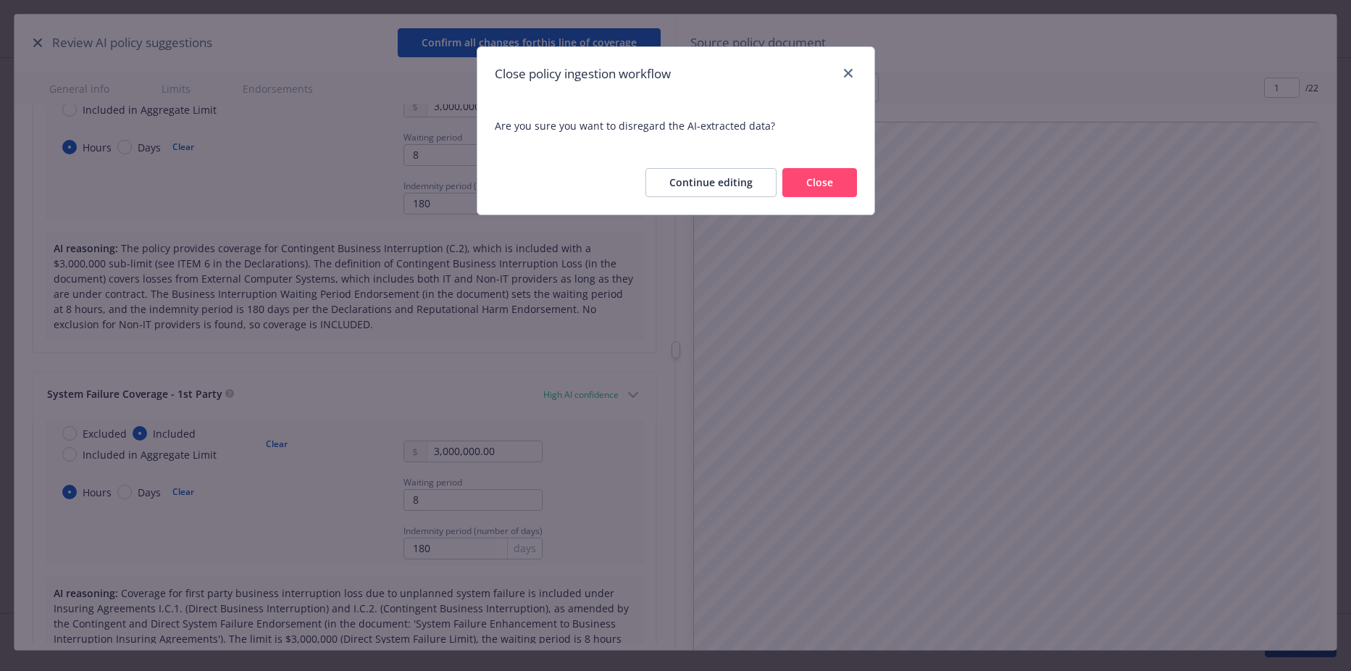
click at [832, 187] on button "Close" at bounding box center [819, 182] width 75 height 29
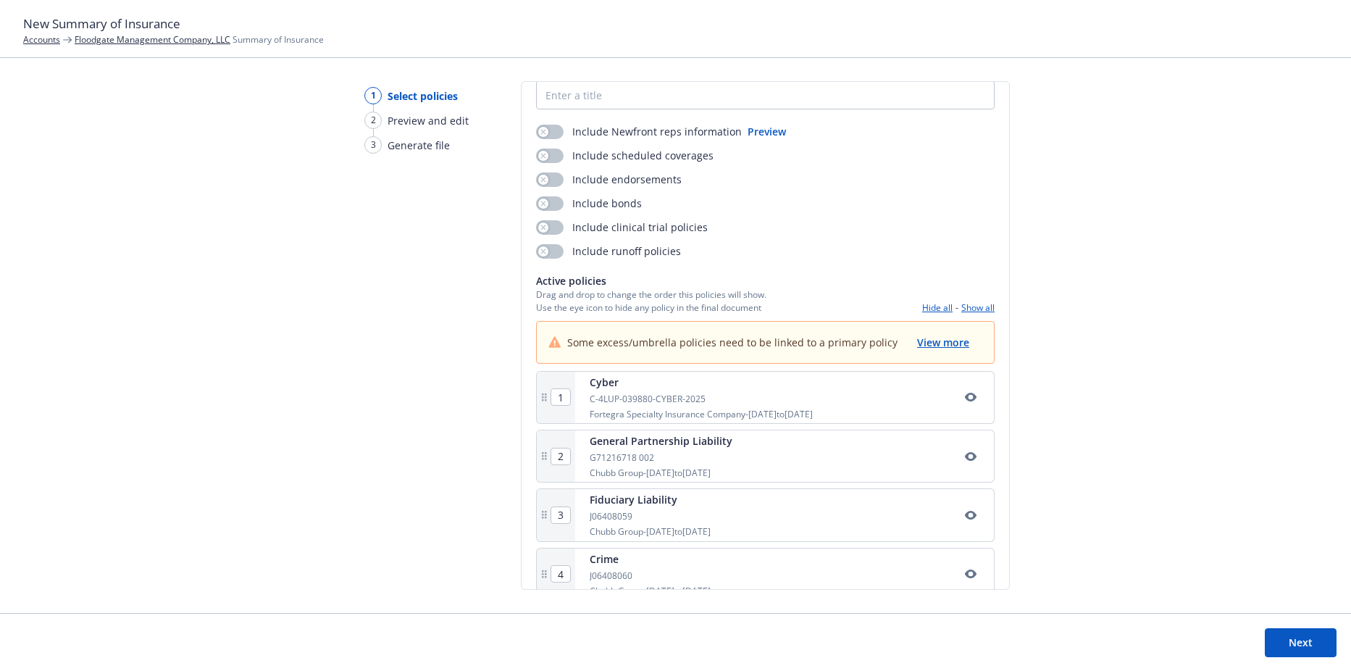
scroll to position [69, 0]
click at [108, 37] on link "Floodgate Management Company, LLC" at bounding box center [153, 39] width 156 height 12
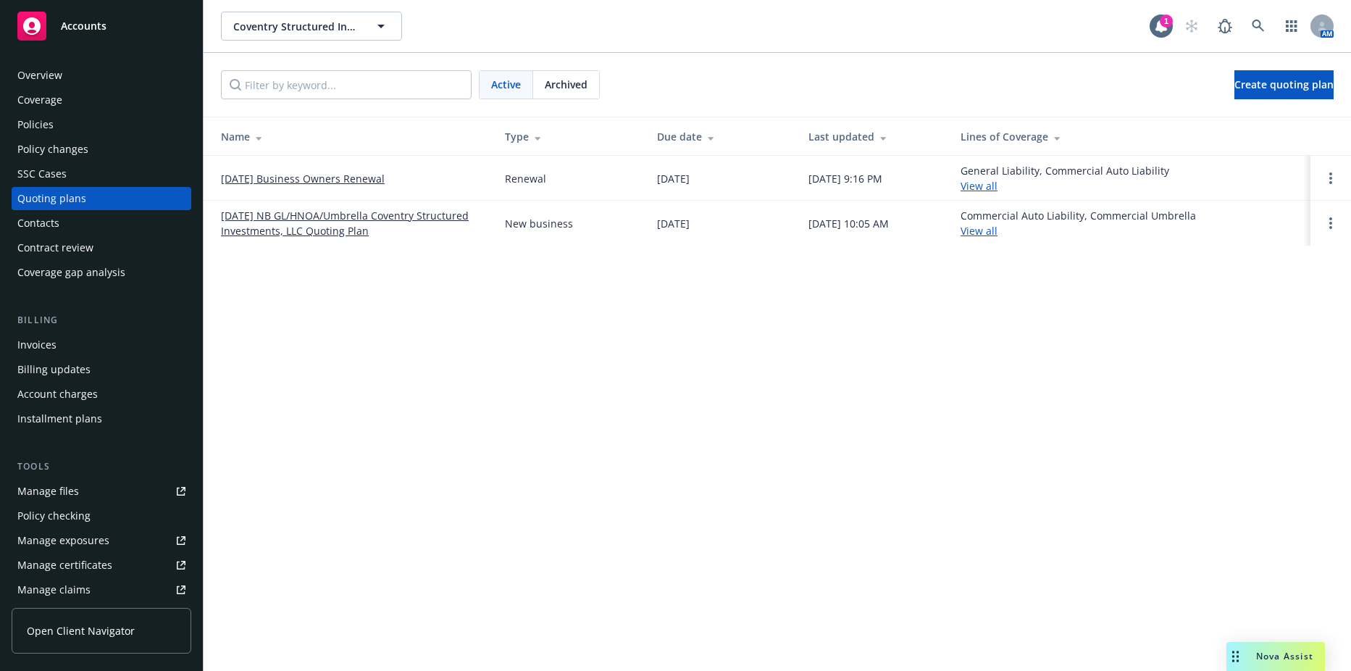
click at [340, 172] on link "[DATE] Business Owners Renewal" at bounding box center [303, 178] width 164 height 15
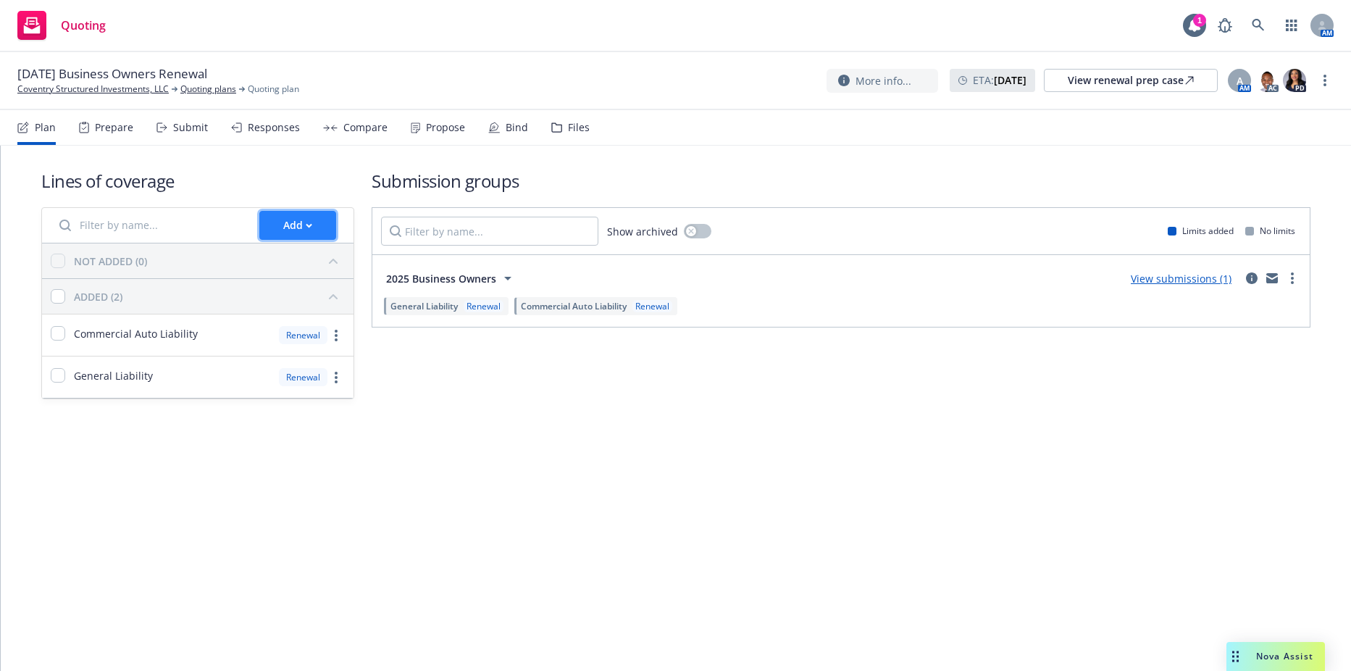
click at [289, 230] on div "Add" at bounding box center [297, 226] width 29 height 28
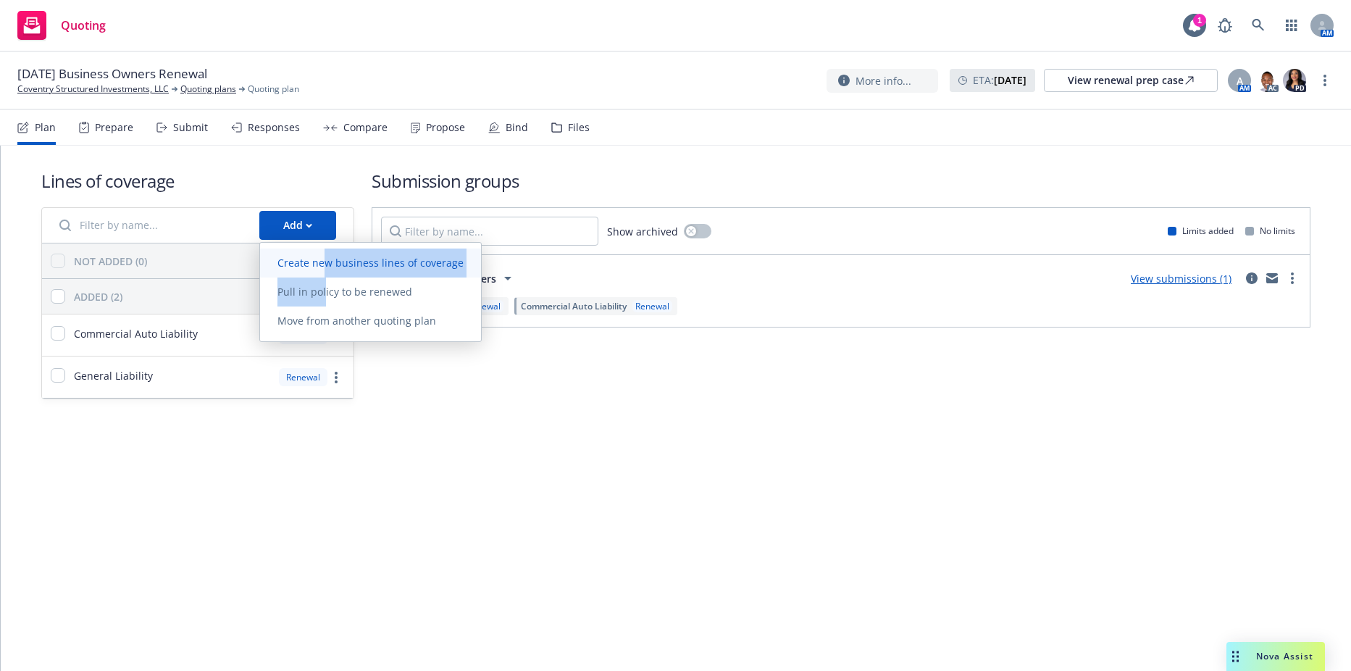
drag, startPoint x: 325, startPoint y: 290, endPoint x: 326, endPoint y: 269, distance: 20.3
click at [326, 269] on div "Create new business lines of coverage Pull in policy to be renewed Move from an…" at bounding box center [370, 291] width 221 height 87
drag, startPoint x: 326, startPoint y: 269, endPoint x: 318, endPoint y: 265, distance: 9.1
click at [318, 265] on span "Create new business lines of coverage" at bounding box center [370, 263] width 221 height 14
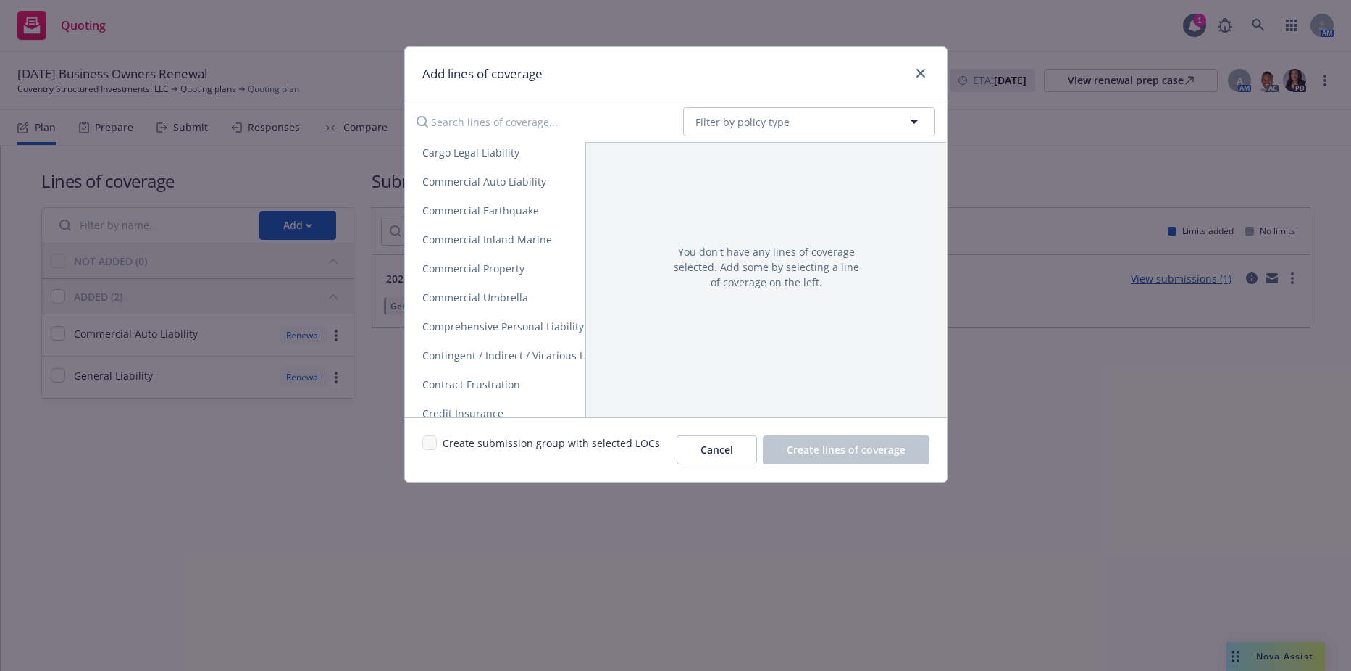
scroll to position [319, 0]
click at [499, 330] on span "Commercial Umbrella" at bounding box center [475, 334] width 141 height 14
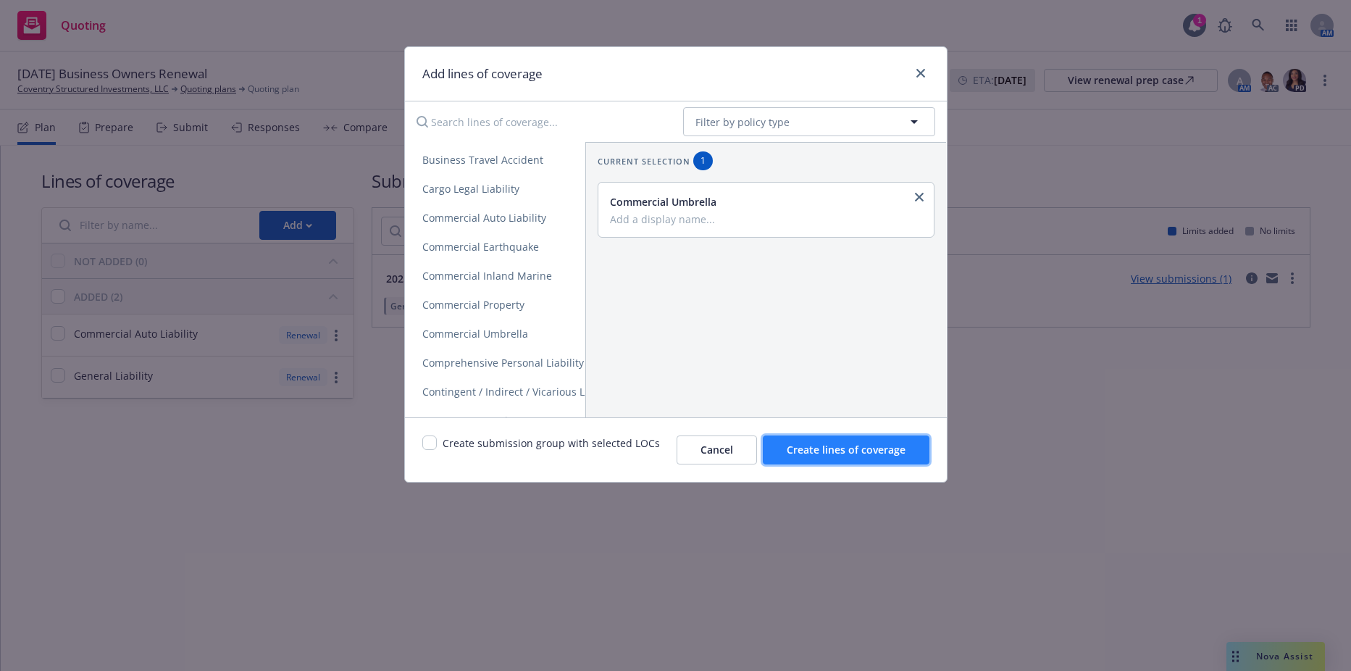
click at [872, 454] on span "Create lines of coverage" at bounding box center [846, 450] width 119 height 14
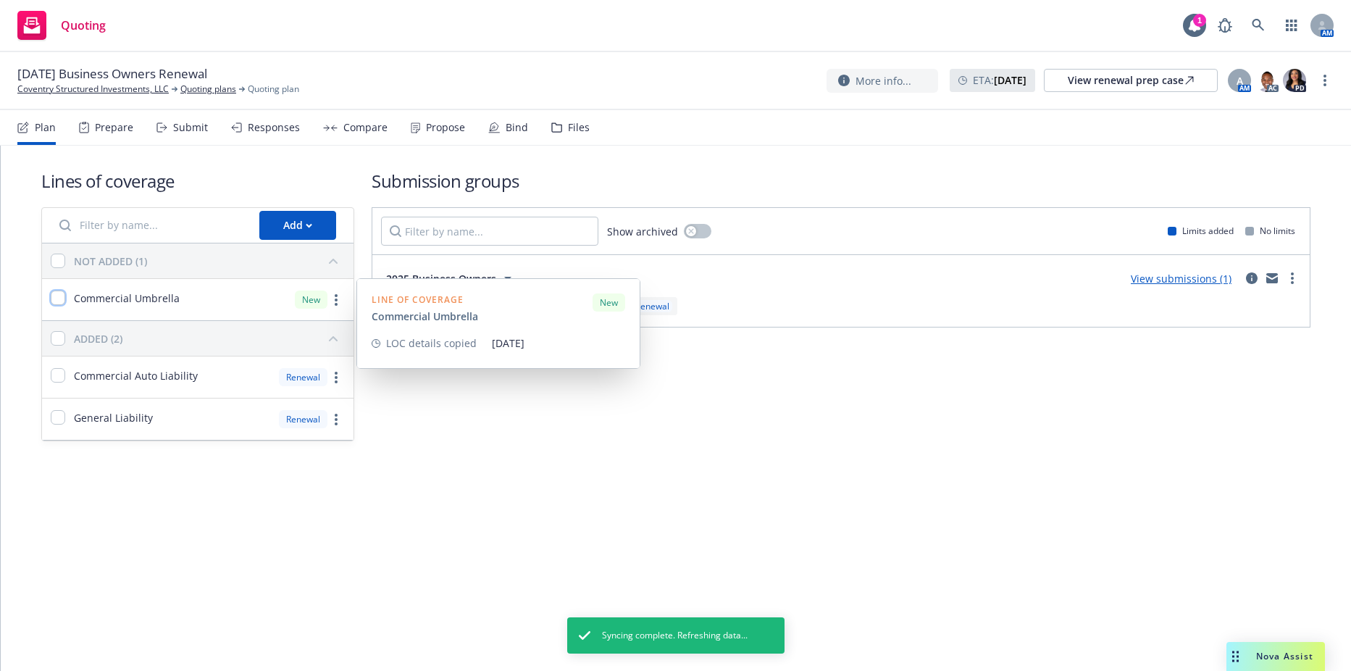
click at [56, 301] on input "checkbox" at bounding box center [58, 298] width 14 height 14
checkbox input "true"
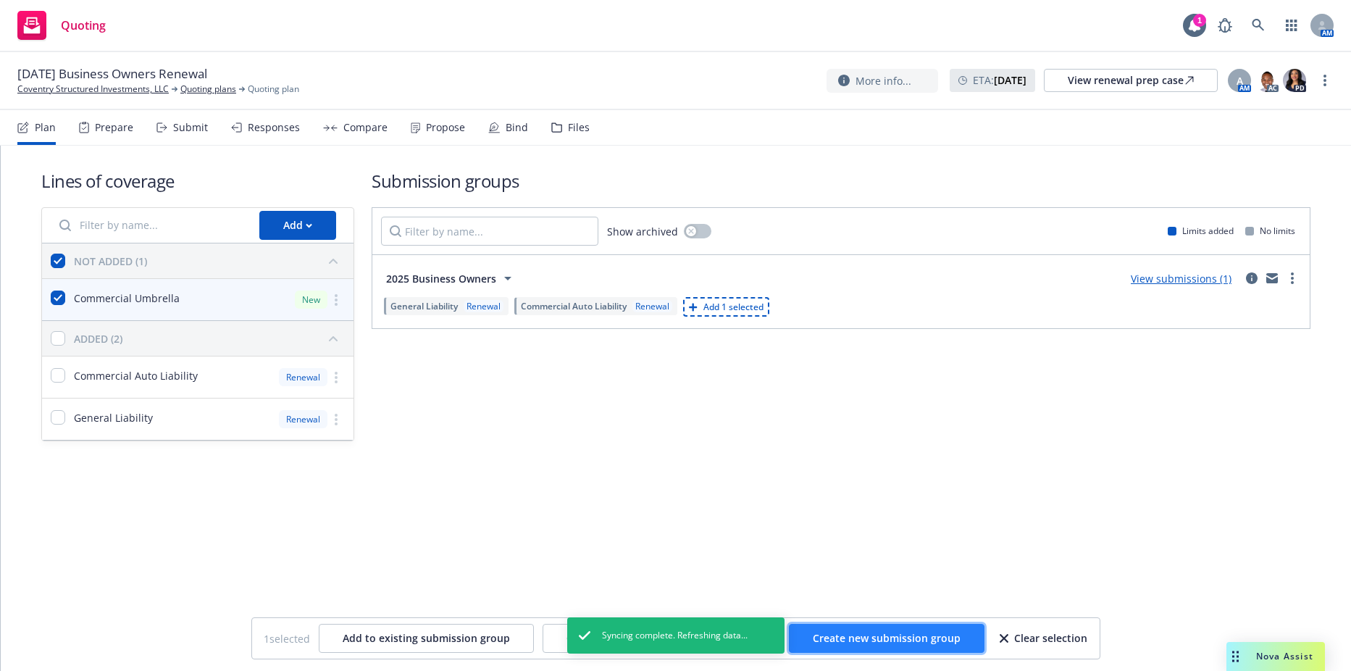
click at [918, 637] on span "Create new submission group" at bounding box center [887, 638] width 148 height 14
checkbox input "false"
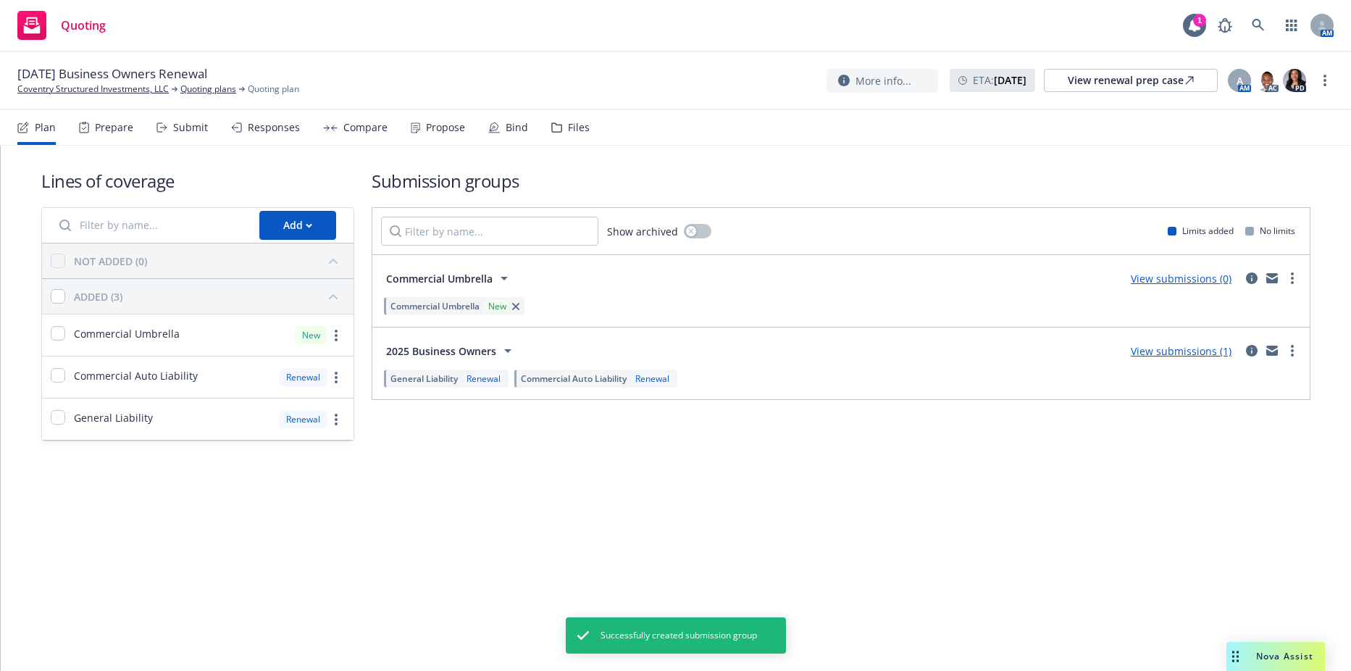
click at [1301, 282] on div "Commercial Umbrella View submissions (0) Commercial Umbrella New" at bounding box center [840, 291] width 937 height 72
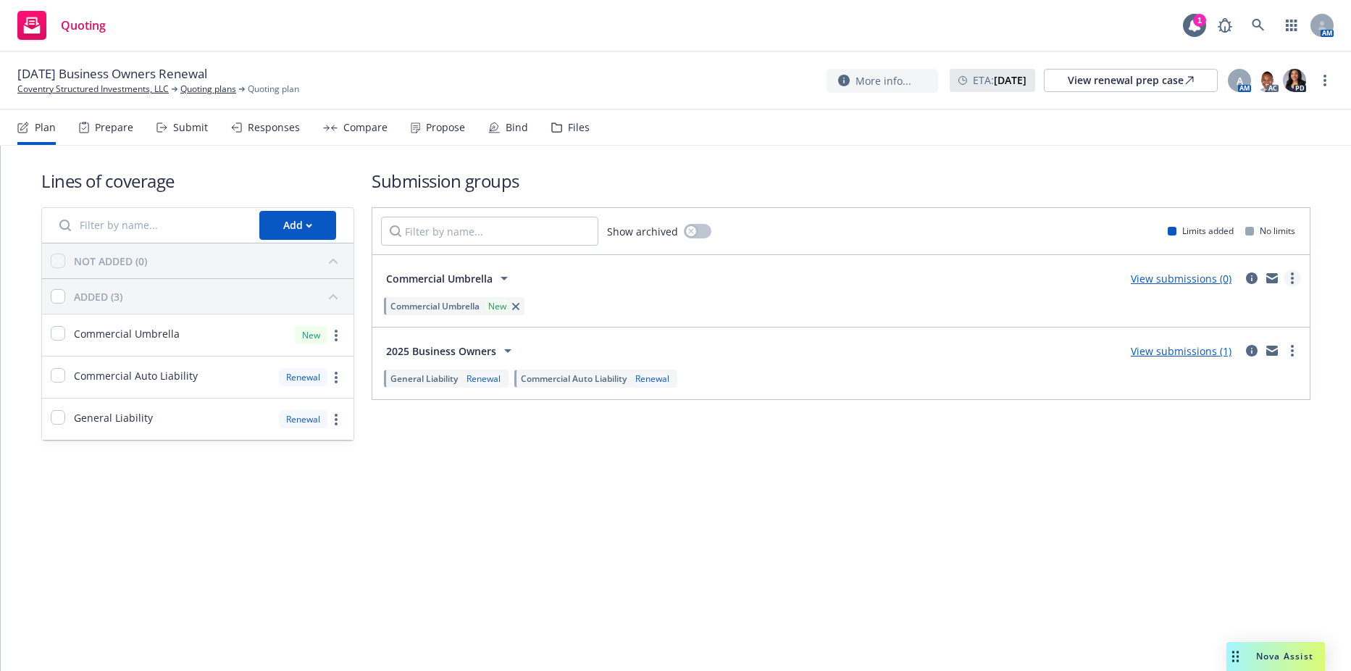
click at [1295, 277] on link "more" at bounding box center [1292, 277] width 17 height 17
click at [1198, 453] on span "Create policy (fast track)" at bounding box center [1223, 458] width 151 height 14
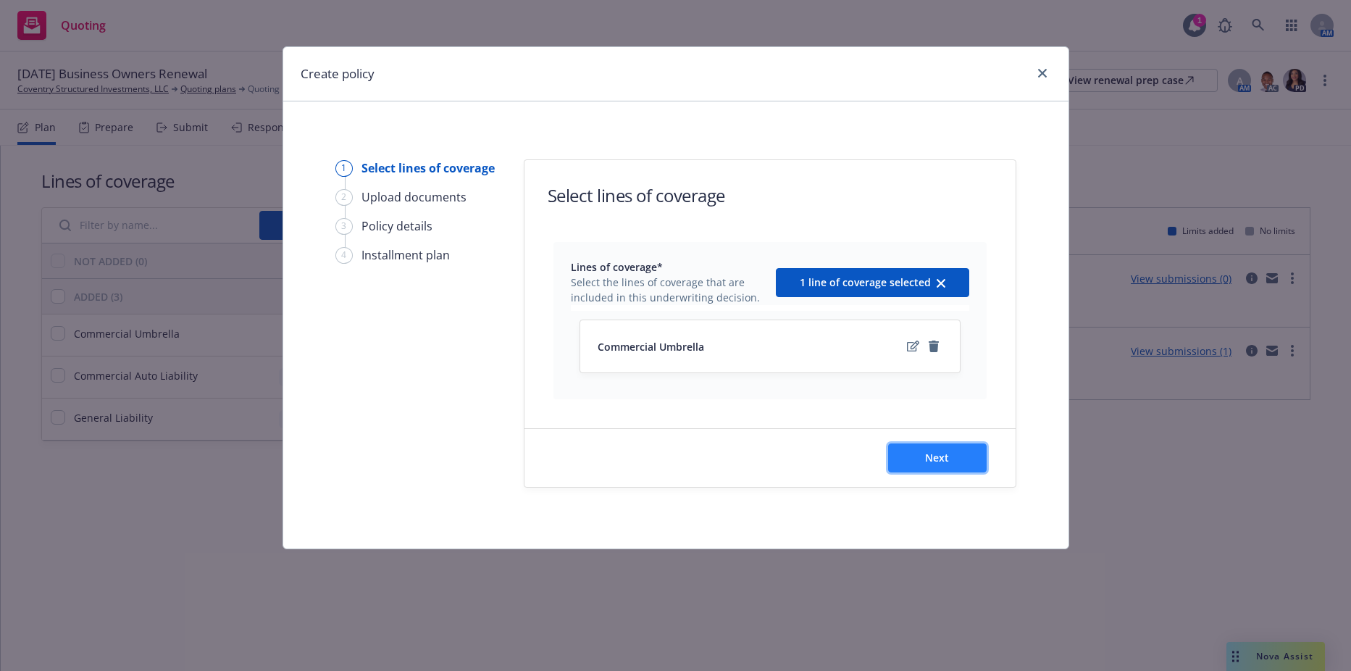
click at [910, 460] on button "Next" at bounding box center [937, 457] width 99 height 29
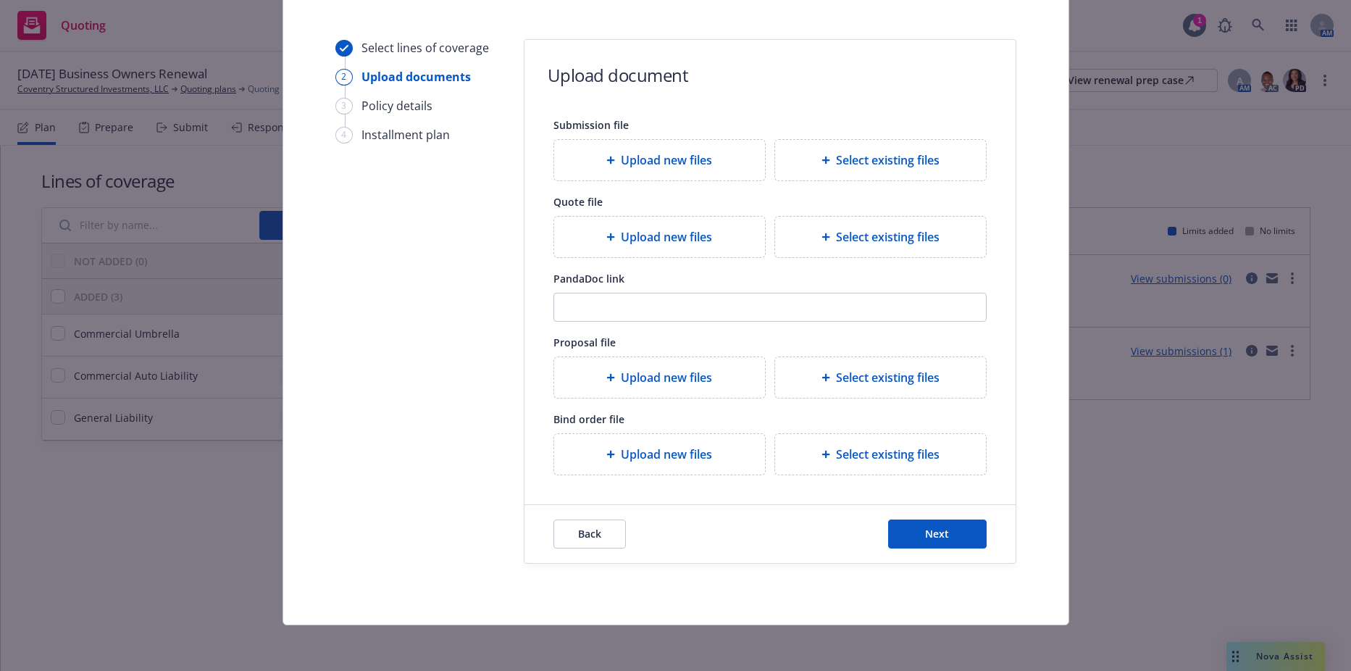
scroll to position [121, 0]
click at [905, 520] on button "Next" at bounding box center [937, 533] width 99 height 29
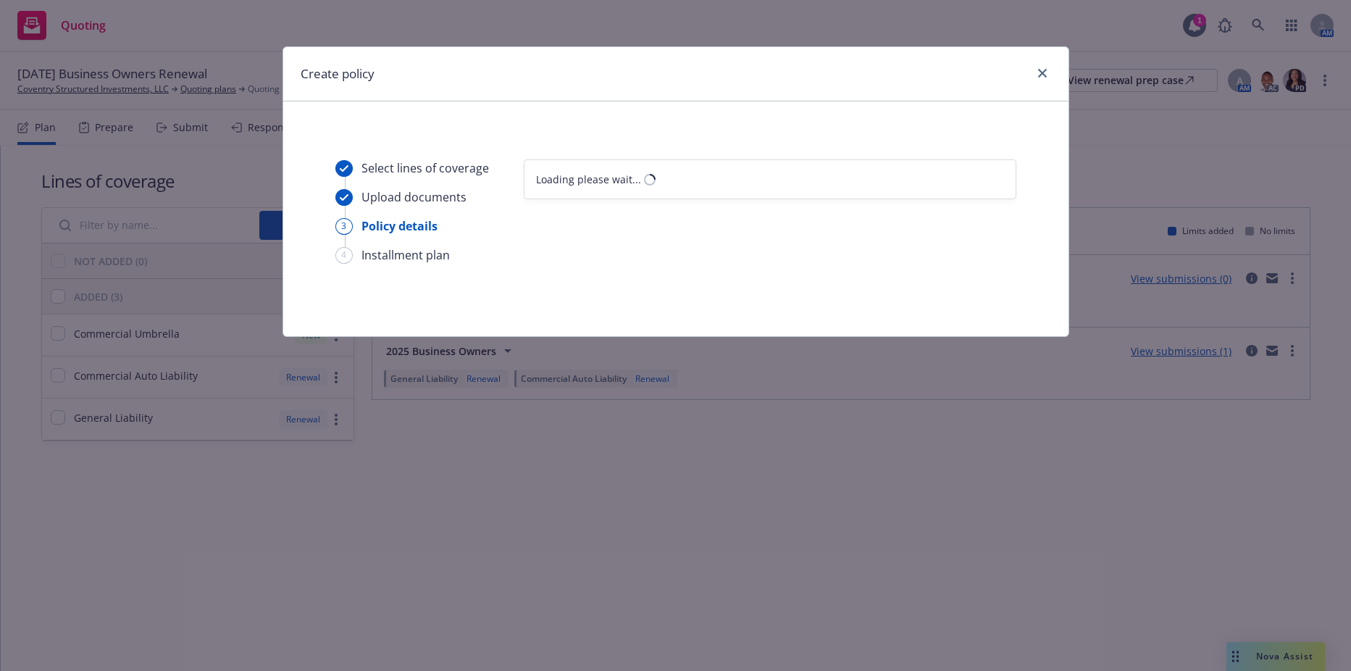
select select "12"
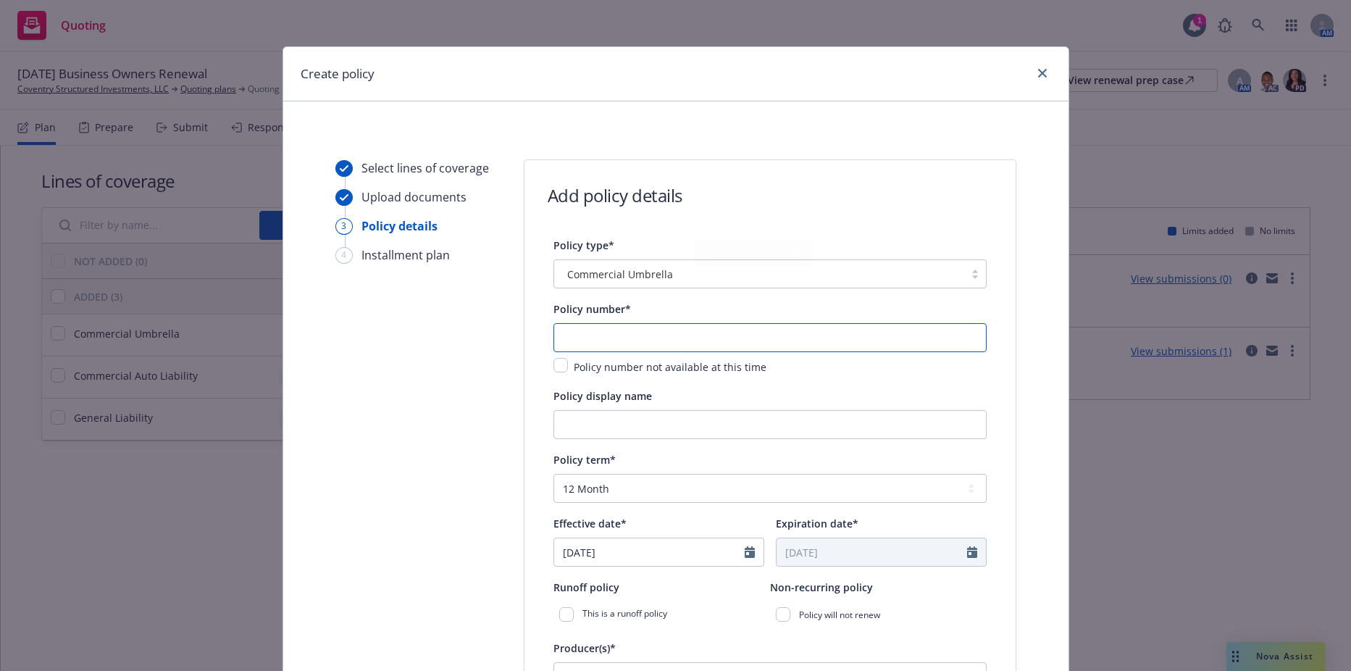
click at [608, 338] on input "text" at bounding box center [769, 337] width 433 height 29
click at [593, 333] on input "text" at bounding box center [769, 337] width 433 height 29
paste input "D02429767"
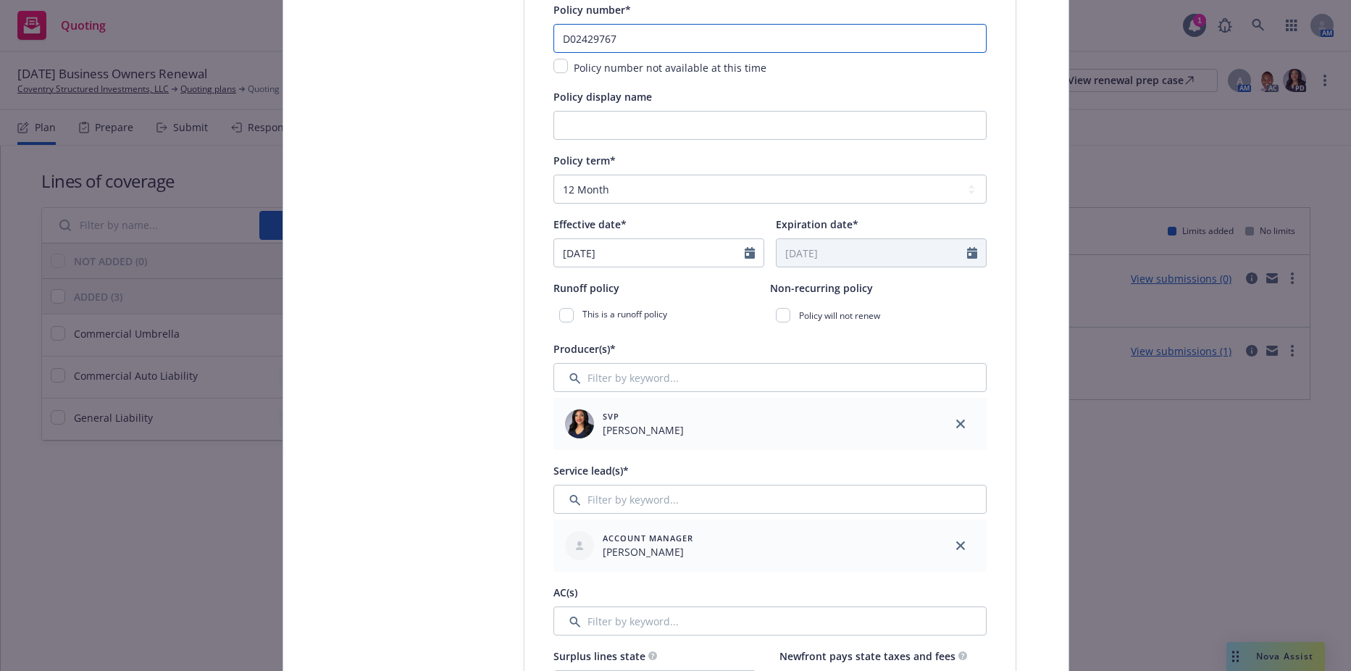
scroll to position [290, 0]
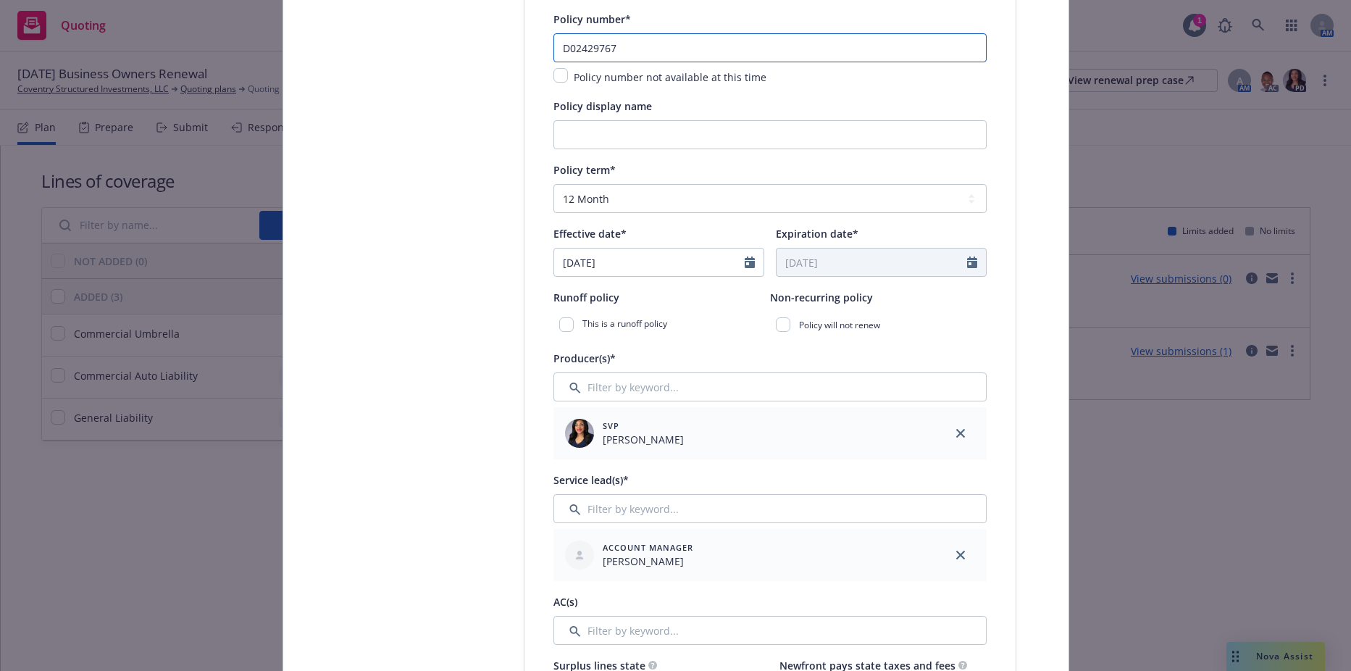
type input "D02429767"
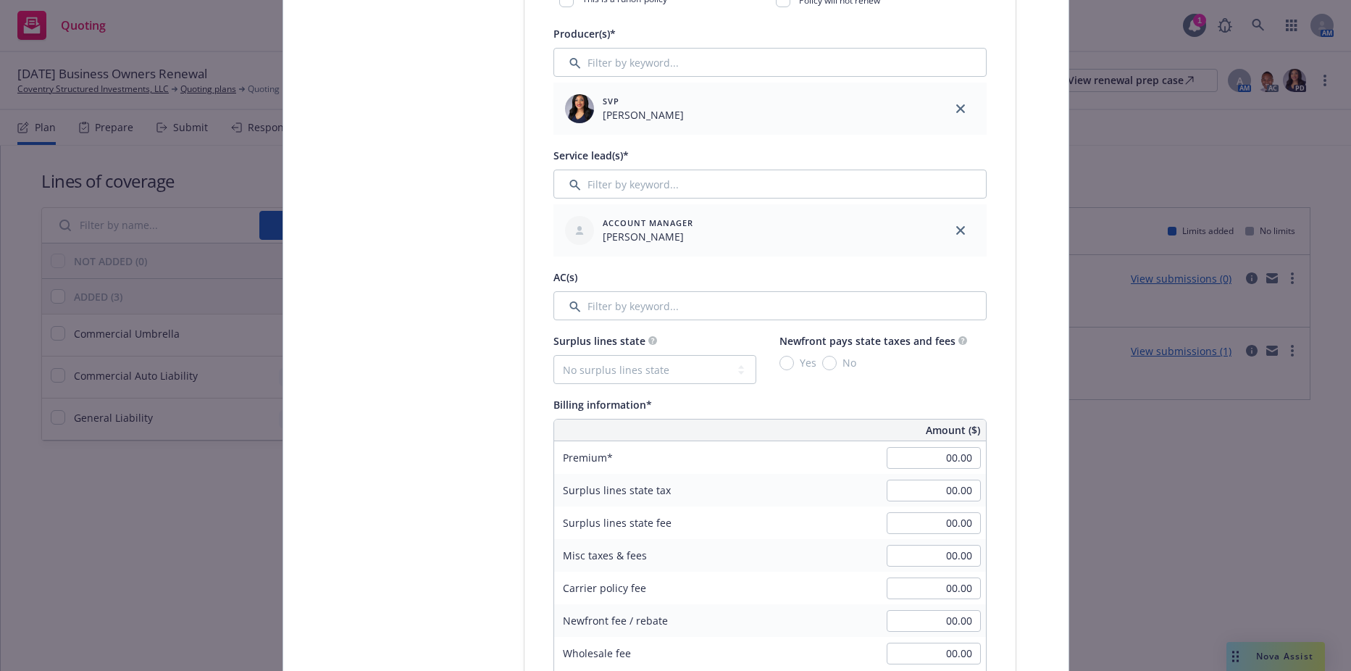
scroll to position [652, 0]
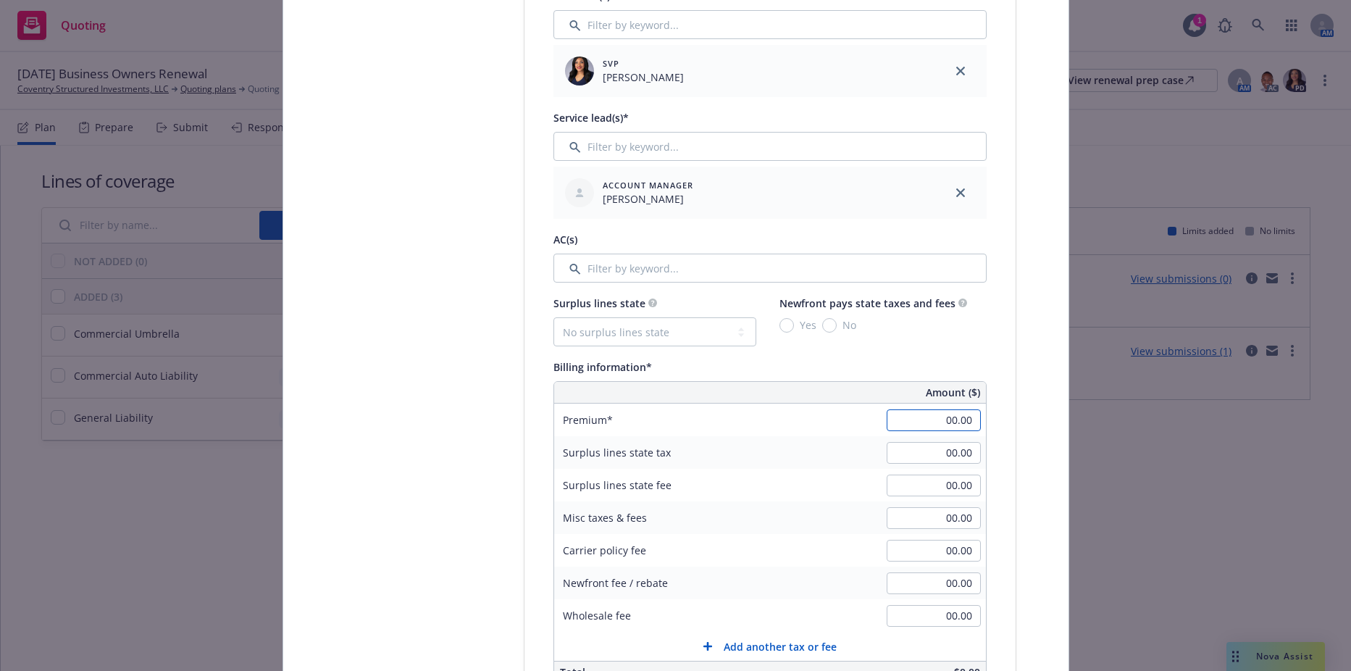
click at [899, 421] on input "00.00" at bounding box center [934, 420] width 94 height 22
type input "525.00"
click at [933, 451] on input "00.00" at bounding box center [934, 453] width 94 height 22
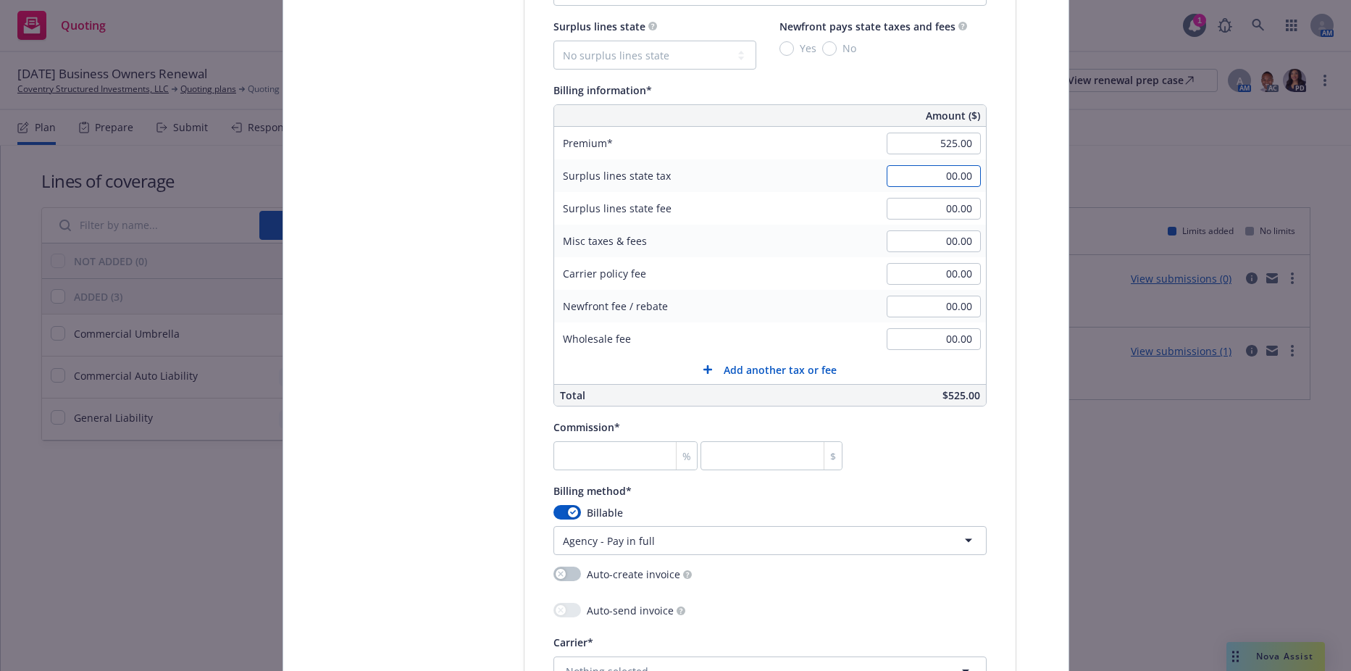
scroll to position [942, 0]
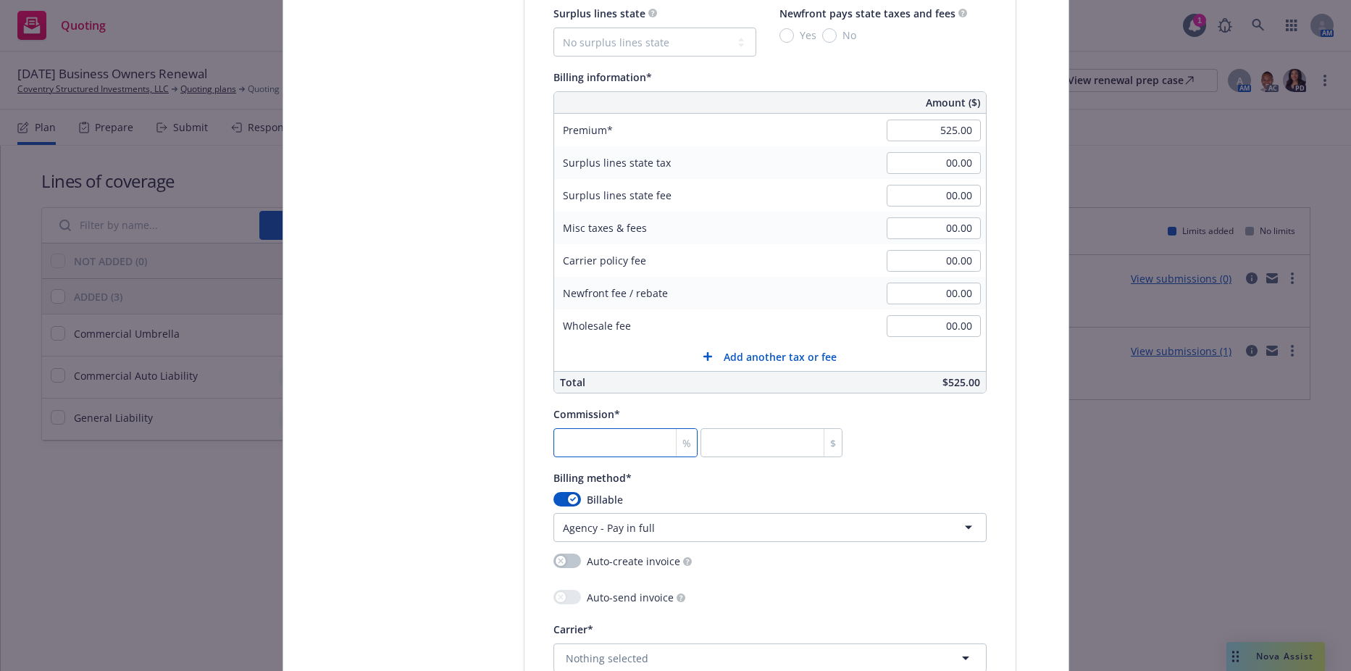
click at [572, 451] on input "number" at bounding box center [625, 442] width 145 height 29
type input "1"
type input "5.25"
type input "15"
type input "78.75"
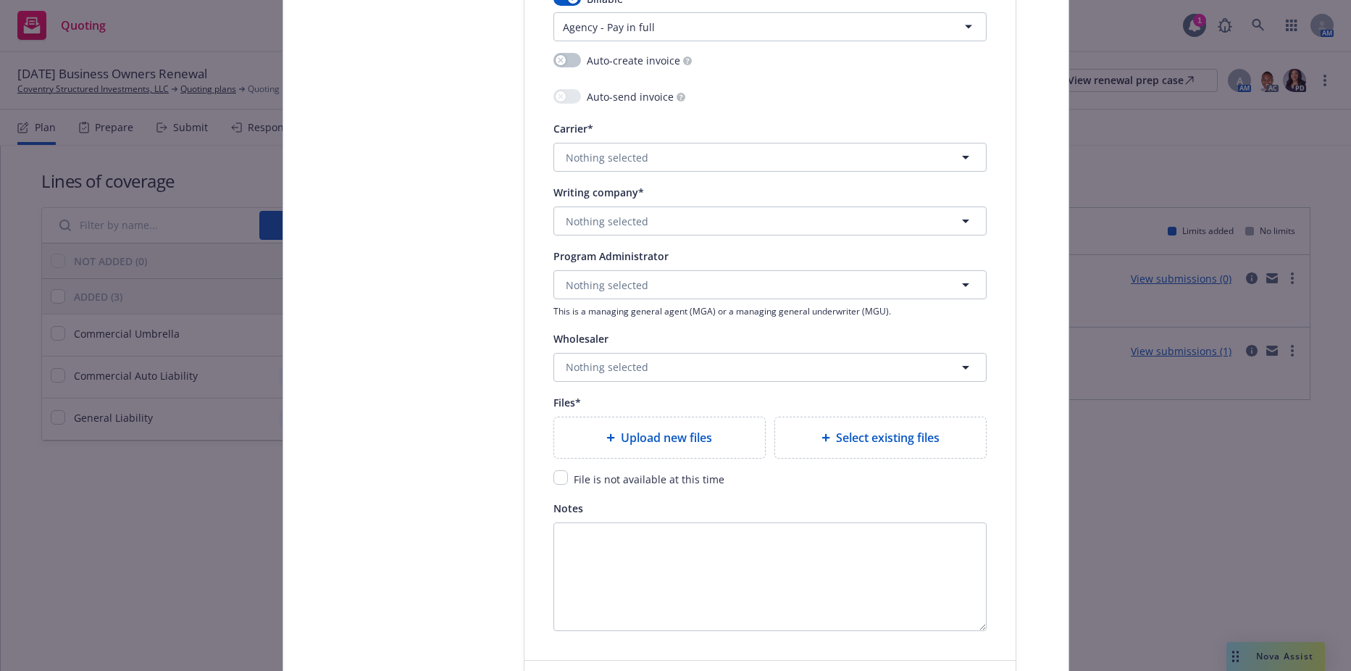
scroll to position [1449, 0]
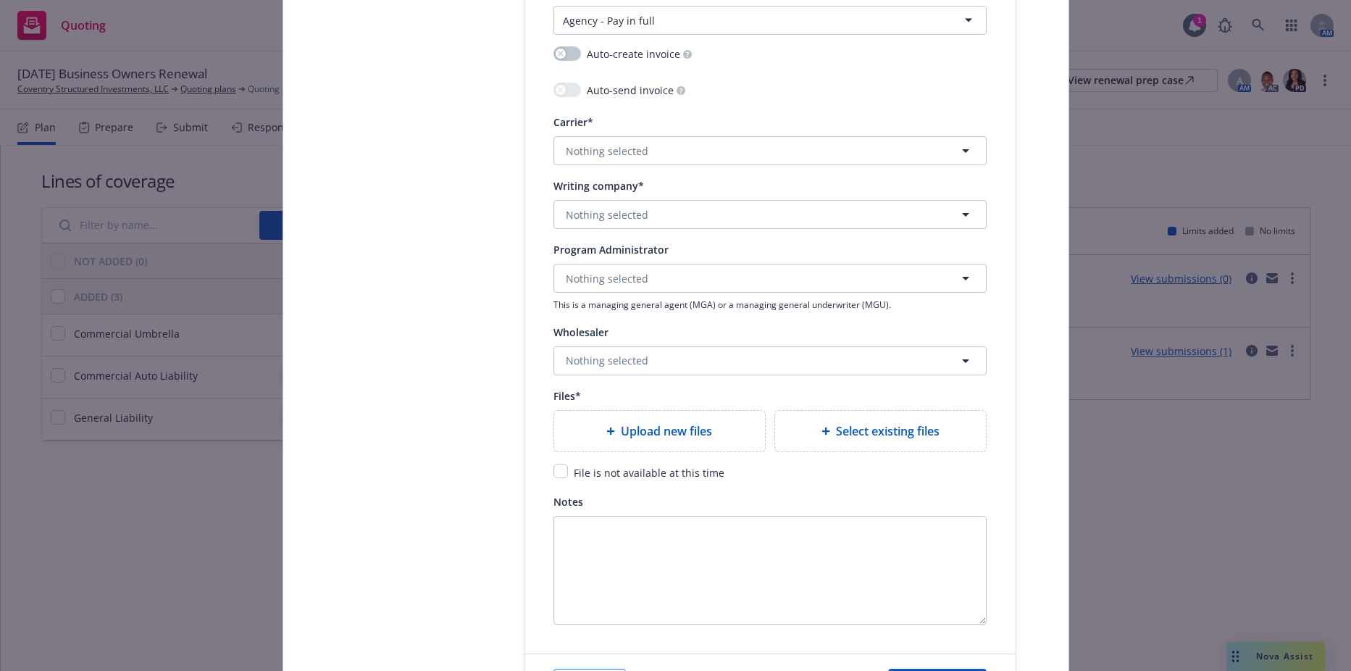
type input "15"
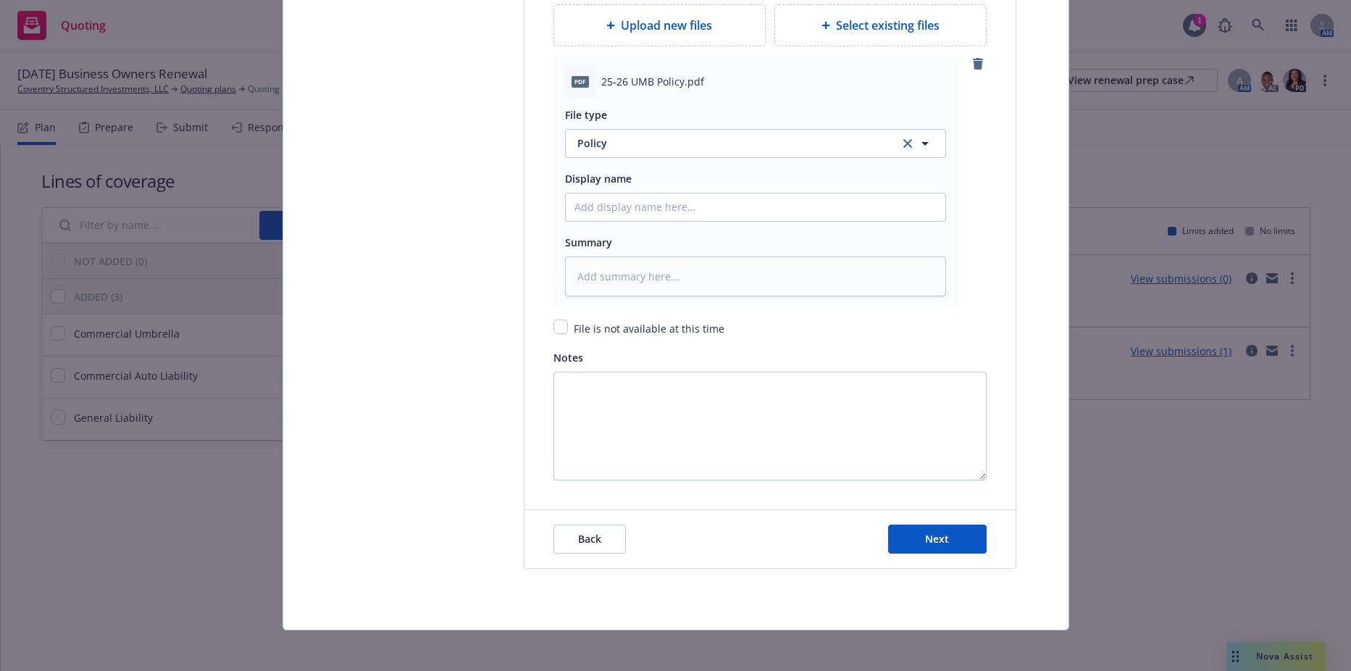
scroll to position [1860, 0]
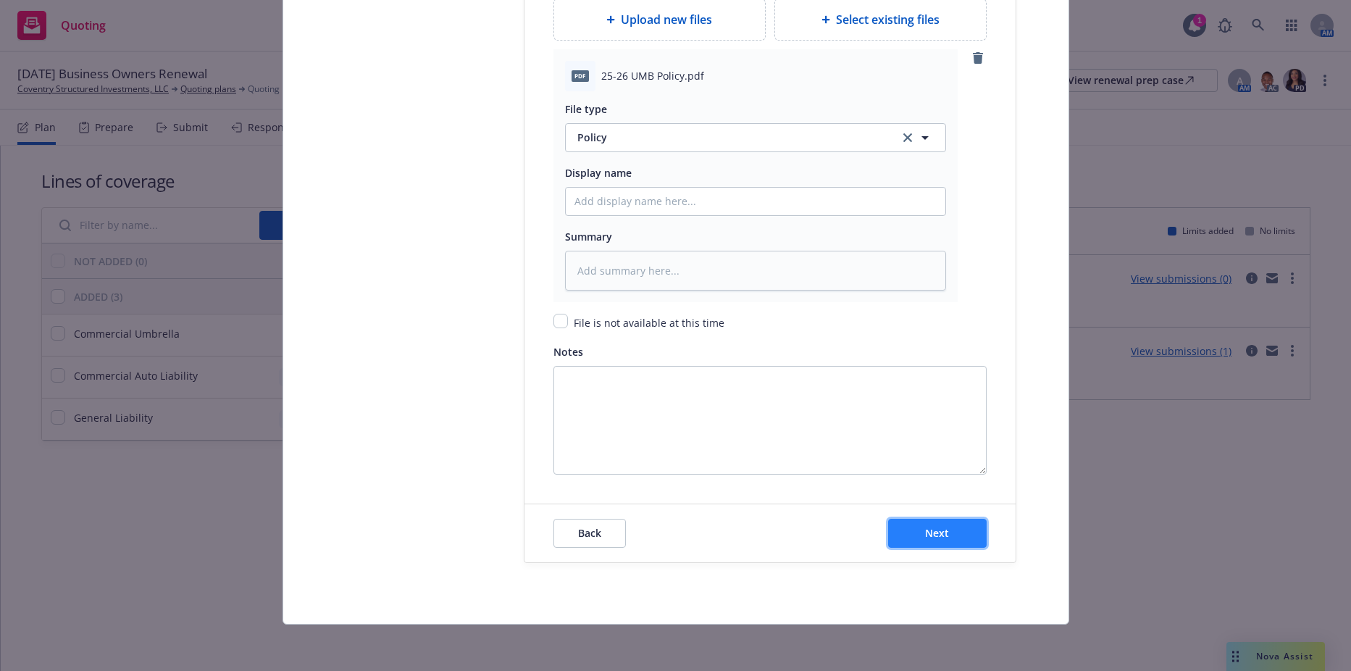
click at [972, 538] on button "Next" at bounding box center [937, 533] width 99 height 29
type textarea "x"
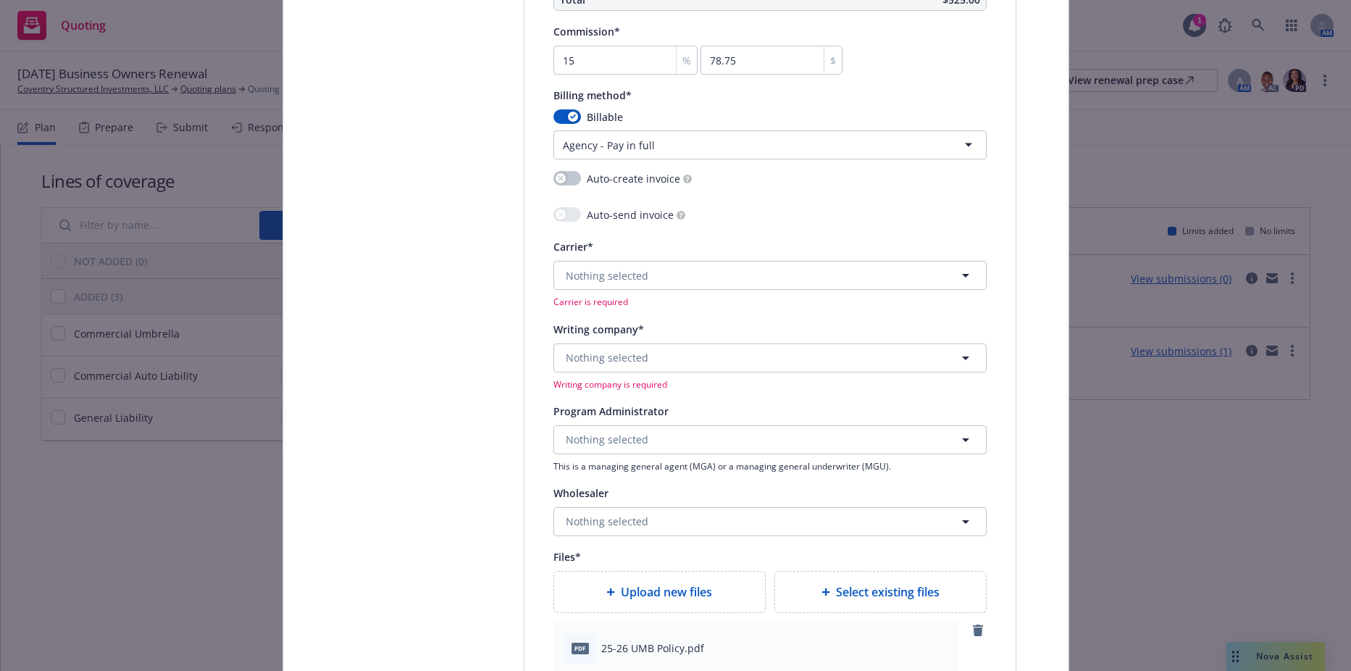
scroll to position [1208, 0]
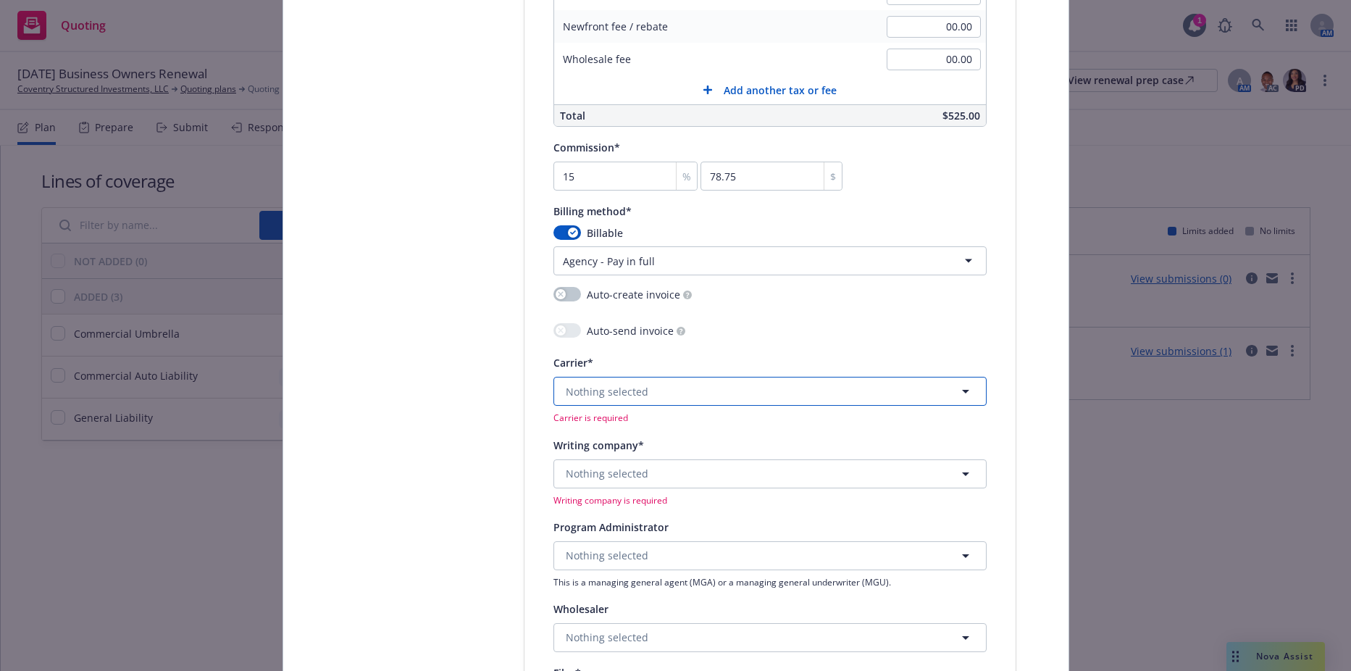
click at [586, 388] on span "Nothing selected" at bounding box center [607, 391] width 83 height 15
type input "chubb"
click at [625, 472] on strong "Chubb Group" at bounding box center [602, 468] width 67 height 14
type textarea "x"
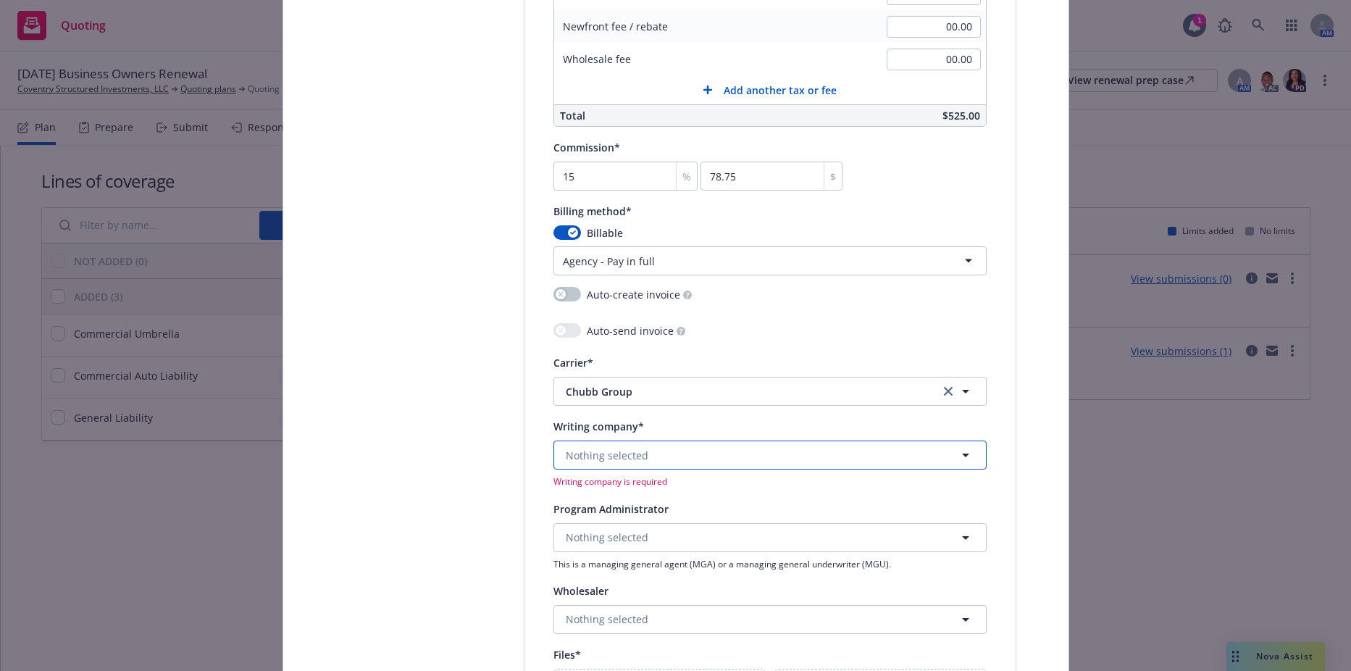
click at [639, 446] on button "Nothing selected" at bounding box center [769, 454] width 433 height 29
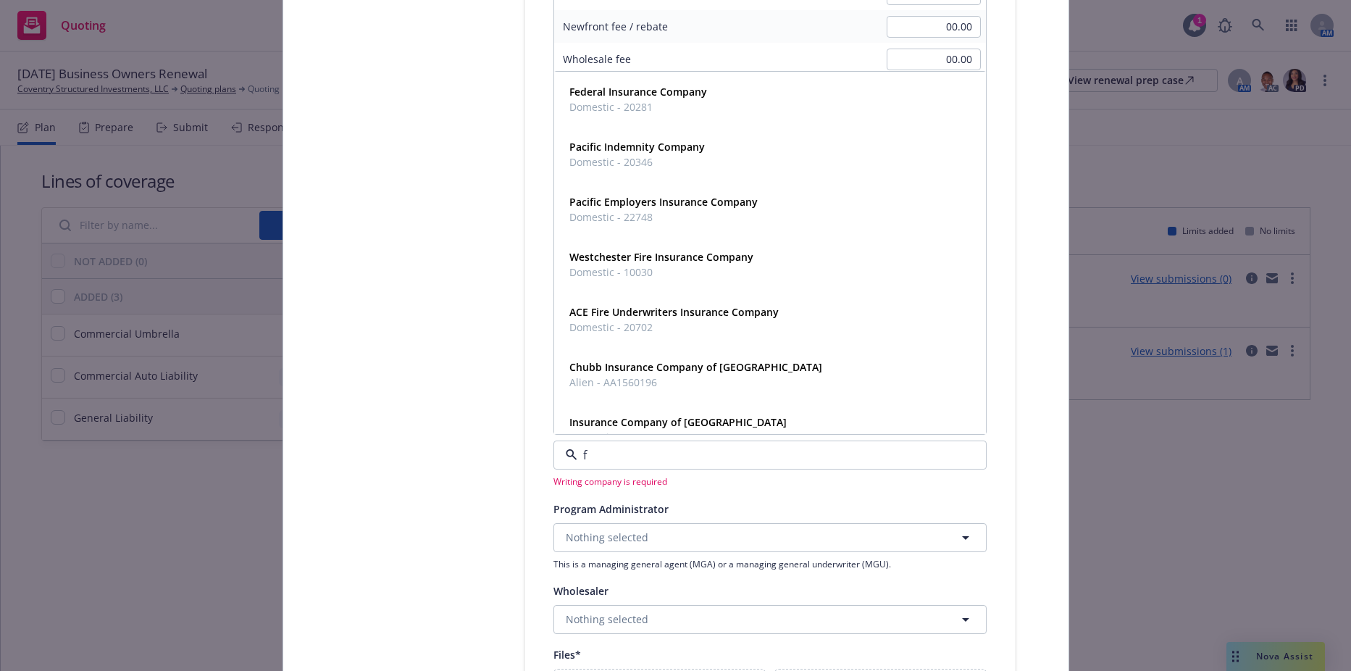
type input "fe"
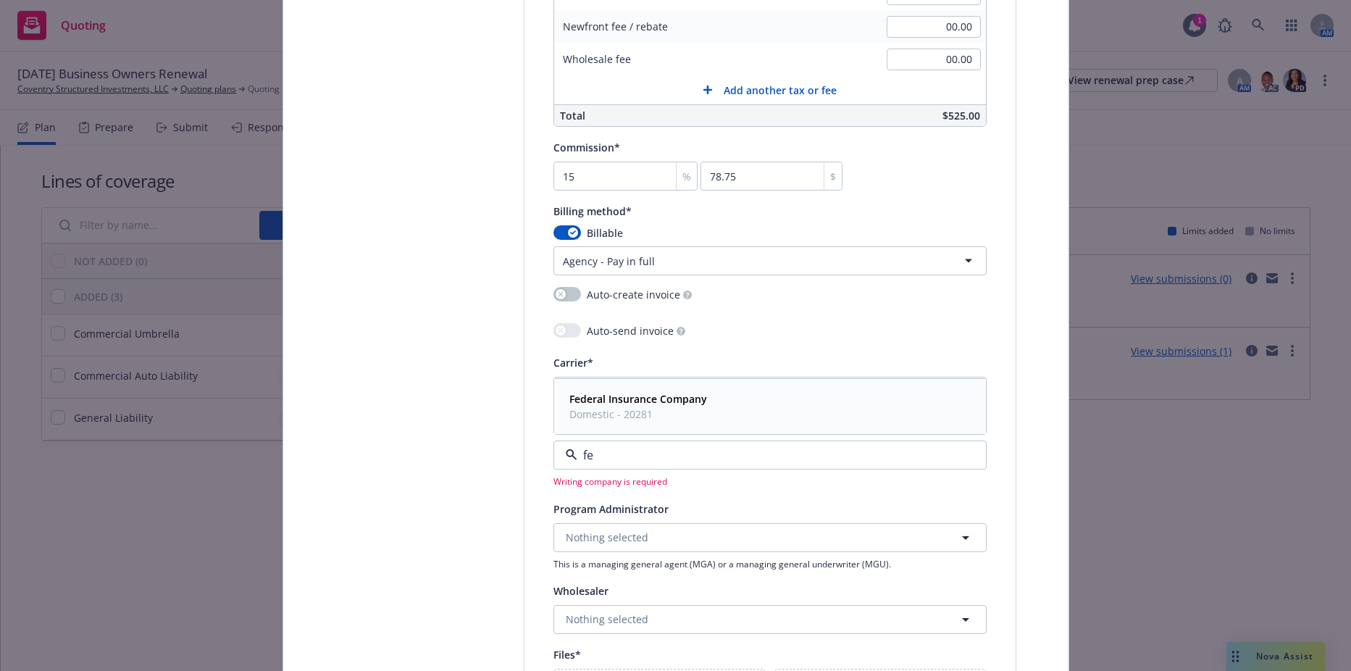
click at [648, 417] on span "Domestic - 20281" at bounding box center [638, 413] width 138 height 15
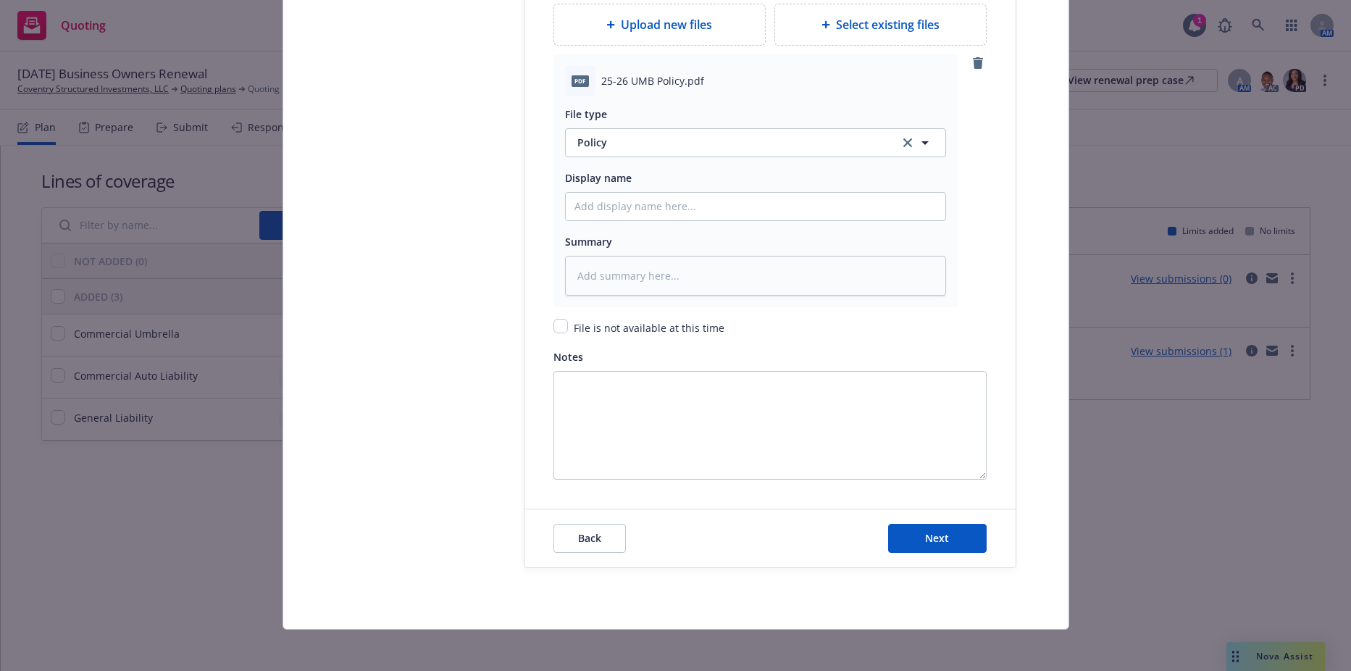
scroll to position [1860, 0]
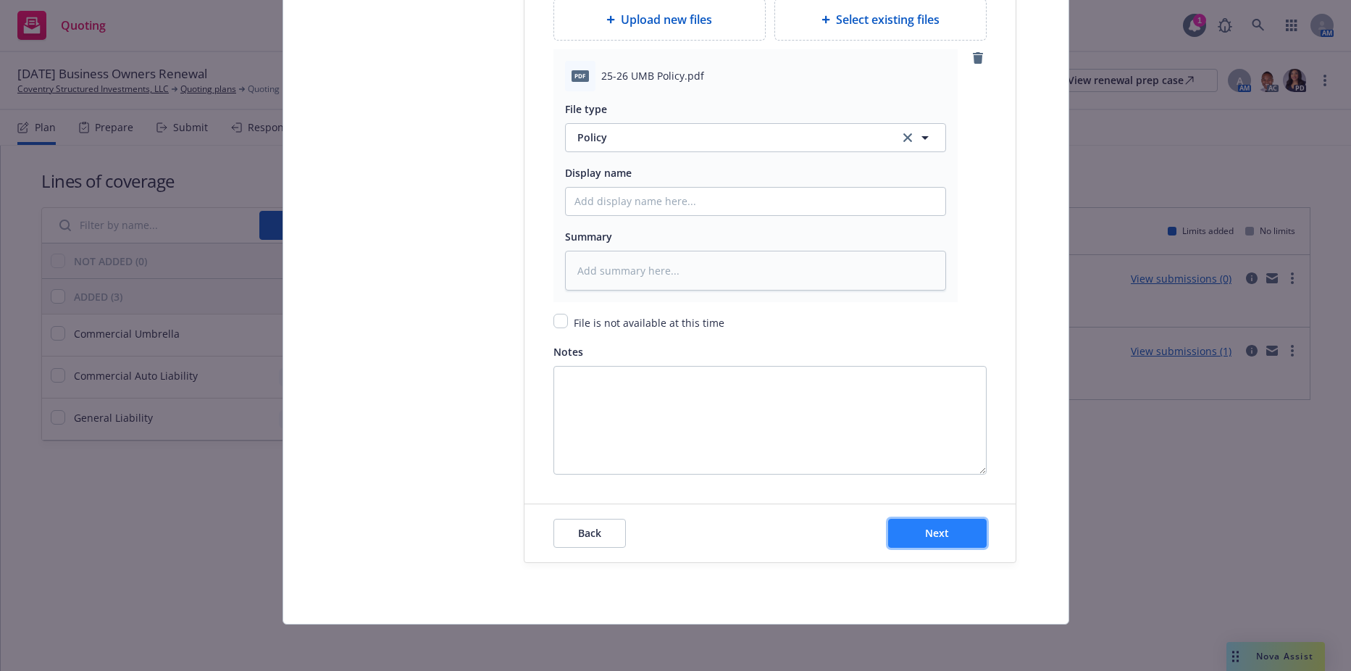
click at [933, 537] on span "Next" at bounding box center [937, 533] width 24 height 14
type textarea "x"
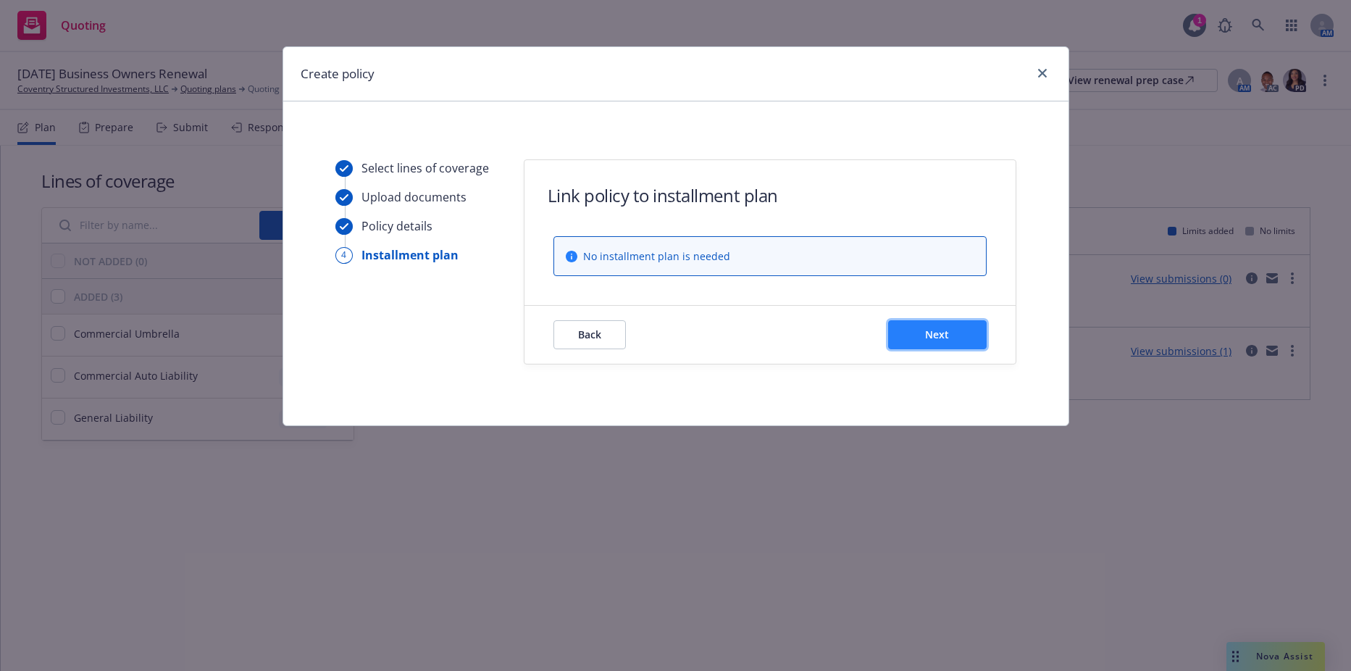
click at [910, 326] on button "Next" at bounding box center [937, 334] width 99 height 29
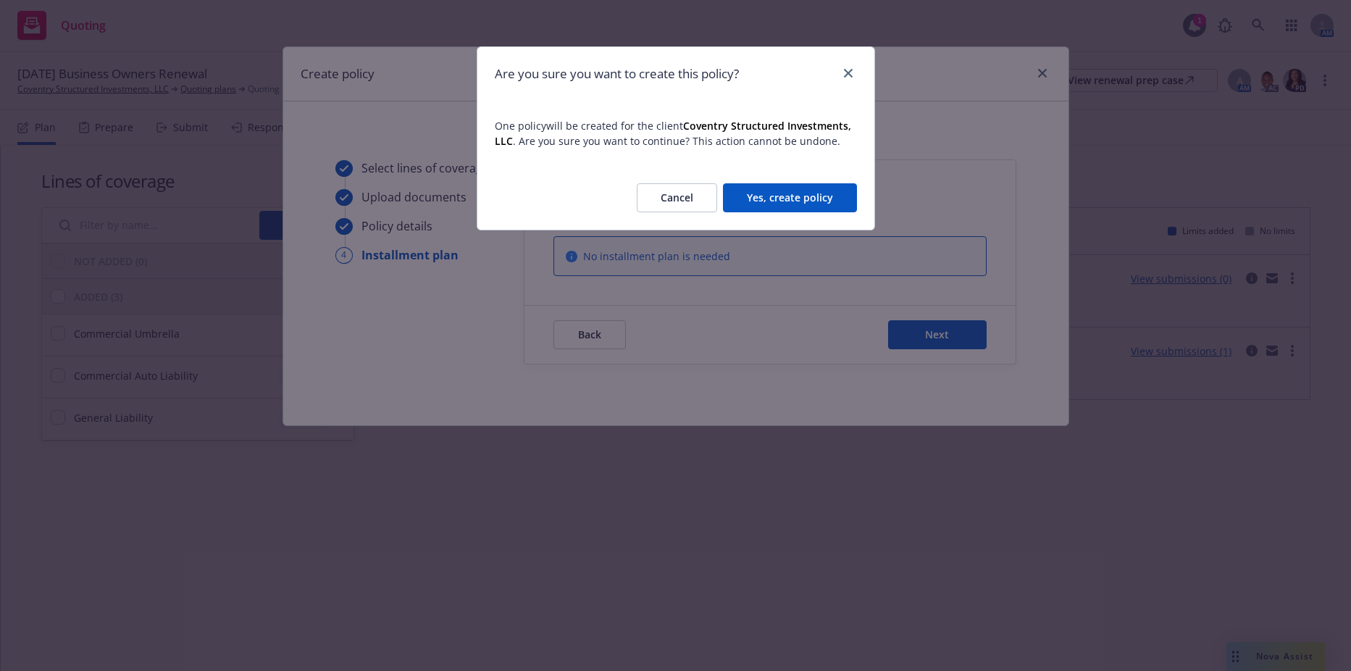
click at [795, 188] on button "Yes, create policy" at bounding box center [790, 197] width 134 height 29
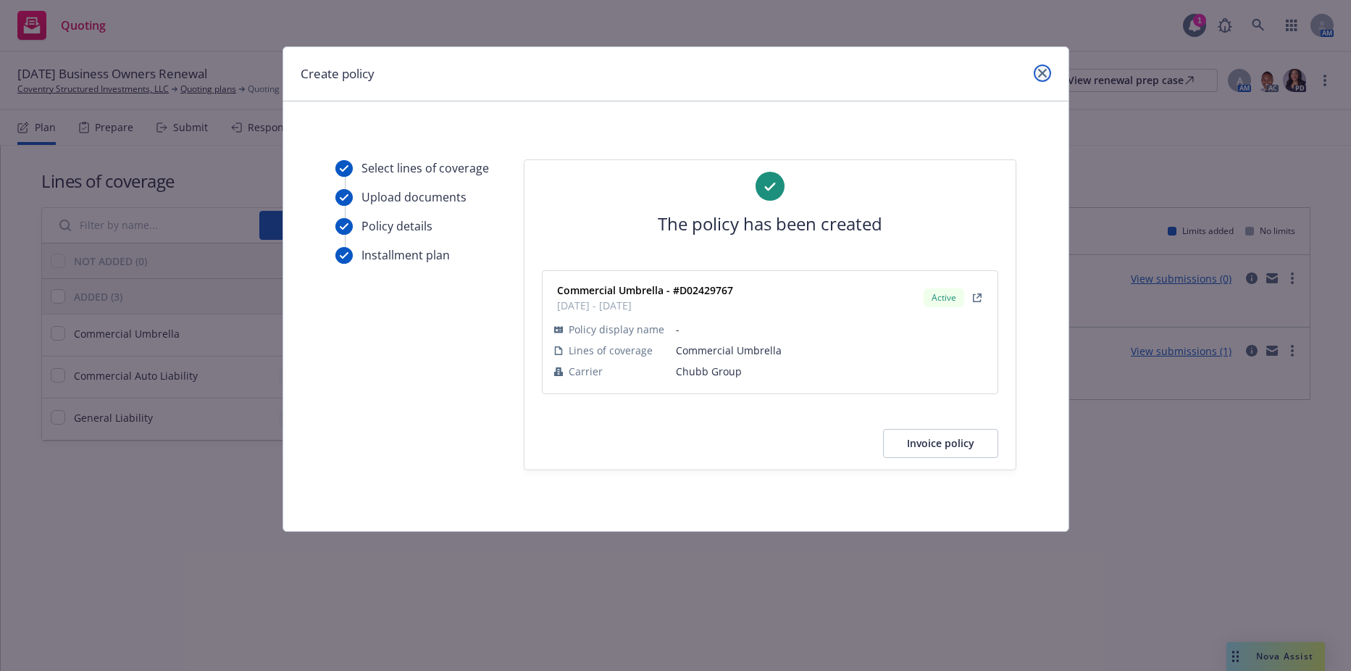
click at [1040, 75] on icon "close" at bounding box center [1042, 73] width 9 height 9
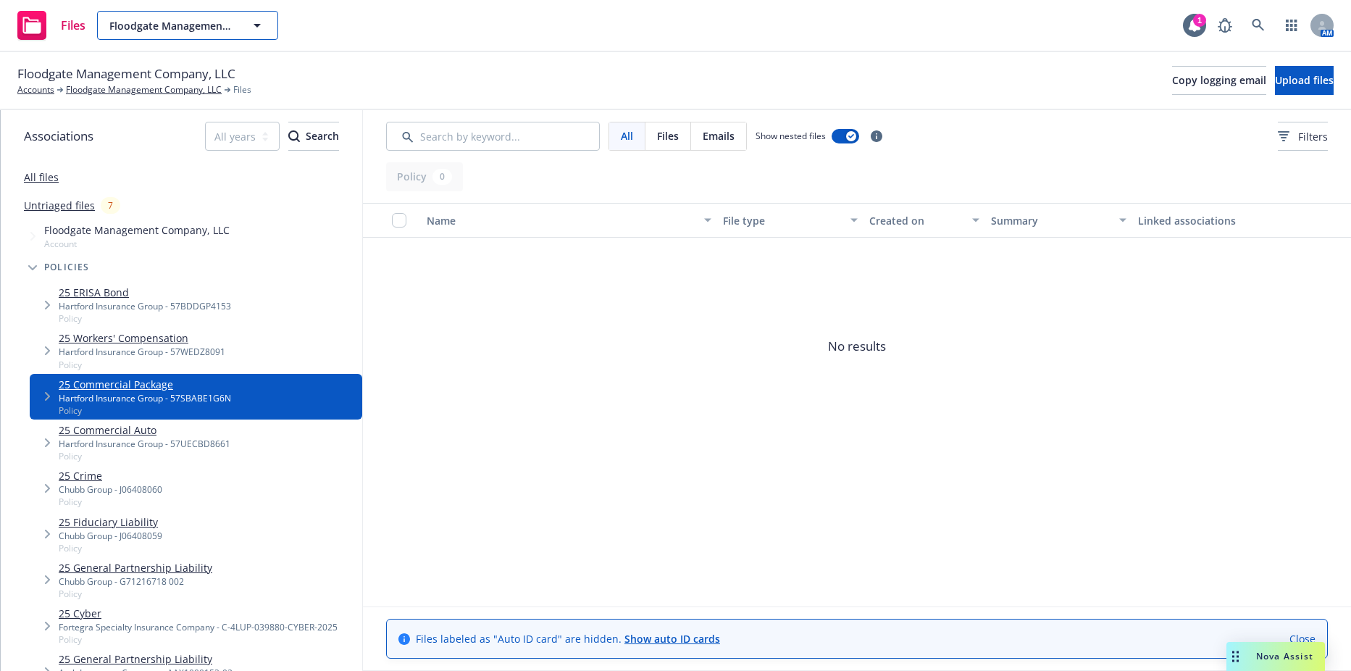
click at [223, 26] on span "Floodgate Management Company, LLC" at bounding box center [171, 25] width 125 height 15
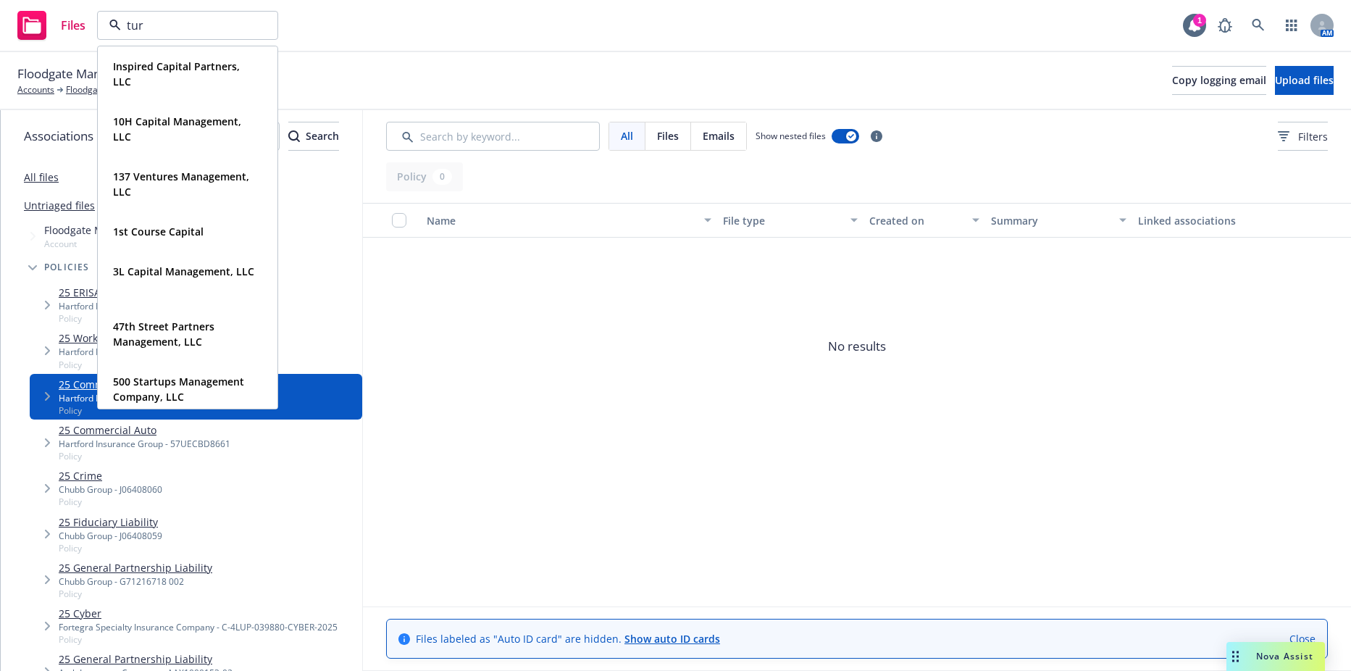
type input "turn"
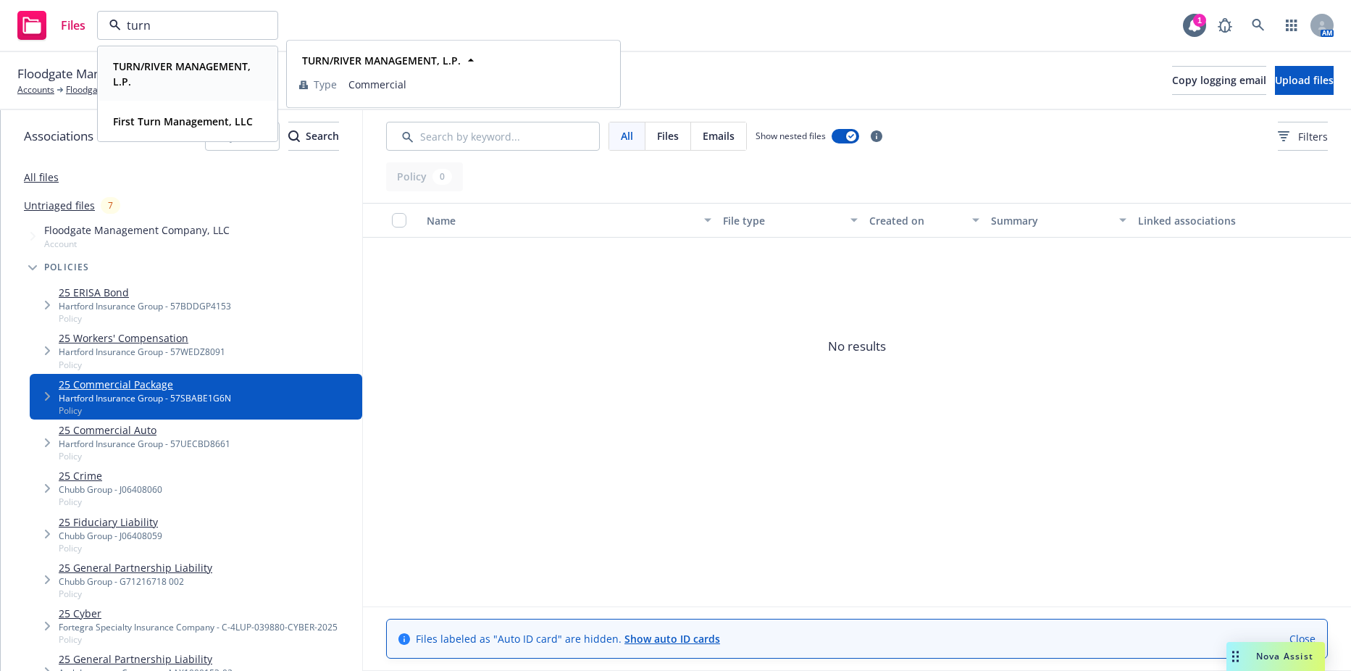
click at [146, 61] on strong "TURN/RIVER MANAGEMENT, L.P." at bounding box center [182, 73] width 138 height 29
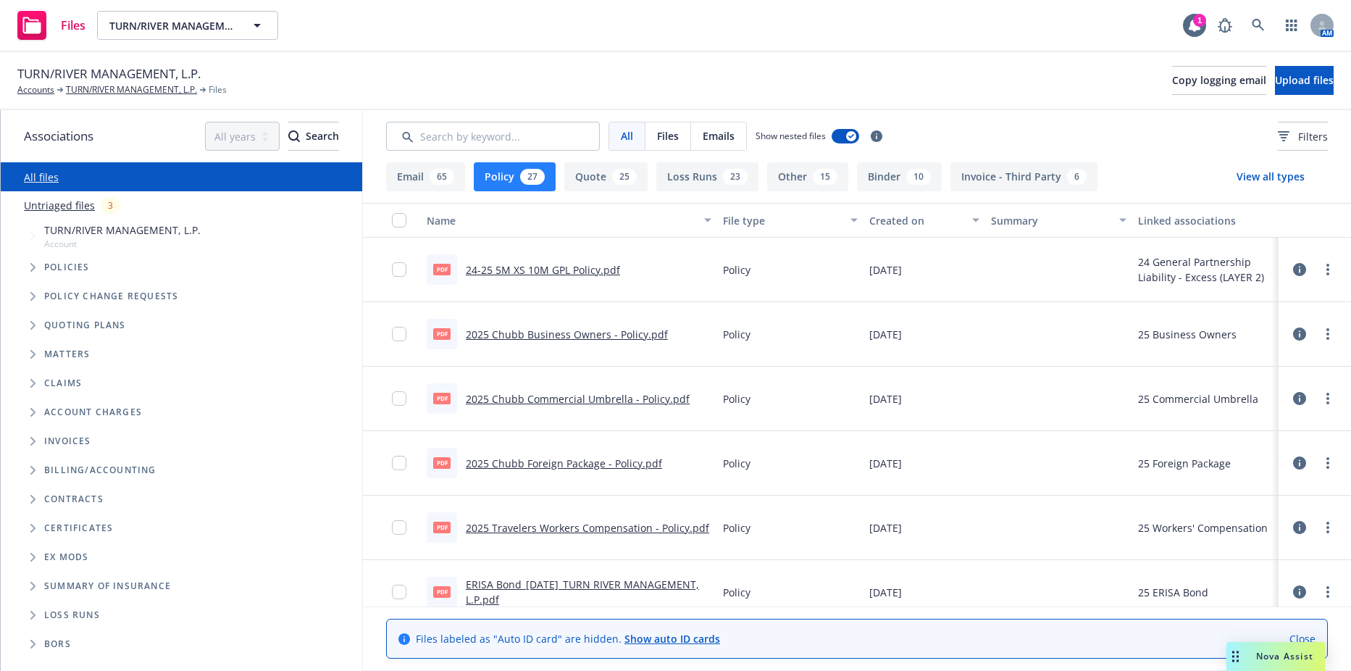
click at [28, 274] on span "Tree Example" at bounding box center [32, 267] width 23 height 23
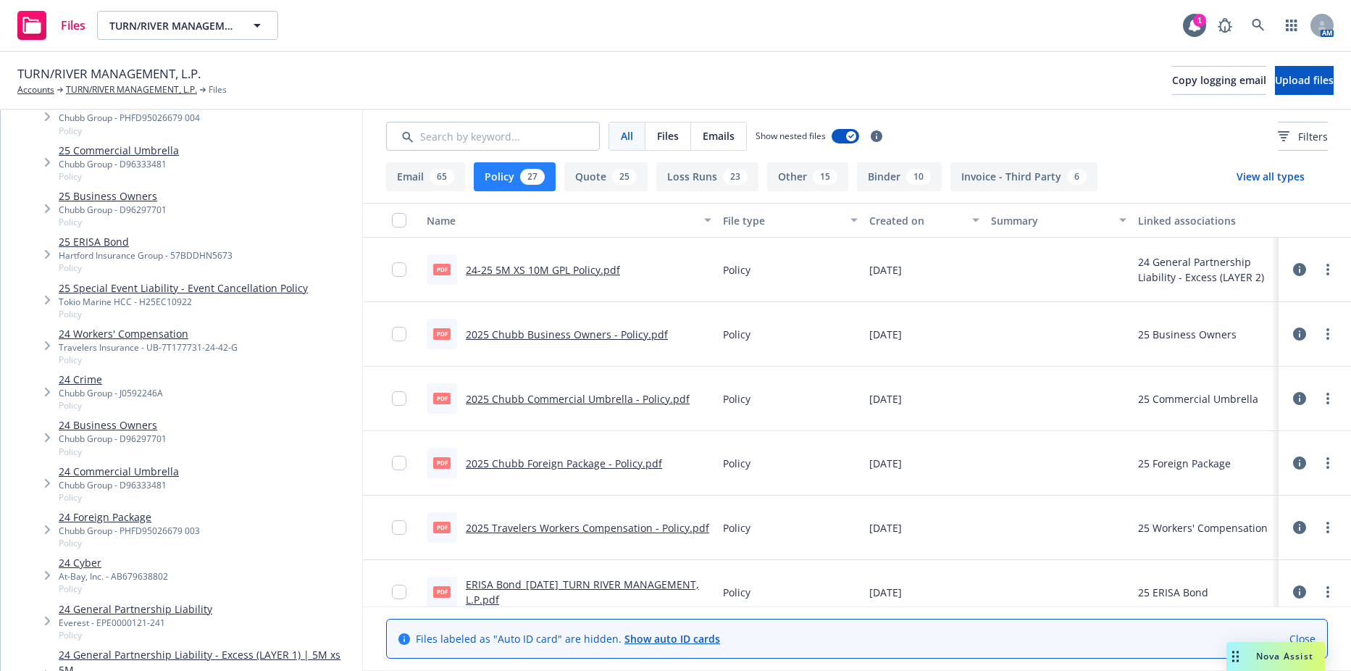
scroll to position [217, 0]
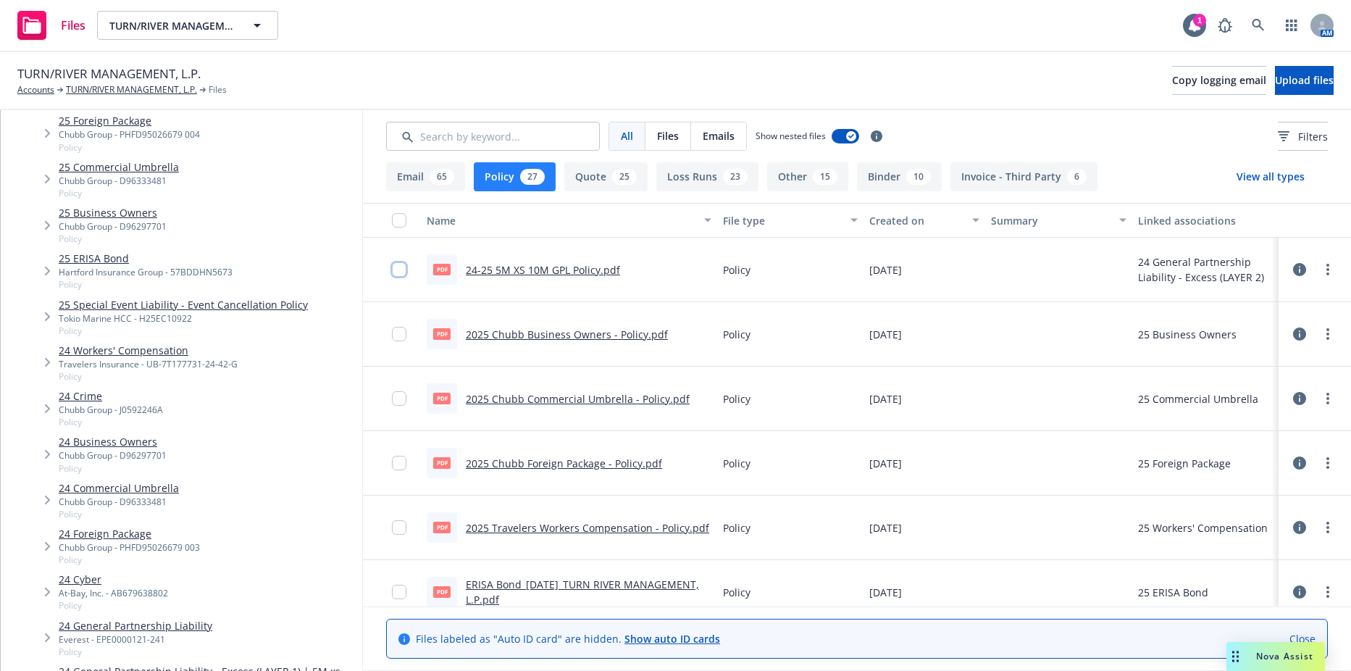
click at [401, 269] on input "checkbox" at bounding box center [399, 269] width 14 height 14
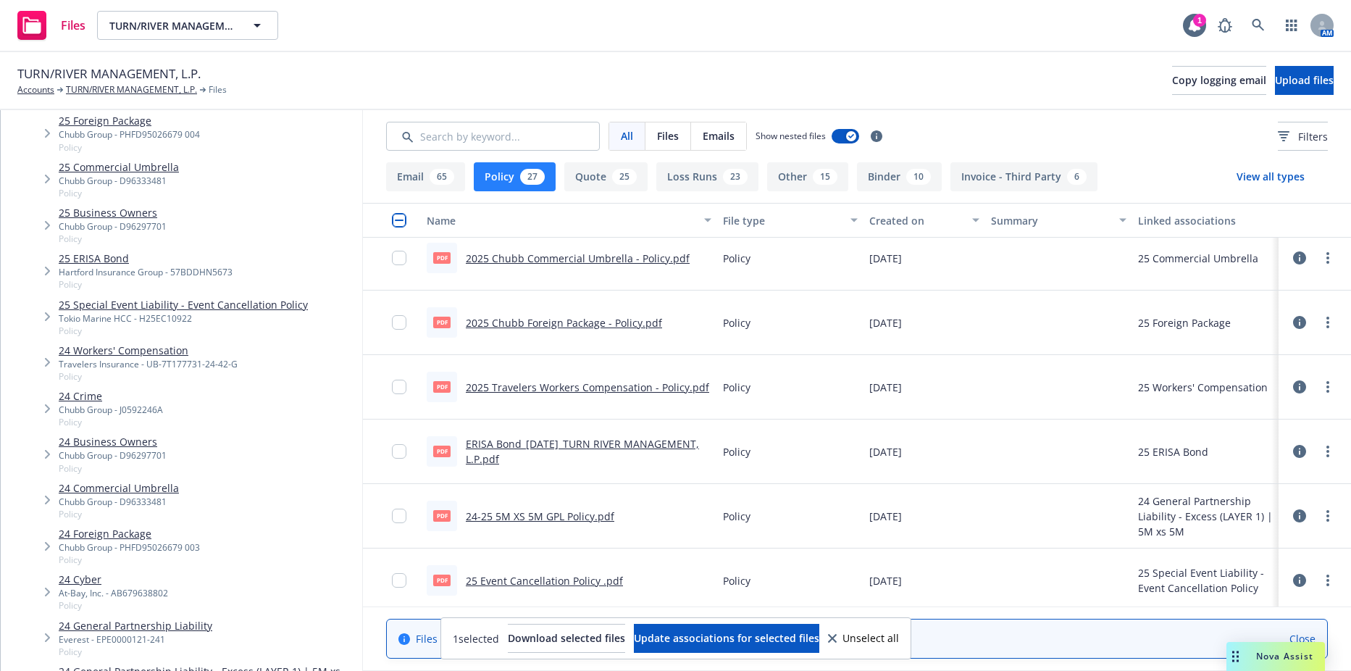
scroll to position [145, 0]
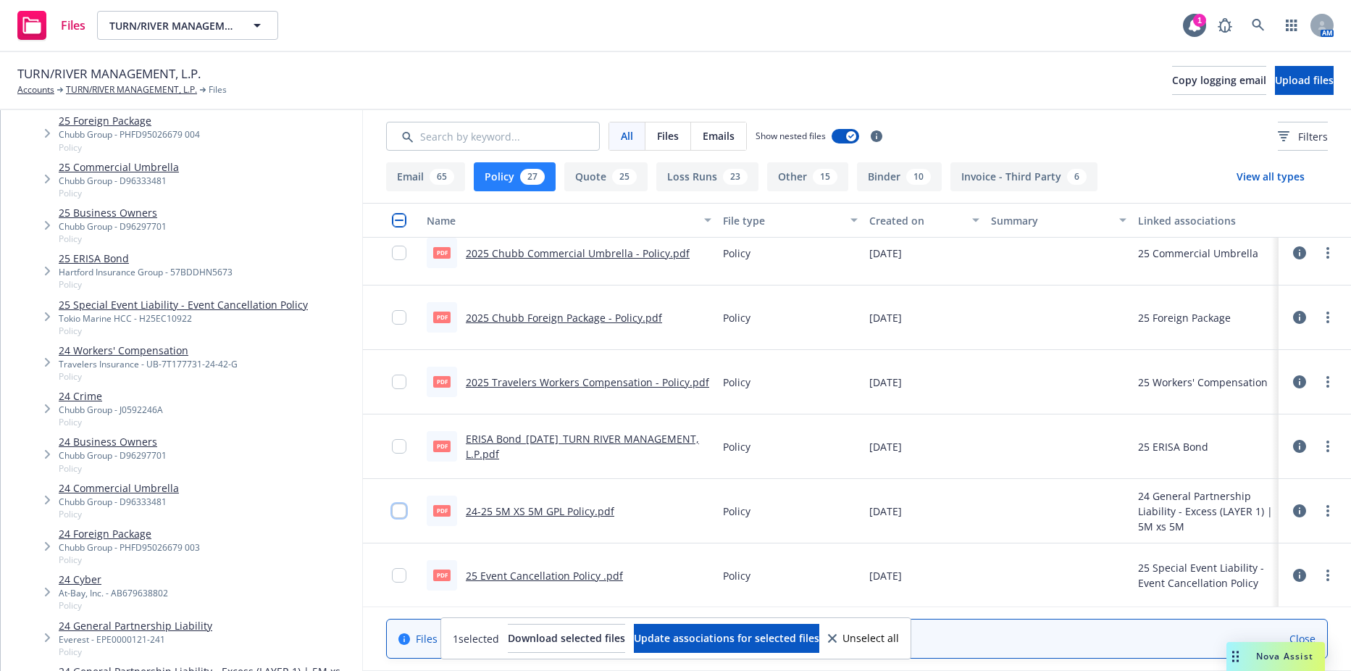
click at [401, 514] on input "checkbox" at bounding box center [399, 510] width 14 height 14
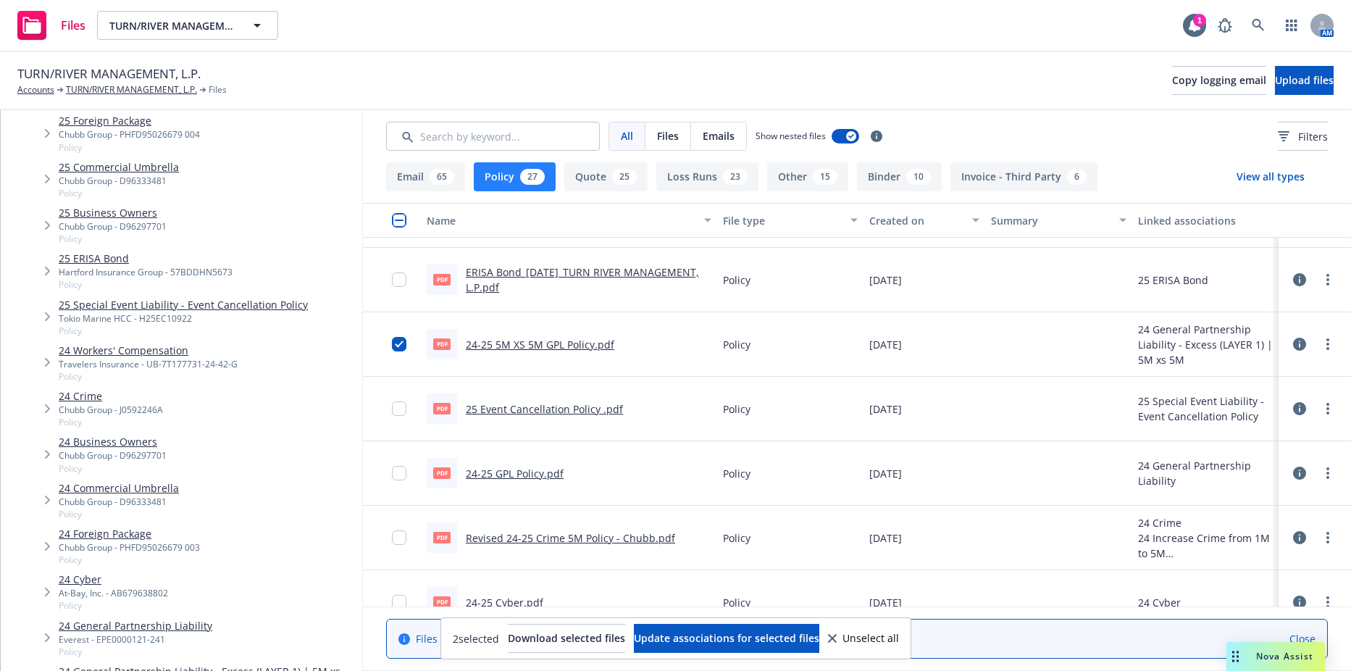
scroll to position [362, 0]
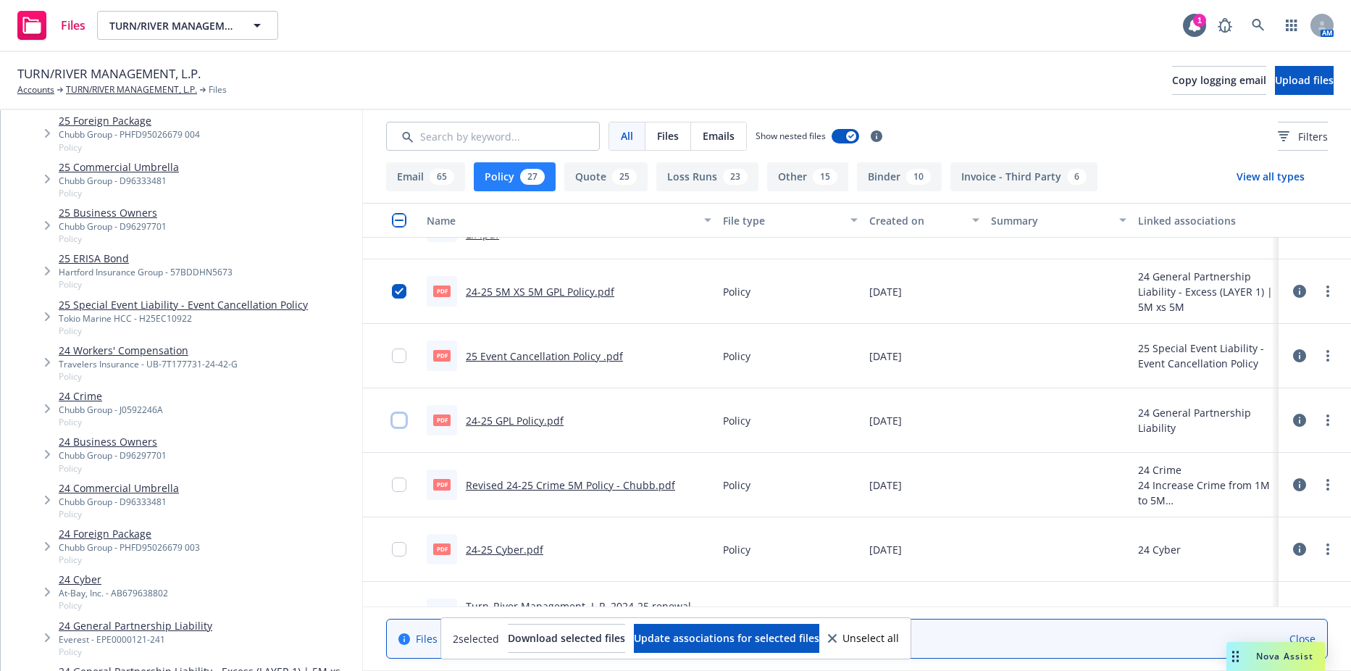
click at [392, 417] on input "checkbox" at bounding box center [399, 420] width 14 height 14
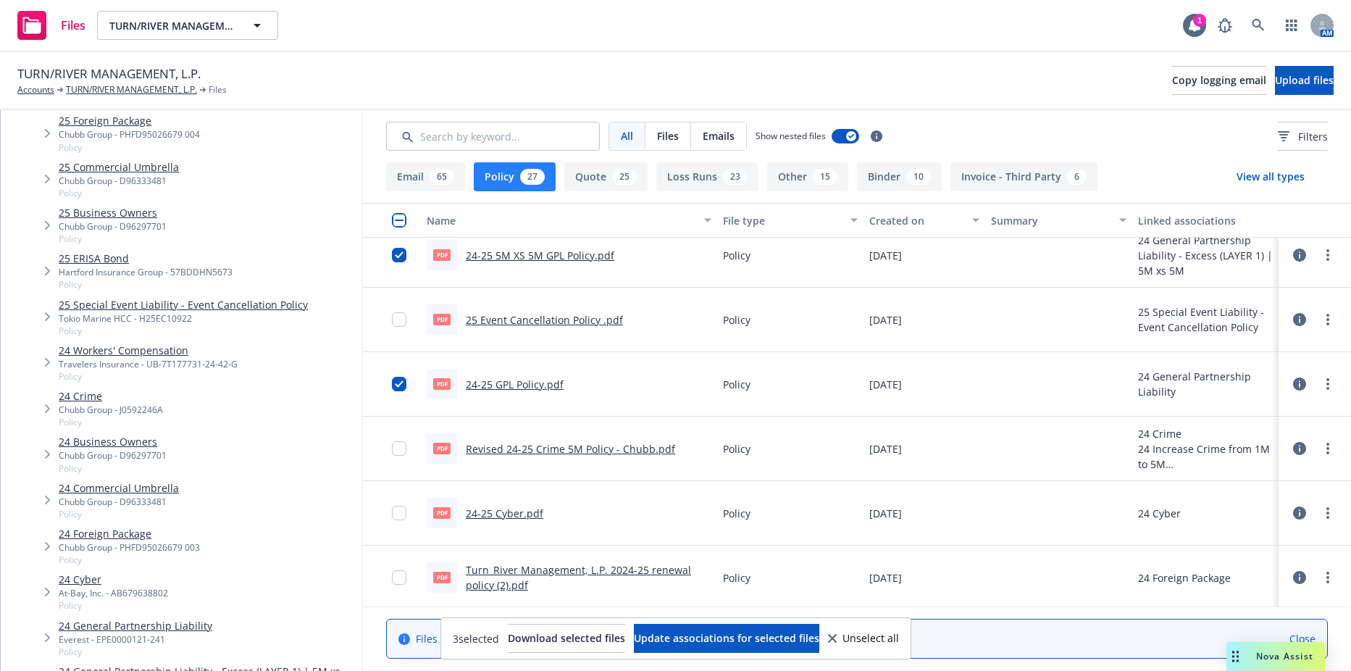
scroll to position [435, 0]
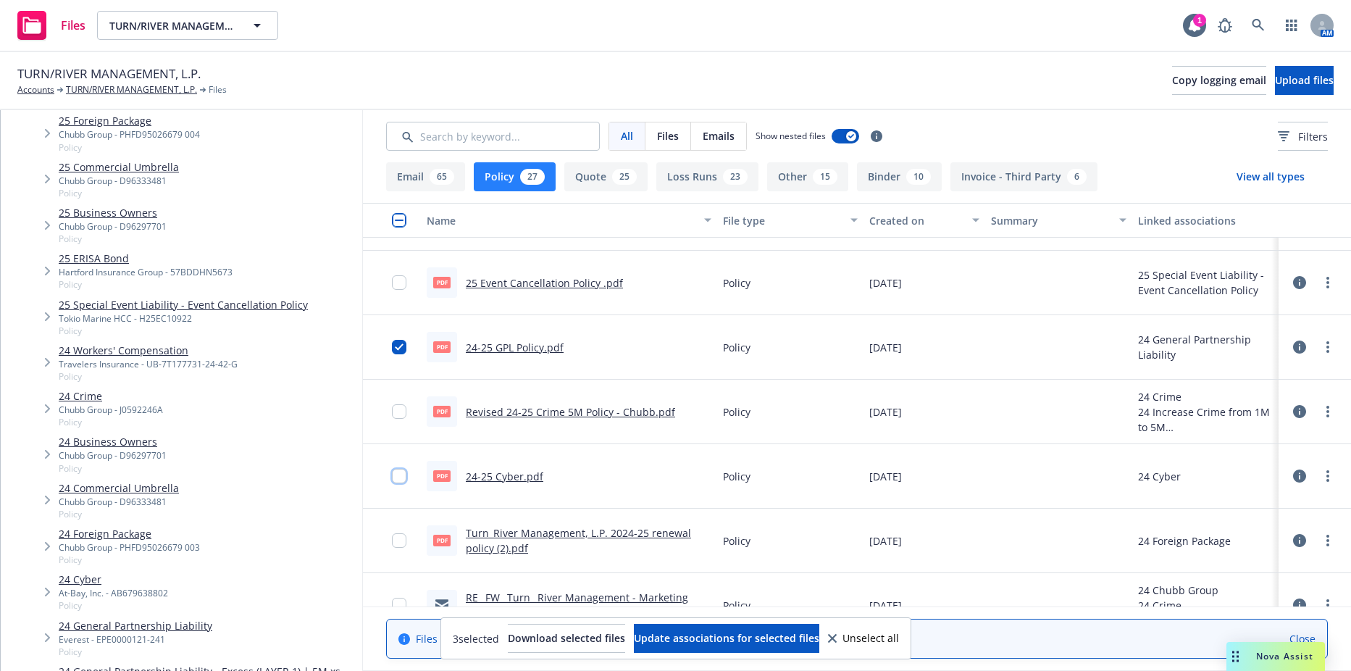
click at [404, 479] on input "checkbox" at bounding box center [399, 476] width 14 height 14
click at [401, 412] on input "checkbox" at bounding box center [399, 411] width 14 height 14
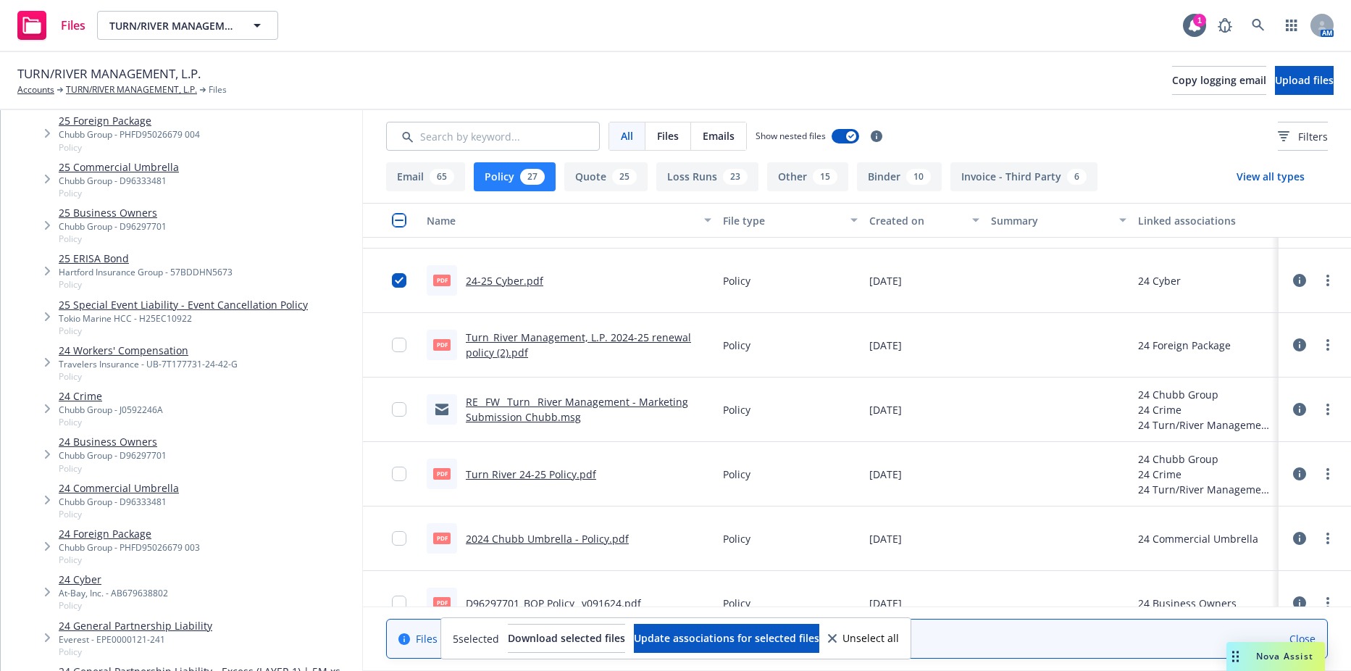
scroll to position [652, 0]
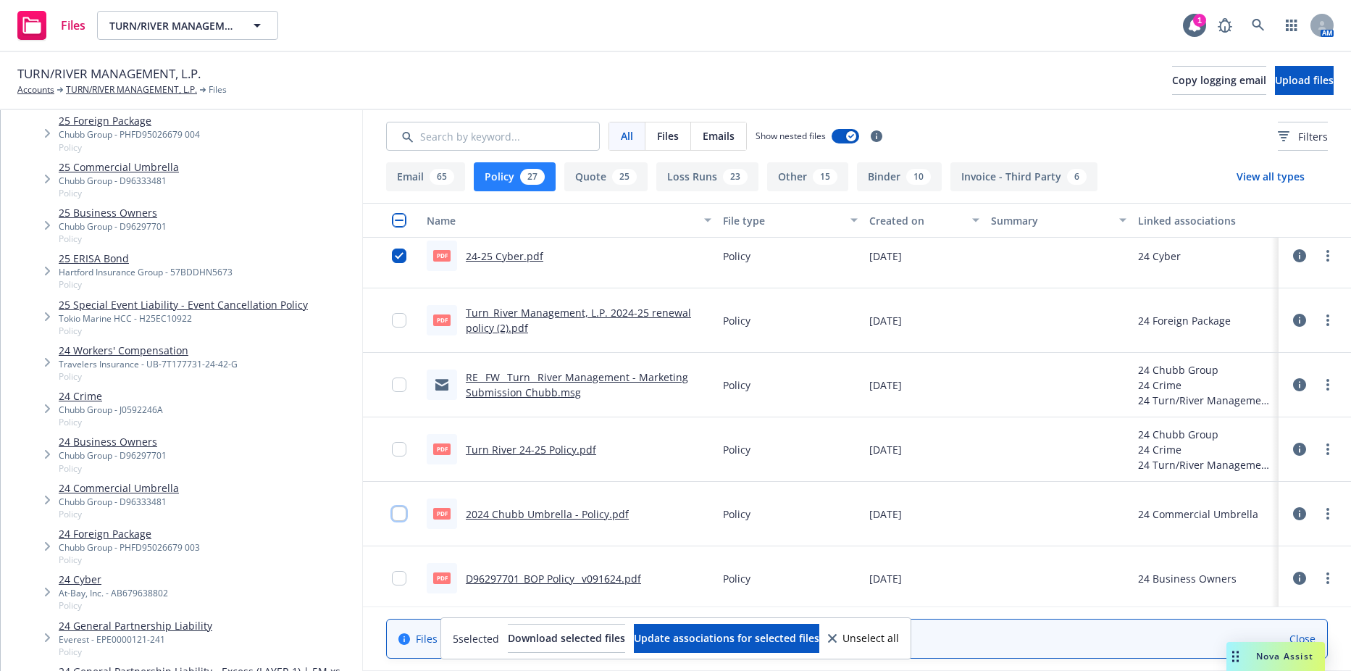
click at [394, 512] on input "checkbox" at bounding box center [399, 513] width 14 height 14
click at [396, 577] on input "checkbox" at bounding box center [399, 578] width 14 height 14
click at [401, 454] on input "checkbox" at bounding box center [399, 449] width 14 height 14
click at [396, 321] on input "checkbox" at bounding box center [399, 320] width 14 height 14
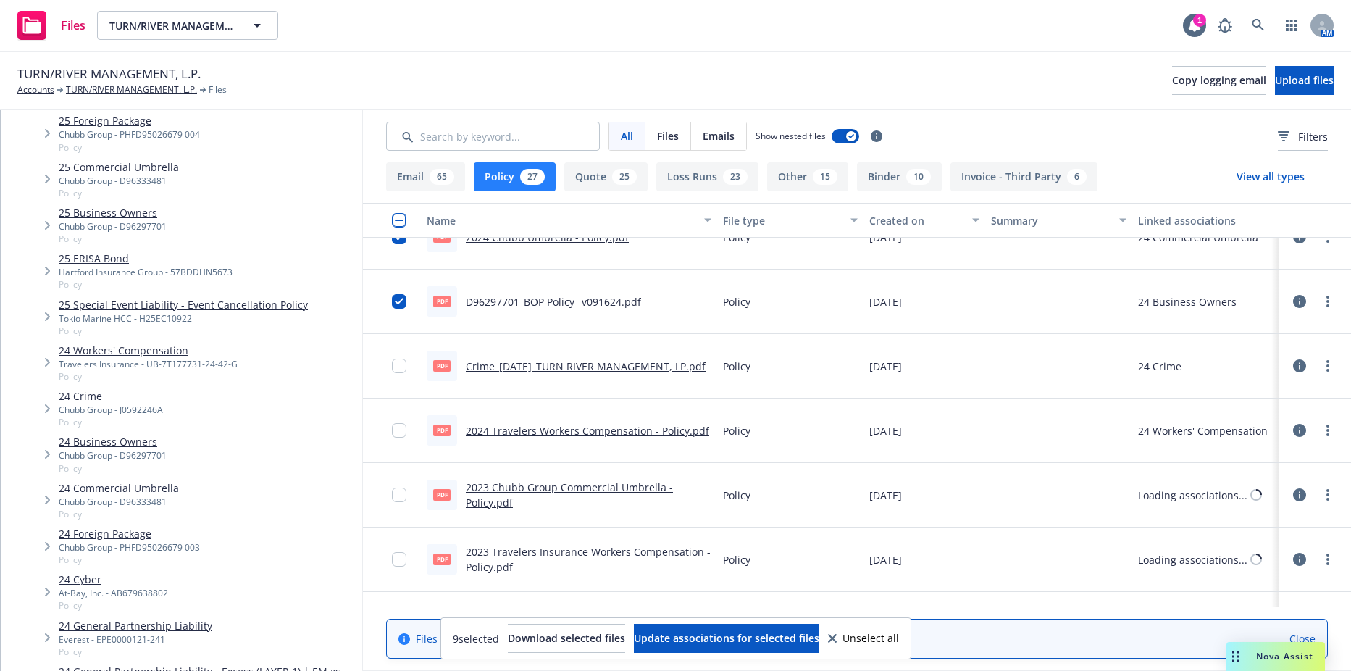
scroll to position [942, 0]
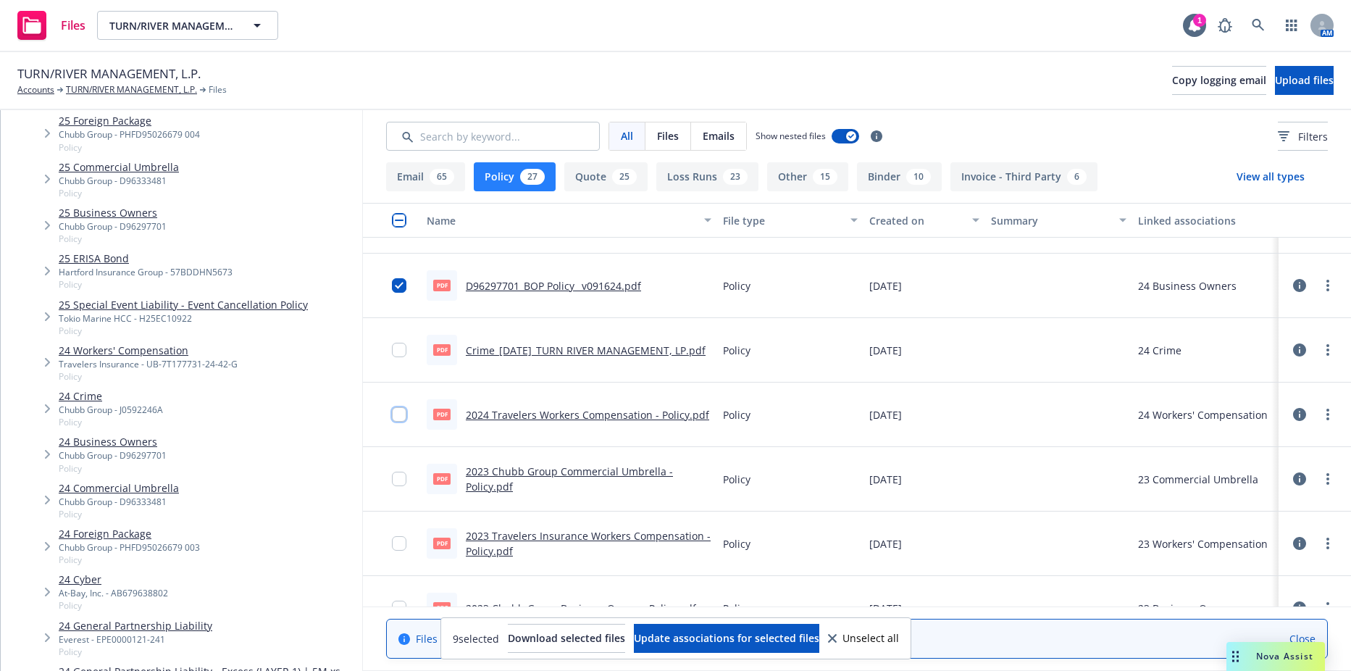
click at [395, 409] on input "checkbox" at bounding box center [399, 414] width 14 height 14
click at [403, 350] on input "checkbox" at bounding box center [399, 350] width 14 height 14
click at [530, 633] on span "Download selected files" at bounding box center [569, 638] width 117 height 14
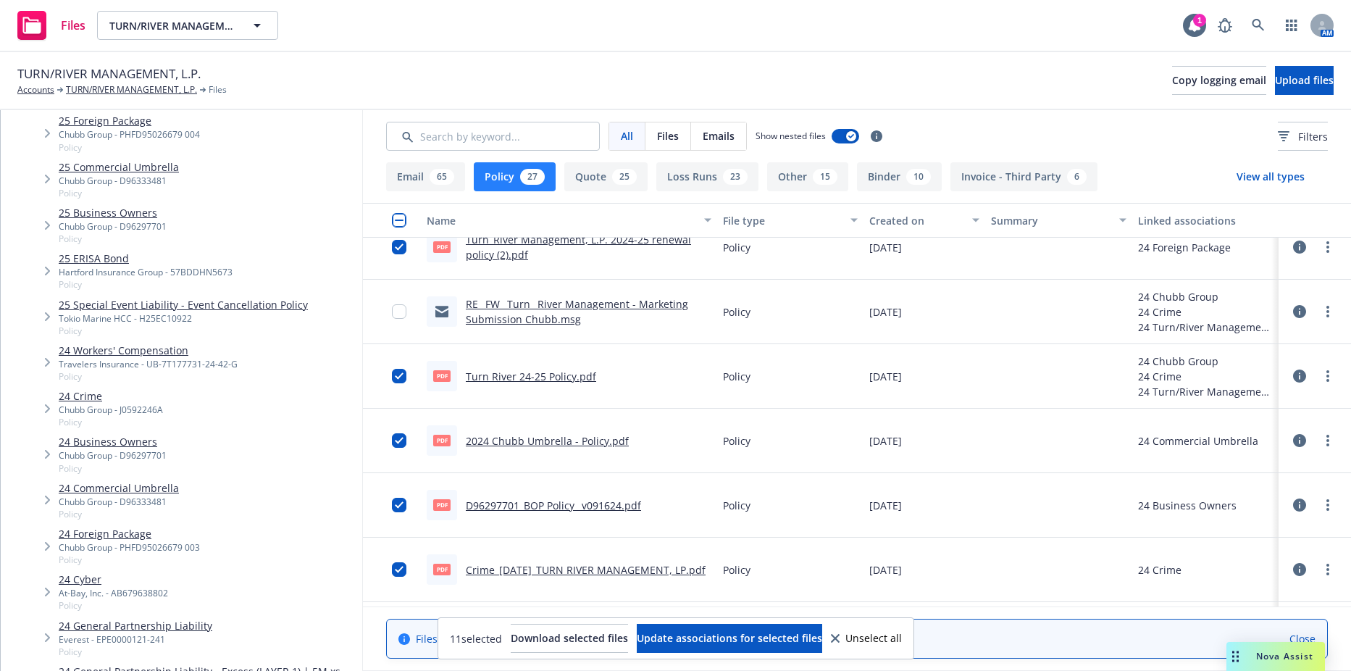
click at [941, 116] on div "All Files Emails Show nested files Filters" at bounding box center [857, 136] width 988 height 52
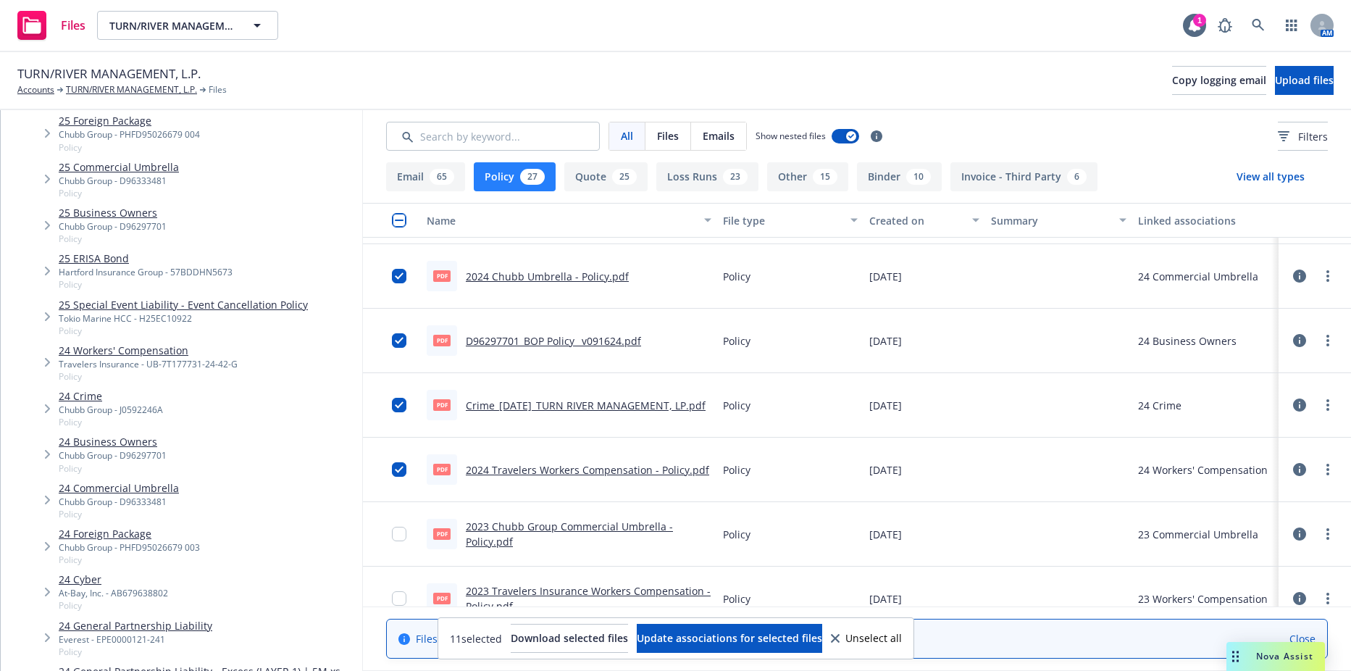
scroll to position [797, 0]
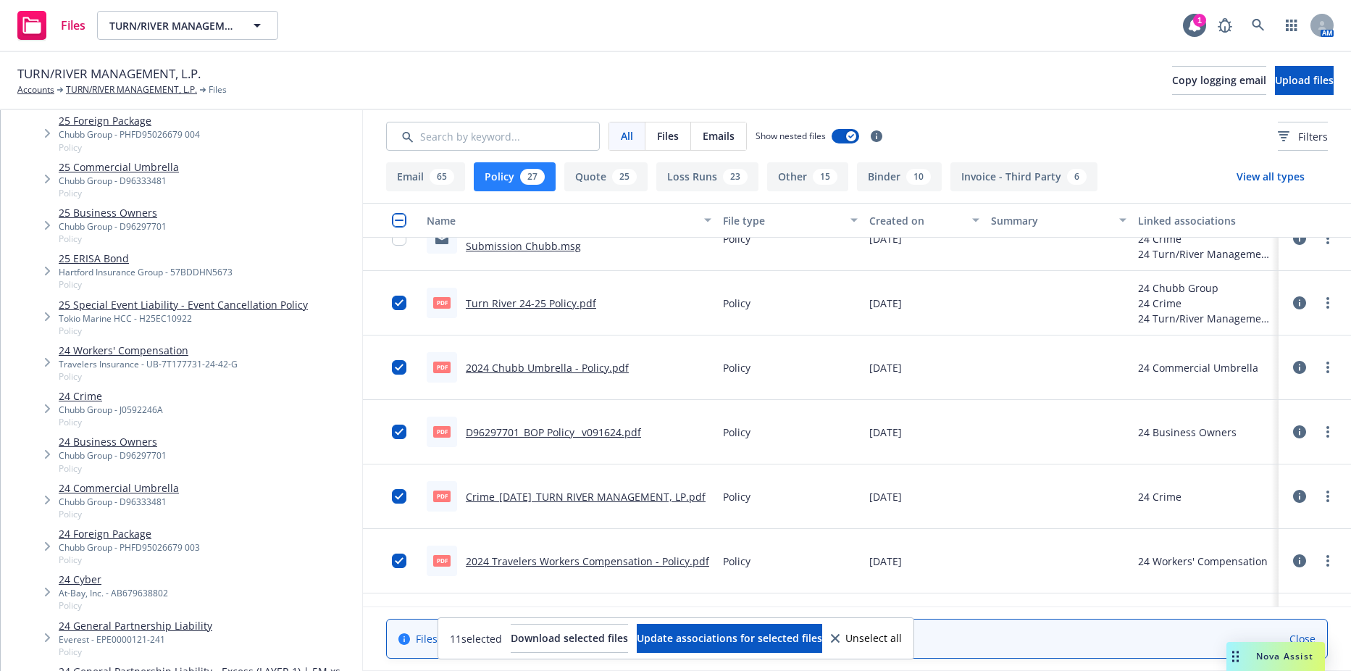
click at [1293, 298] on icon at bounding box center [1299, 302] width 13 height 13
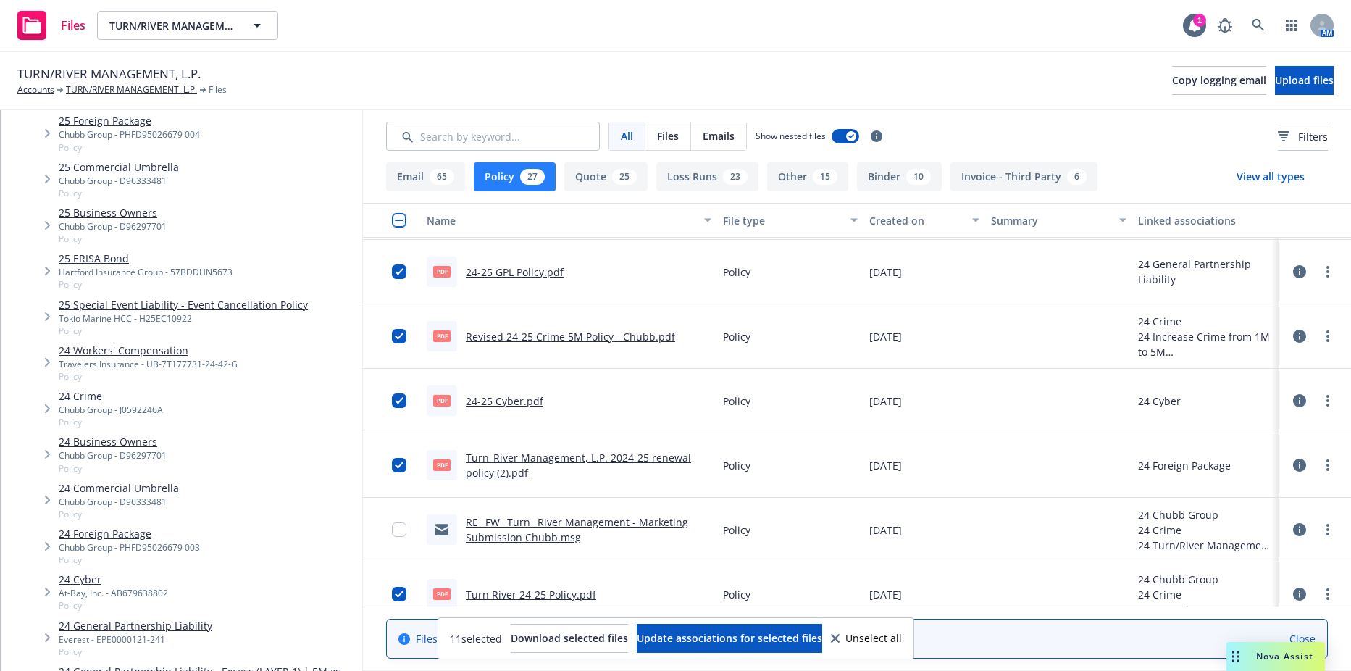
scroll to position [507, 0]
click at [397, 223] on input "checkbox" at bounding box center [399, 220] width 14 height 14
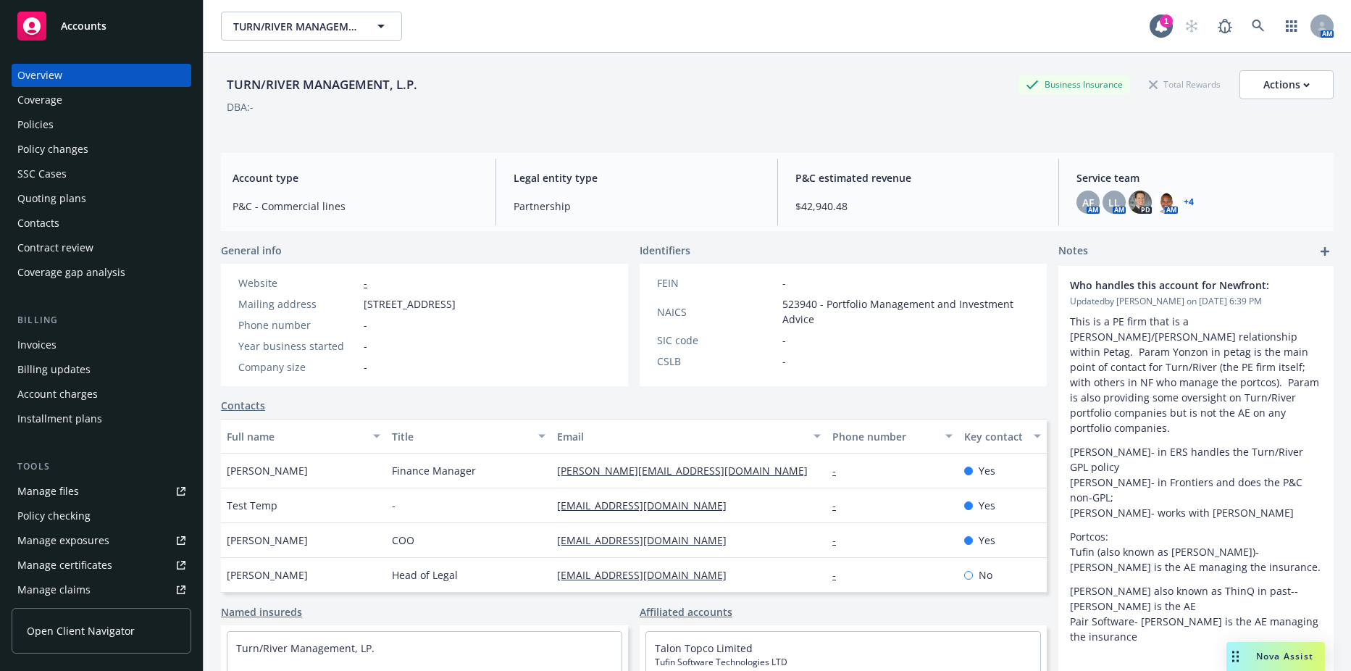
click at [89, 125] on div "Policies" at bounding box center [101, 124] width 168 height 23
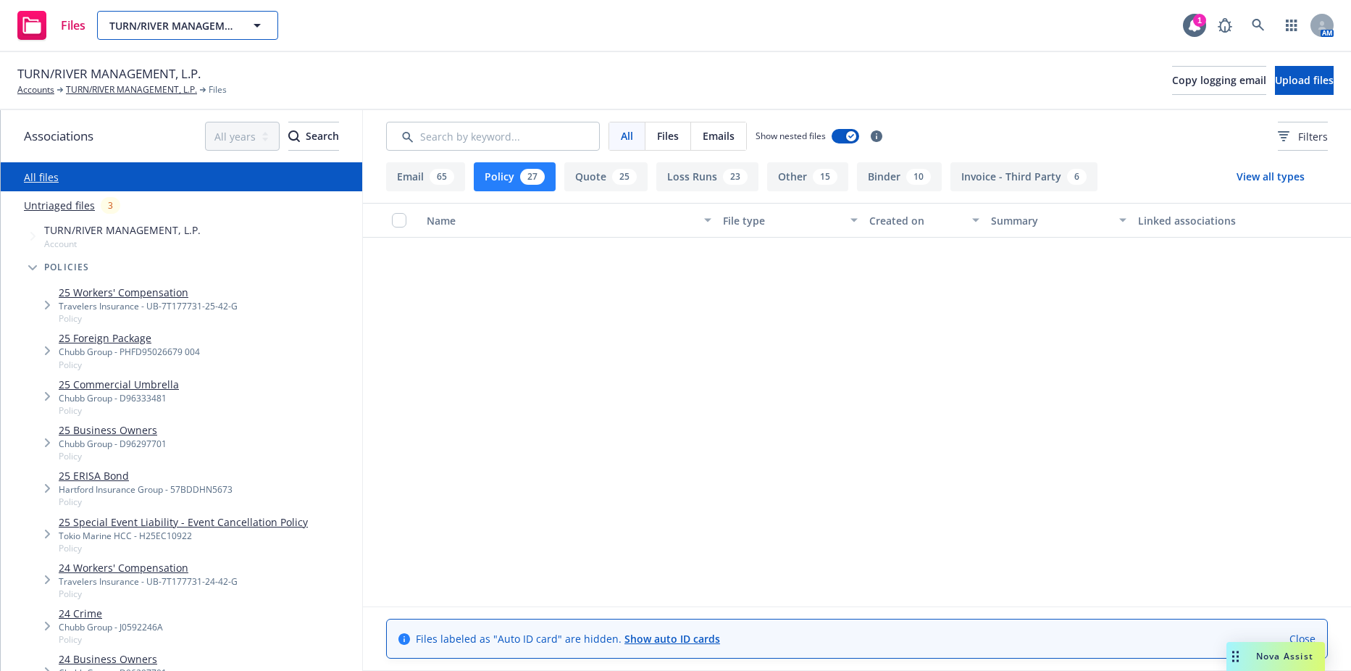
scroll to position [507, 0]
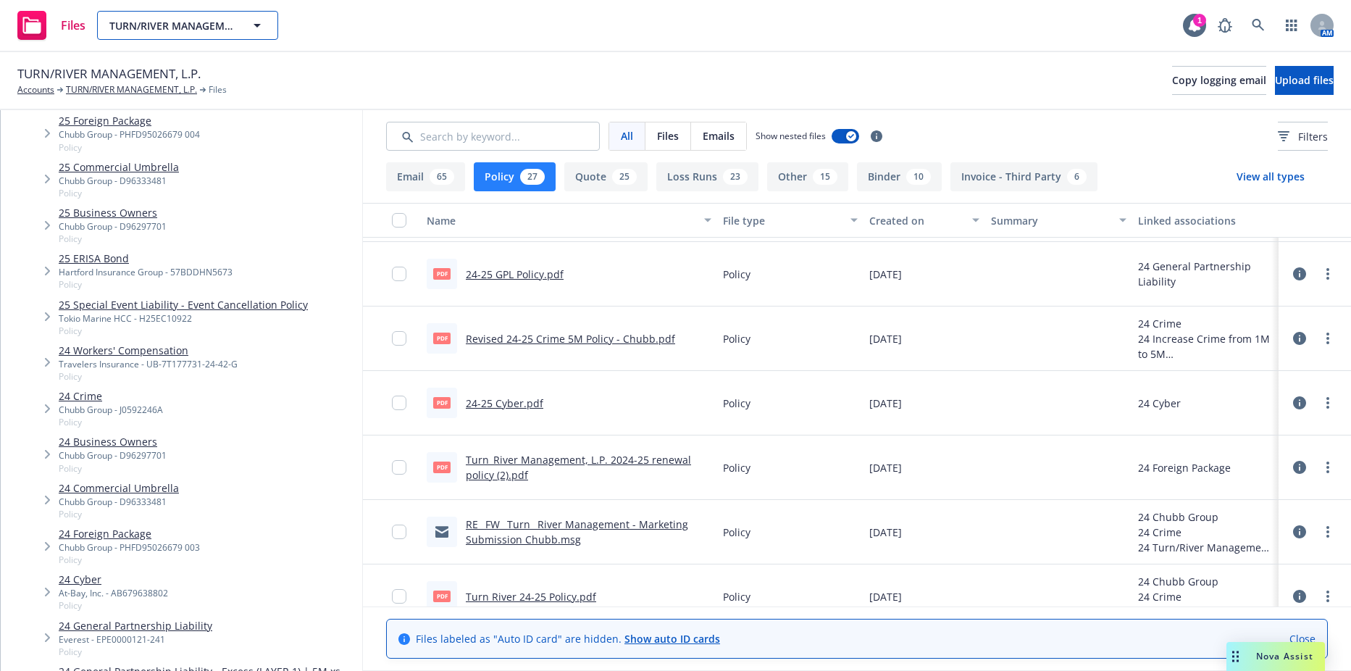
drag, startPoint x: 0, startPoint y: 0, endPoint x: 234, endPoint y: 22, distance: 235.1
click at [234, 22] on span "TURN/RIVER MANAGEMENT, L.P." at bounding box center [171, 25] width 125 height 15
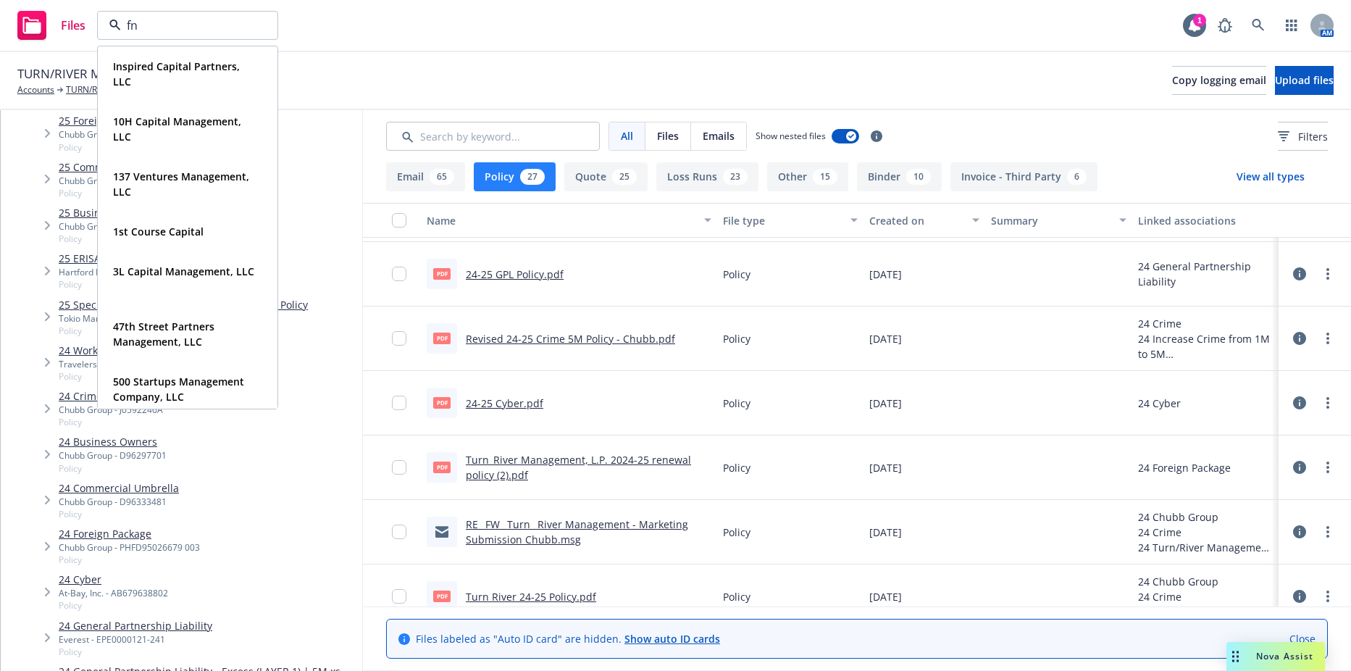
type input "fny"
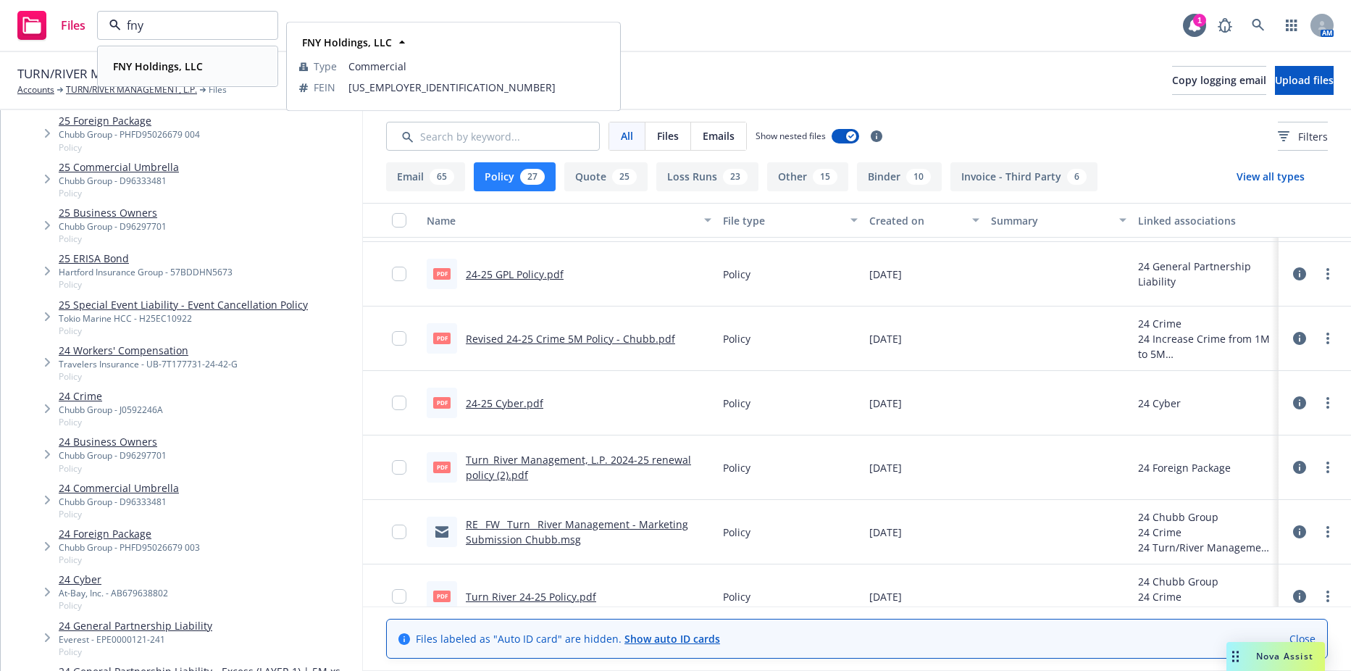
click at [204, 72] on div "FNY Holdings, LLC" at bounding box center [187, 66] width 161 height 21
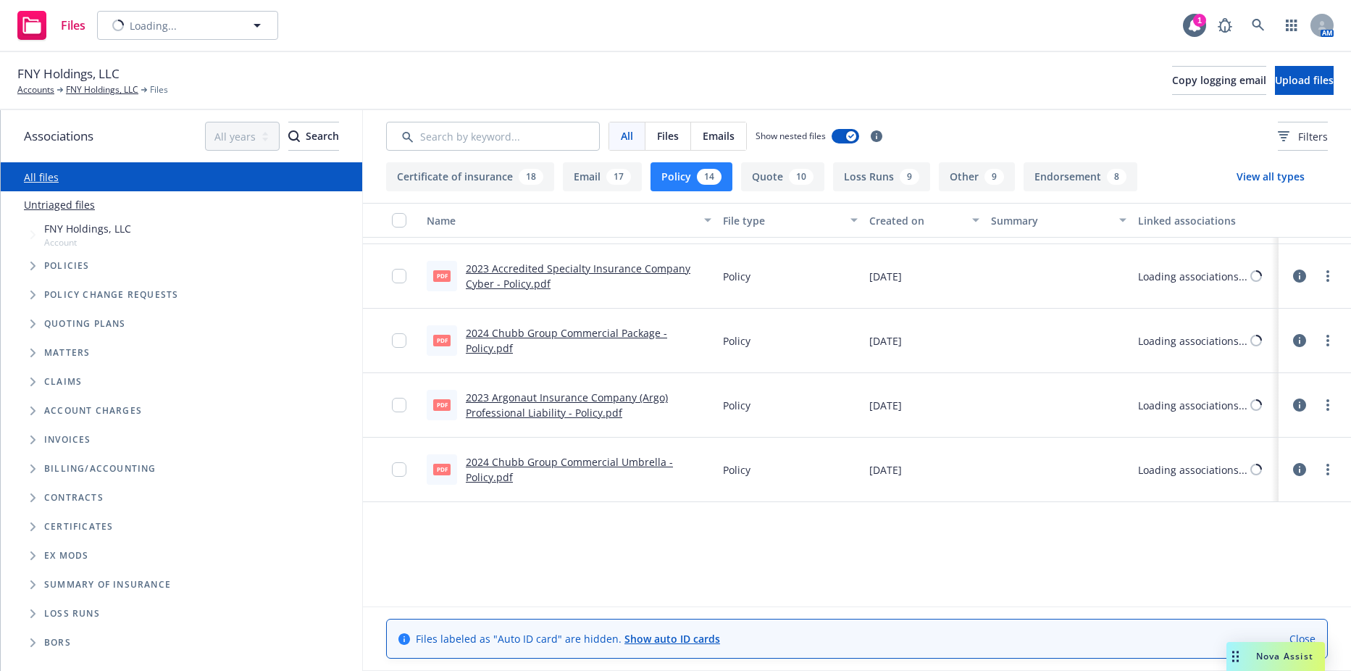
scroll to position [263, 0]
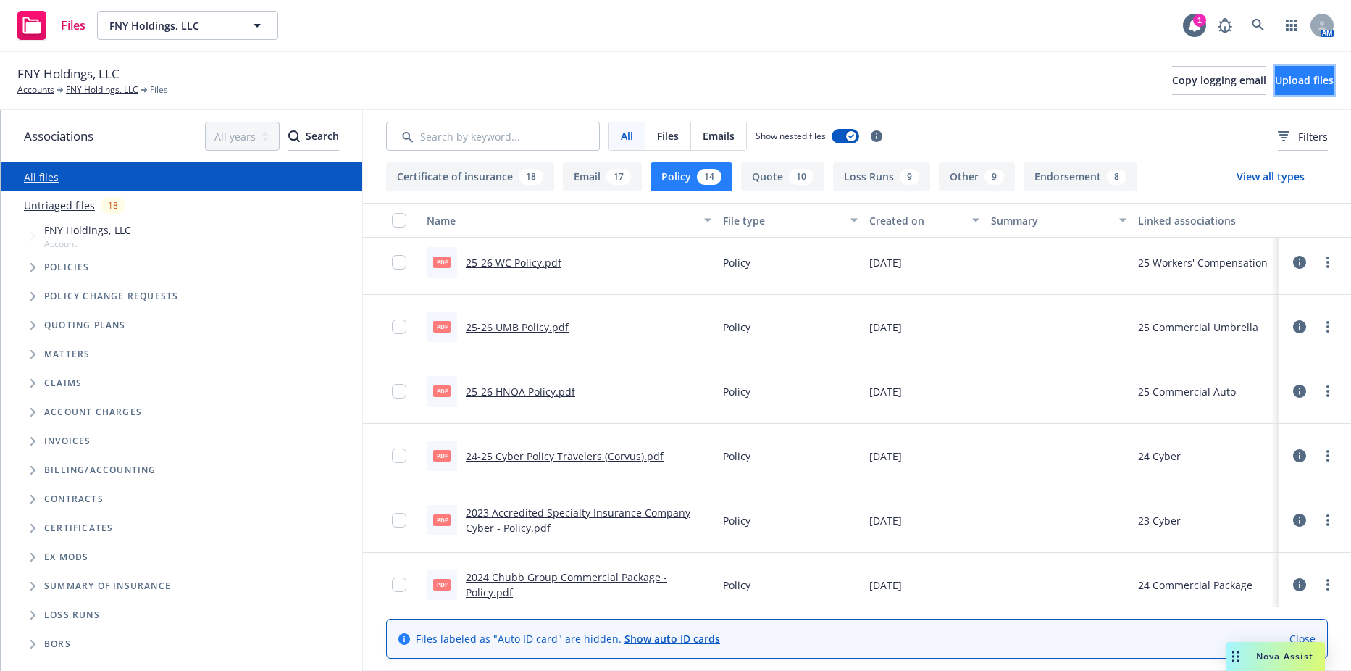
click at [1275, 78] on span "Upload files" at bounding box center [1304, 80] width 59 height 14
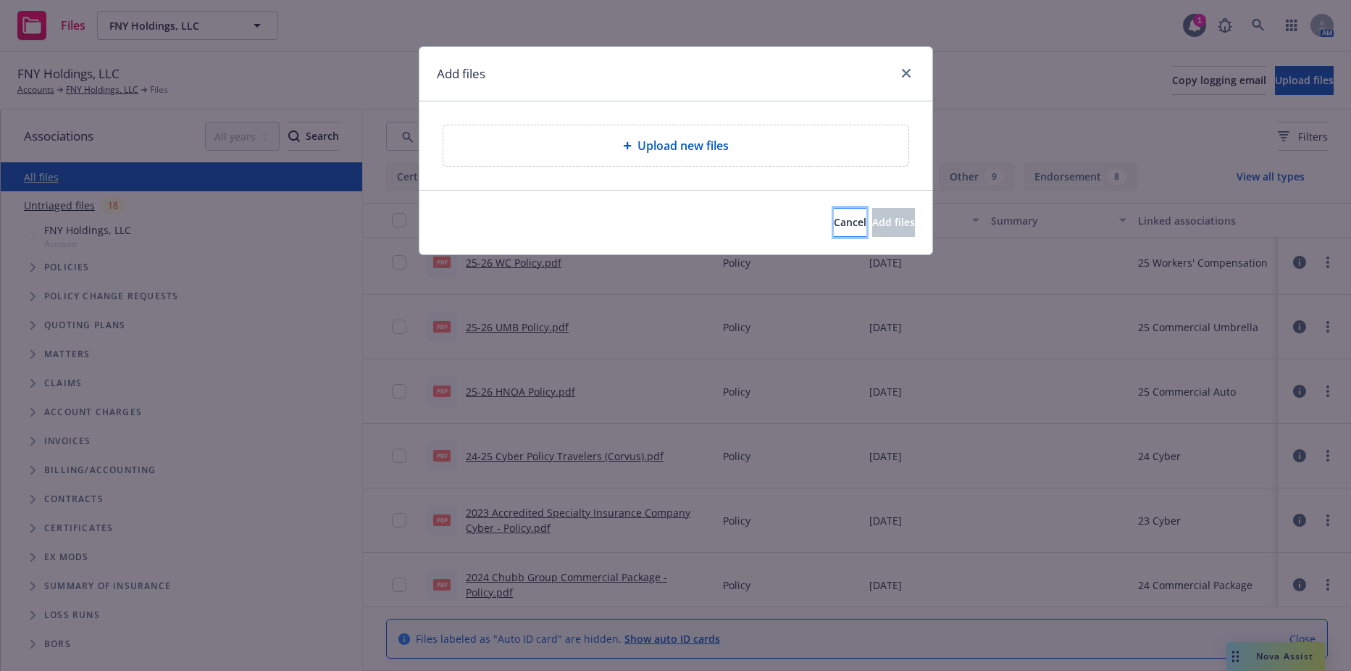
click at [834, 227] on span "Cancel" at bounding box center [850, 222] width 33 height 14
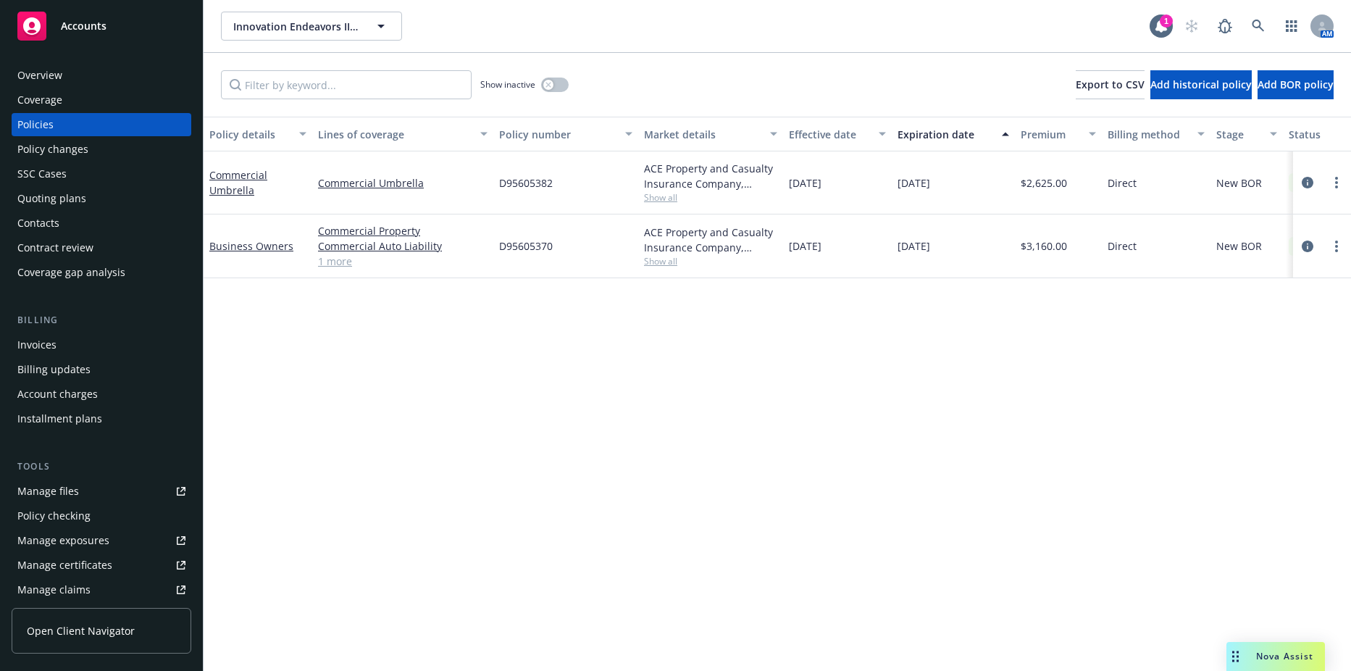
click at [551, 73] on div "Show inactive" at bounding box center [524, 84] width 88 height 29
click at [551, 80] on div "button" at bounding box center [548, 85] width 10 height 10
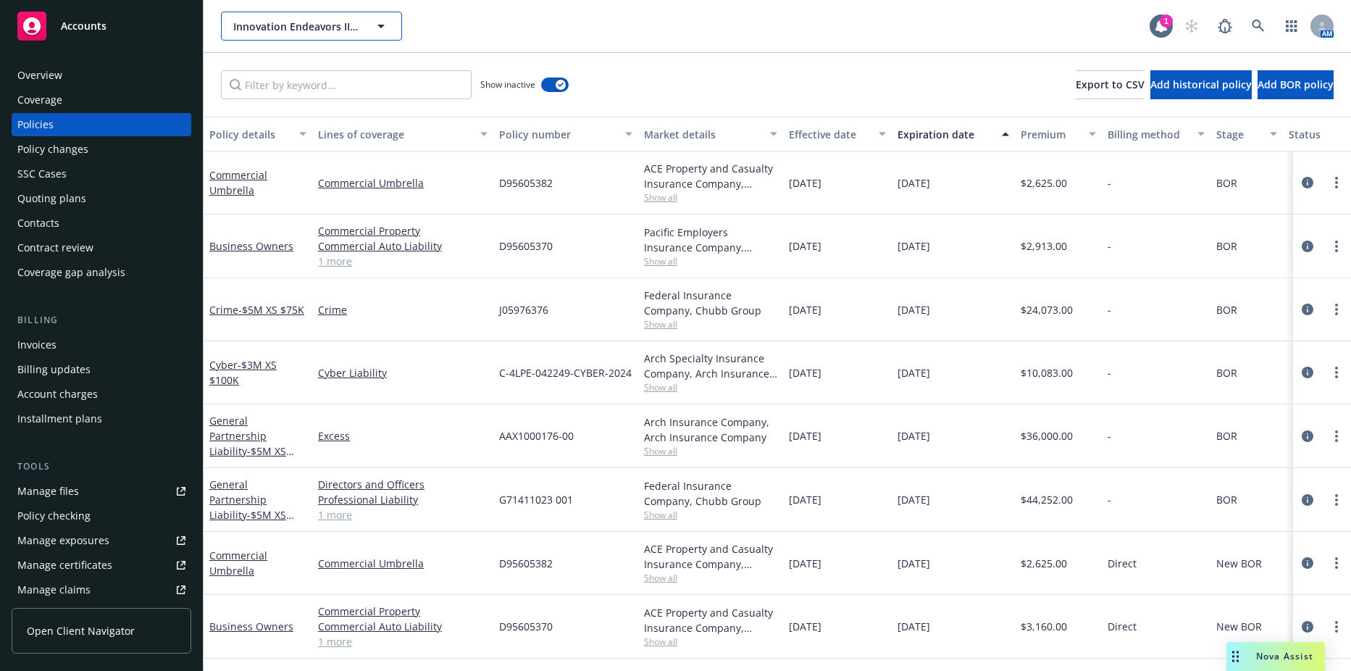
click at [393, 36] on button "Innovation Endeavors III Advisers, LLC" at bounding box center [311, 26] width 181 height 29
type input "forerunner"
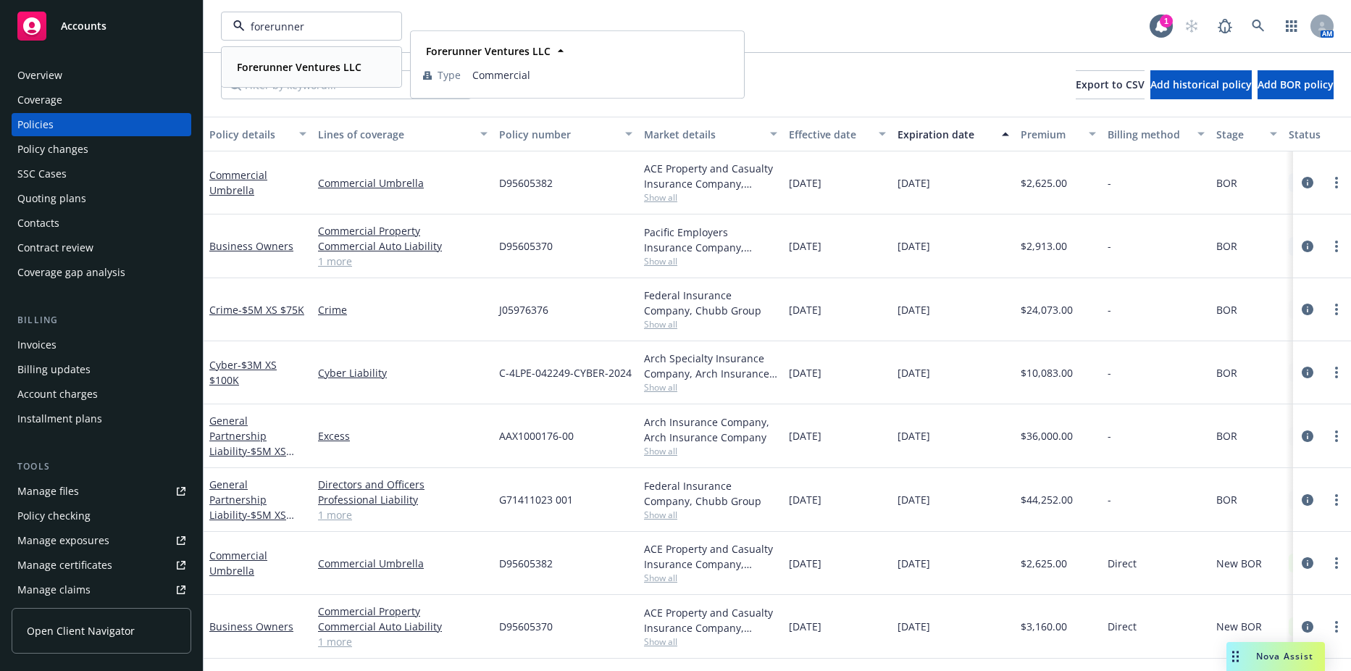
click at [317, 69] on strong "Forerunner Ventures LLC" at bounding box center [299, 67] width 125 height 14
